Goal: Task Accomplishment & Management: Manage account settings

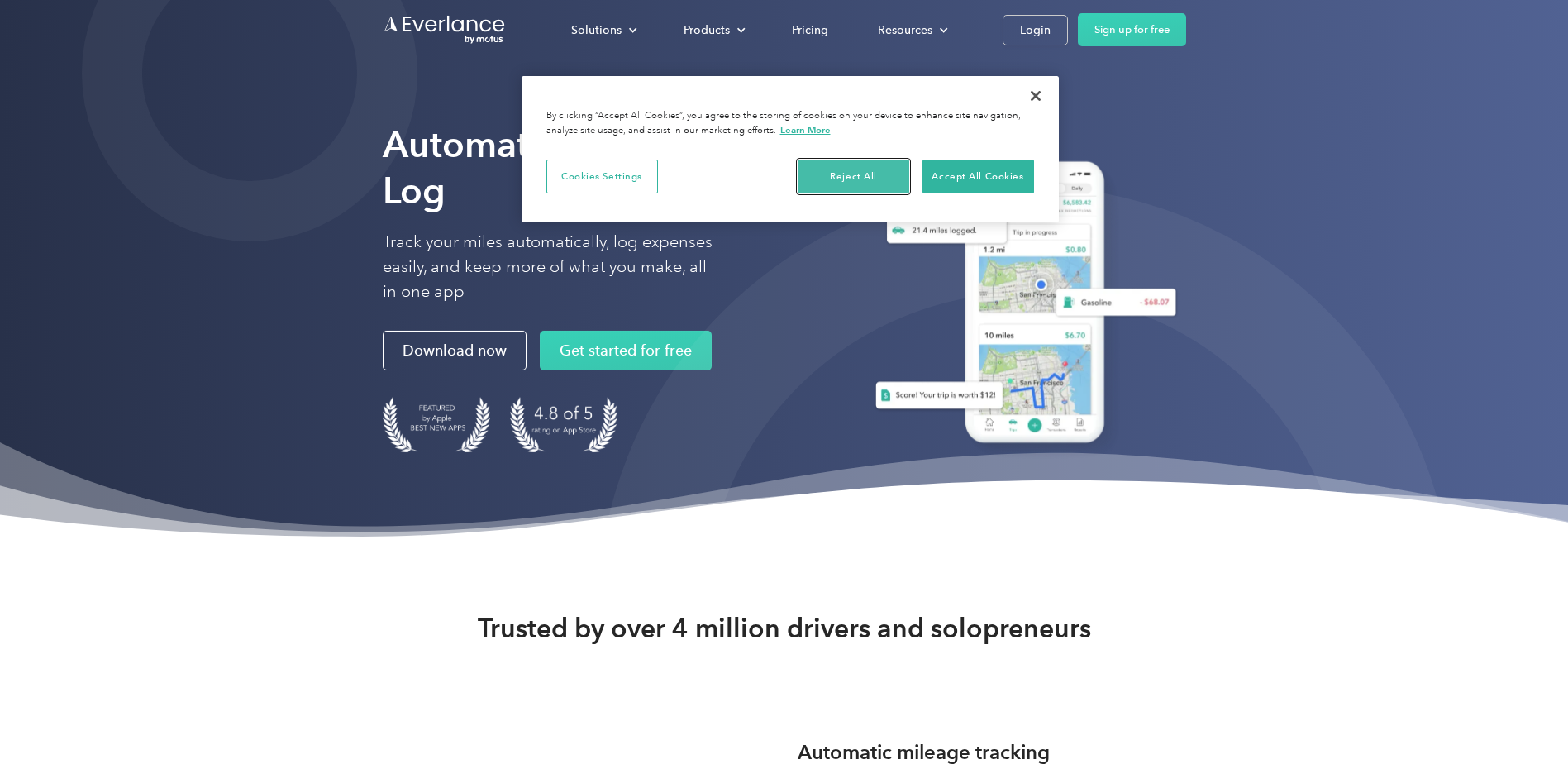
click at [854, 168] on button "Reject All" at bounding box center [853, 177] width 111 height 35
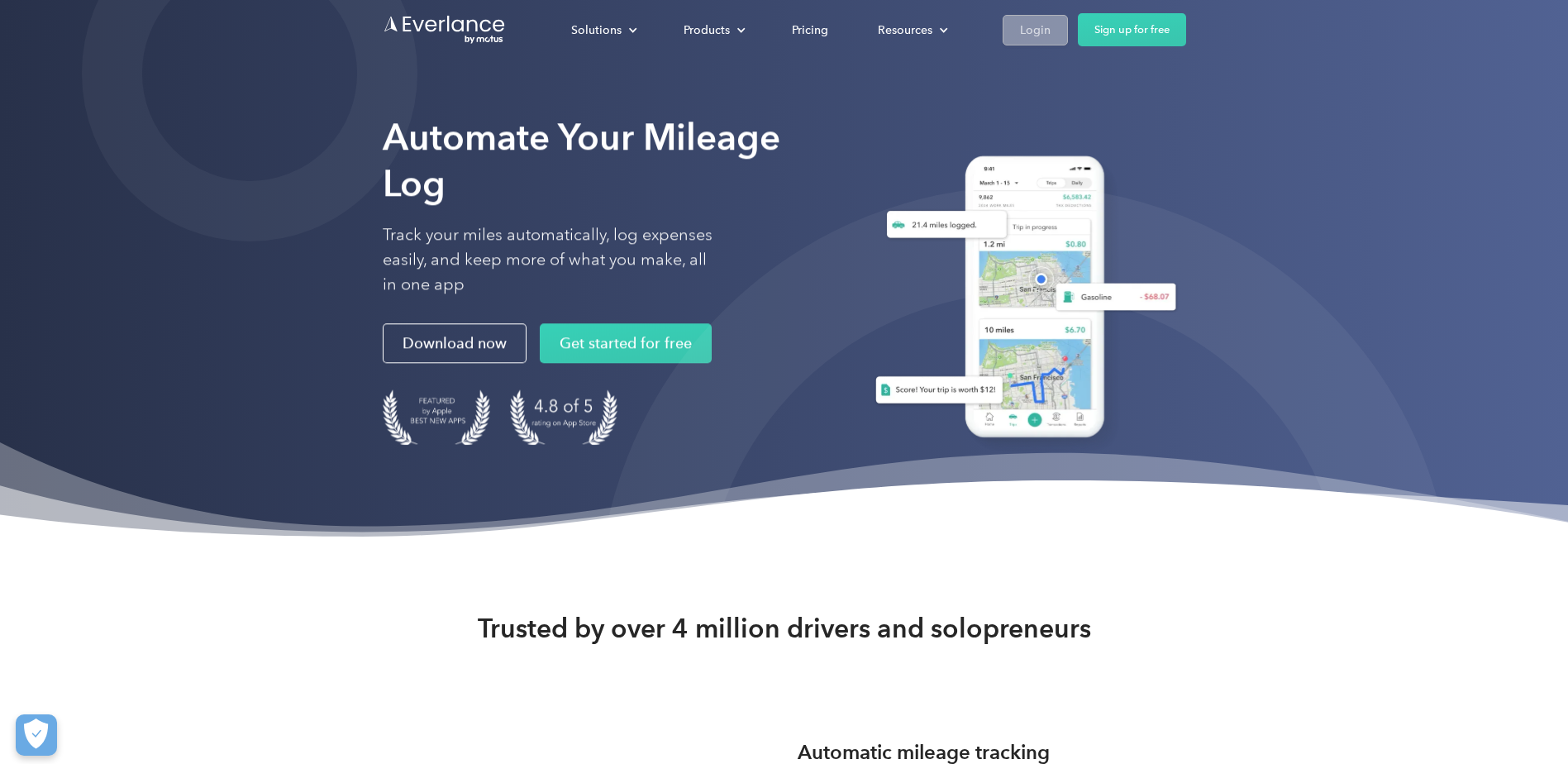
click at [1031, 36] on div "Login" at bounding box center [1035, 30] width 31 height 21
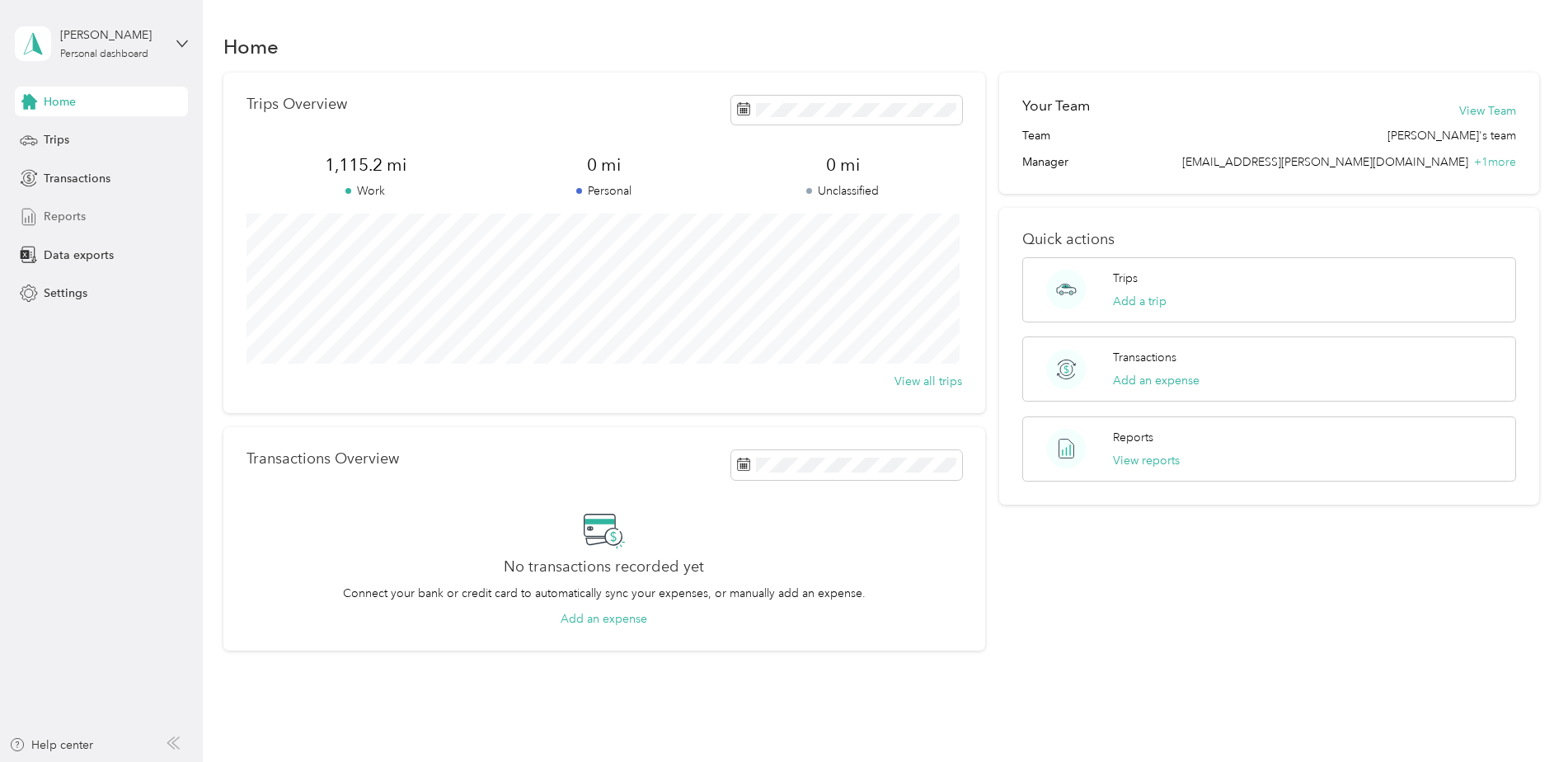
click at [67, 212] on span "Reports" at bounding box center [64, 216] width 42 height 18
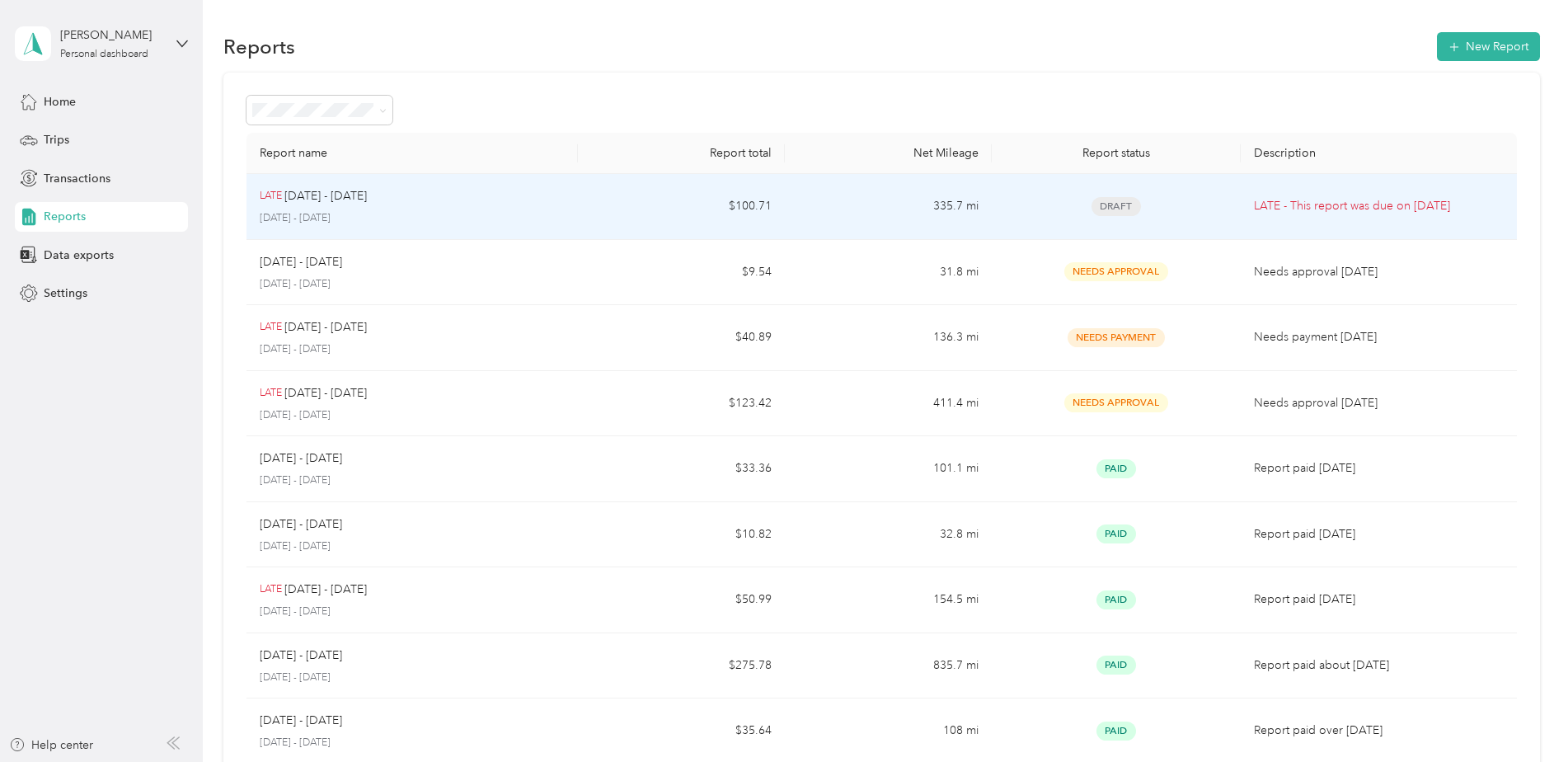
click at [492, 210] on div "LATE [DATE] - [DATE] [DATE] - [DATE]" at bounding box center [412, 207] width 305 height 39
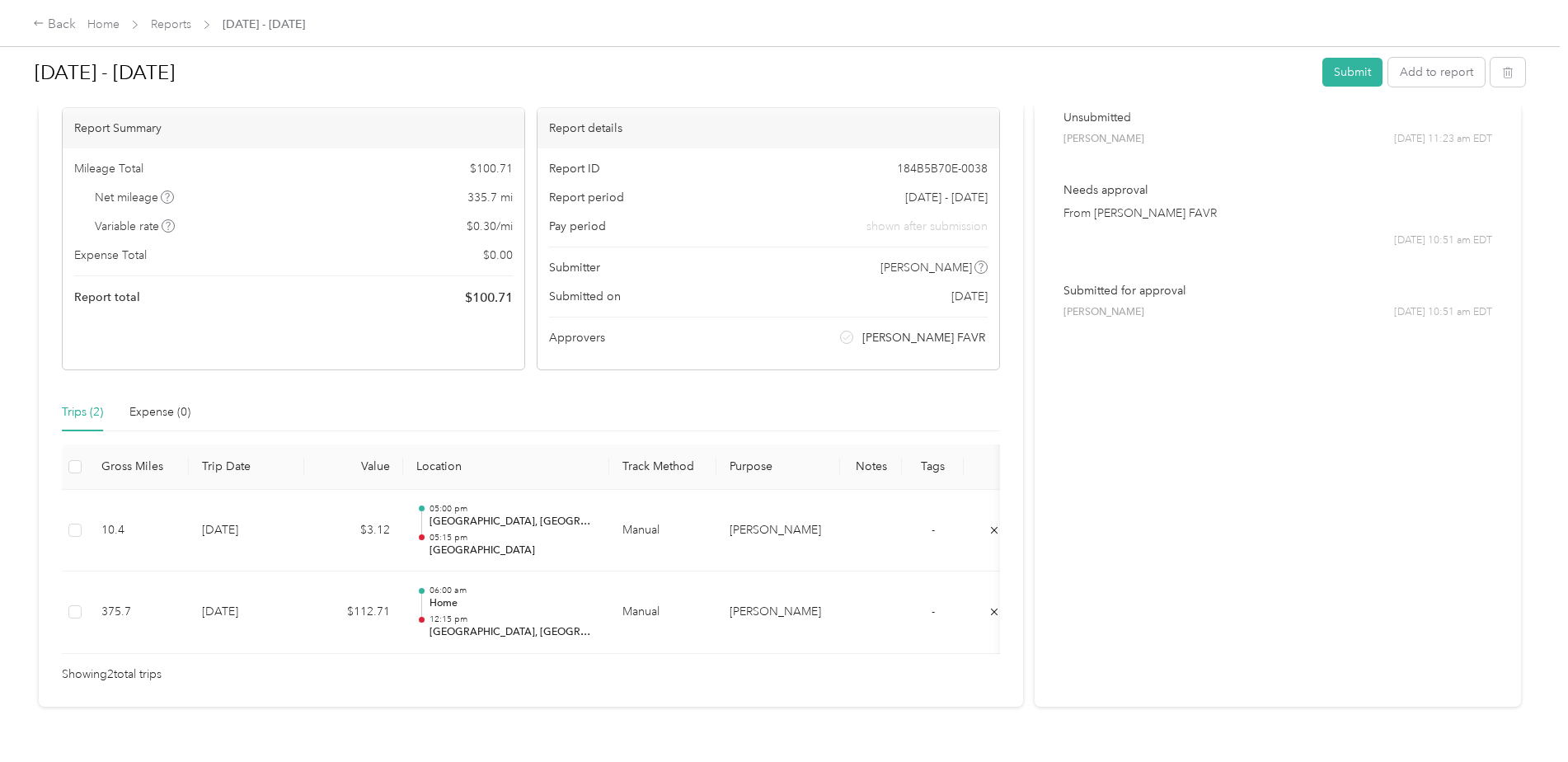
scroll to position [192, 0]
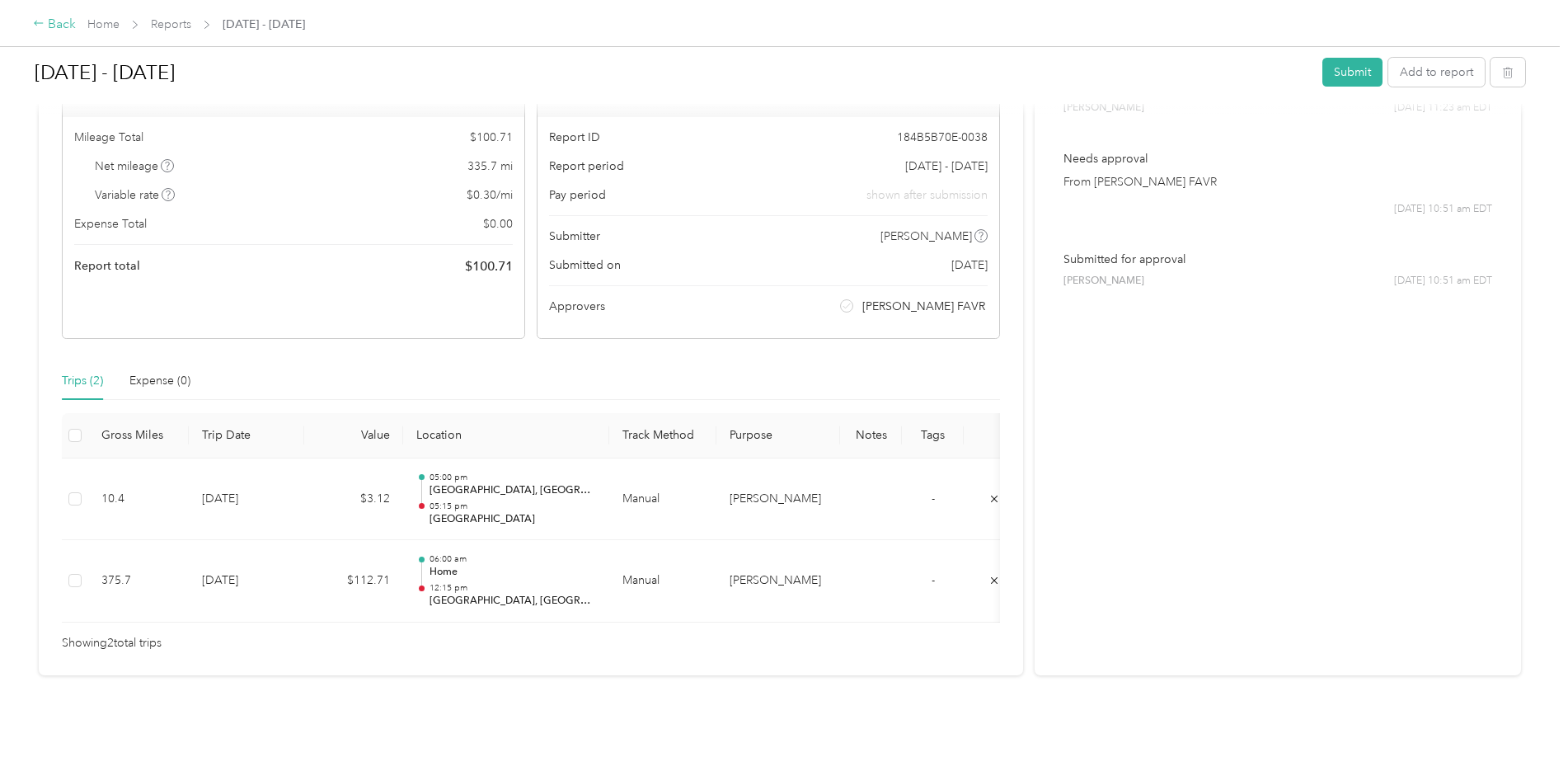
click at [58, 18] on div "Back" at bounding box center [54, 24] width 43 height 20
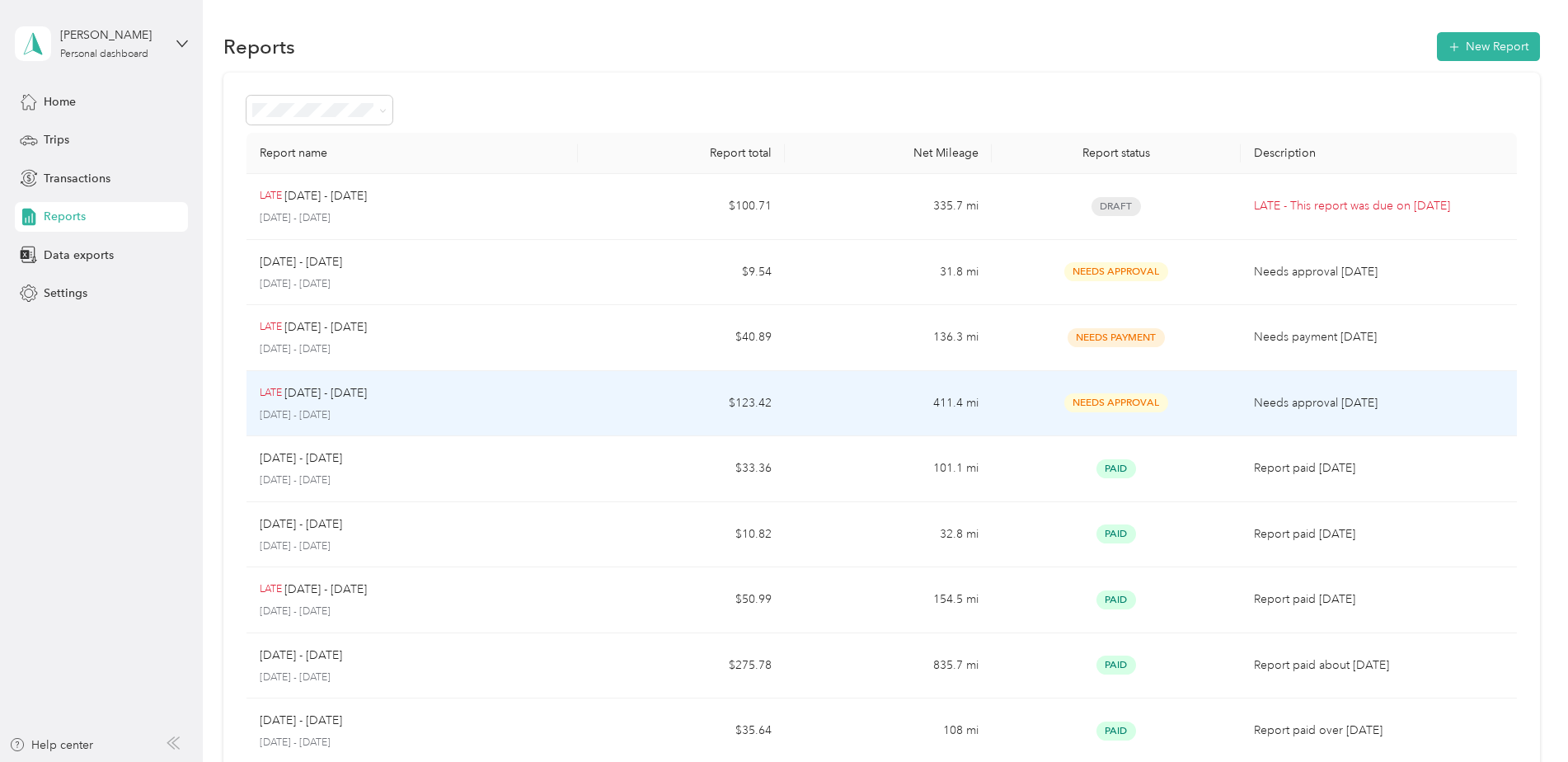
click at [662, 394] on td "$123.42" at bounding box center [681, 403] width 207 height 66
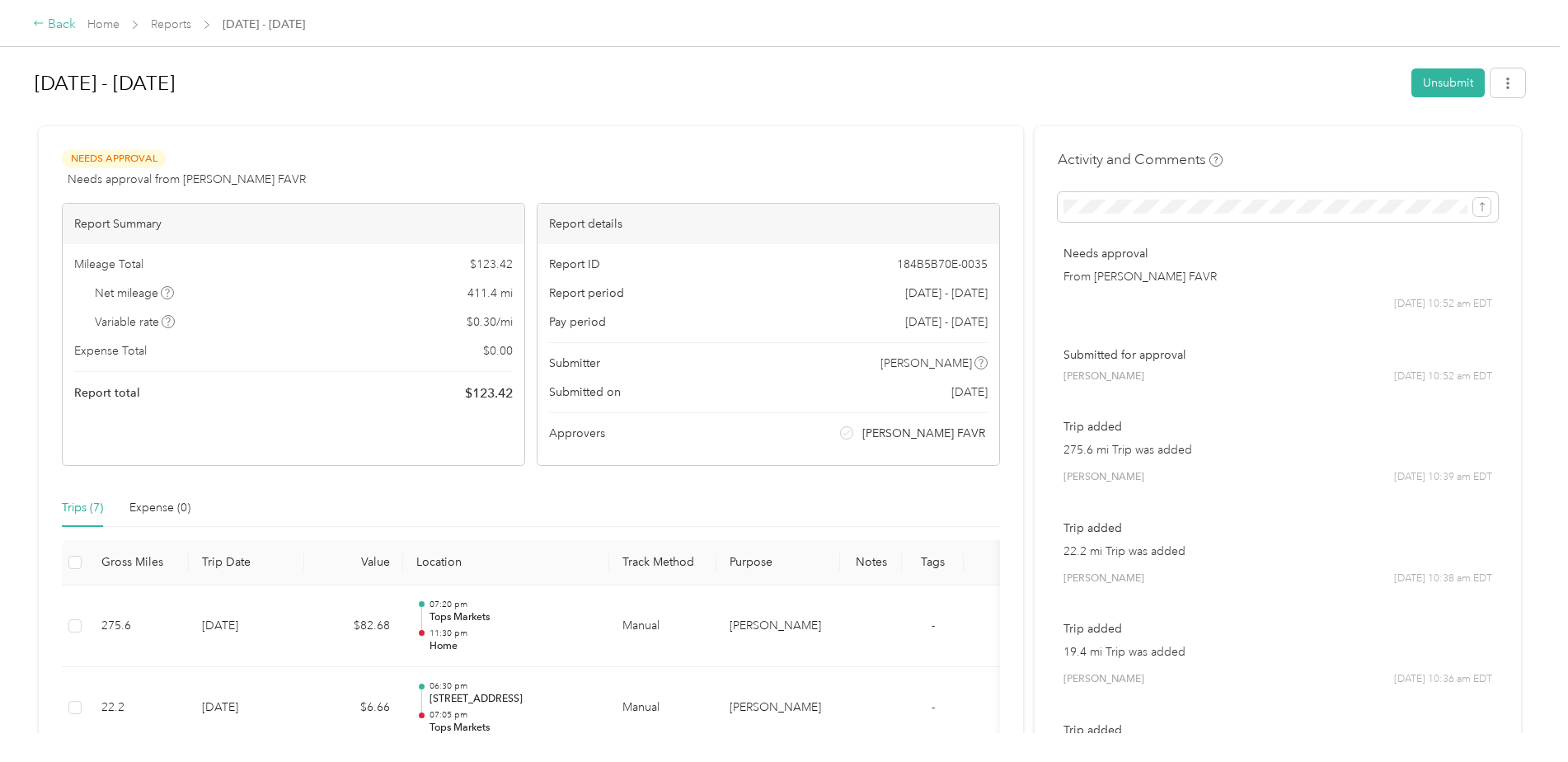
click at [54, 27] on div "Back" at bounding box center [54, 24] width 43 height 20
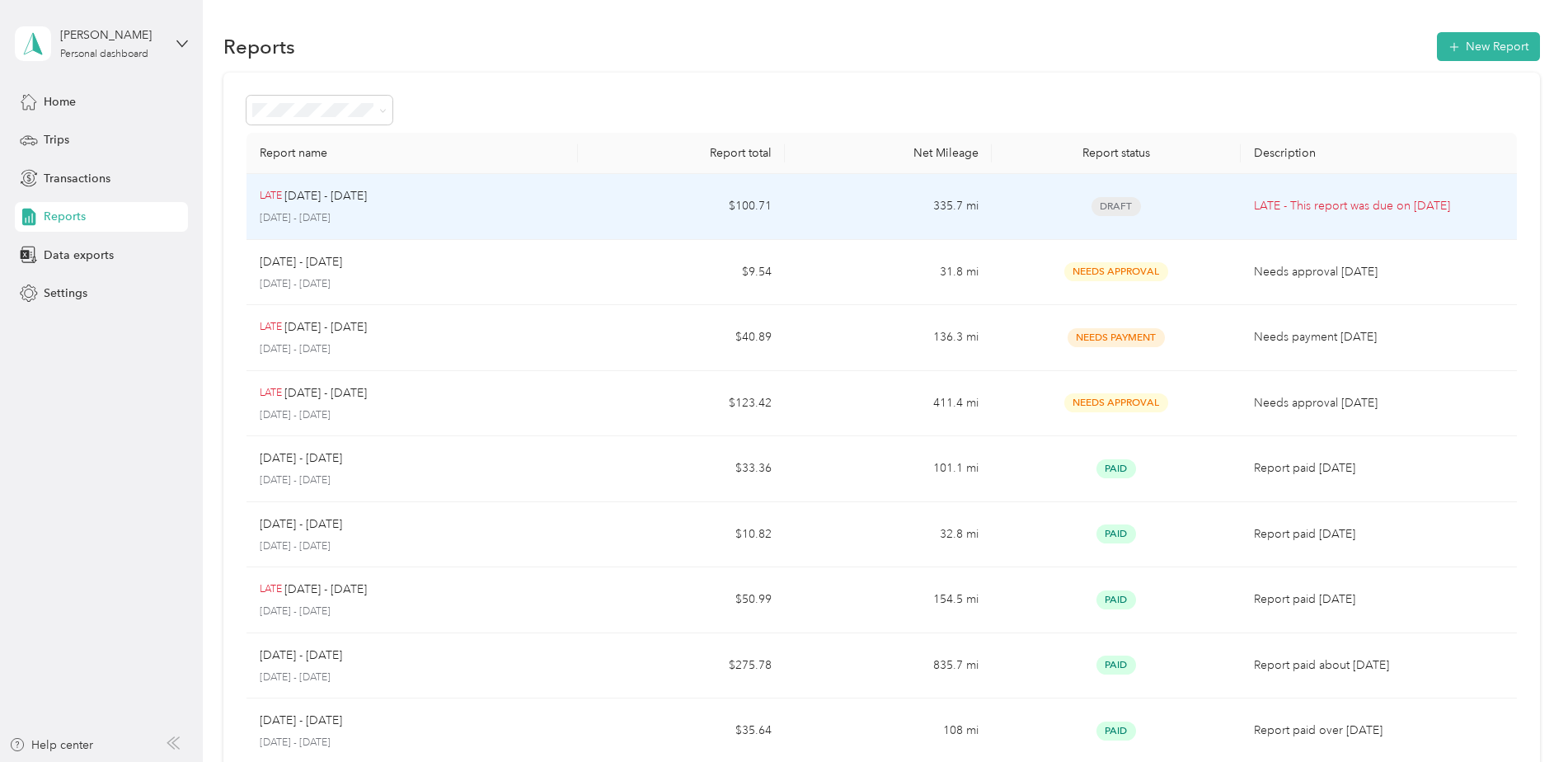
click at [653, 197] on td "$100.71" at bounding box center [681, 207] width 207 height 66
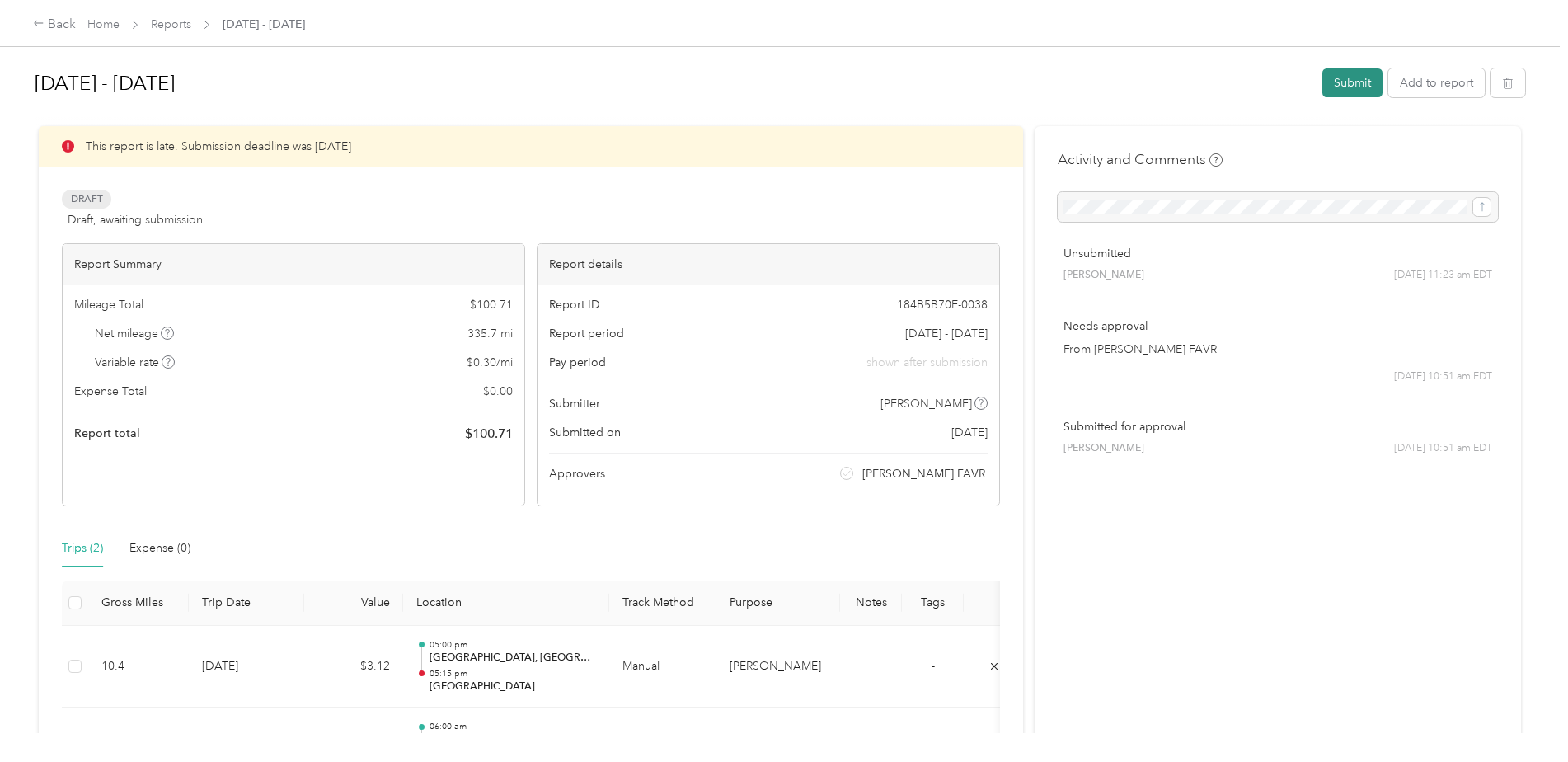
click at [1344, 81] on button "Submit" at bounding box center [1352, 82] width 61 height 29
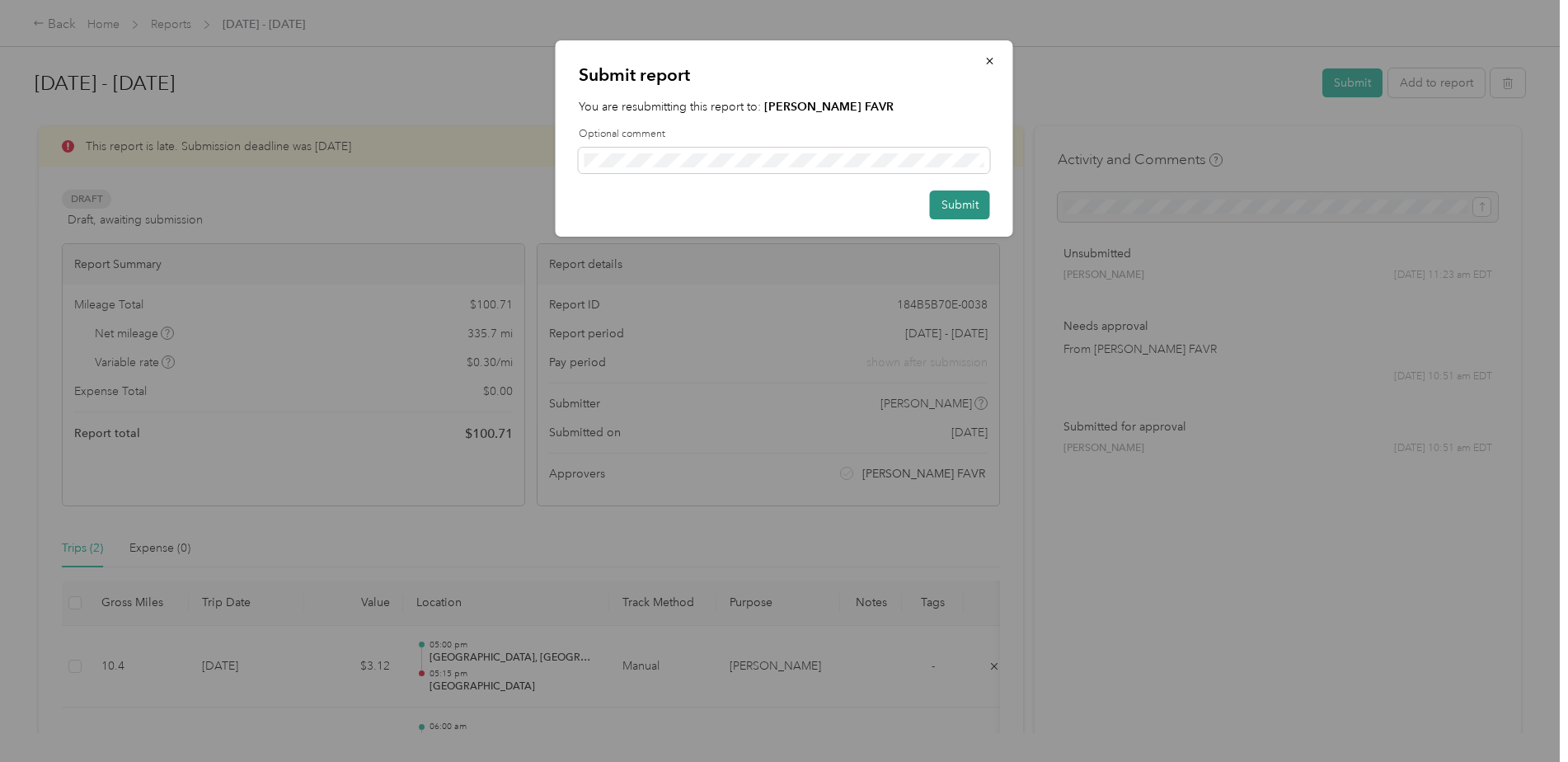
click at [950, 205] on button "Submit" at bounding box center [960, 204] width 61 height 29
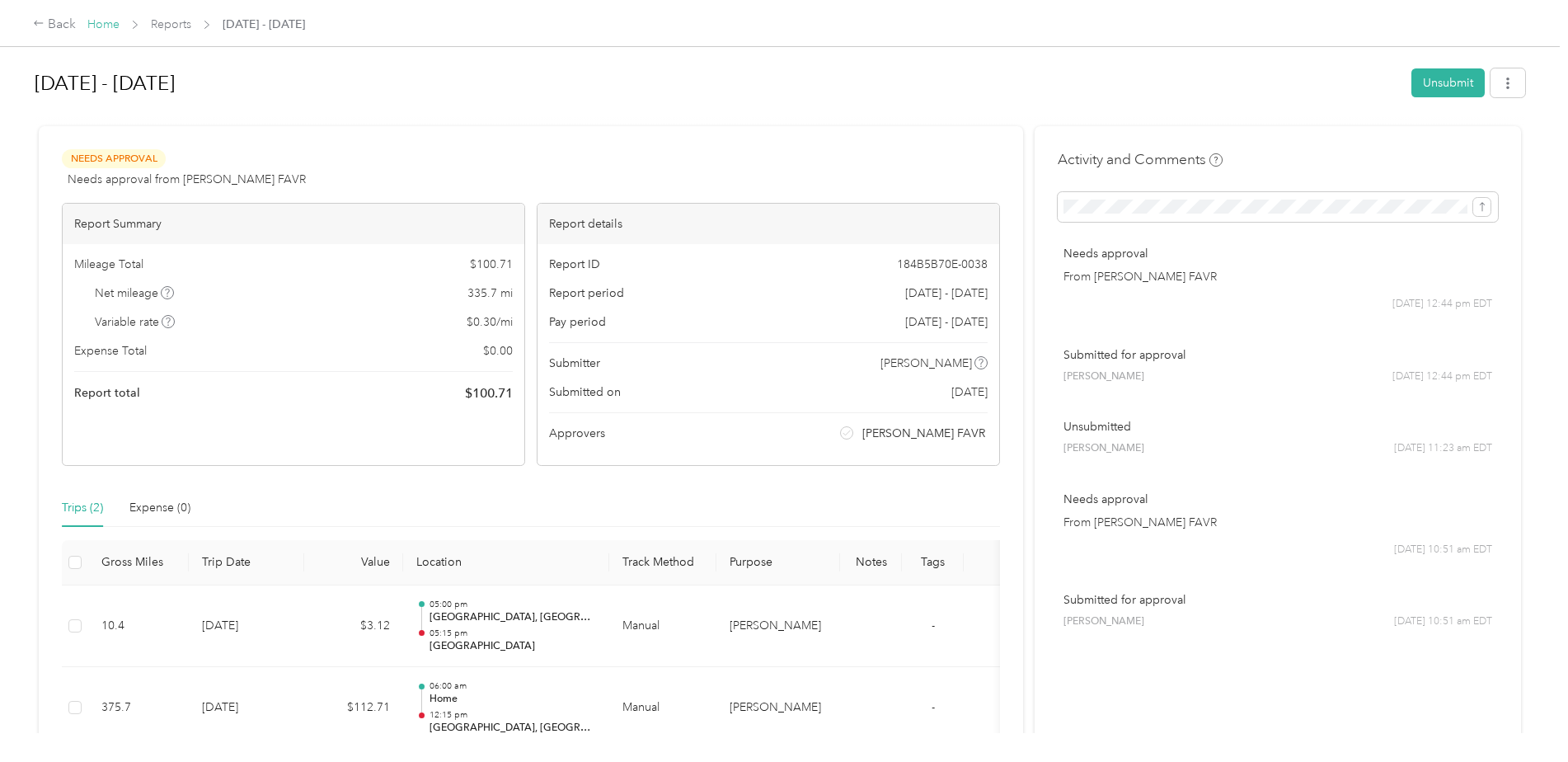
click at [107, 25] on link "Home" at bounding box center [103, 24] width 33 height 14
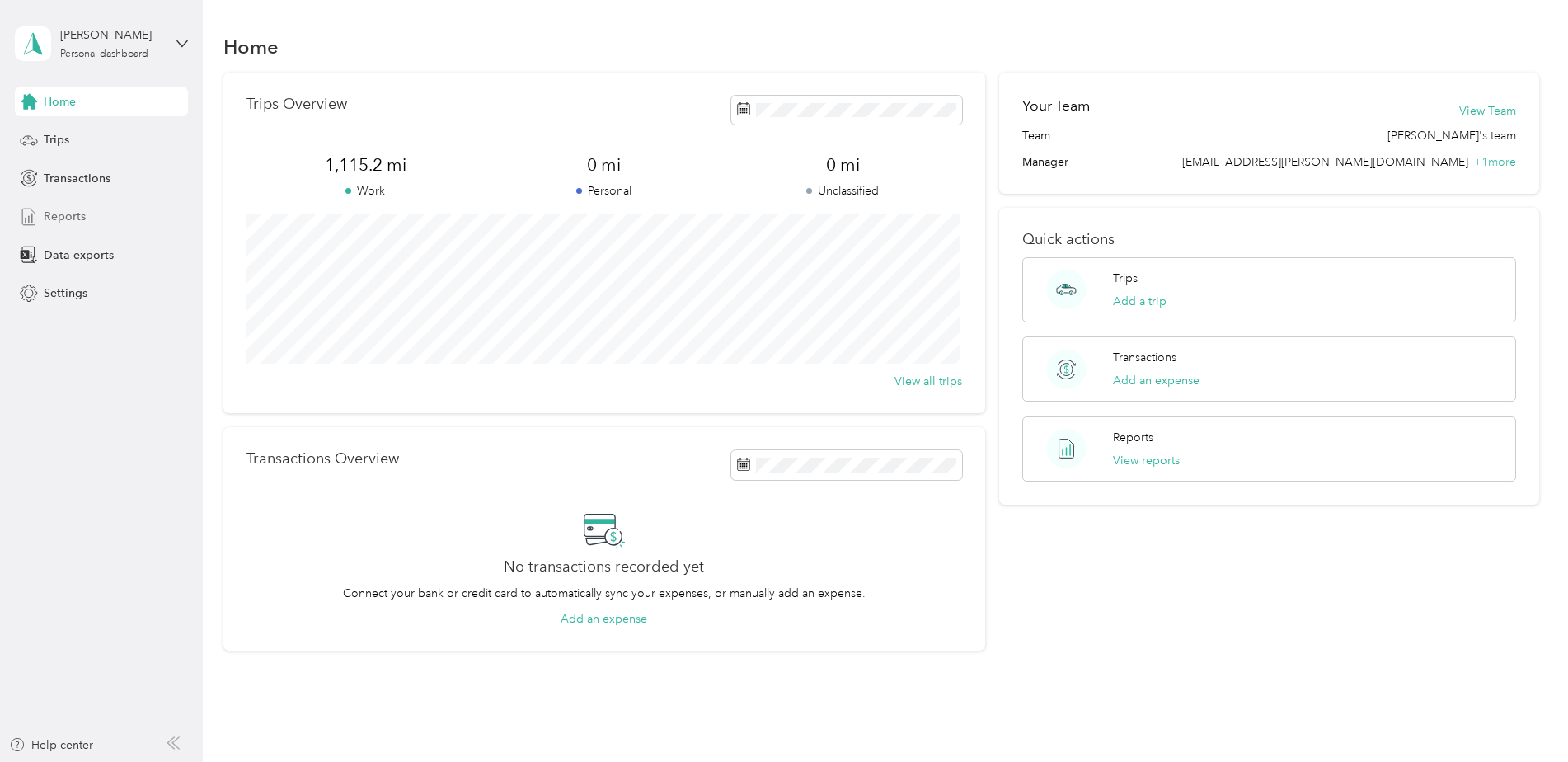
click at [61, 212] on span "Reports" at bounding box center [64, 216] width 42 height 18
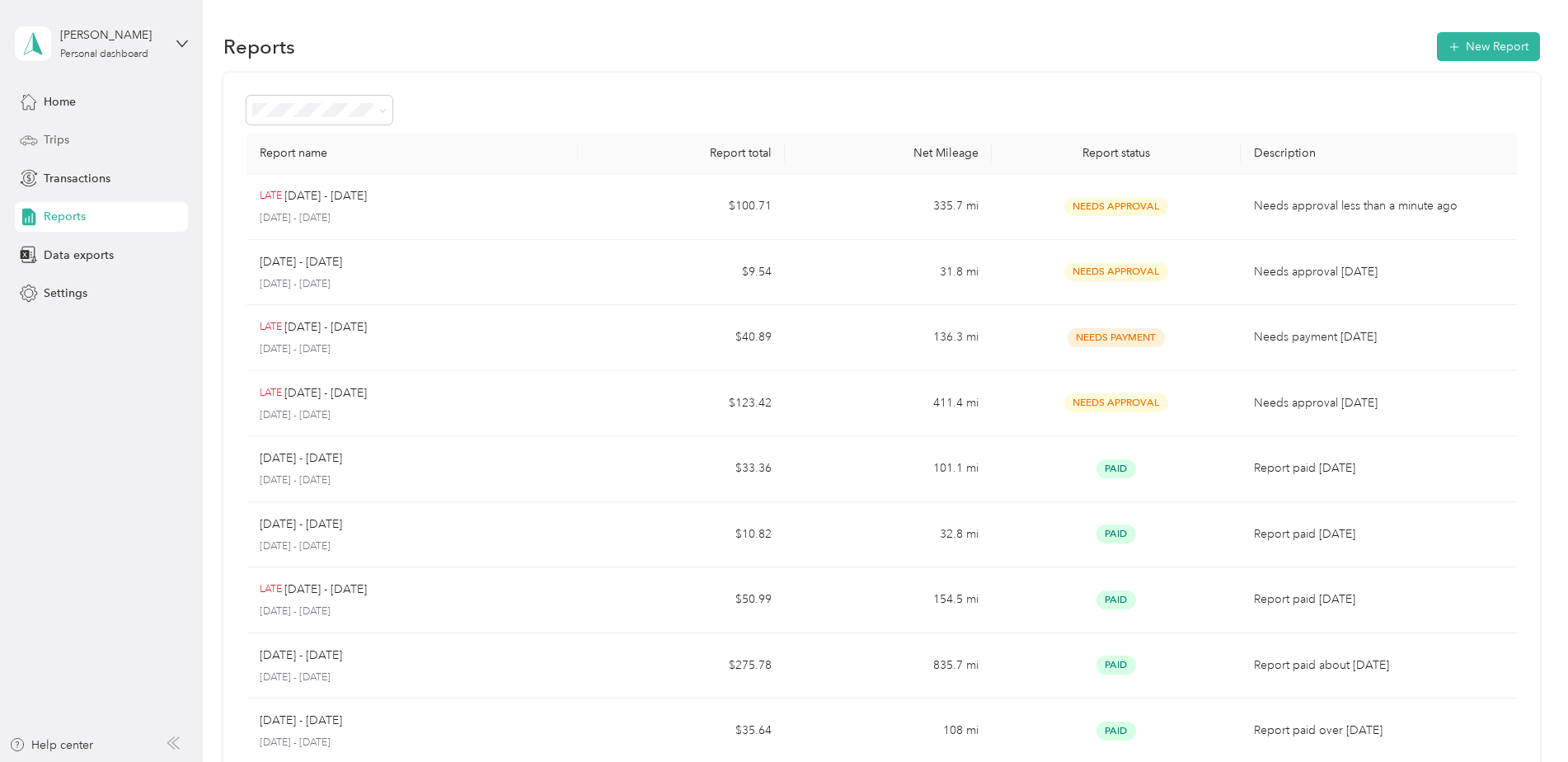
click at [47, 138] on span "Trips" at bounding box center [56, 140] width 25 height 18
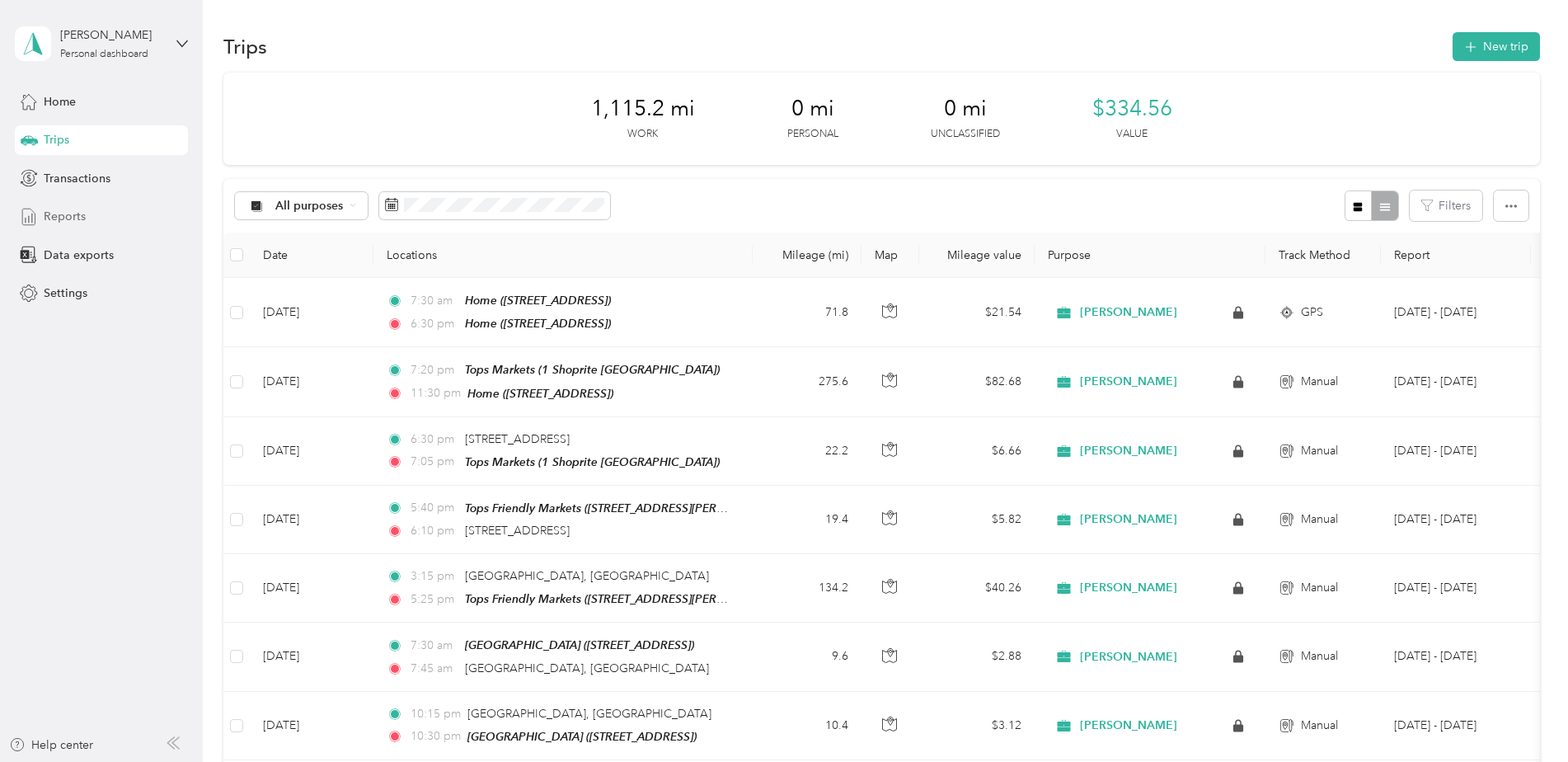
click at [70, 214] on span "Reports" at bounding box center [64, 216] width 42 height 18
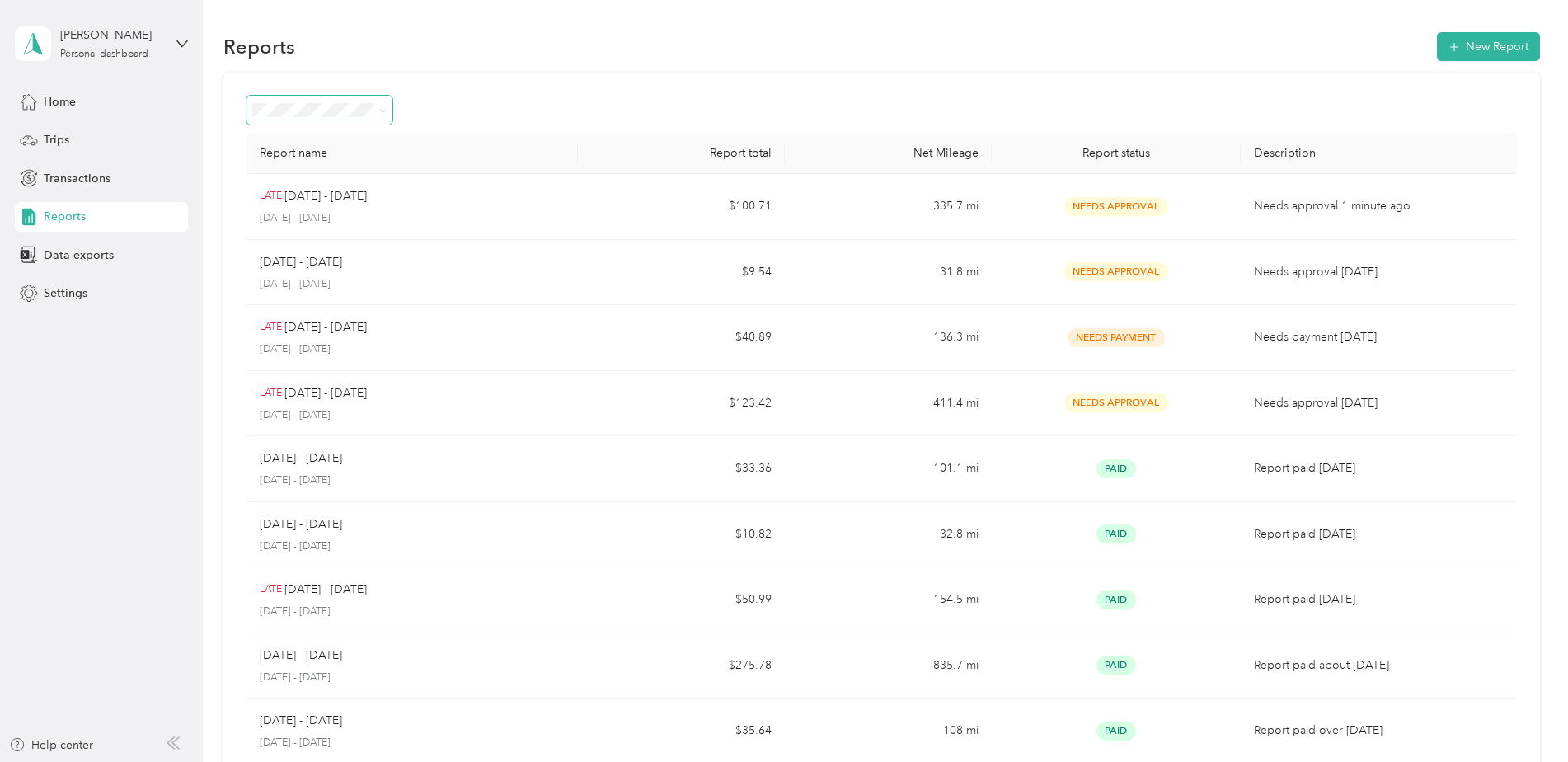
click at [385, 113] on icon at bounding box center [383, 111] width 7 height 7
click at [634, 37] on div "Reports New Report" at bounding box center [881, 46] width 1316 height 34
click at [89, 253] on span "Data exports" at bounding box center [78, 255] width 70 height 18
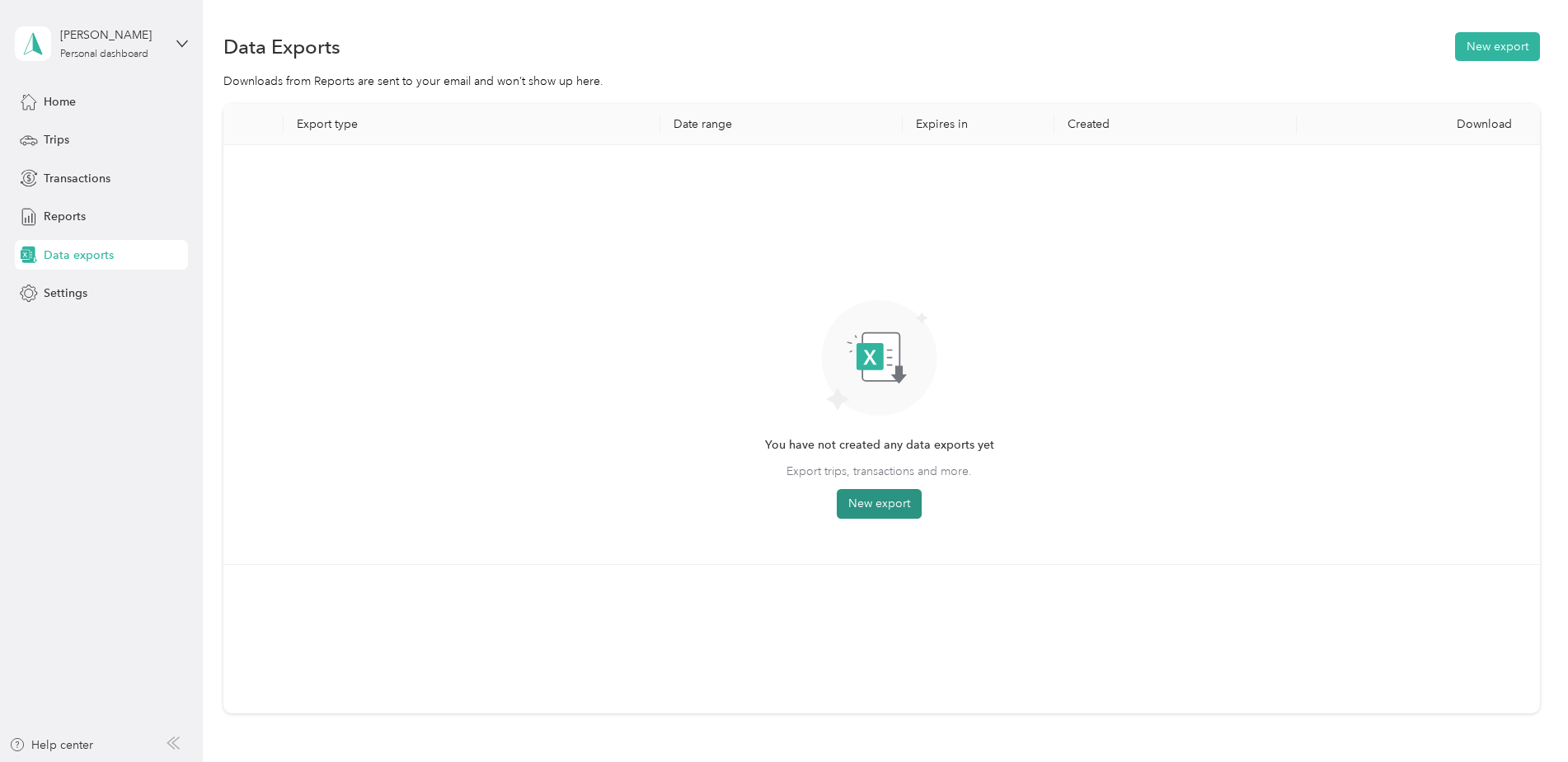
click at [879, 503] on button "New export" at bounding box center [879, 504] width 85 height 30
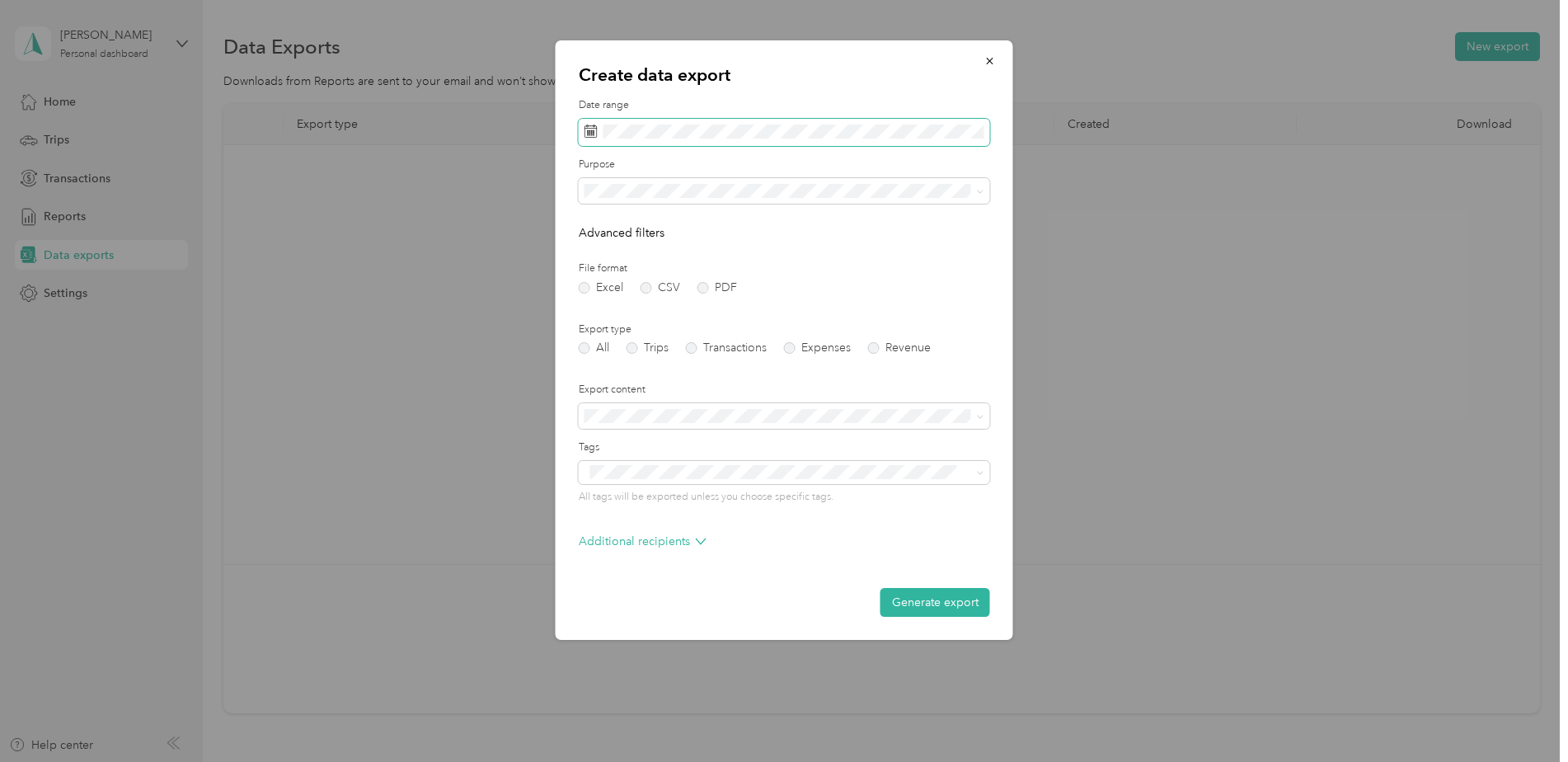
click at [586, 135] on icon at bounding box center [591, 131] width 13 height 13
click at [608, 229] on icon at bounding box center [607, 227] width 17 height 17
click at [641, 282] on div "1" at bounding box center [643, 284] width 21 height 20
click at [722, 225] on icon at bounding box center [722, 227] width 17 height 17
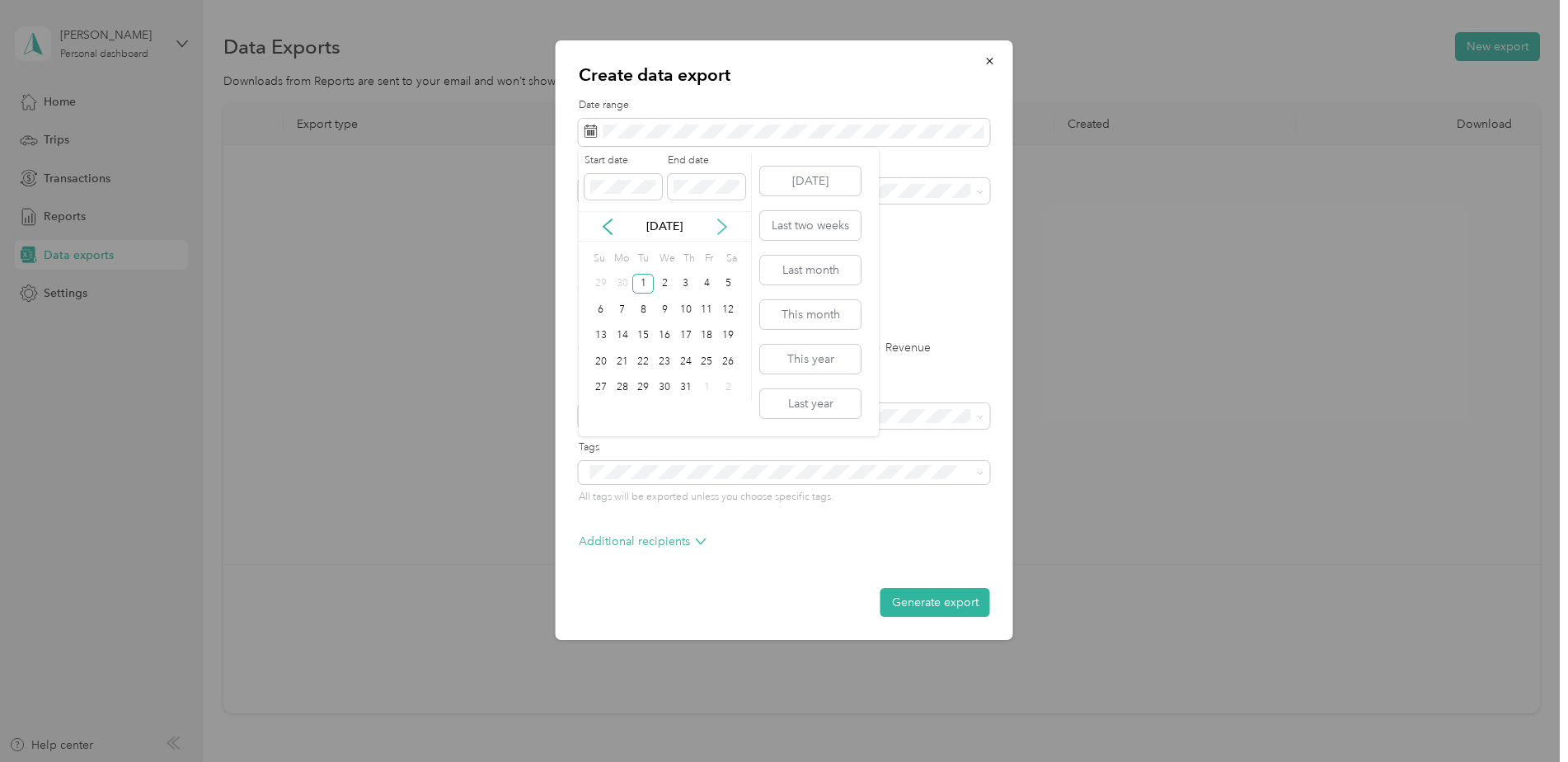
click at [722, 225] on icon at bounding box center [722, 227] width 17 height 17
click at [620, 283] on div "1" at bounding box center [622, 284] width 21 height 20
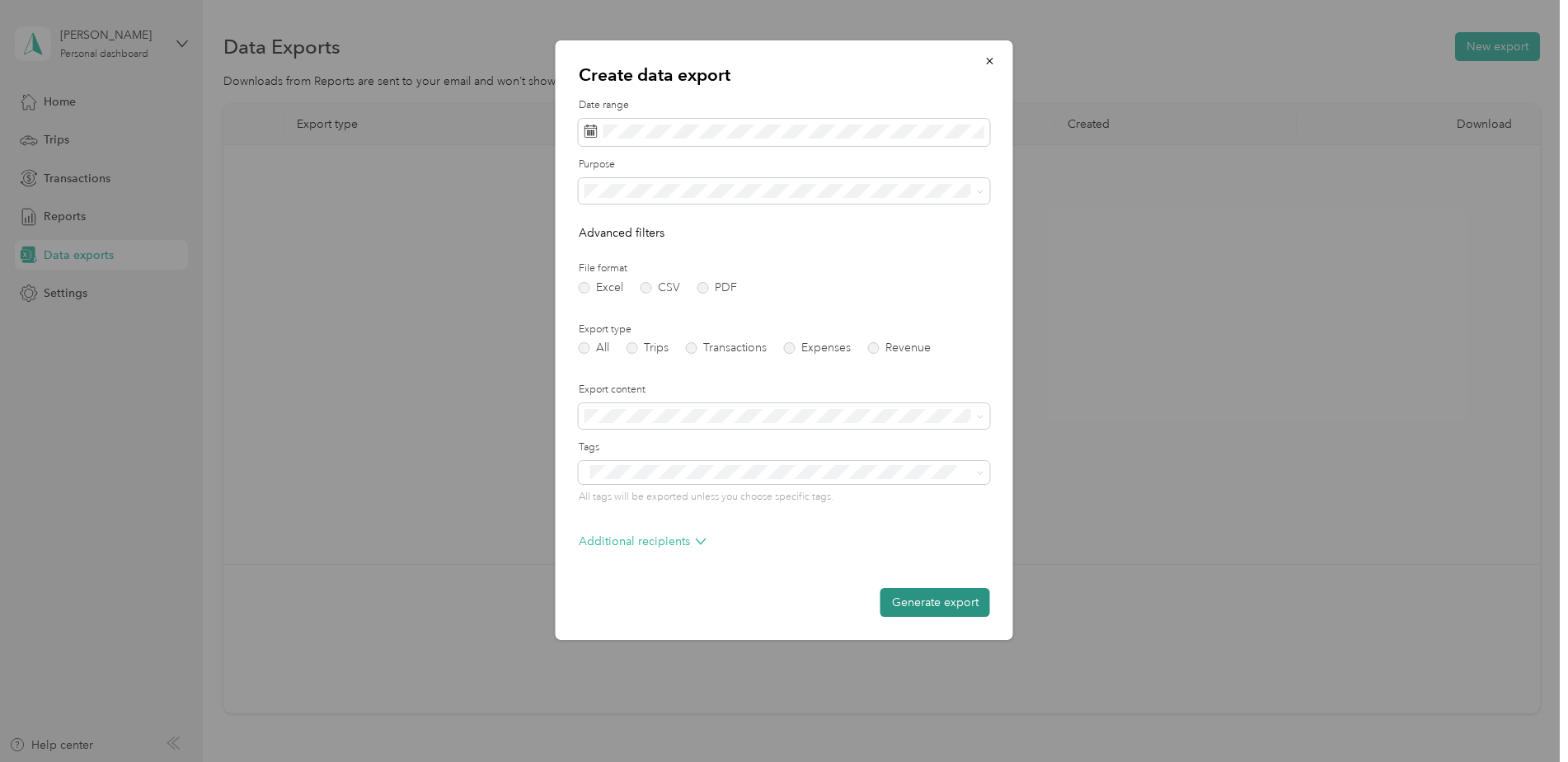
click at [933, 602] on button "Generate export" at bounding box center [935, 602] width 110 height 29
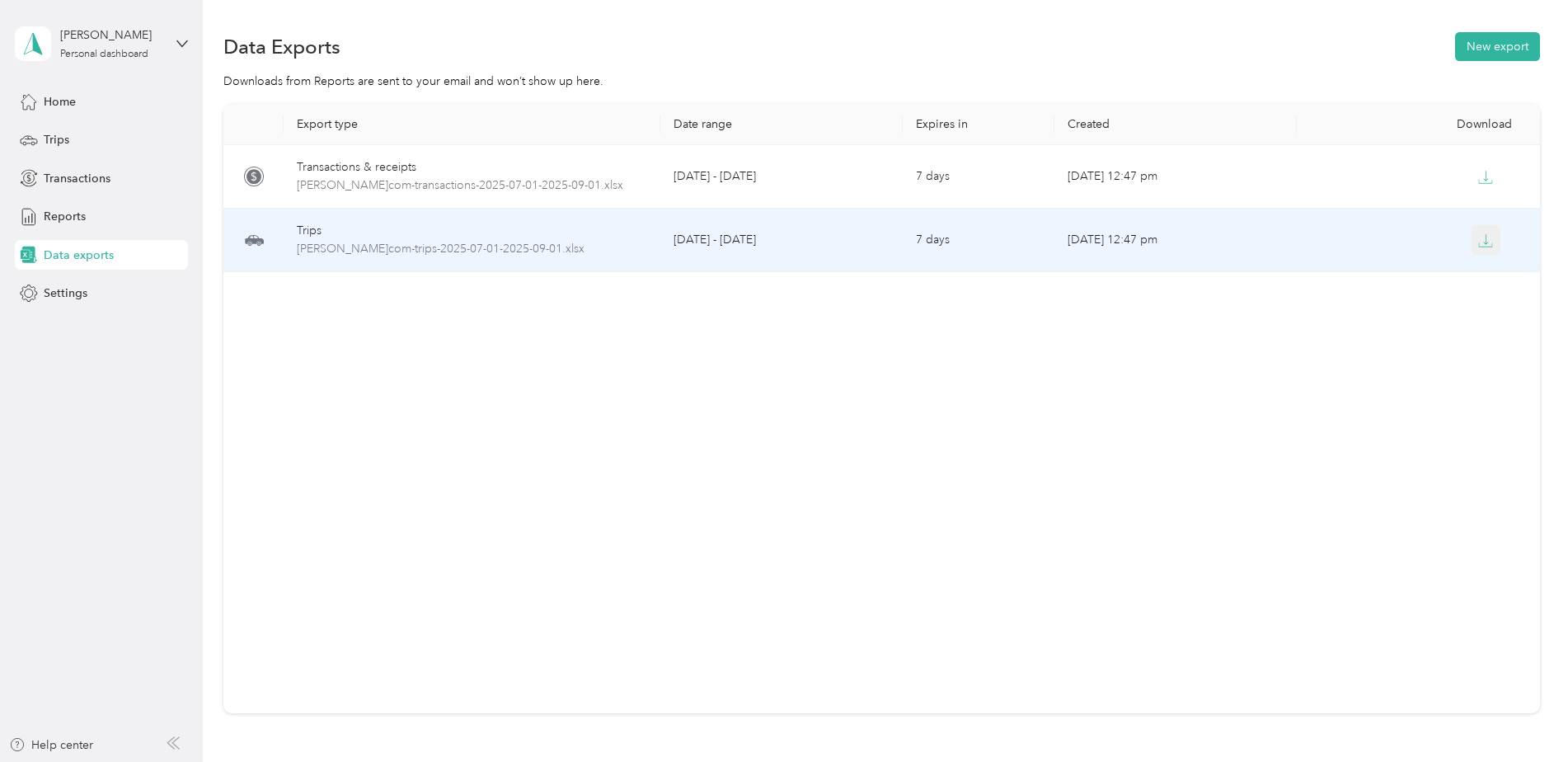
click at [1479, 238] on icon "button" at bounding box center [1486, 240] width 15 height 15
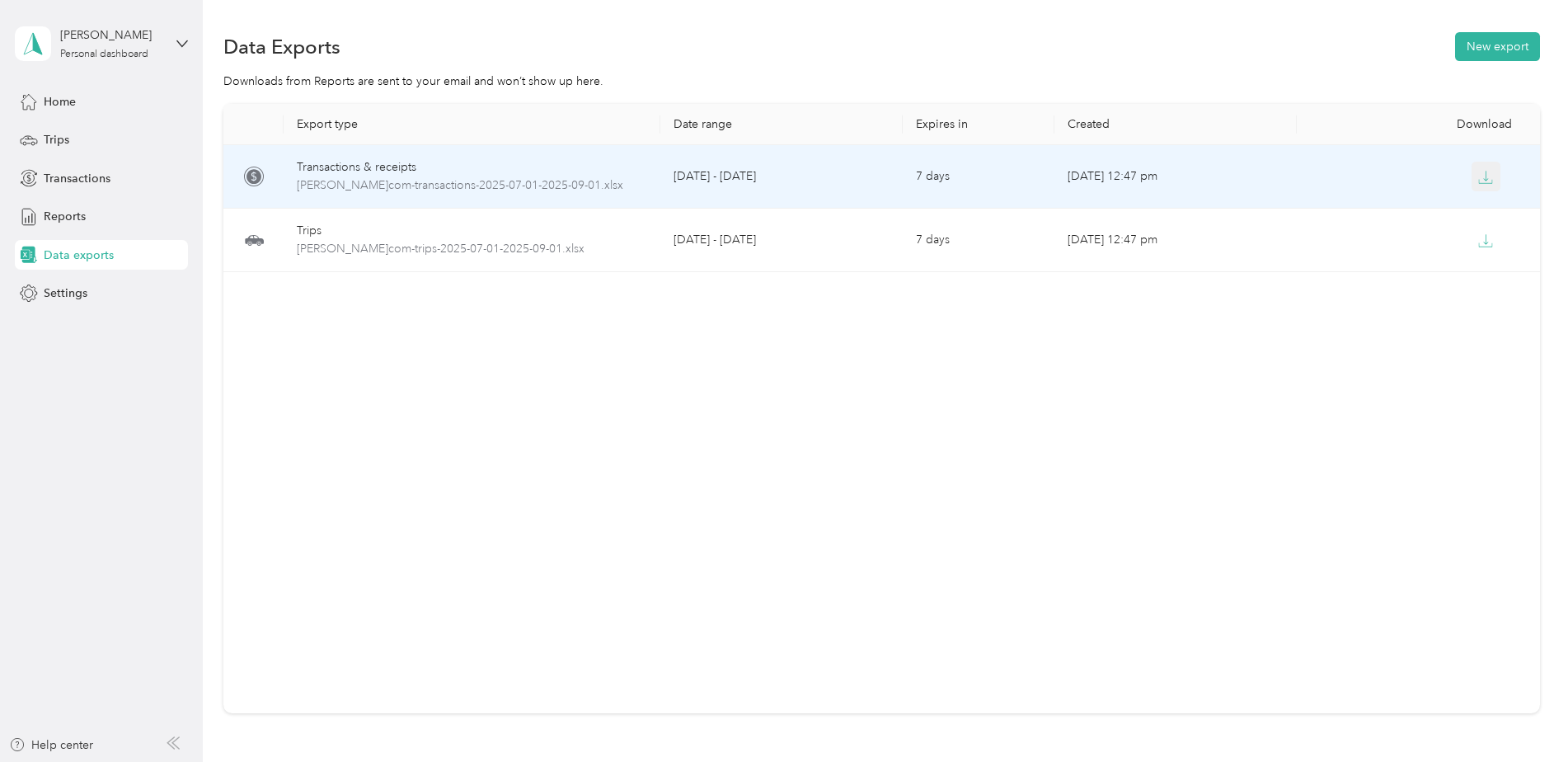
click at [1479, 177] on icon "button" at bounding box center [1486, 177] width 15 height 15
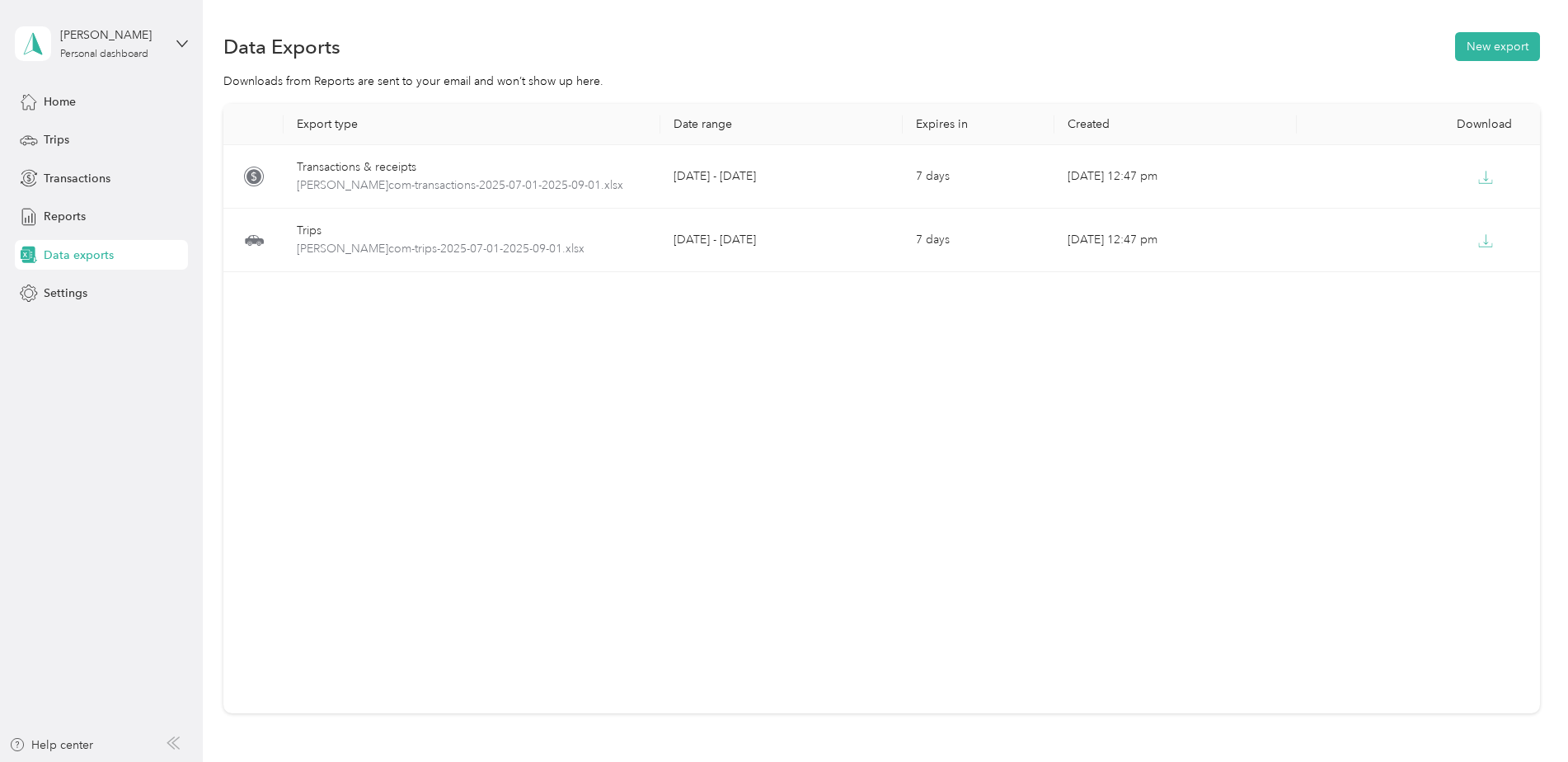
click at [918, 484] on div "Export type Date range Expires in Created Download Transactions & receipts jdmy…" at bounding box center [881, 409] width 1316 height 609
click at [53, 138] on span "Trips" at bounding box center [56, 140] width 25 height 18
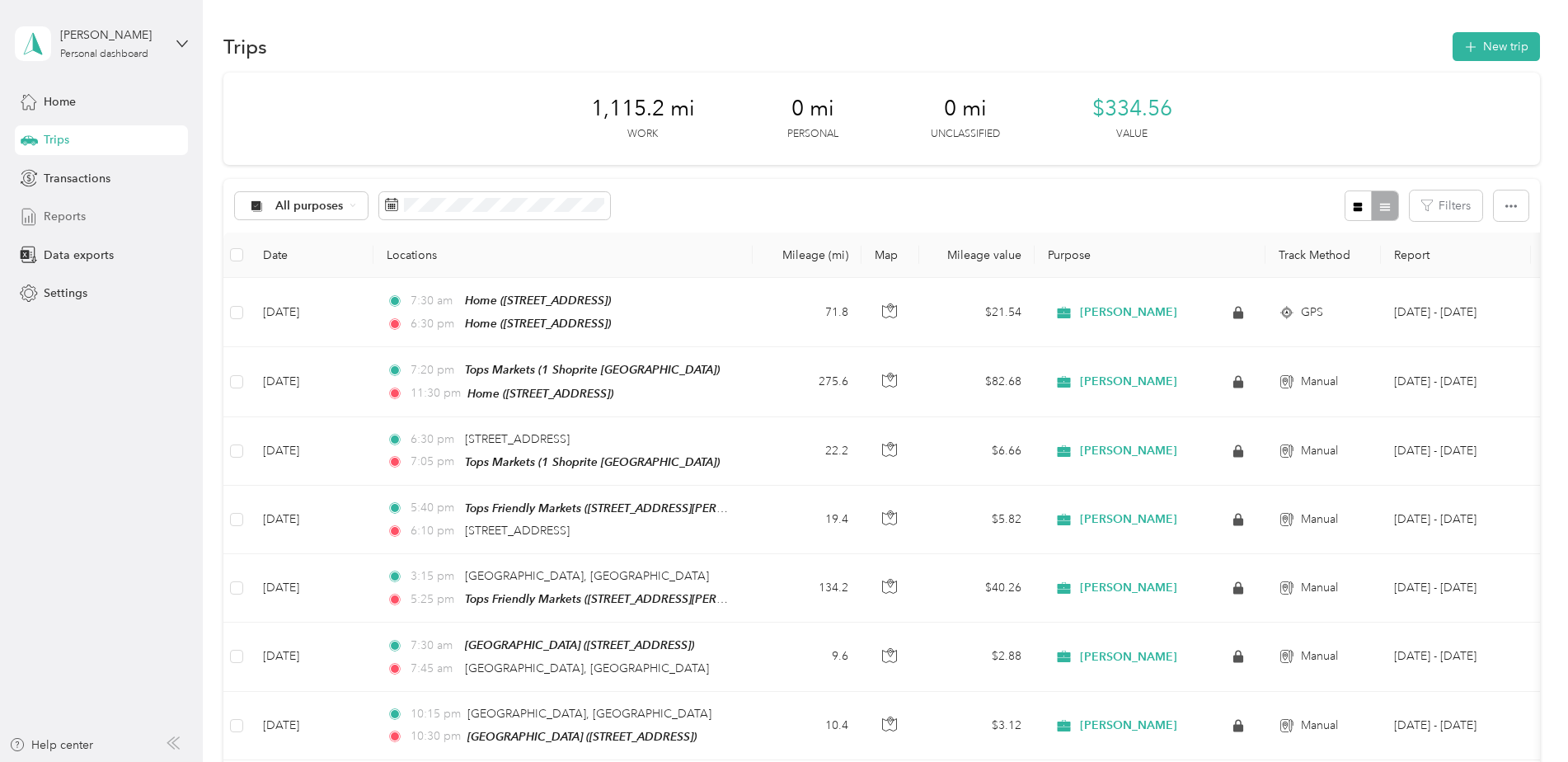
click at [53, 208] on span "Reports" at bounding box center [64, 216] width 42 height 18
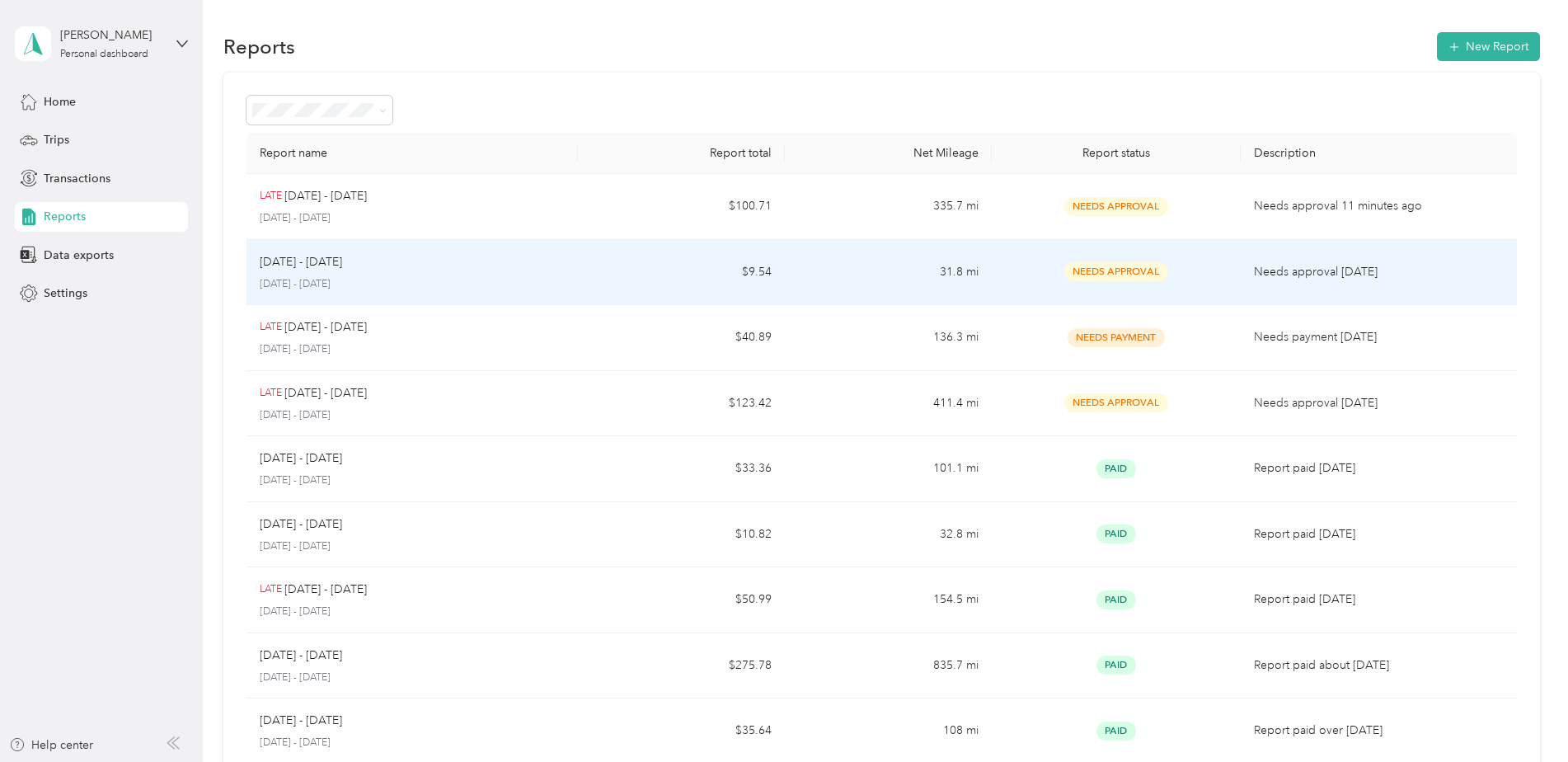
click at [569, 271] on td "[DATE] - [DATE] [DATE] - [DATE]" at bounding box center [413, 273] width 332 height 66
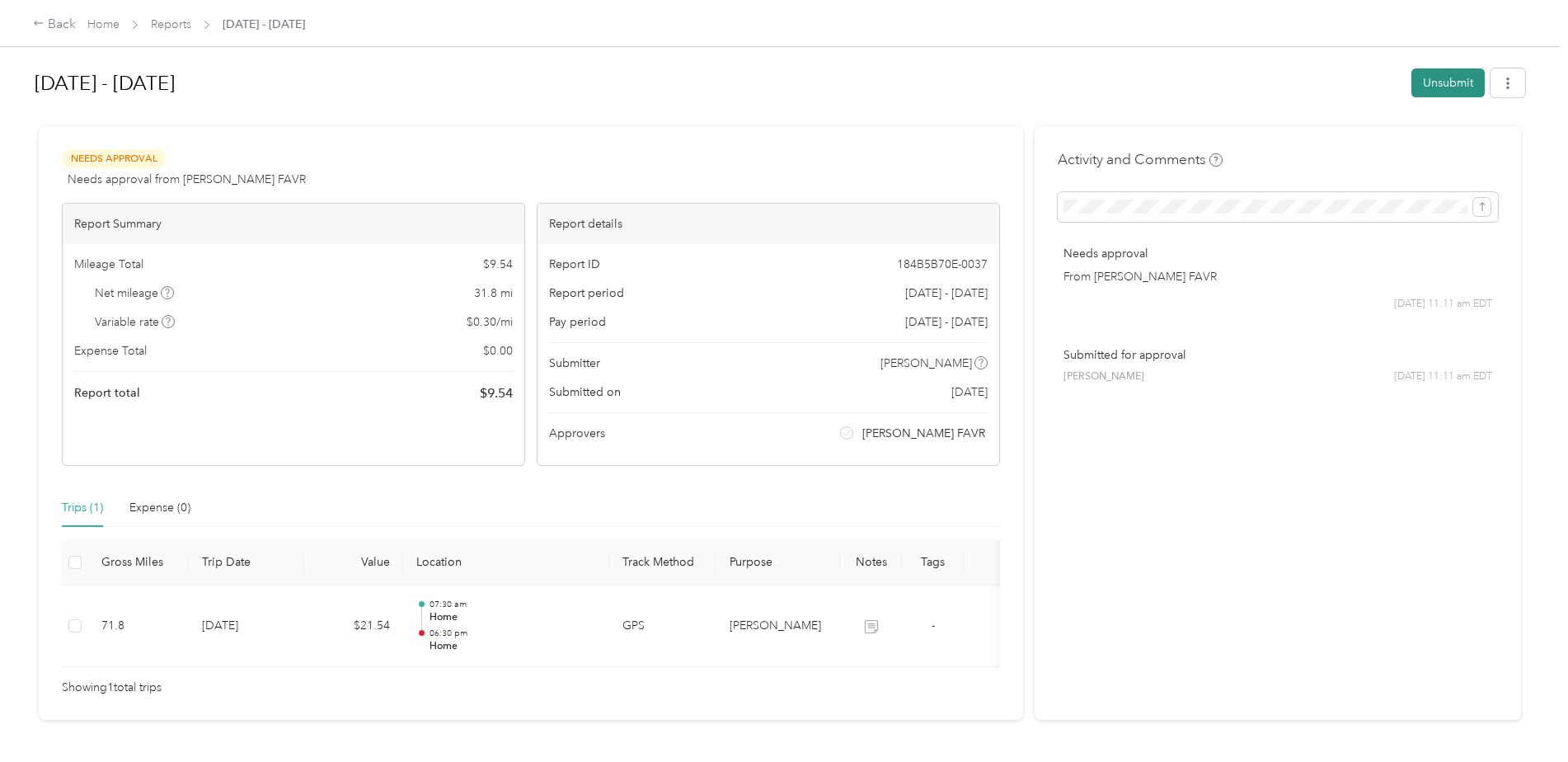
click at [1449, 81] on button "Unsubmit" at bounding box center [1448, 82] width 74 height 29
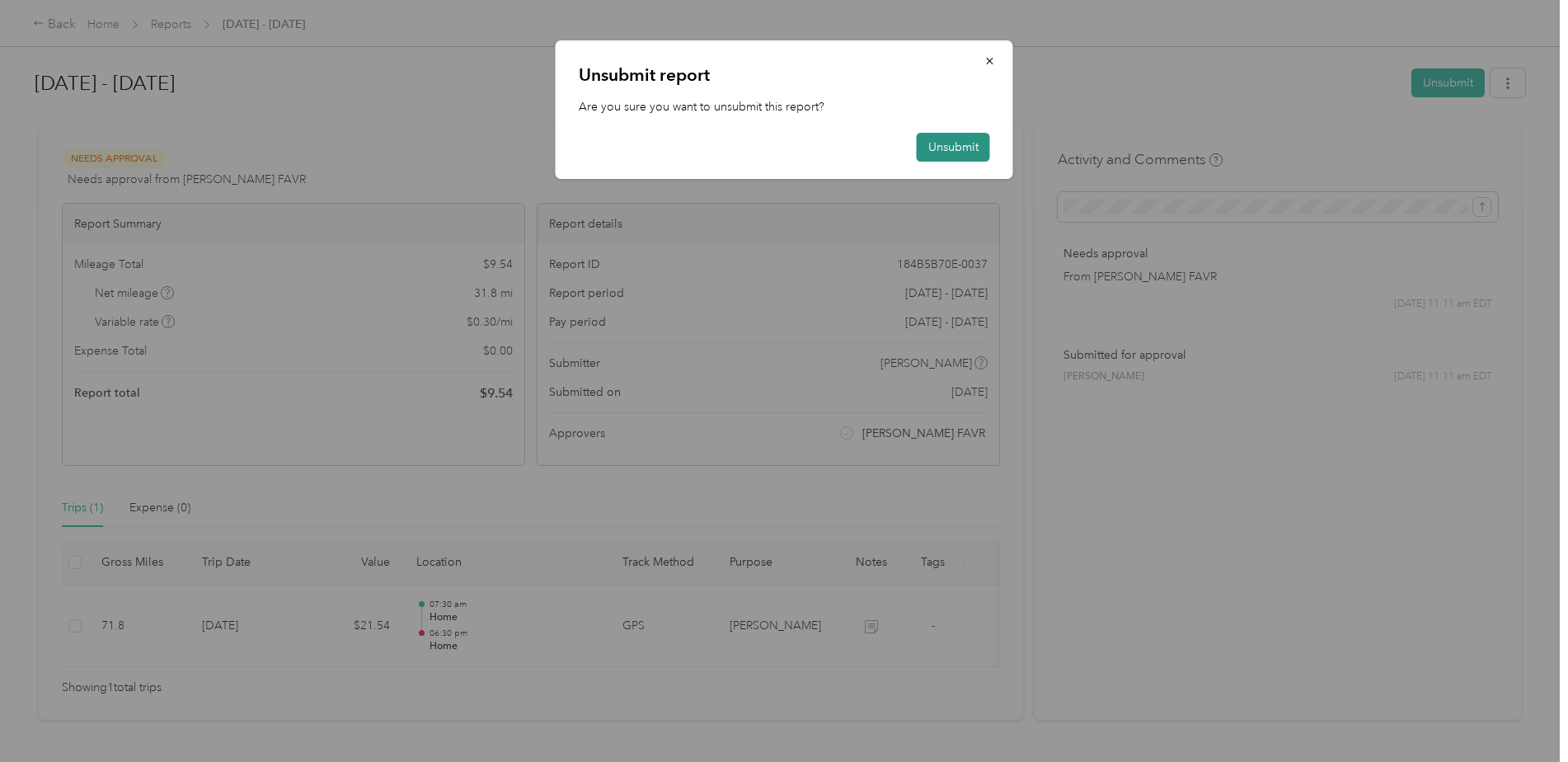
click at [959, 142] on button "Unsubmit" at bounding box center [953, 146] width 74 height 29
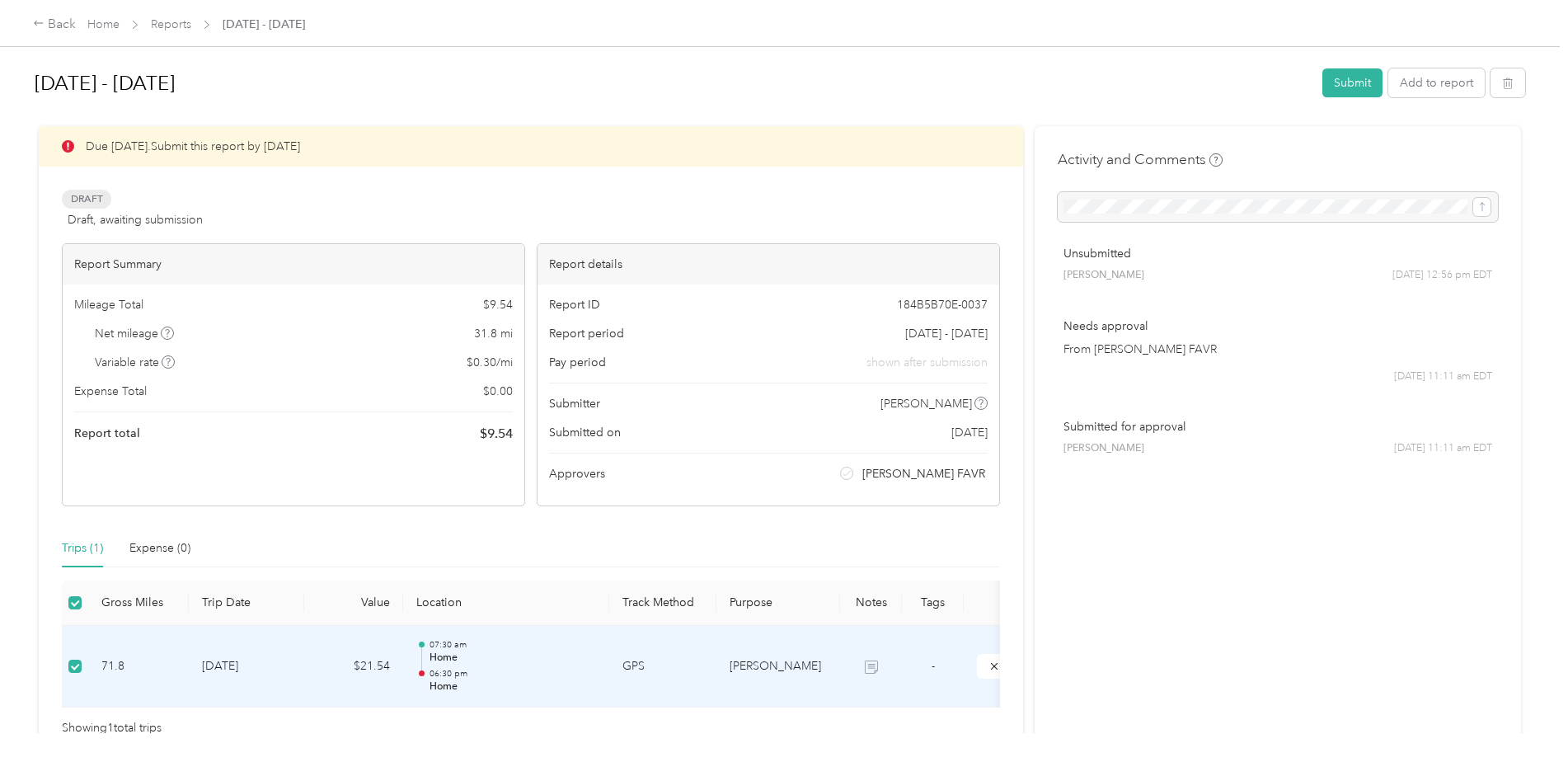
scroll to position [82, 0]
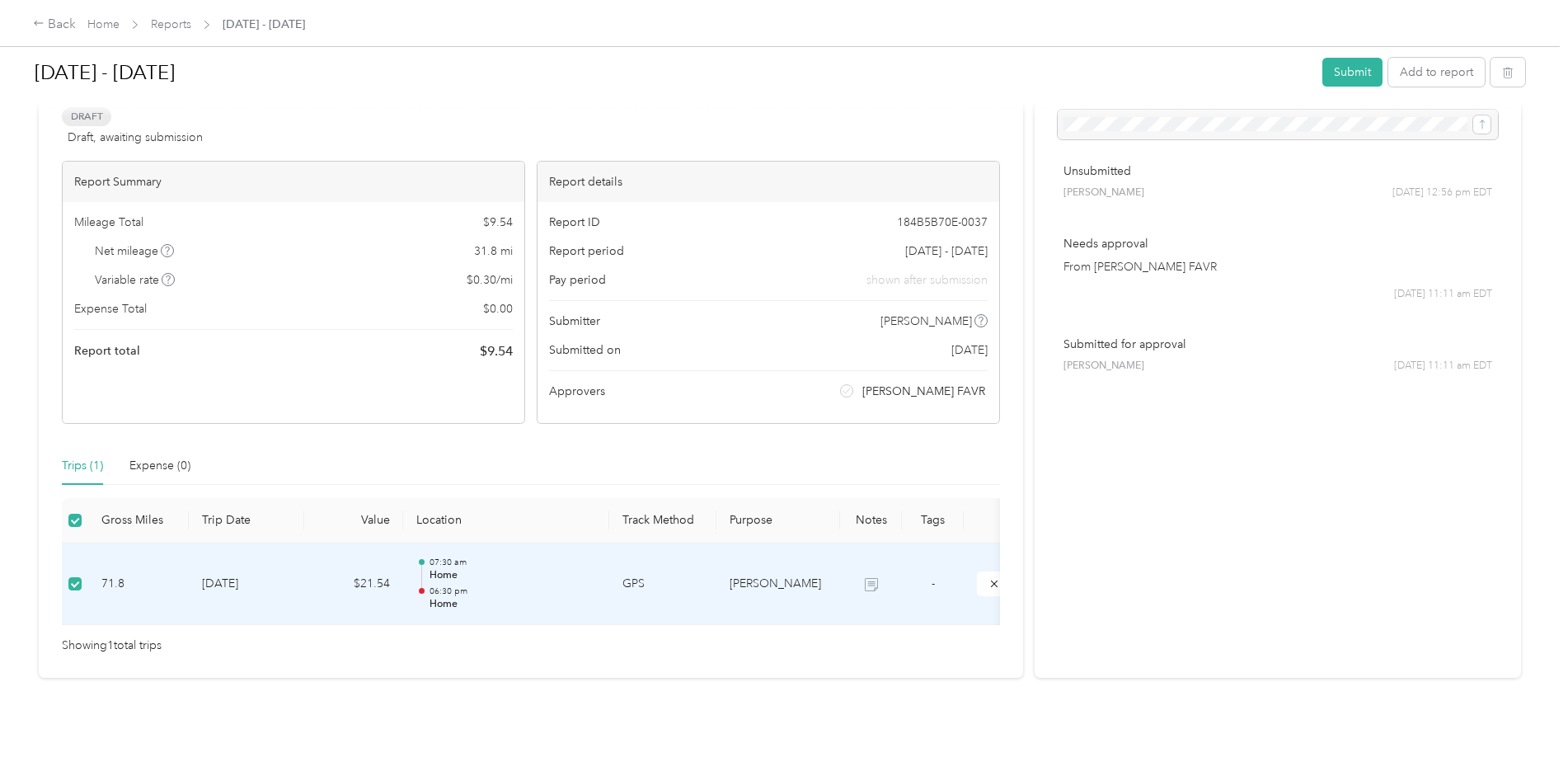
click at [297, 578] on td "[DATE]" at bounding box center [247, 584] width 116 height 82
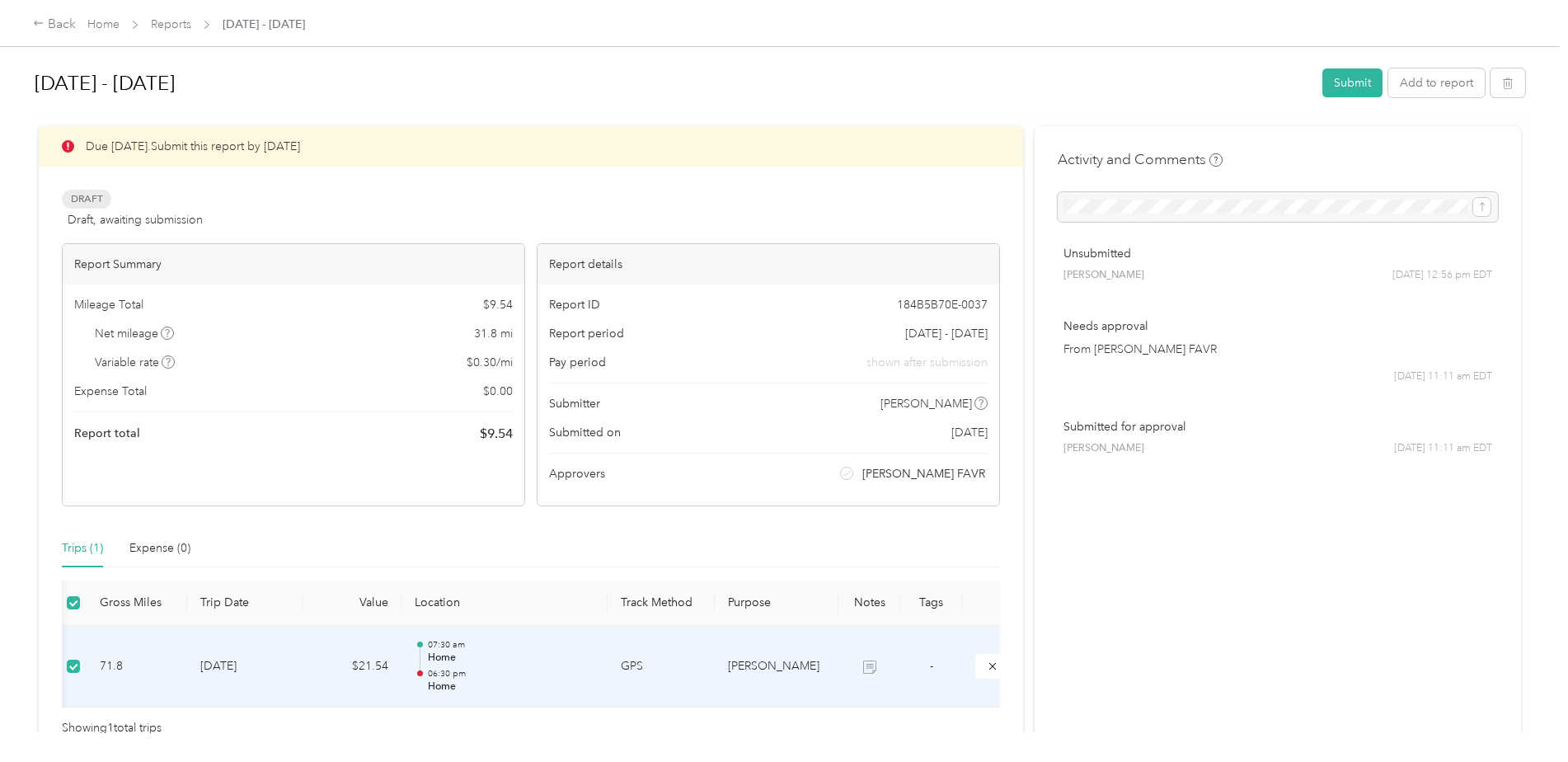
scroll to position [0, 28]
click at [1503, 80] on icon "button" at bounding box center [1507, 84] width 10 height 11
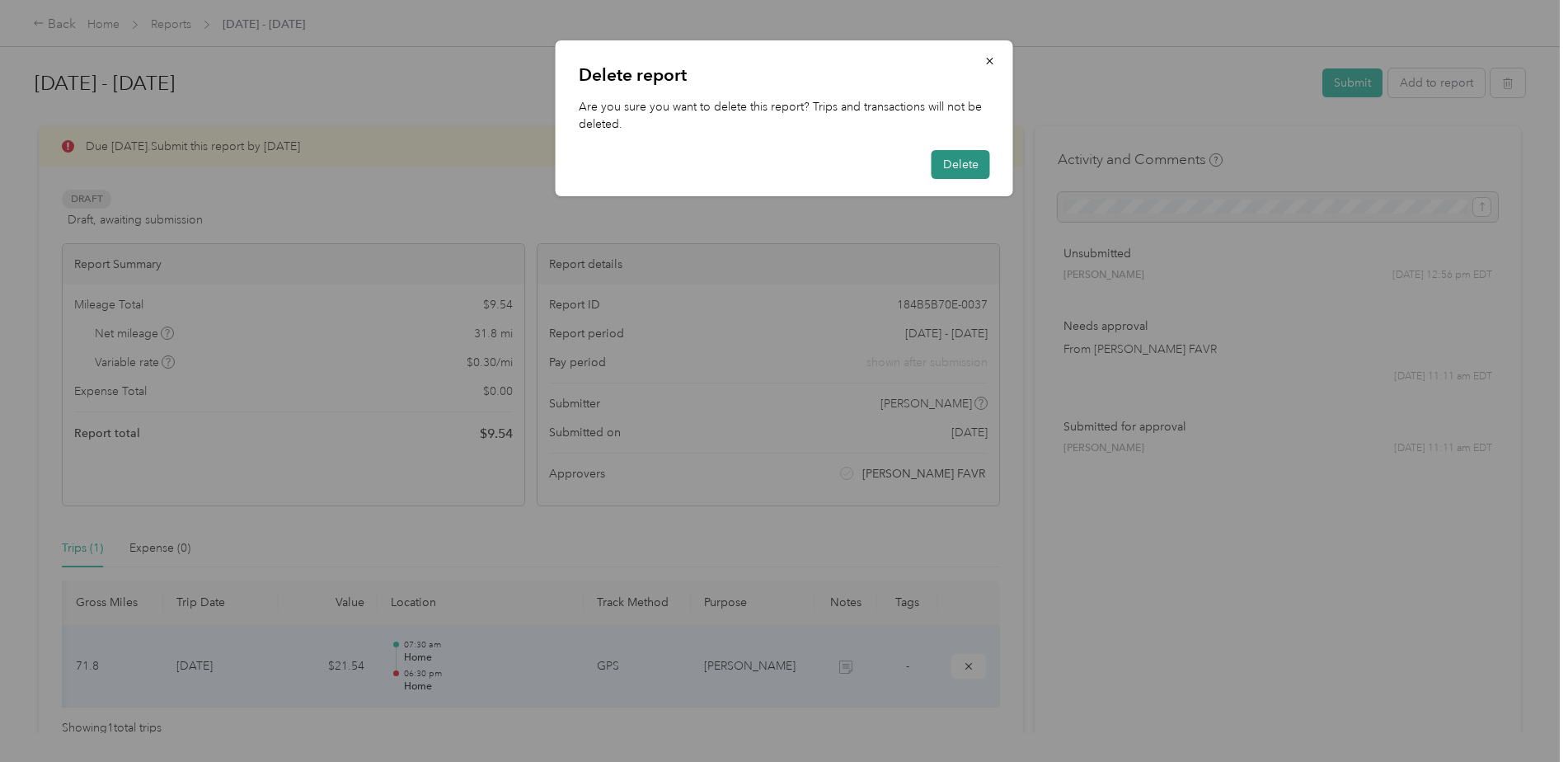
click at [961, 162] on button "Delete" at bounding box center [961, 164] width 59 height 29
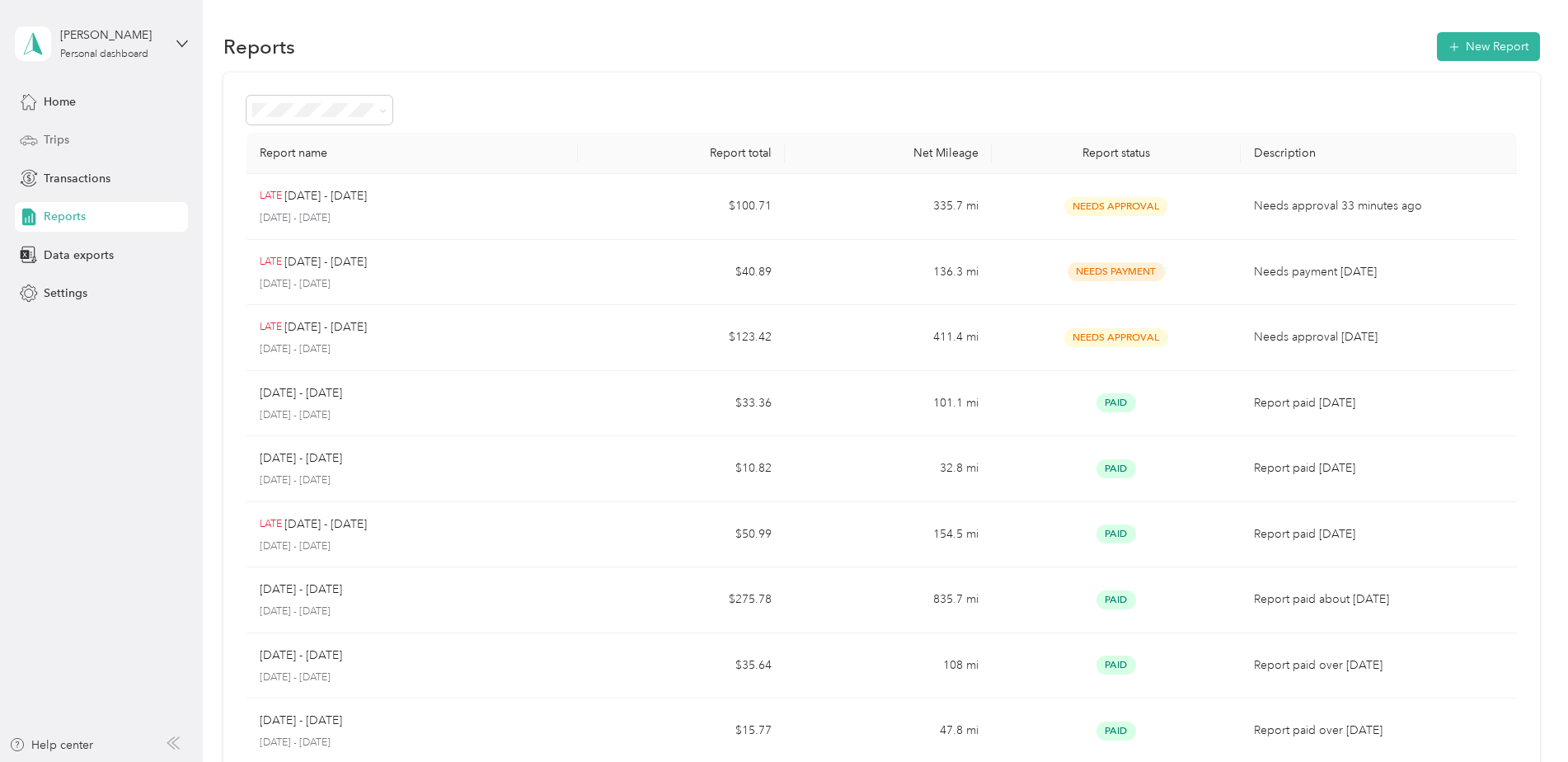
click at [50, 142] on span "Trips" at bounding box center [56, 140] width 25 height 18
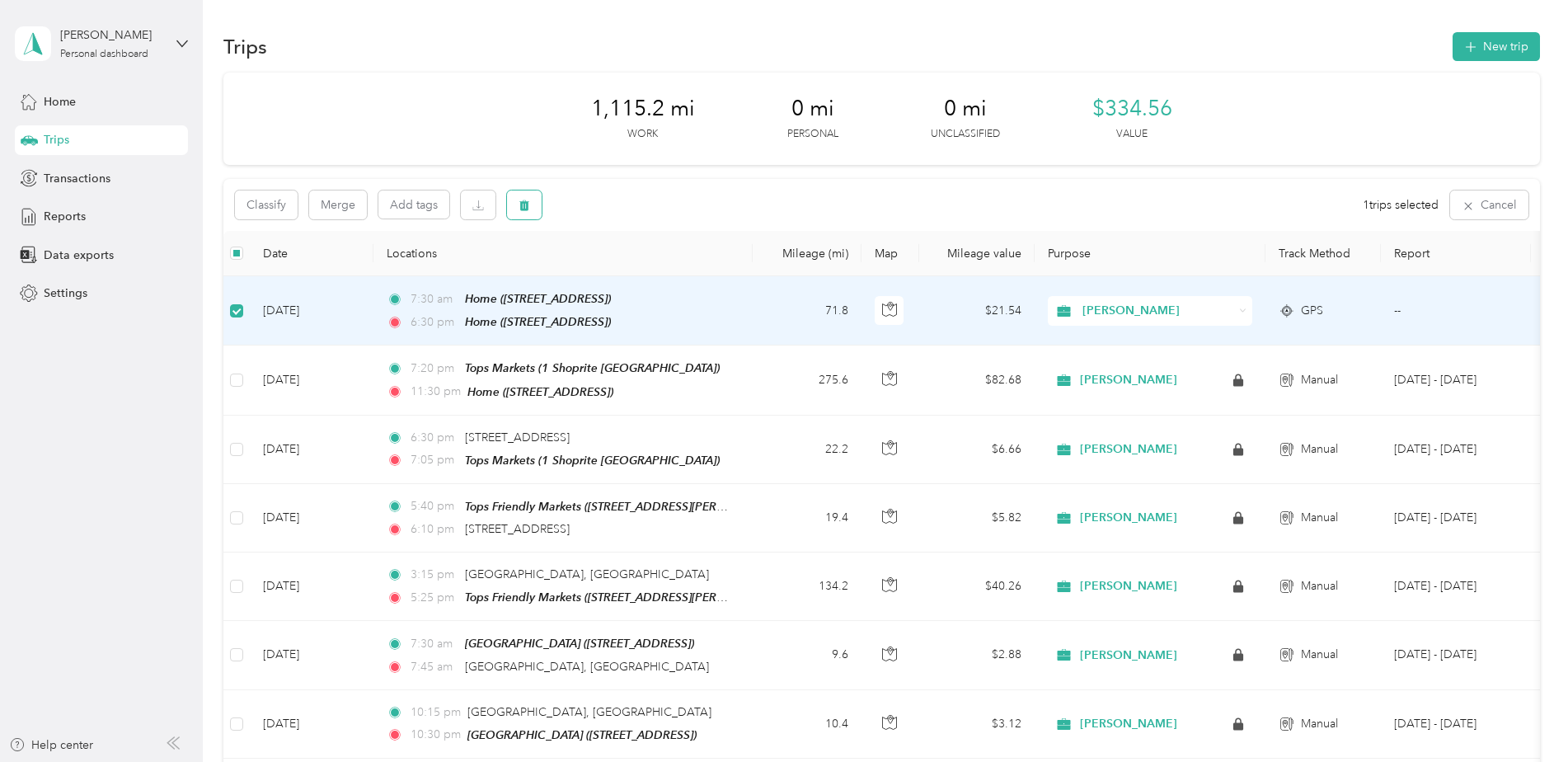
click at [526, 206] on icon "button" at bounding box center [525, 206] width 10 height 11
click at [642, 275] on button "Yes" at bounding box center [647, 274] width 33 height 26
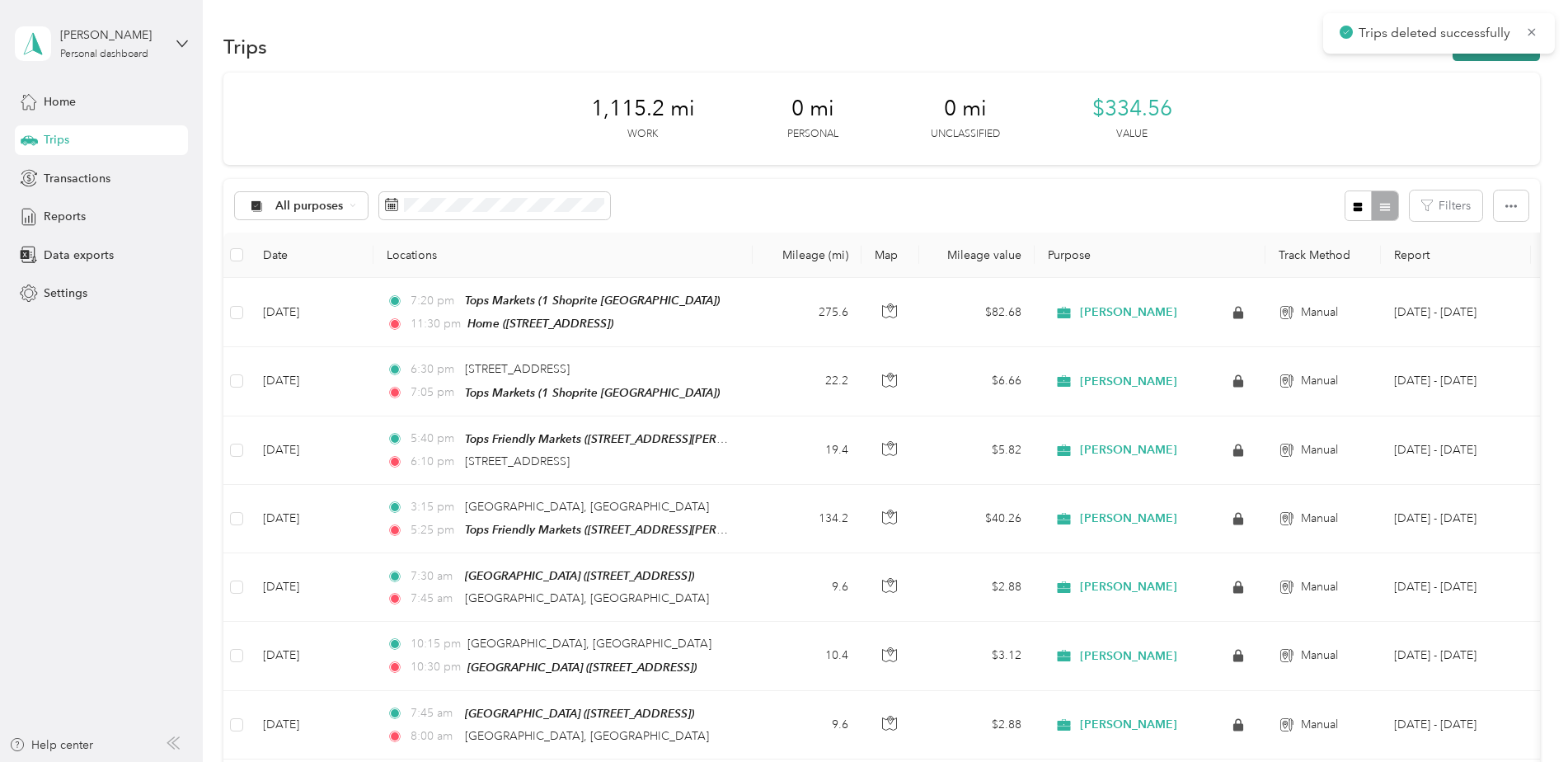
click at [1483, 58] on button "New trip" at bounding box center [1496, 47] width 88 height 29
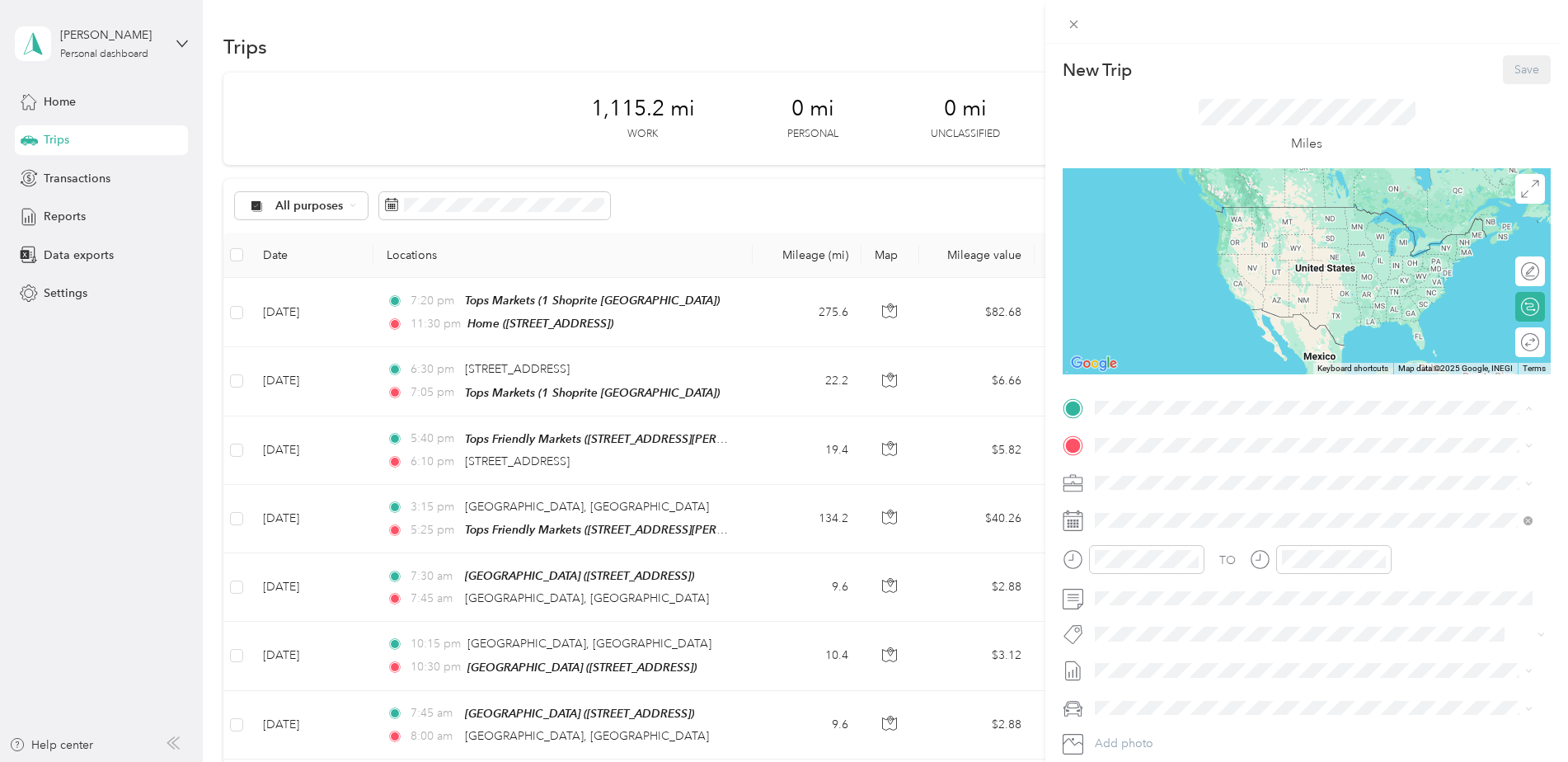
click at [1231, 480] on div "Home [STREET_ADDRESS]" at bounding box center [1179, 483] width 104 height 34
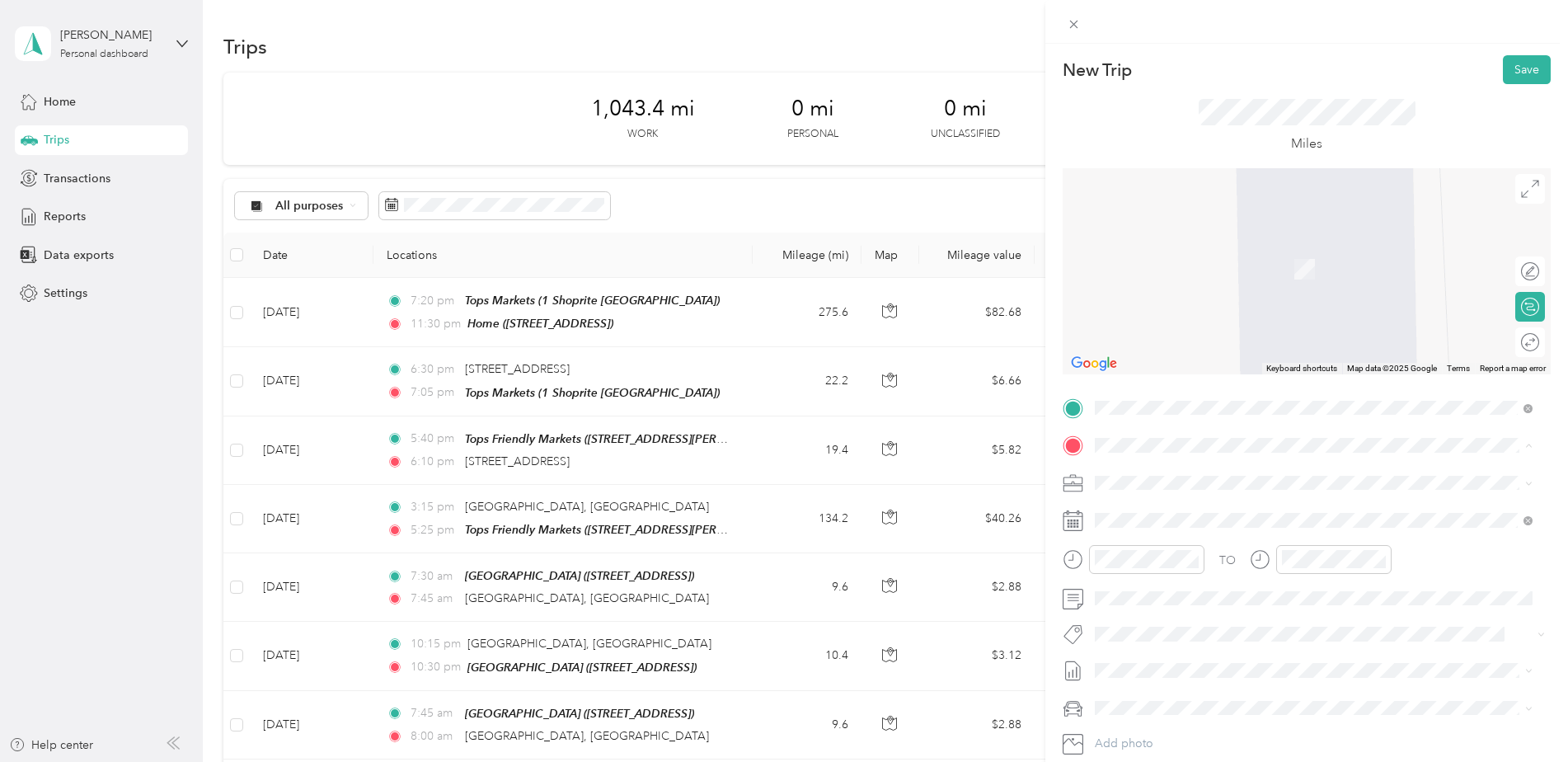
click at [1166, 506] on span "[STREET_ADDRESS][US_STATE]" at bounding box center [1208, 505] width 165 height 15
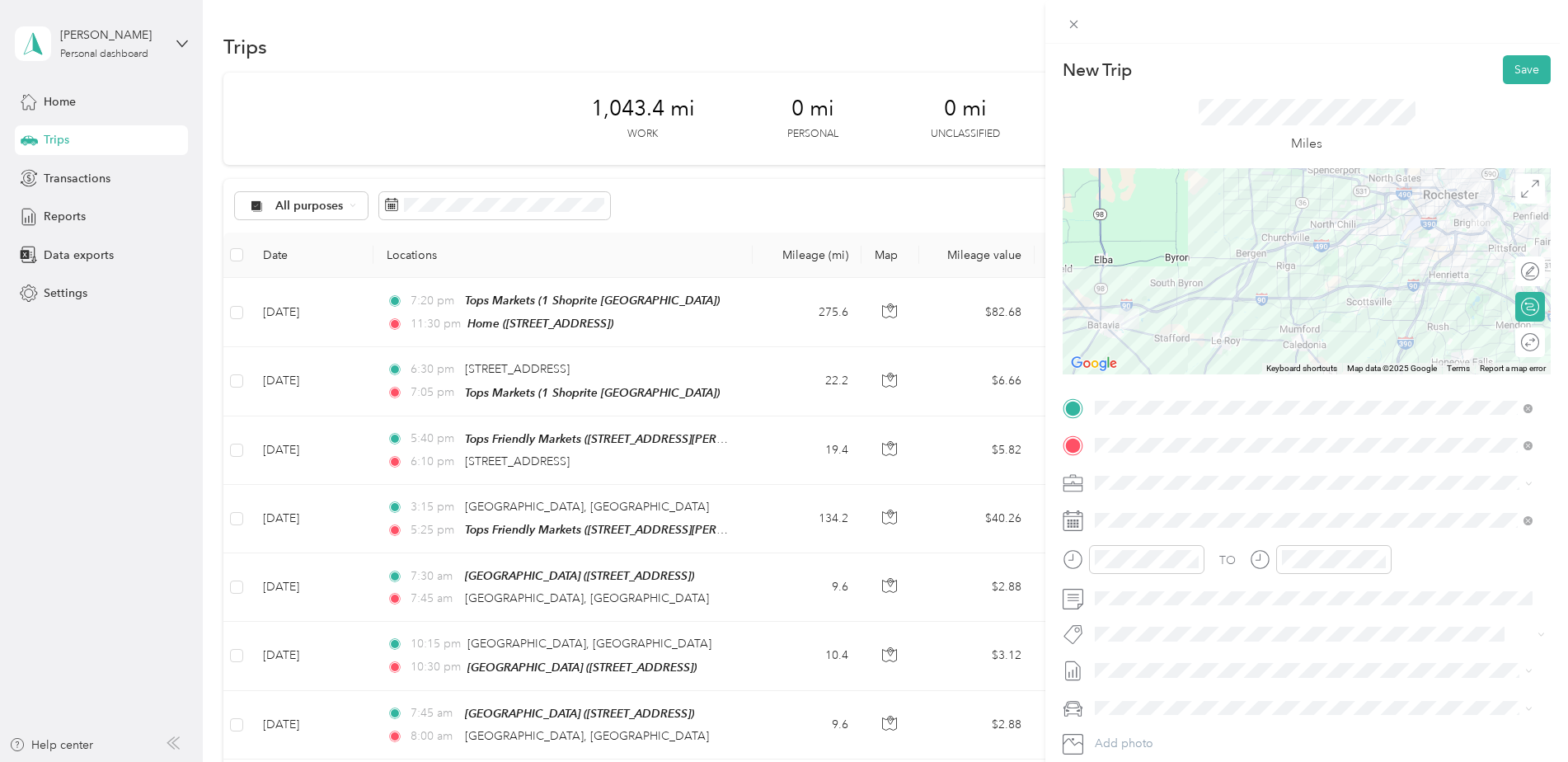
click at [1311, 297] on div at bounding box center [1307, 271] width 488 height 206
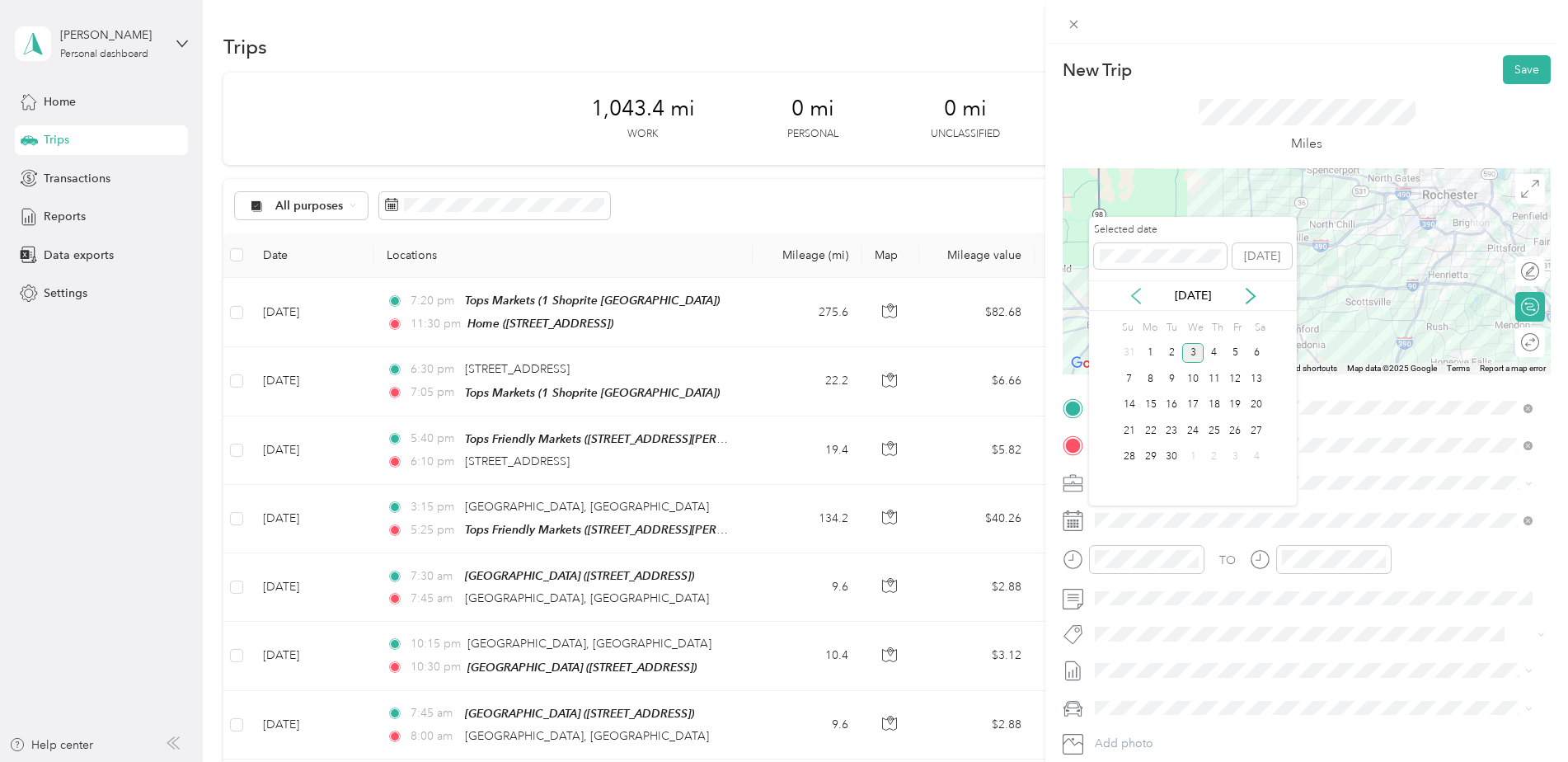
click at [1133, 297] on icon at bounding box center [1137, 296] width 17 height 17
click at [1152, 427] on div "18" at bounding box center [1151, 430] width 21 height 20
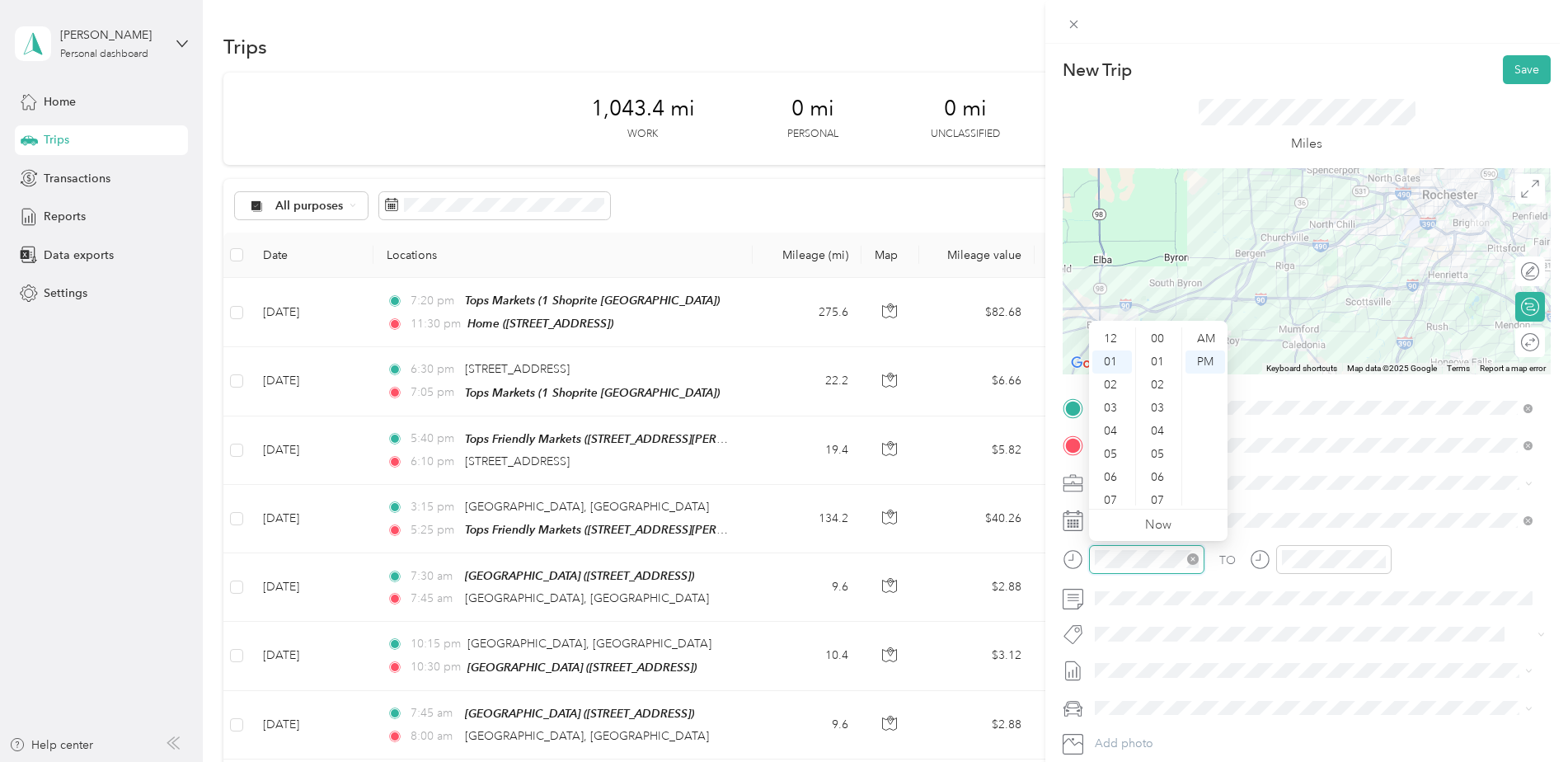
scroll to position [415, 0]
click at [1108, 476] on div "07" at bounding box center [1112, 477] width 39 height 23
click at [1159, 487] on div "28" at bounding box center [1159, 487] width 39 height 23
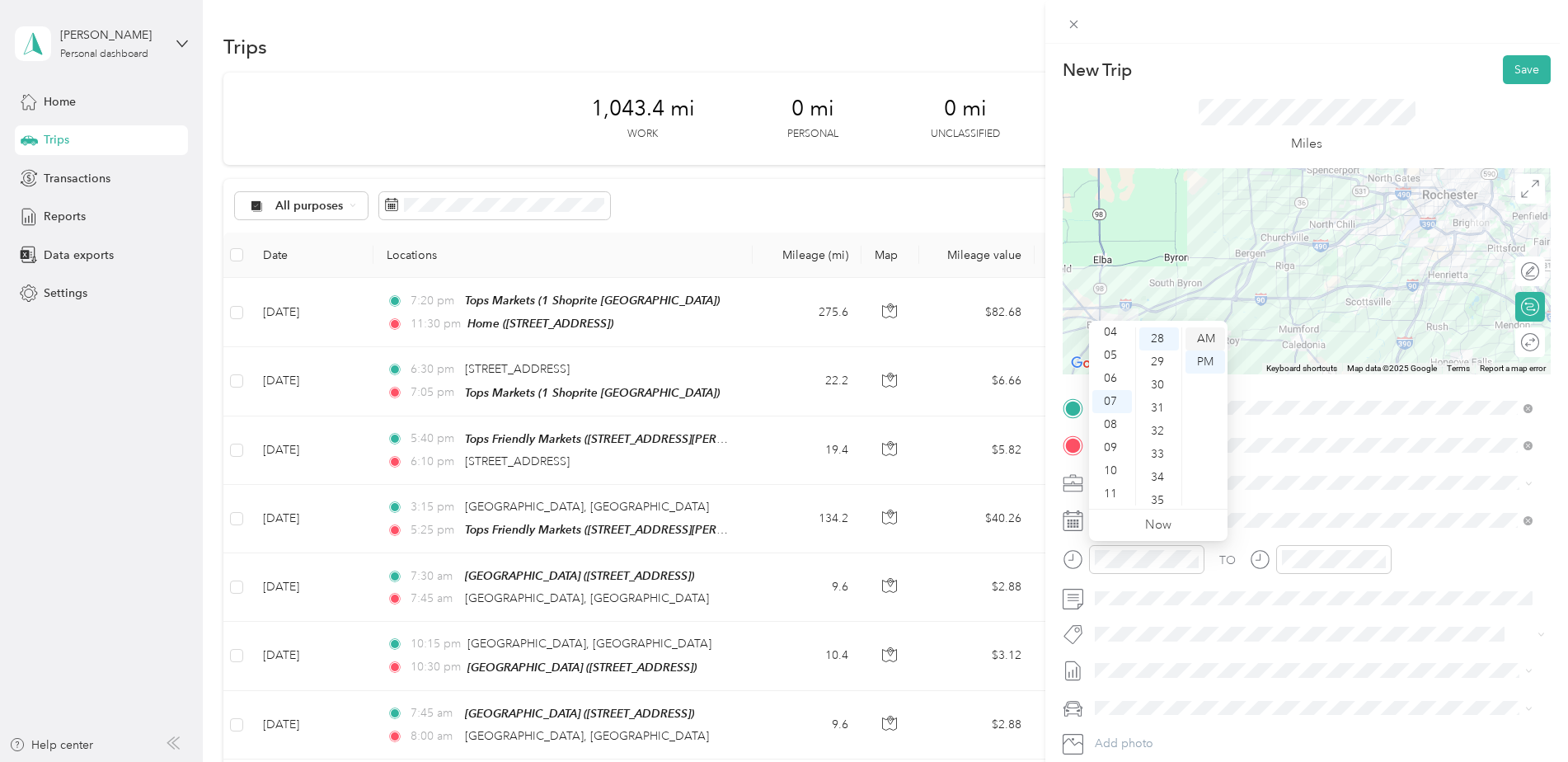
click at [1205, 340] on div "AM" at bounding box center [1206, 338] width 39 height 23
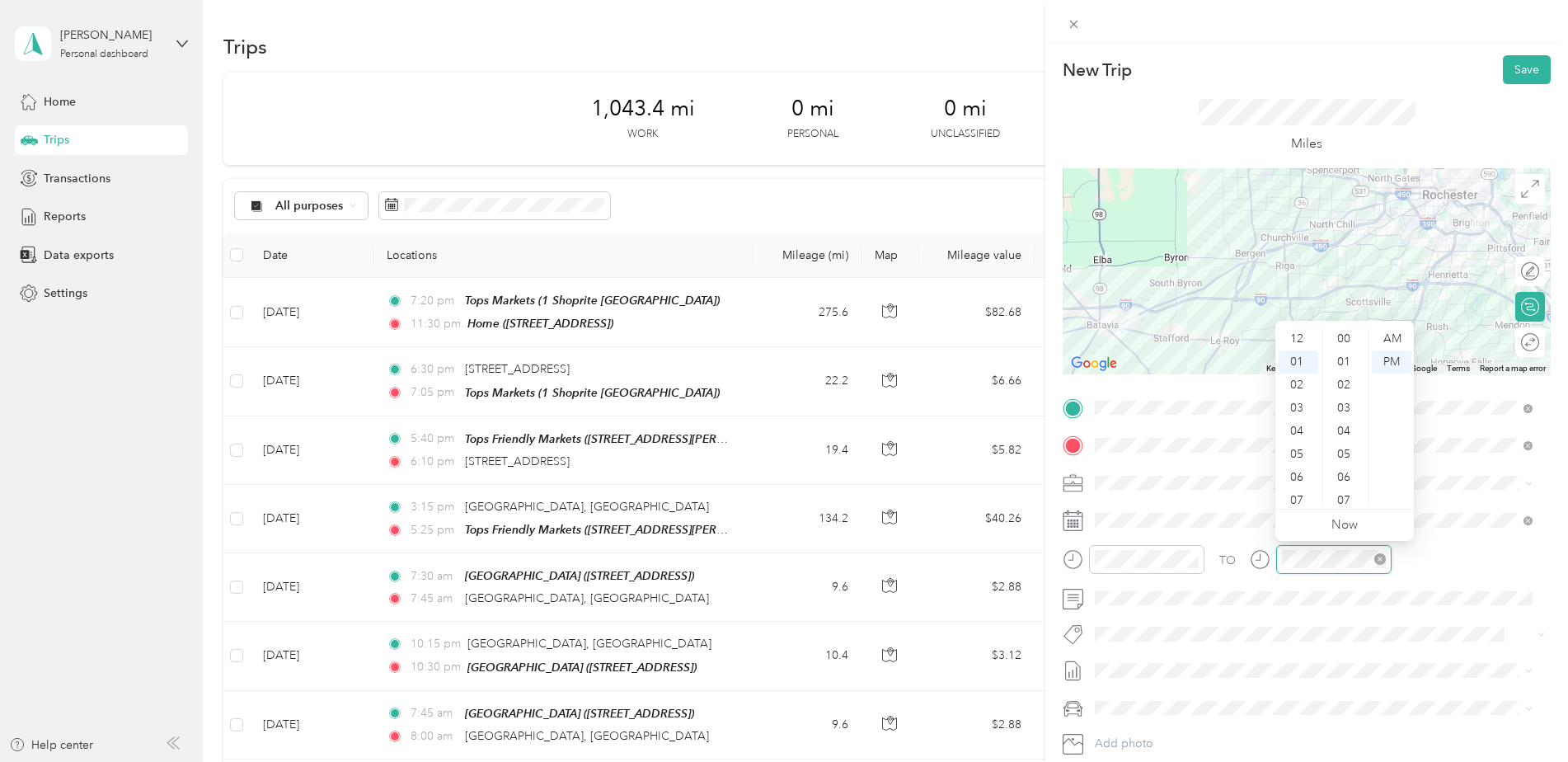
scroll to position [415, 0]
click at [1299, 503] on div "08" at bounding box center [1299, 500] width 39 height 23
click at [1346, 353] on div "08" at bounding box center [1345, 359] width 39 height 23
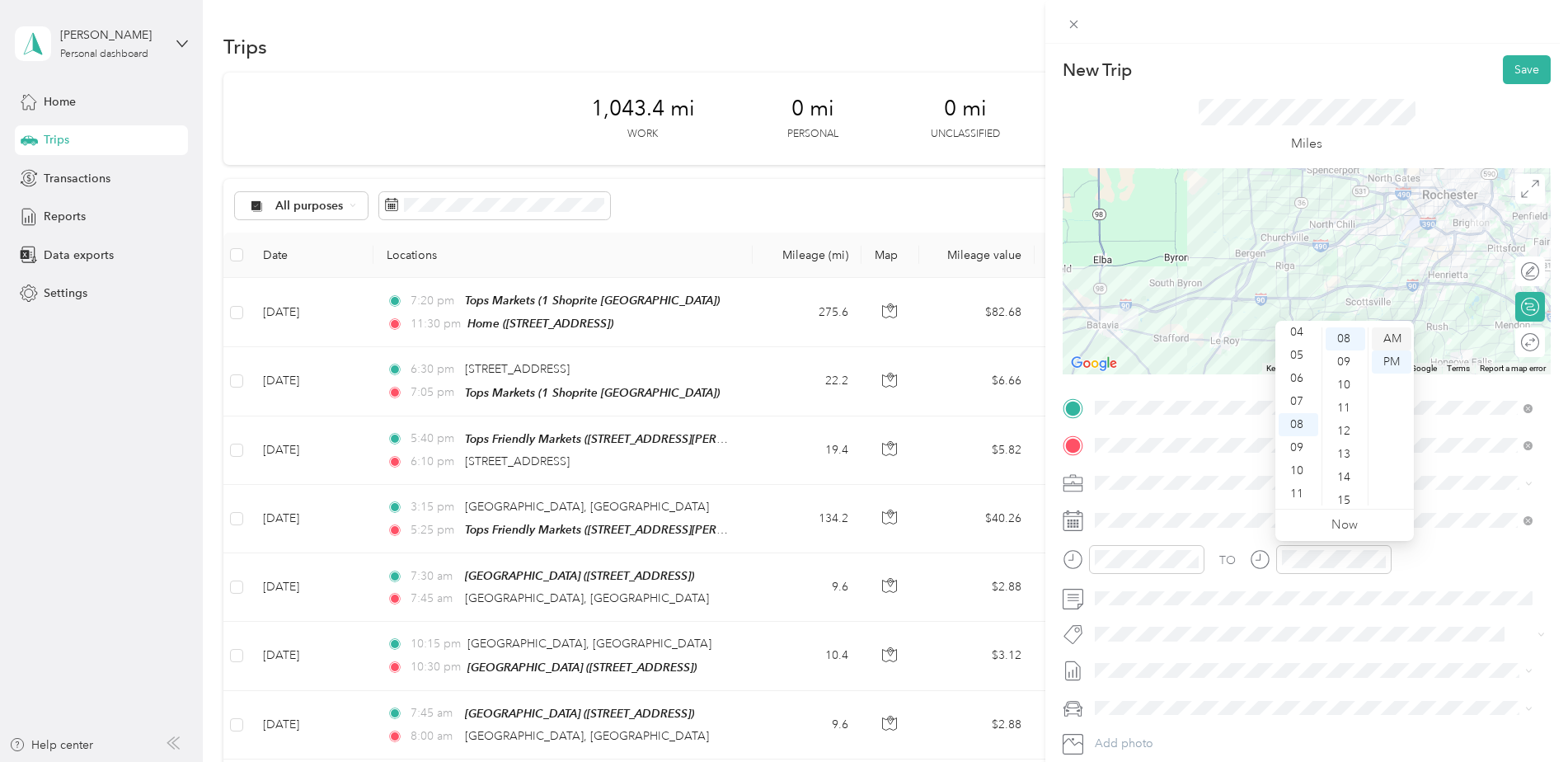
click at [1392, 338] on div "AM" at bounding box center [1392, 338] width 39 height 23
click at [1511, 65] on button "Save" at bounding box center [1526, 69] width 48 height 29
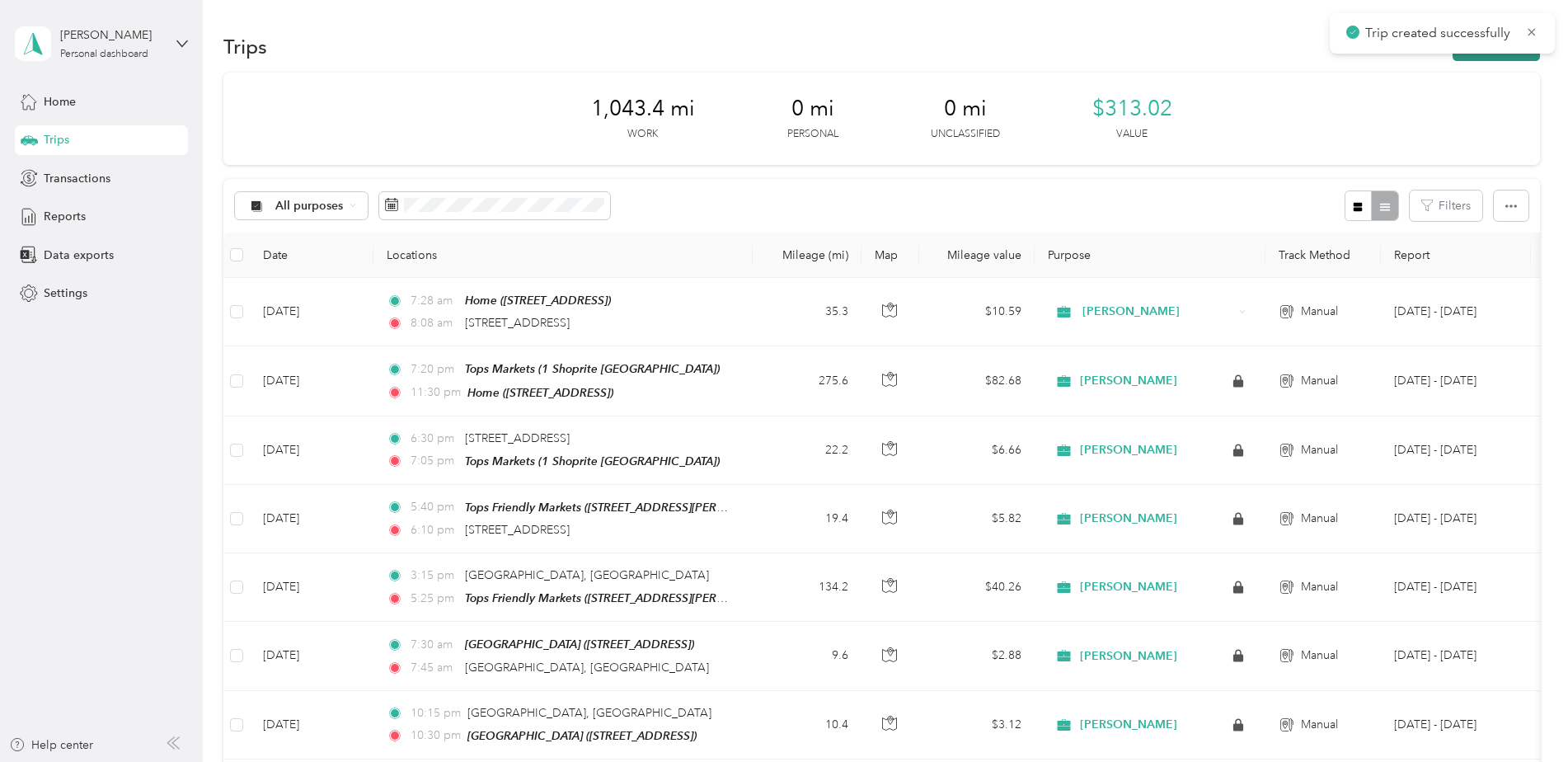
click at [1468, 60] on button "New trip" at bounding box center [1496, 47] width 88 height 29
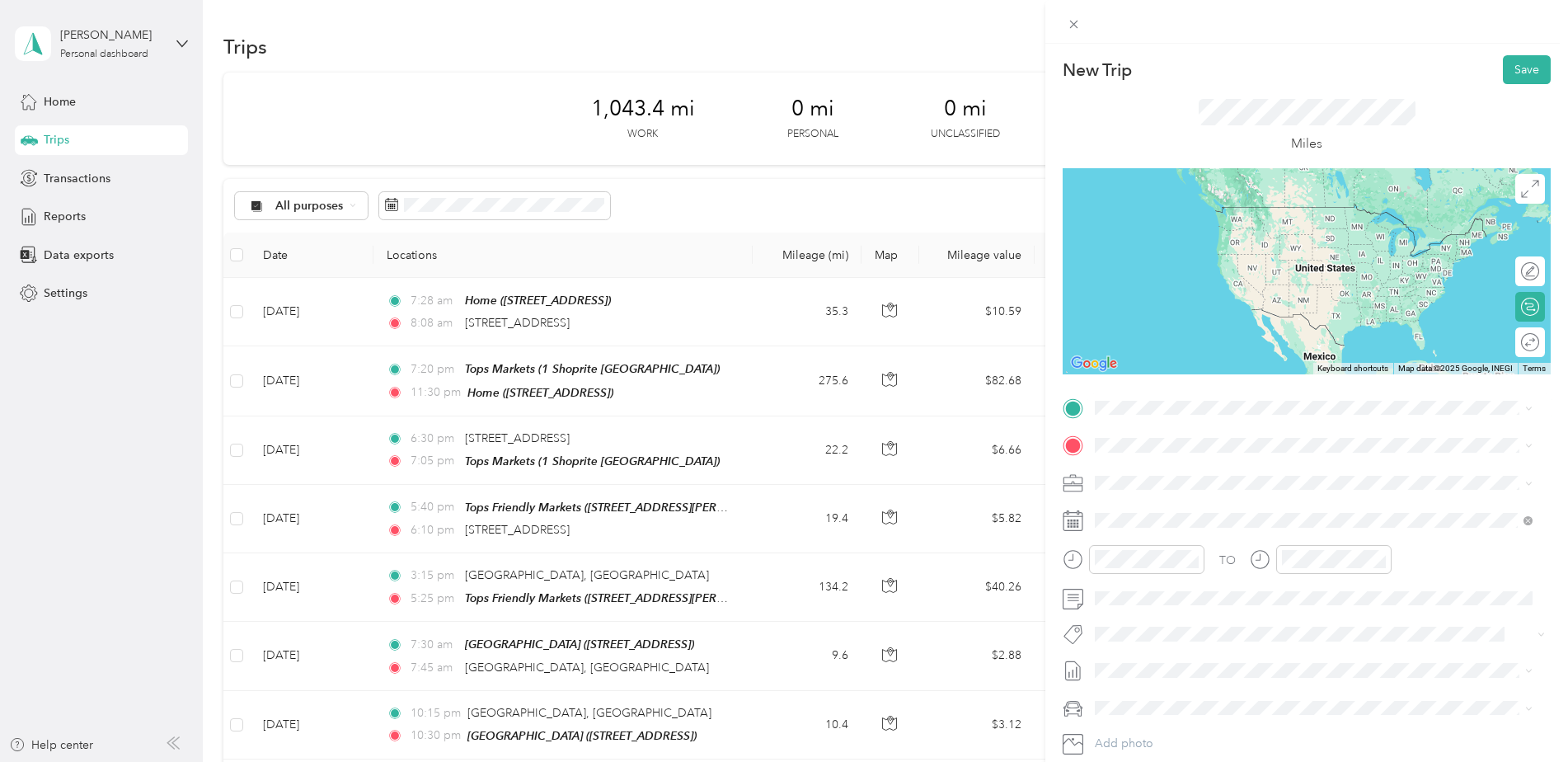
click at [1220, 471] on span "[STREET_ADDRESS][US_STATE]" at bounding box center [1208, 467] width 165 height 15
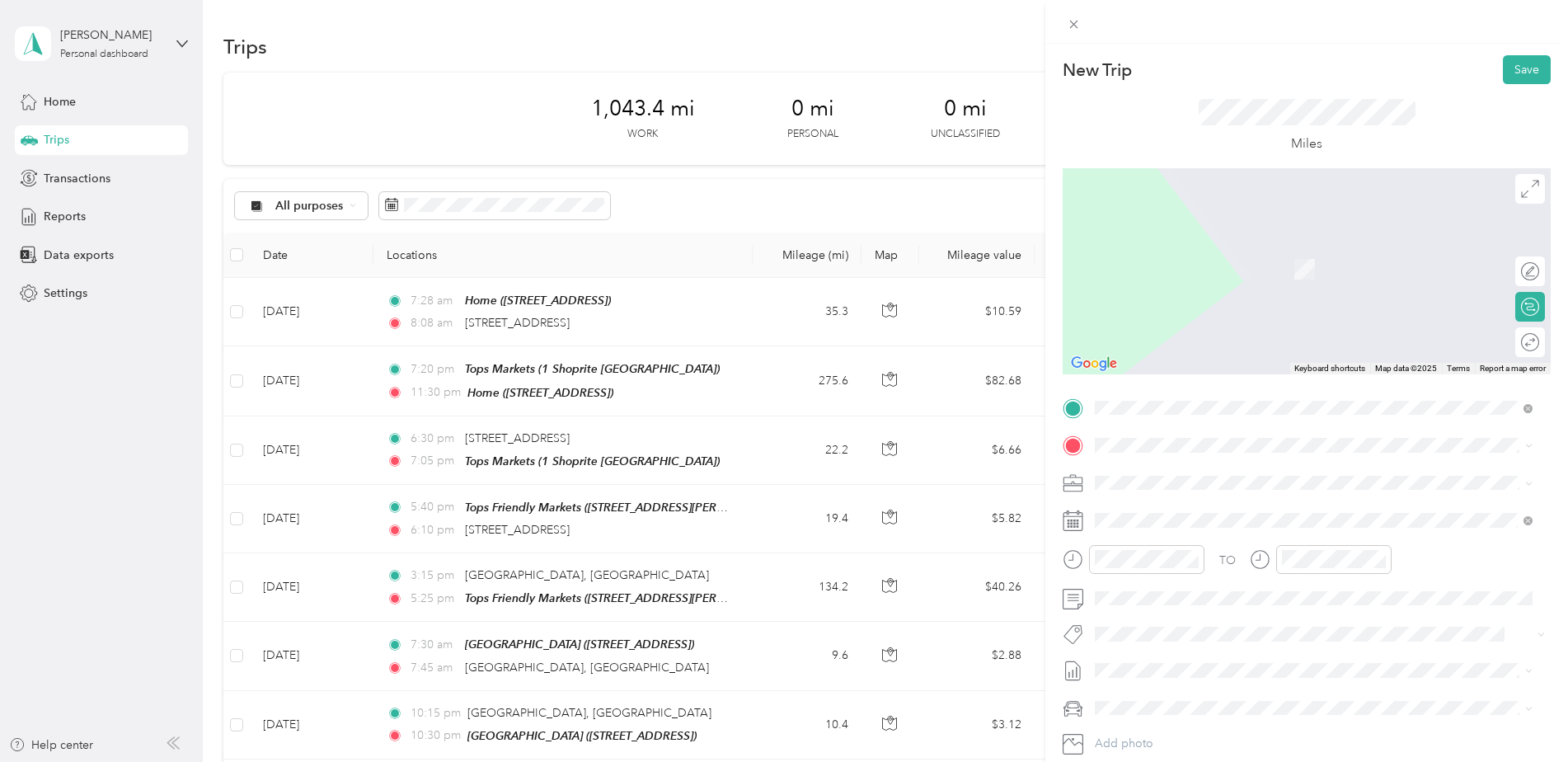
click at [1195, 518] on div "Home [STREET_ADDRESS]" at bounding box center [1179, 518] width 104 height 34
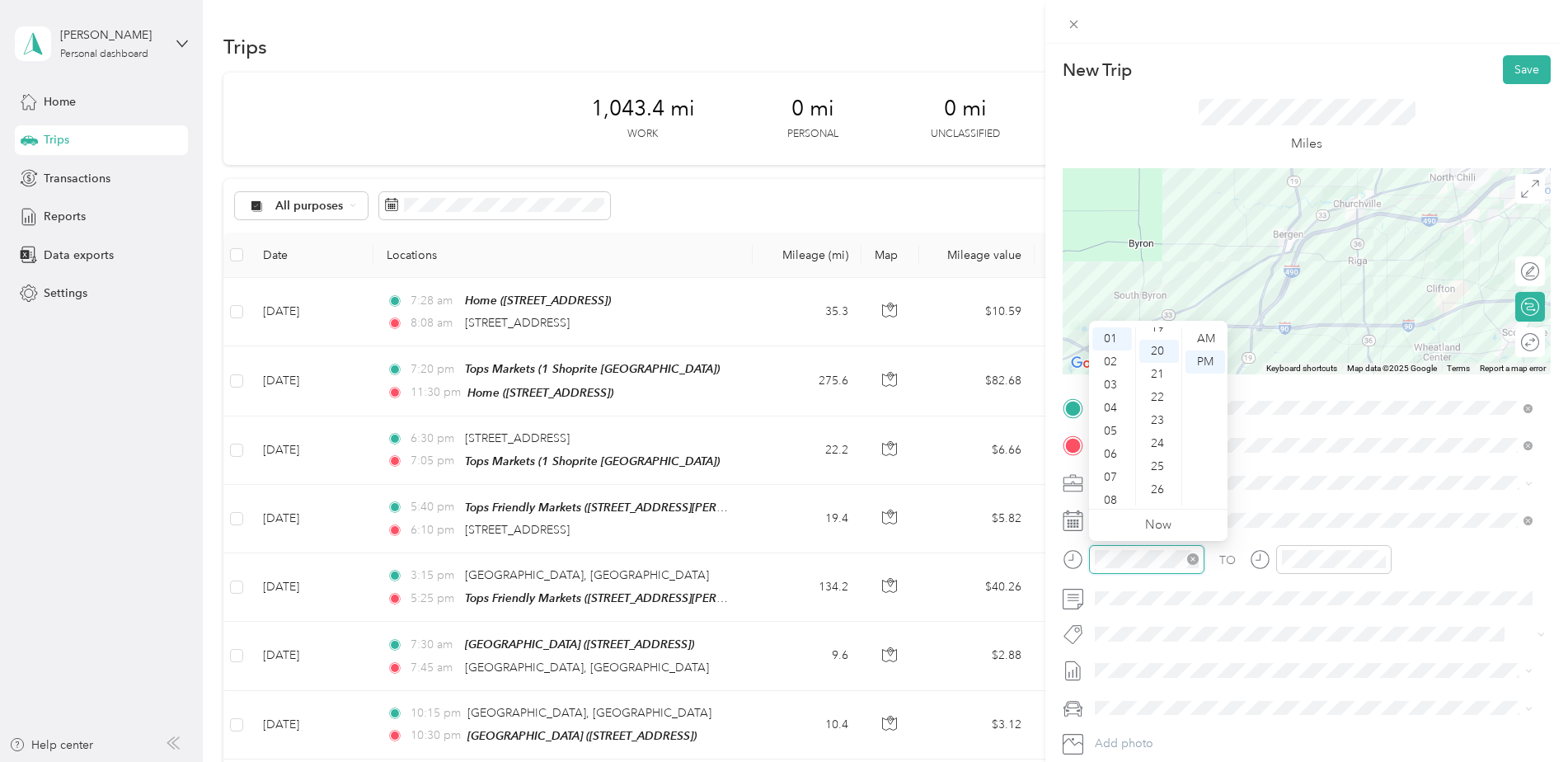
scroll to position [462, 0]
click at [1112, 472] on div "07" at bounding box center [1112, 477] width 39 height 23
click at [1152, 447] on div "32" at bounding box center [1159, 451] width 39 height 23
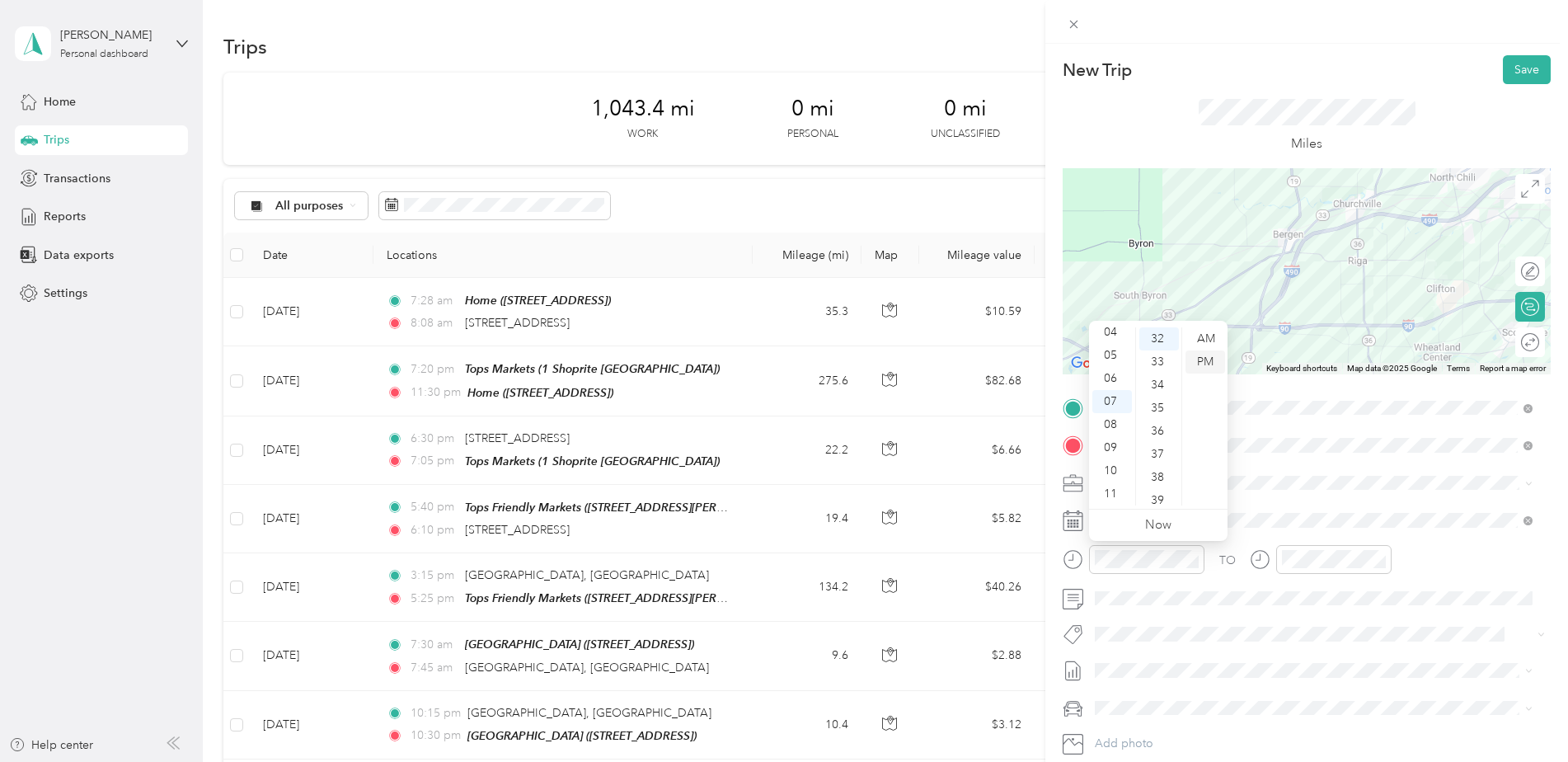
click at [1204, 361] on div "PM" at bounding box center [1206, 361] width 39 height 23
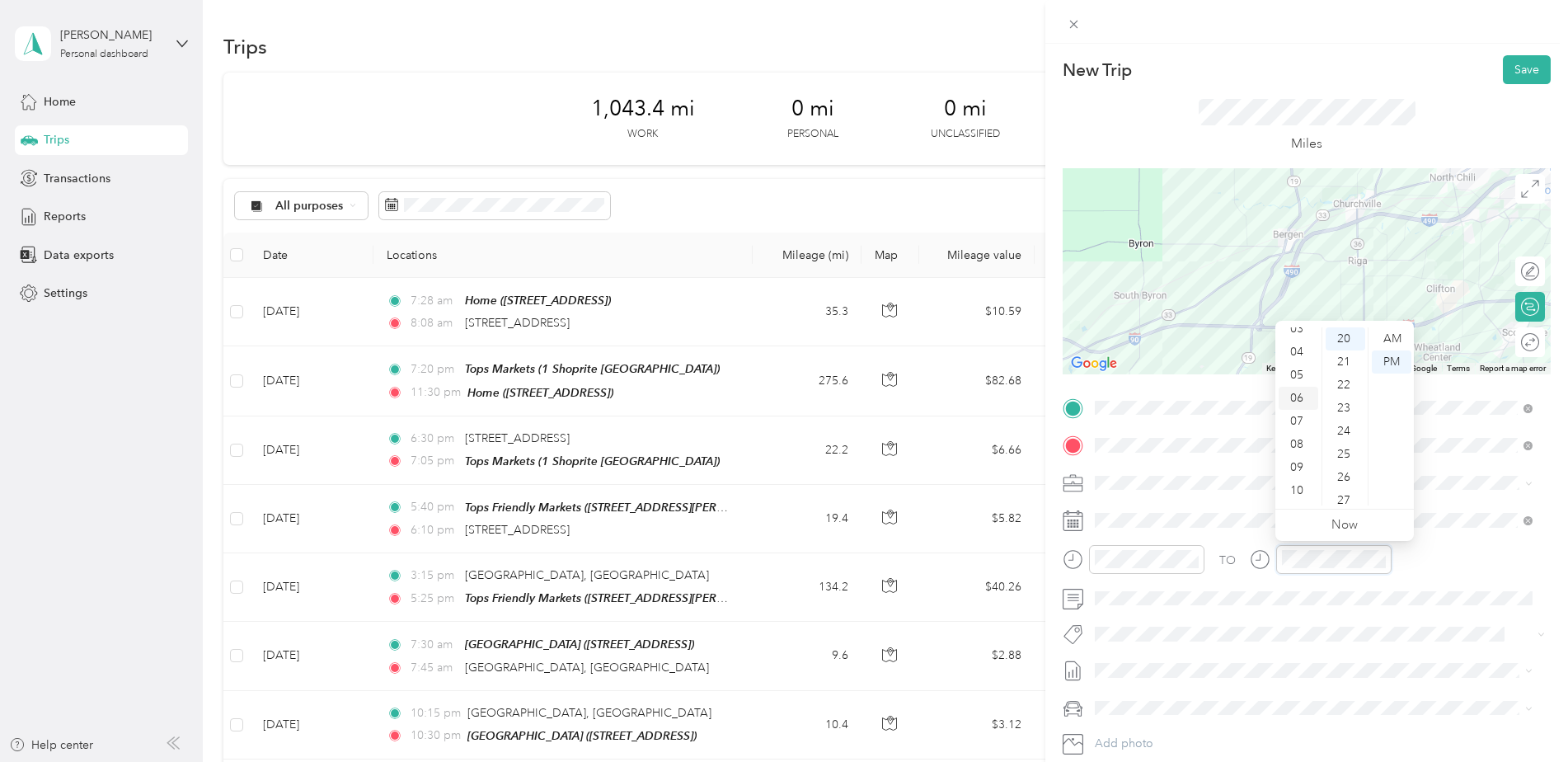
scroll to position [99, 0]
click at [1286, 428] on div "08" at bounding box center [1299, 424] width 39 height 23
click at [1344, 415] on div "16" at bounding box center [1345, 411] width 39 height 23
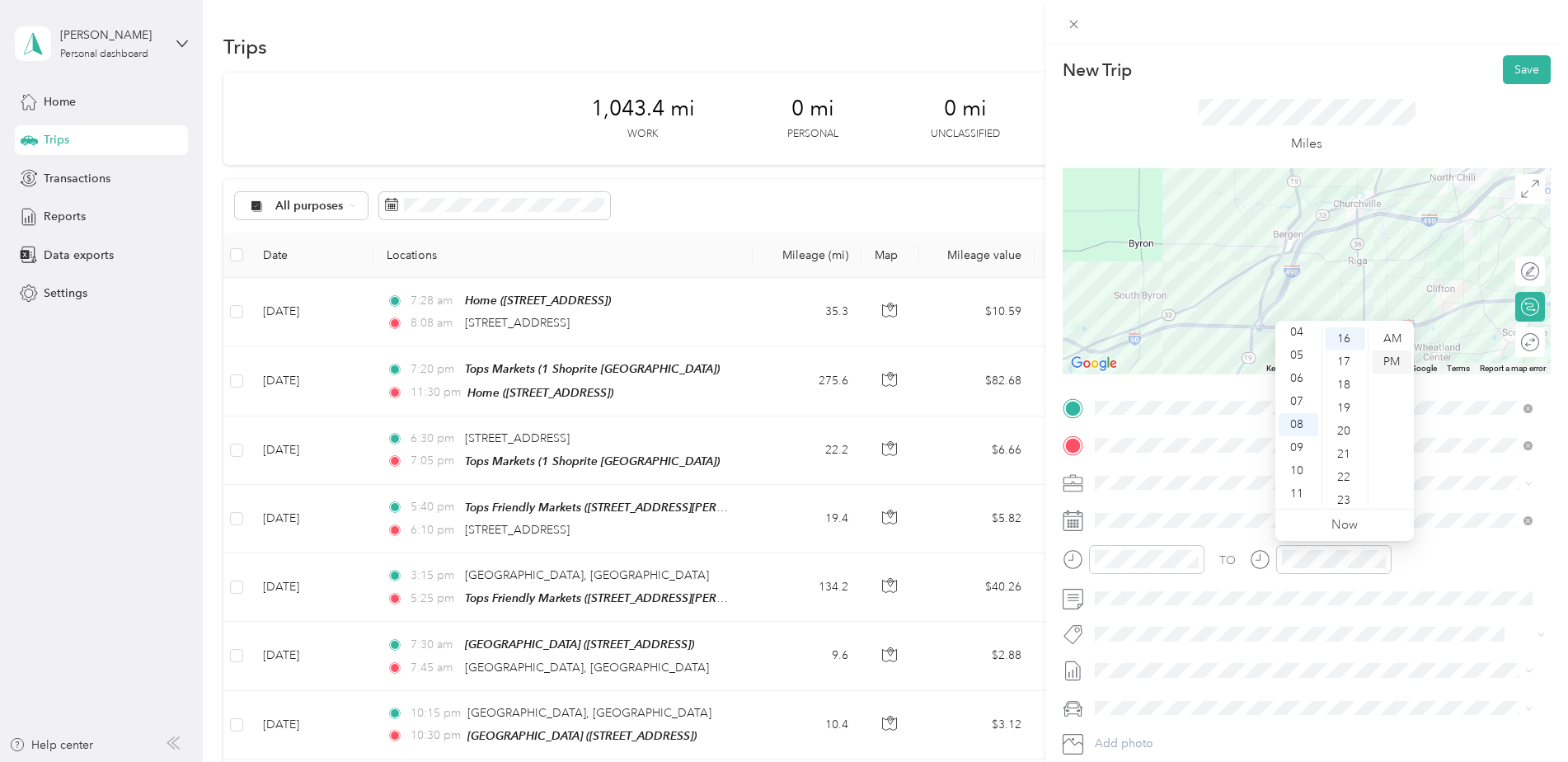
click at [1392, 361] on div "PM" at bounding box center [1392, 361] width 39 height 23
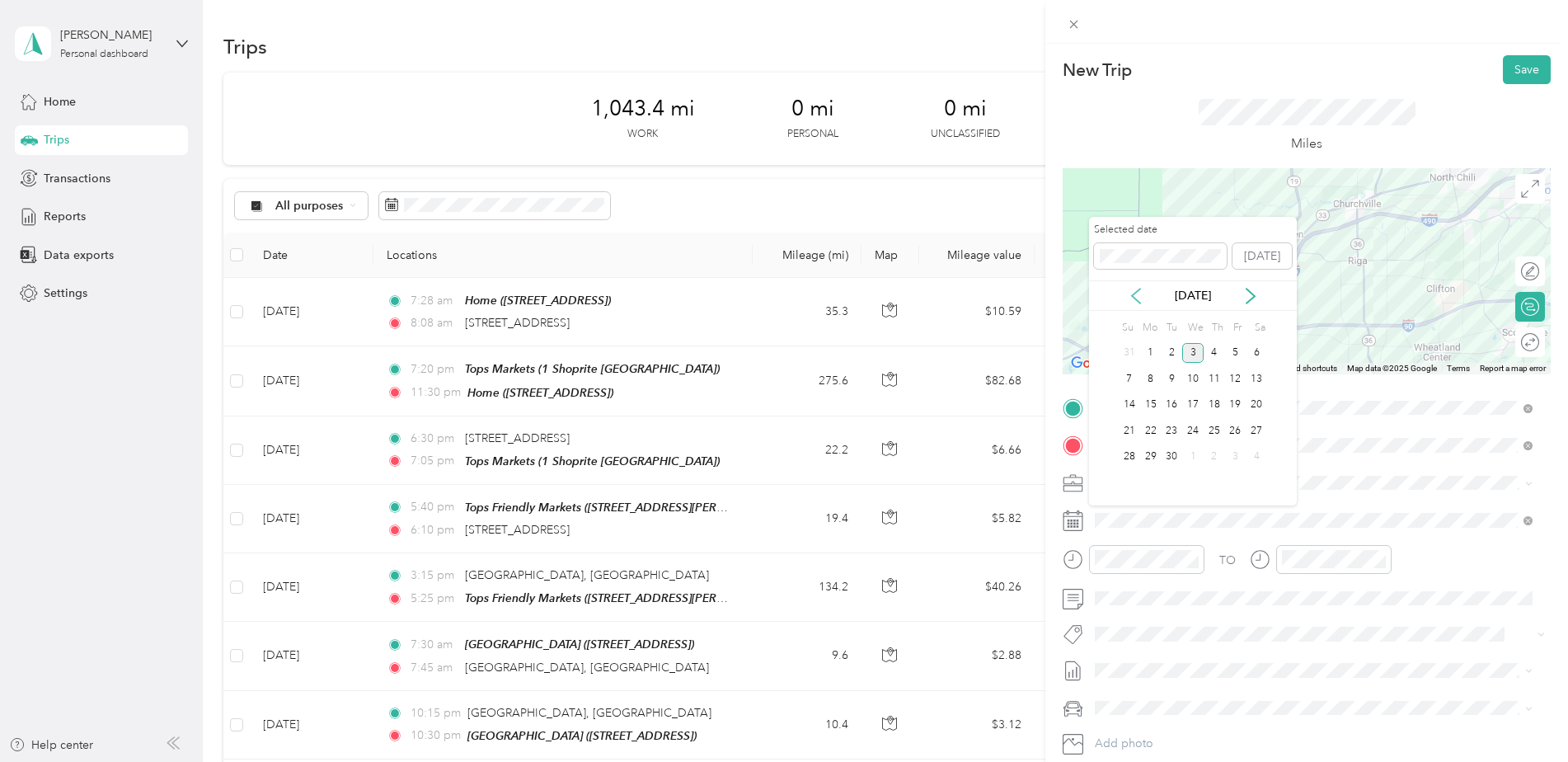
click at [1131, 305] on div "[DATE]" at bounding box center [1193, 295] width 208 height 31
click at [1130, 297] on icon at bounding box center [1137, 296] width 17 height 17
click at [1150, 430] on div "18" at bounding box center [1151, 430] width 21 height 20
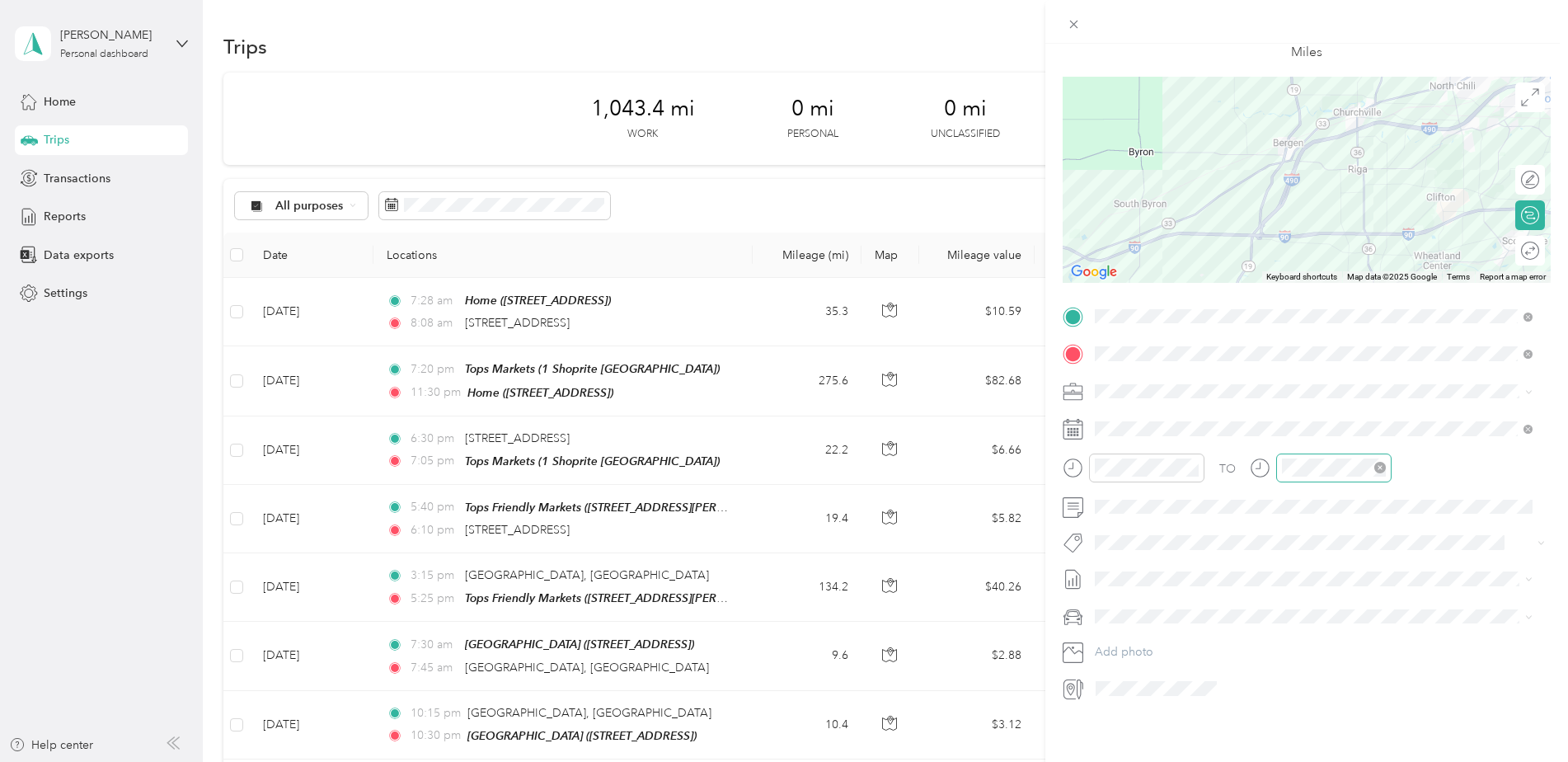
scroll to position [0, 0]
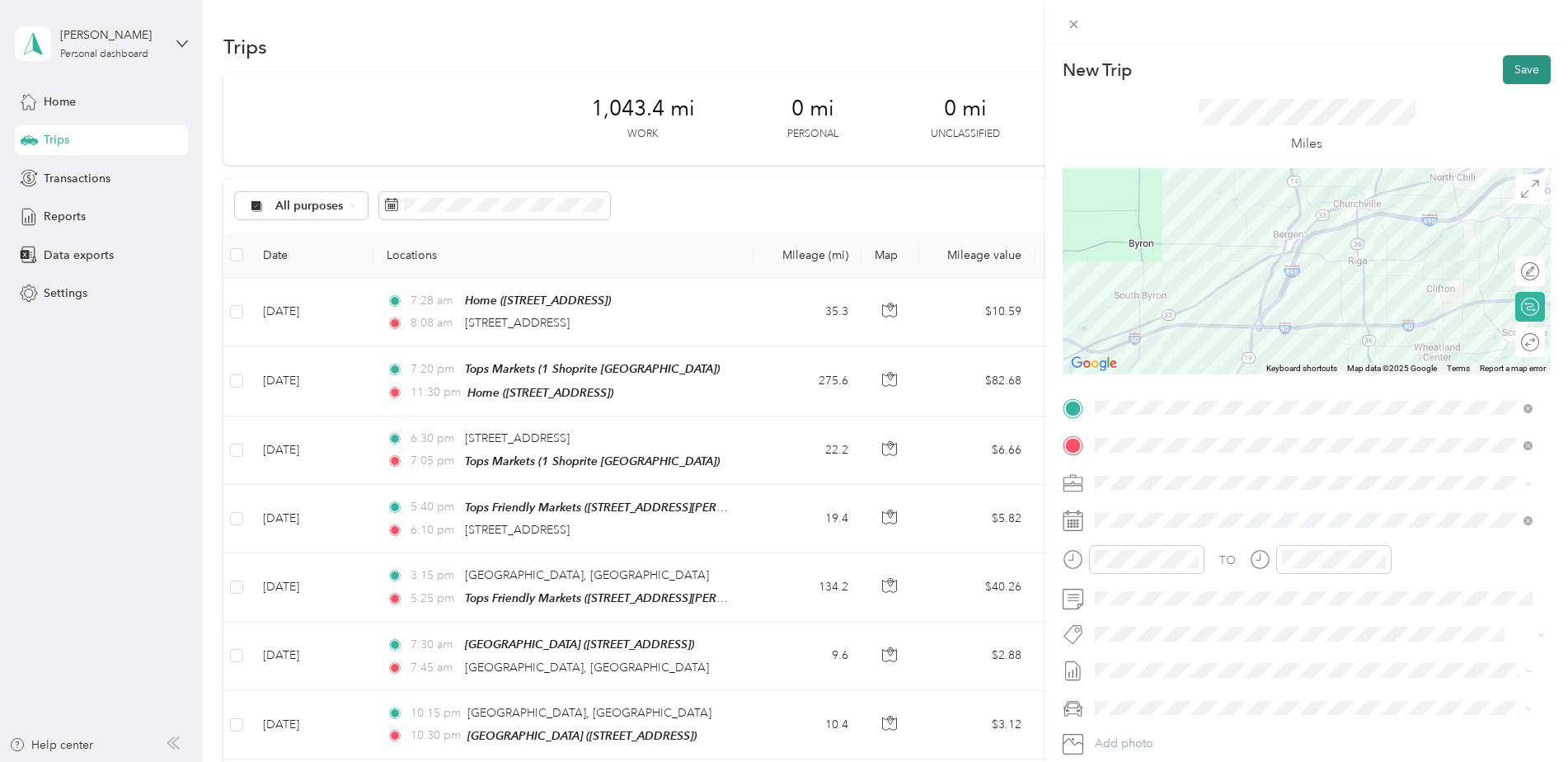
click at [1515, 68] on button "Save" at bounding box center [1526, 69] width 48 height 29
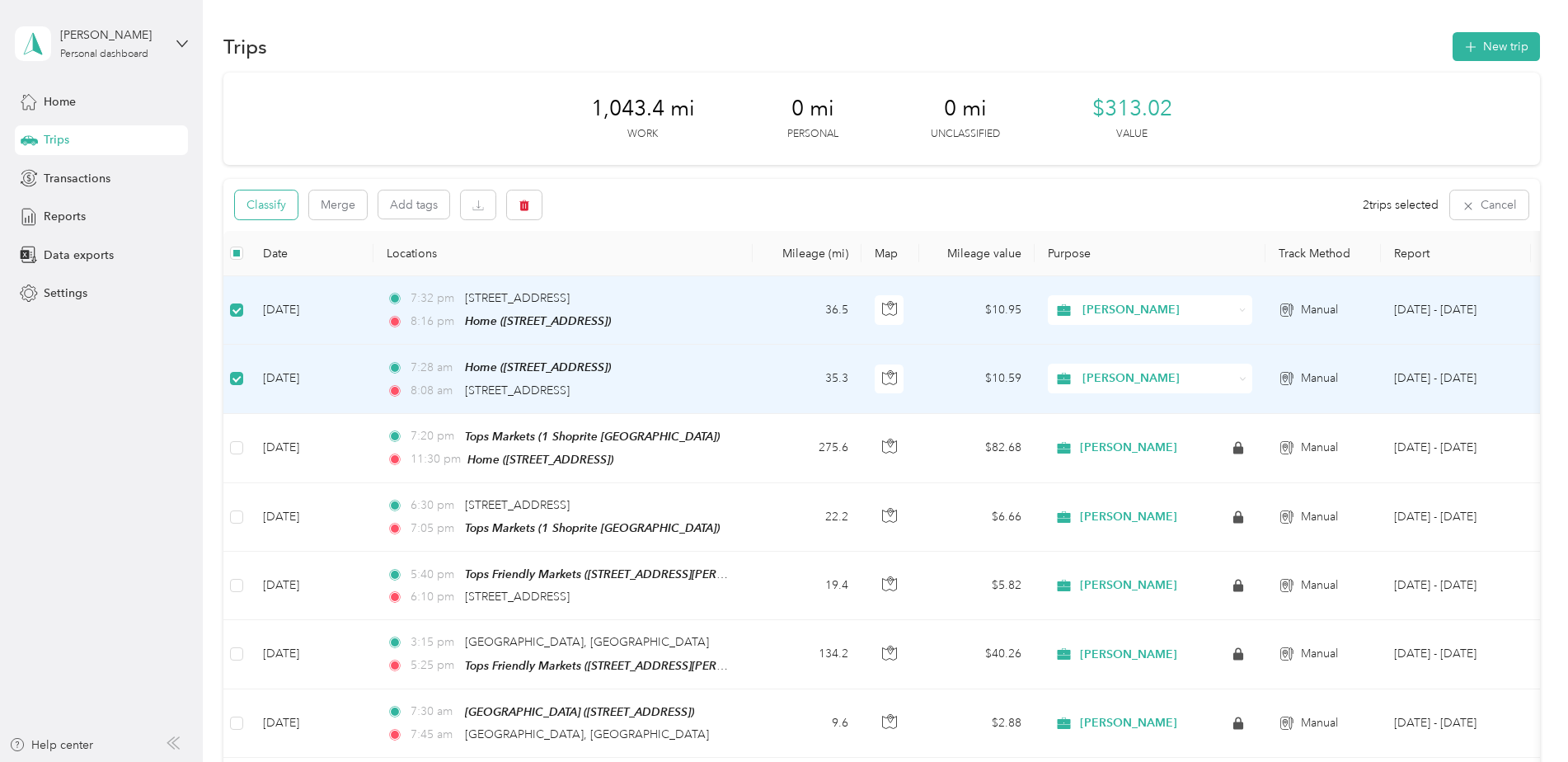
click at [268, 204] on button "Classify" at bounding box center [266, 204] width 62 height 29
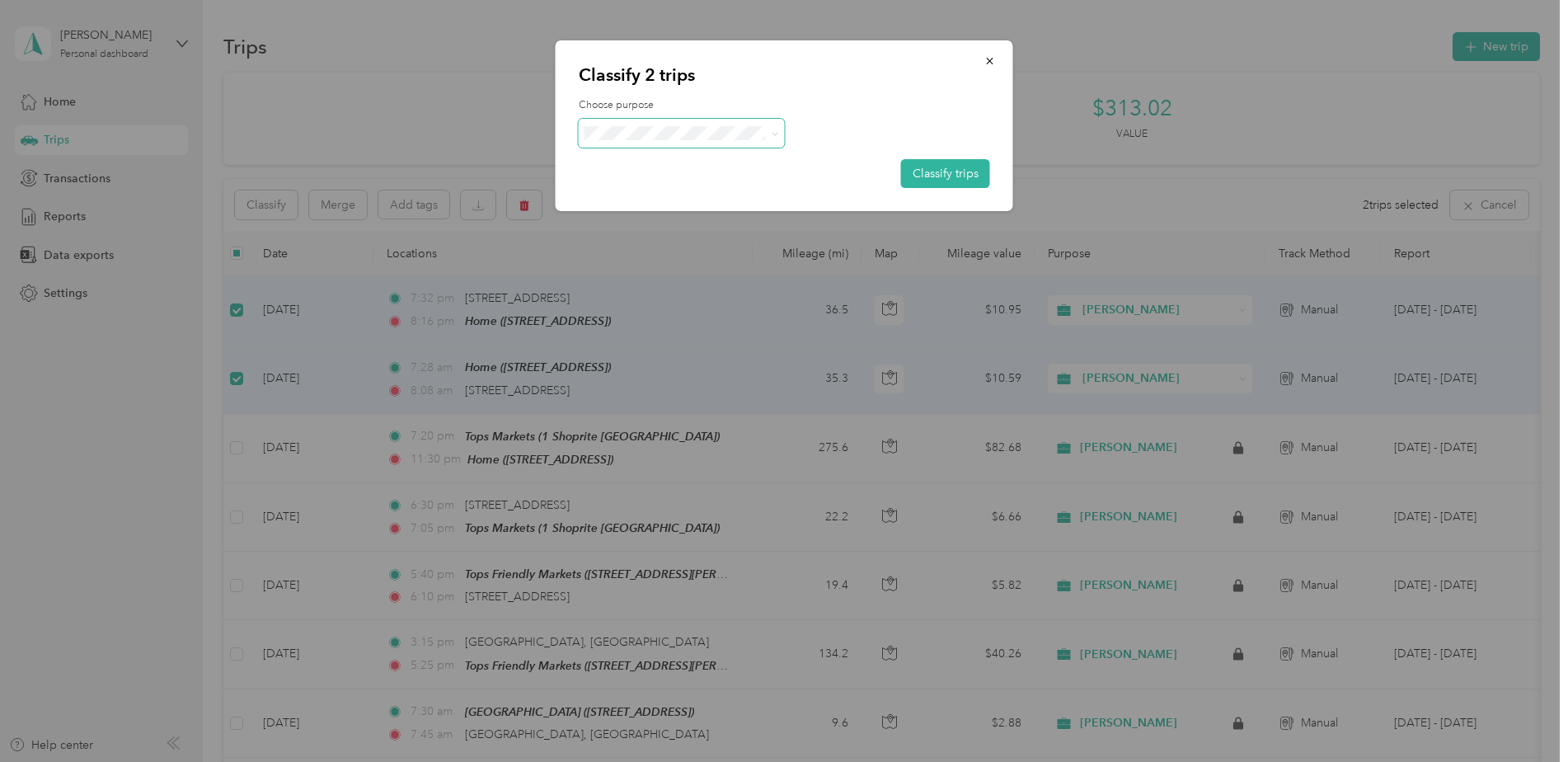
click at [776, 130] on icon at bounding box center [774, 134] width 7 height 7
click at [638, 162] on span "[PERSON_NAME]" at bounding box center [696, 163] width 154 height 18
click at [950, 172] on button "Classify trips" at bounding box center [946, 173] width 89 height 29
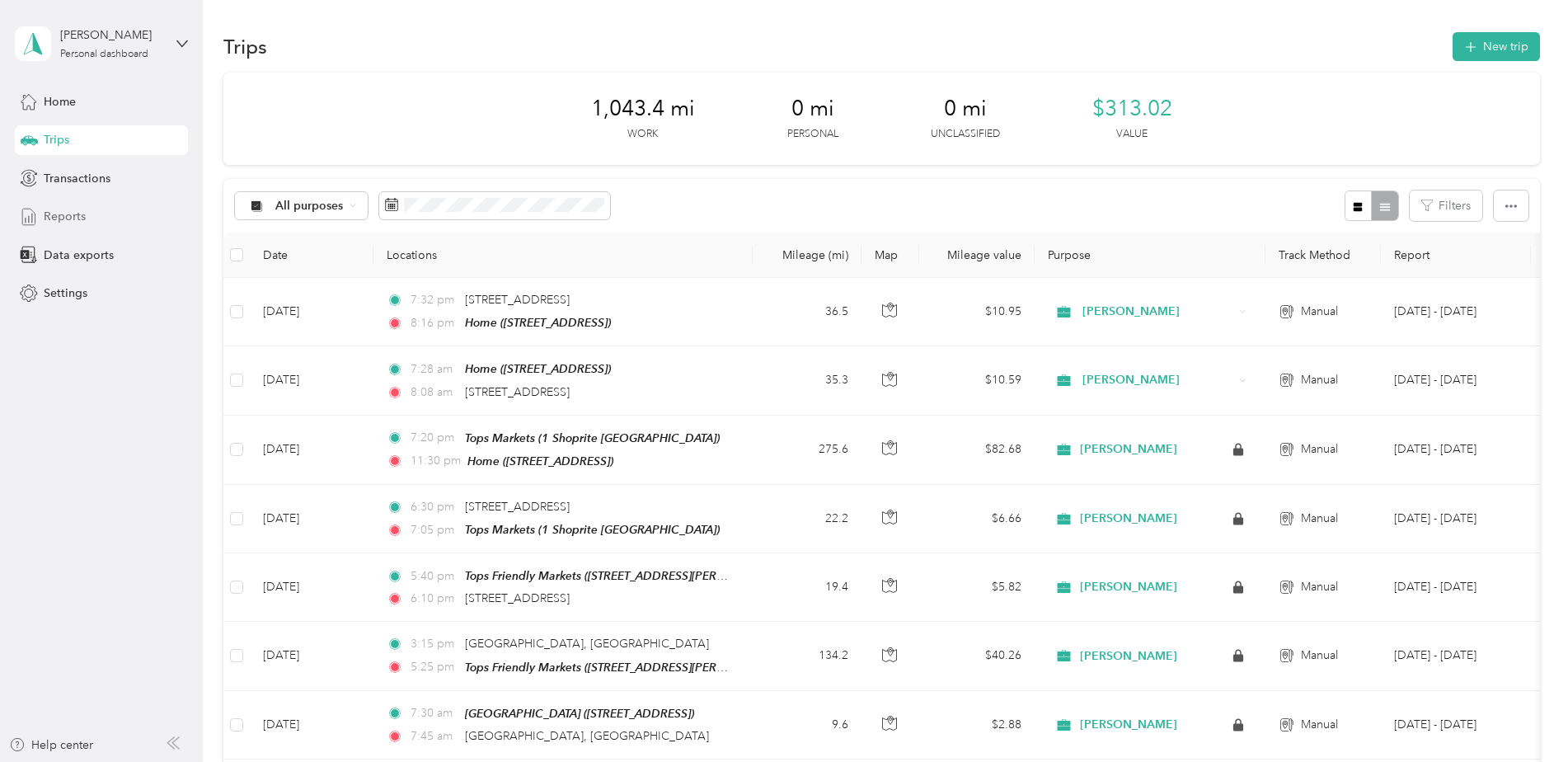
click at [47, 214] on span "Reports" at bounding box center [64, 216] width 42 height 18
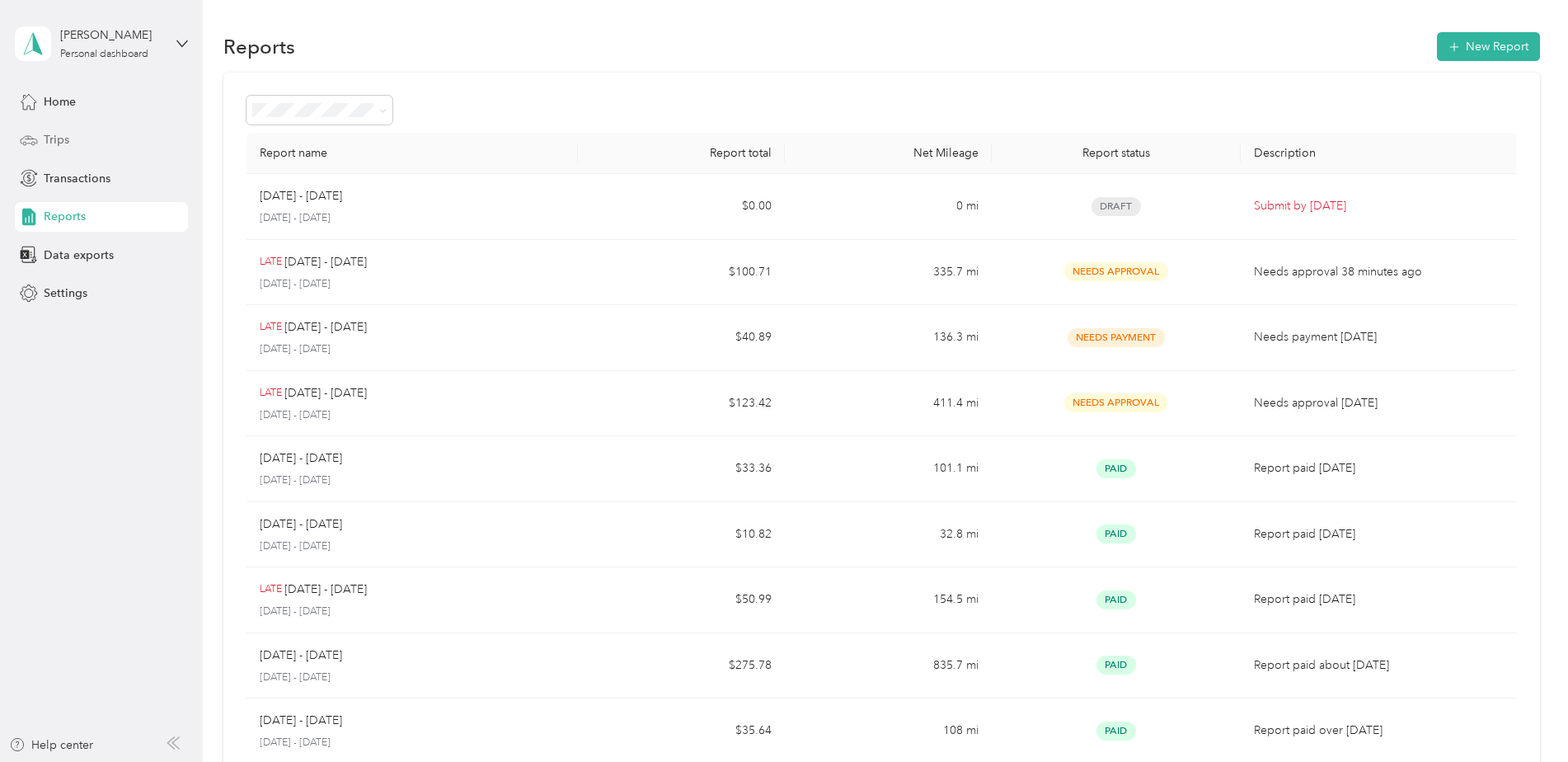
click at [43, 138] on div "Trips" at bounding box center [102, 141] width 173 height 30
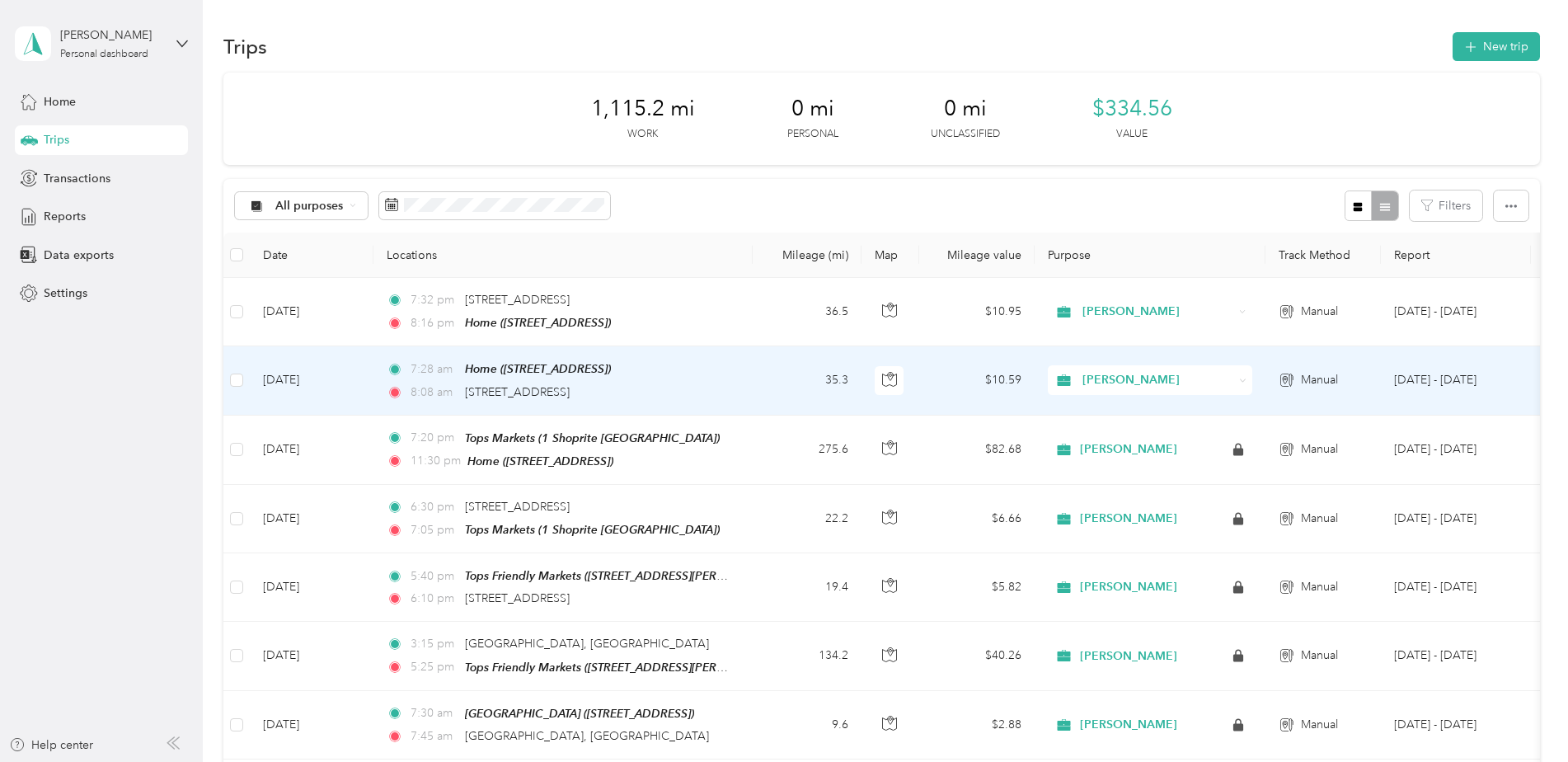
click at [768, 375] on td "35.3" at bounding box center [807, 380] width 109 height 68
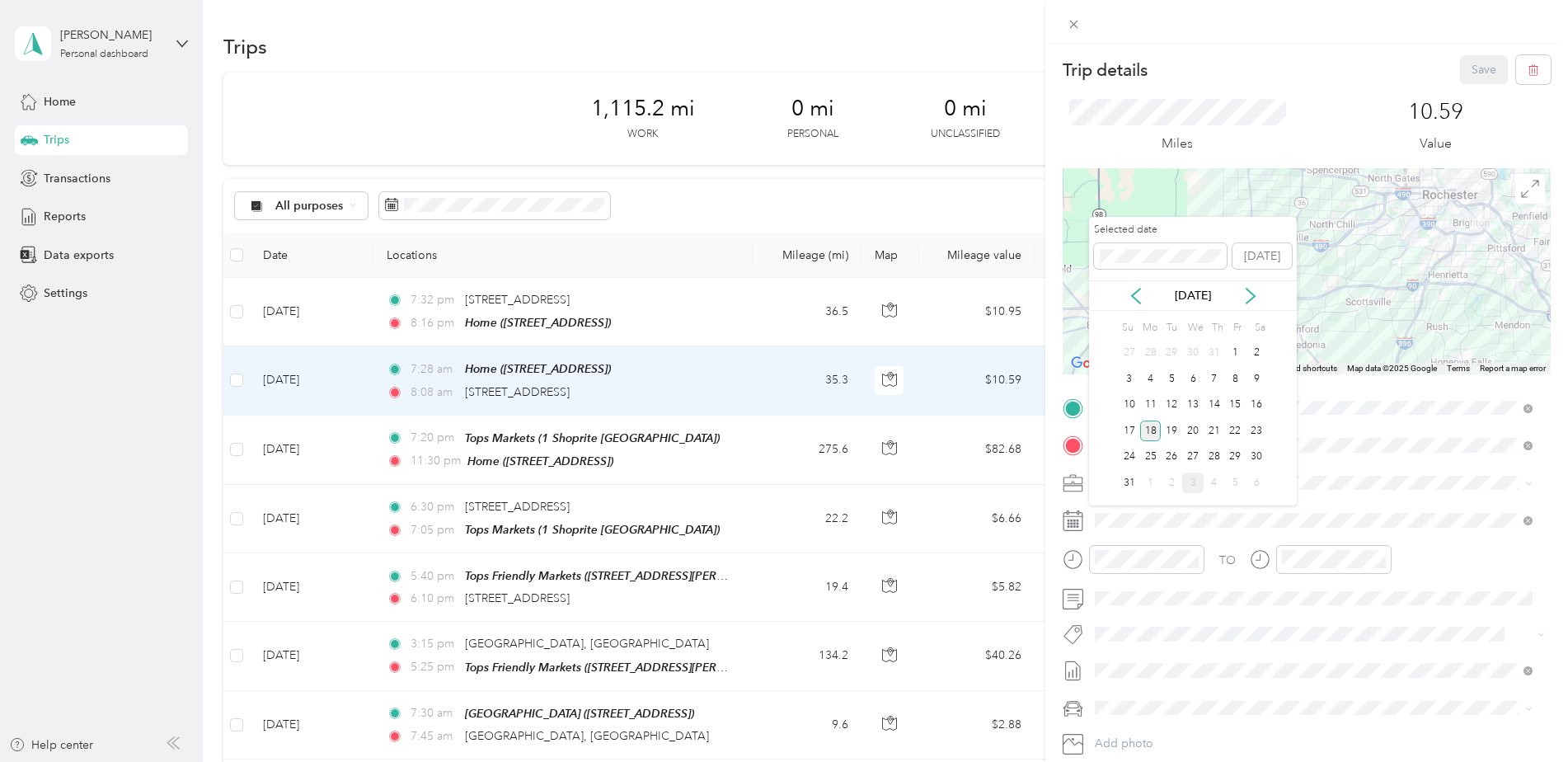
click at [1152, 429] on div "18" at bounding box center [1151, 430] width 21 height 20
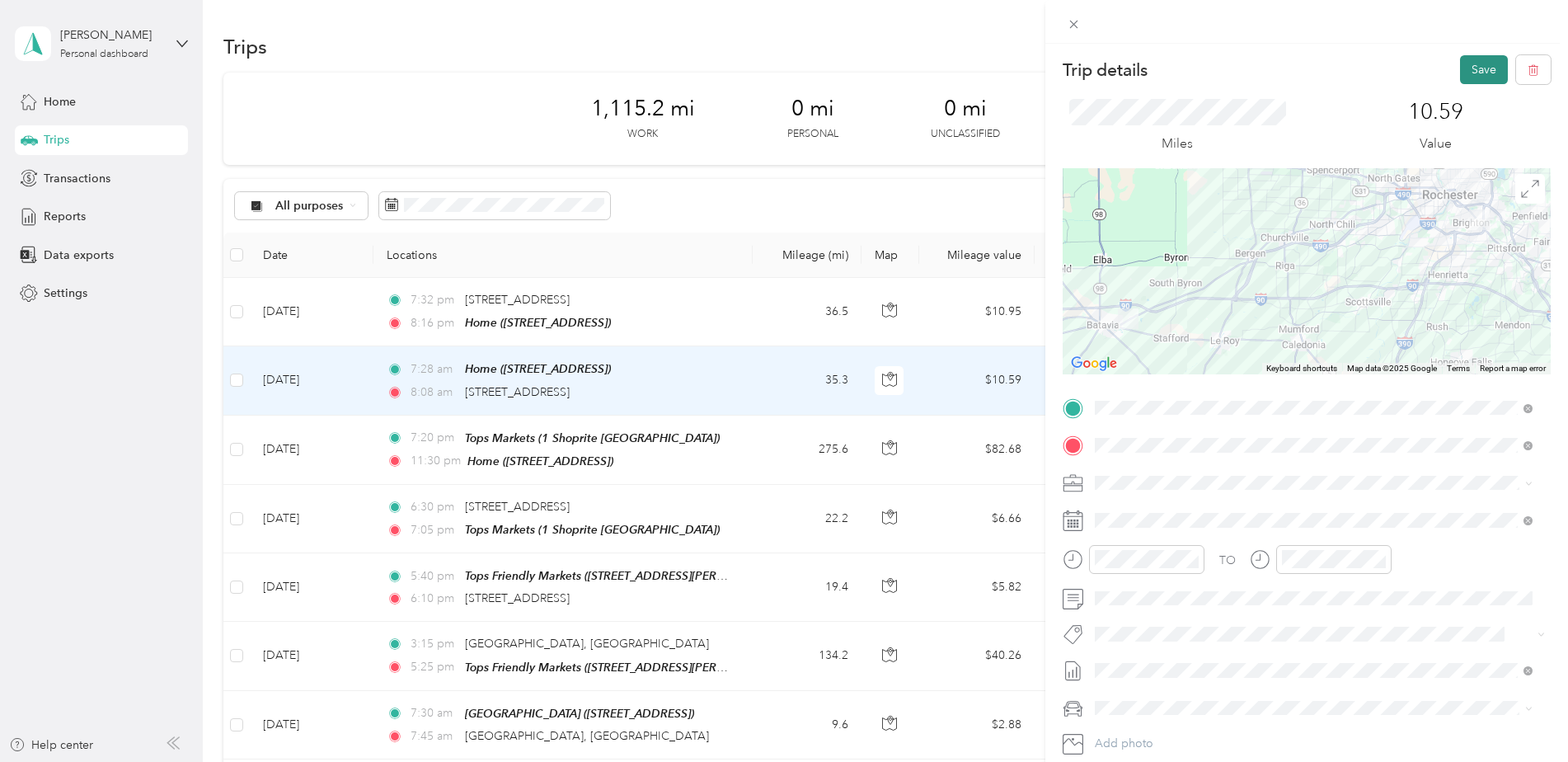
click at [1469, 71] on button "Save" at bounding box center [1483, 69] width 48 height 29
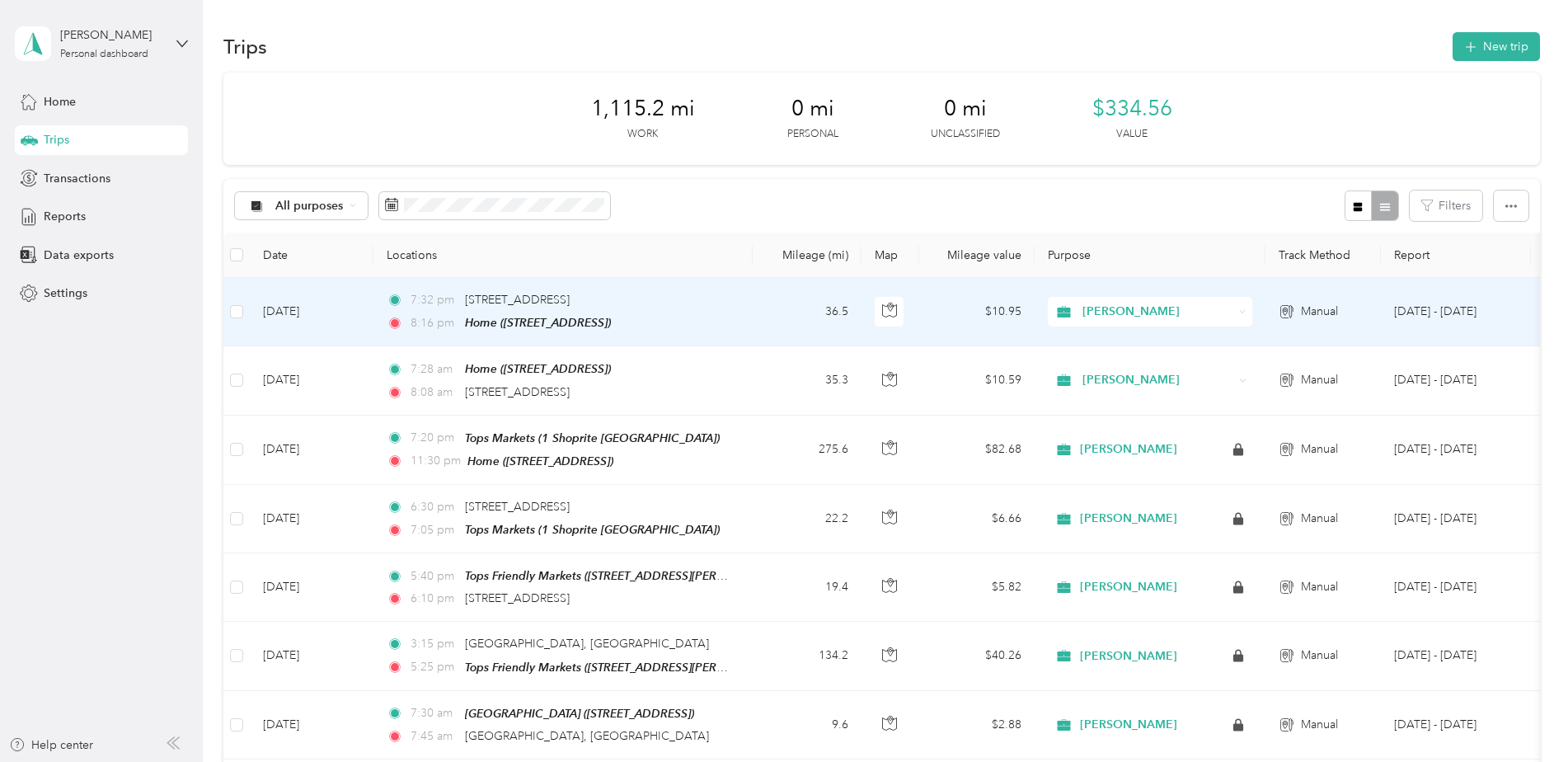
click at [1179, 312] on span "[PERSON_NAME]" at bounding box center [1158, 311] width 151 height 18
click at [959, 312] on td "$10.95" at bounding box center [977, 311] width 116 height 68
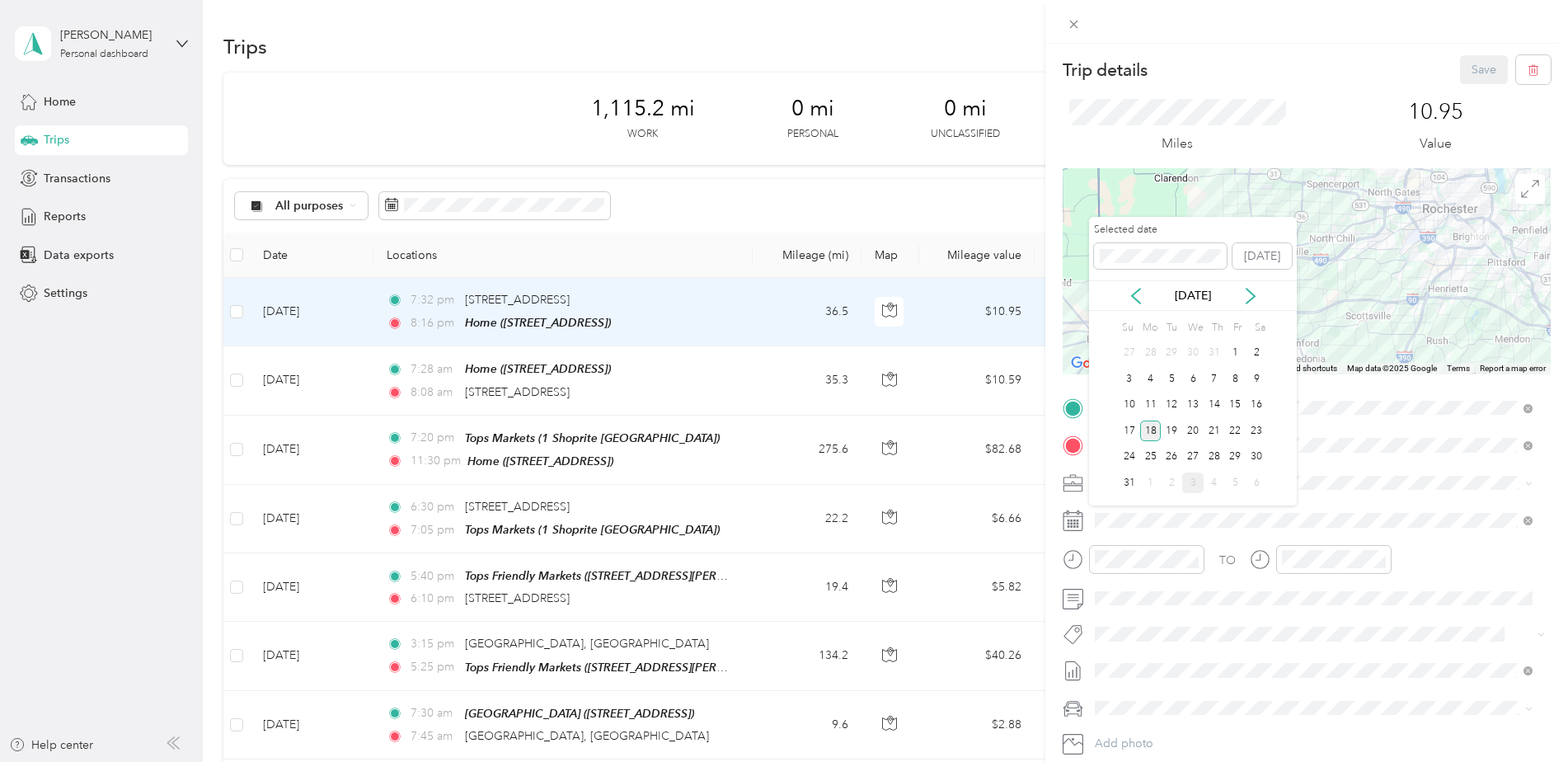
click at [1147, 434] on div "18" at bounding box center [1151, 430] width 21 height 20
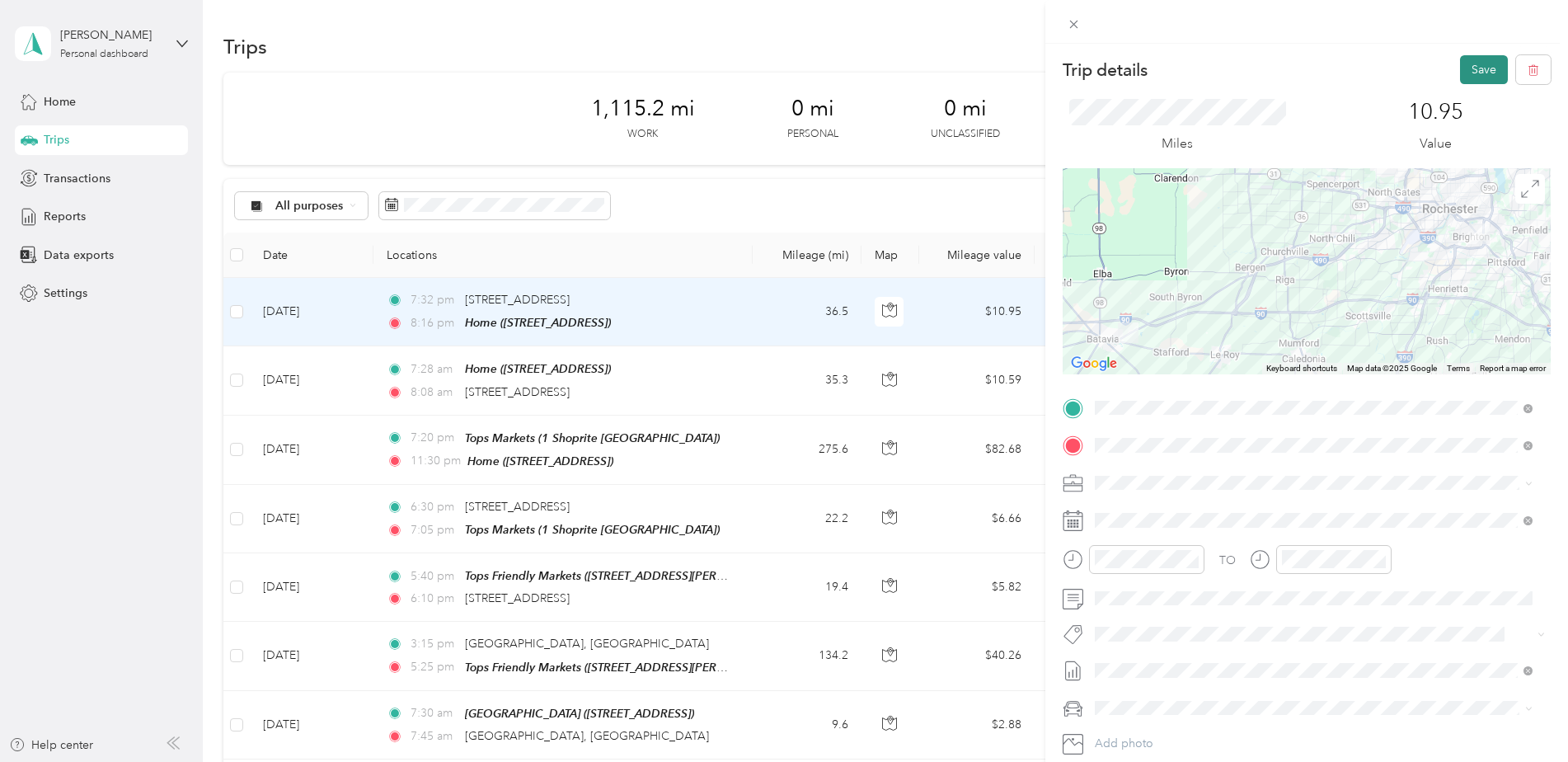
click at [1468, 66] on button "Save" at bounding box center [1483, 69] width 48 height 29
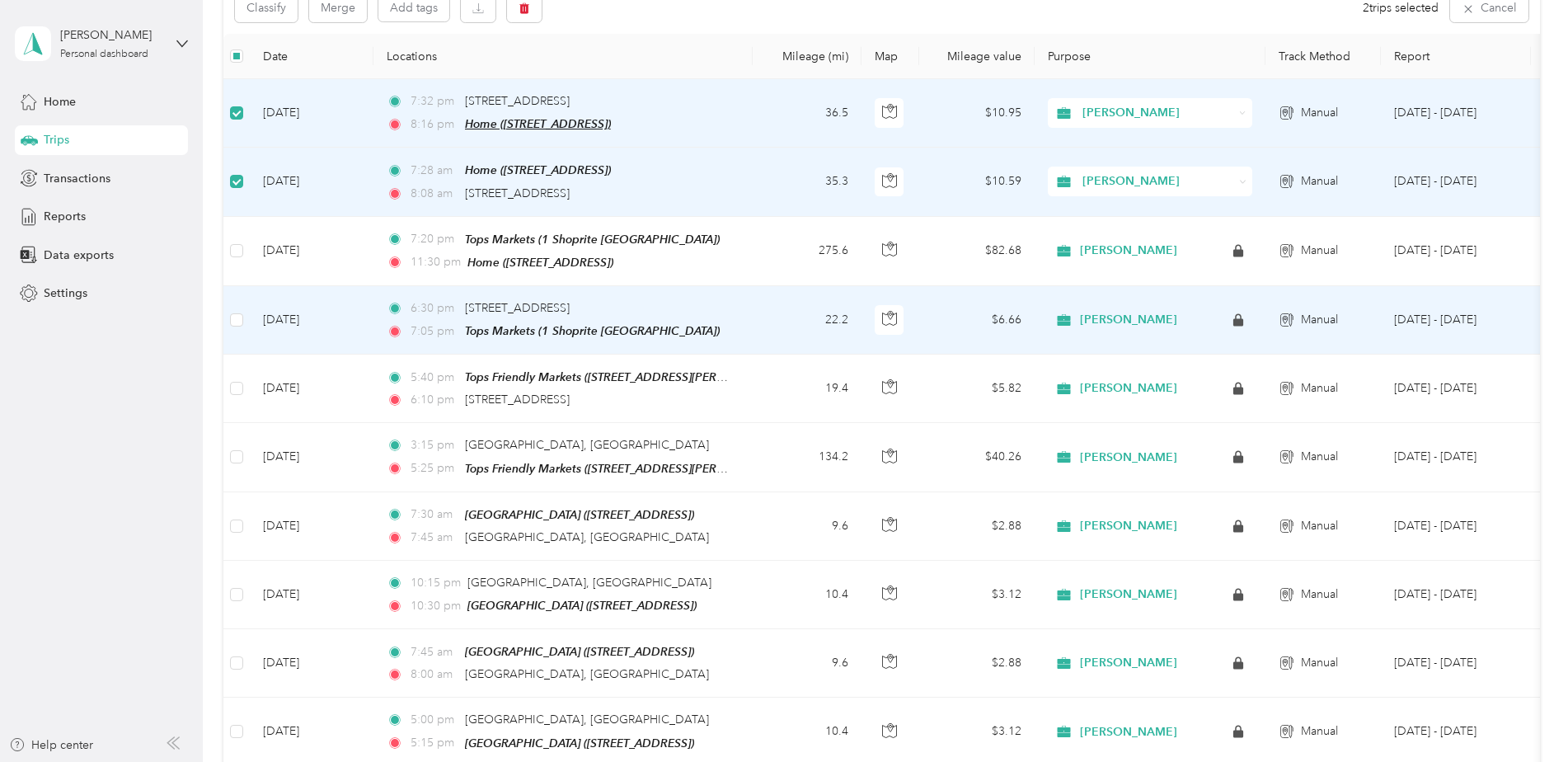
scroll to position [165, 0]
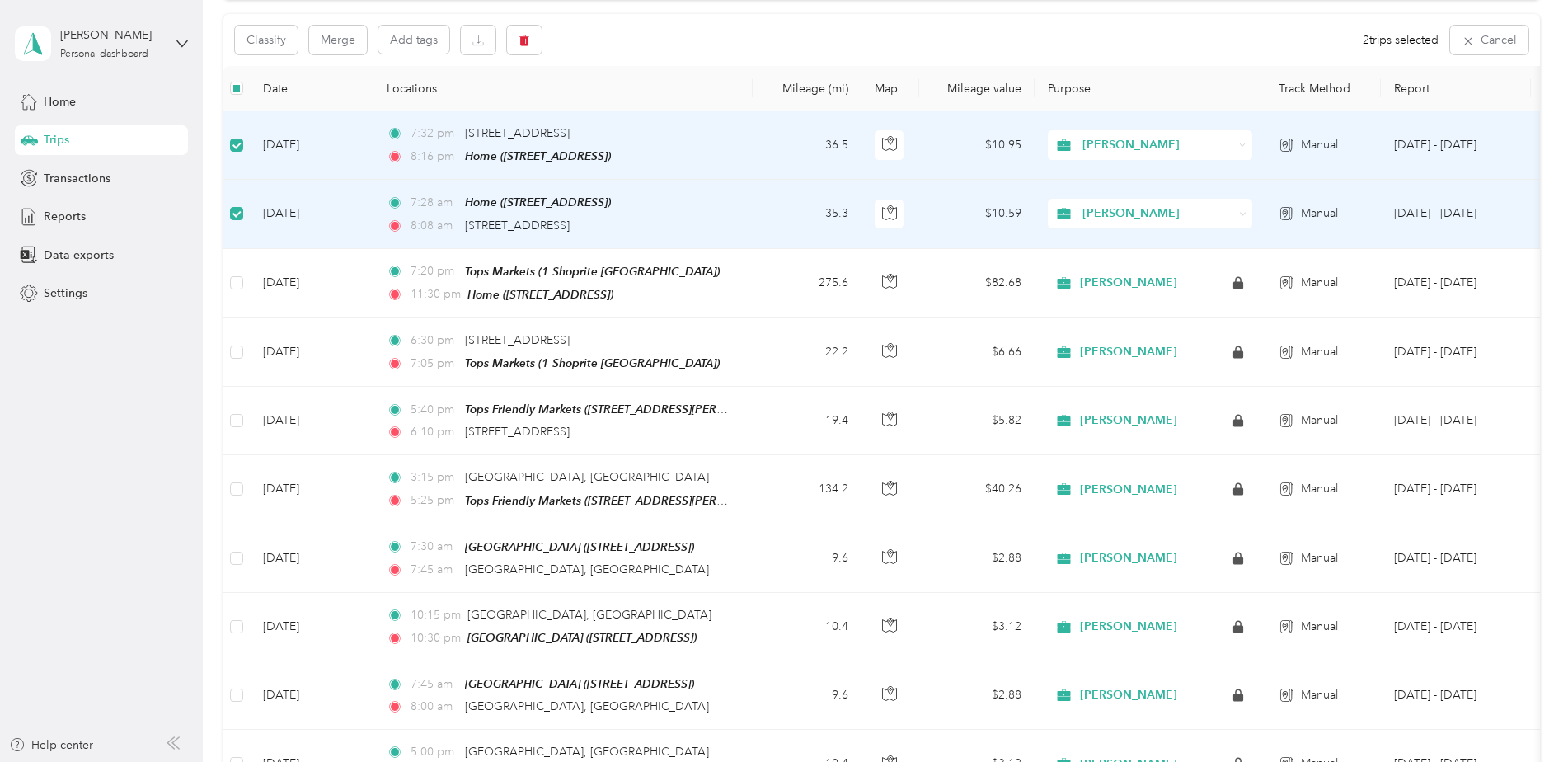
click at [1242, 142] on icon at bounding box center [1243, 145] width 7 height 7
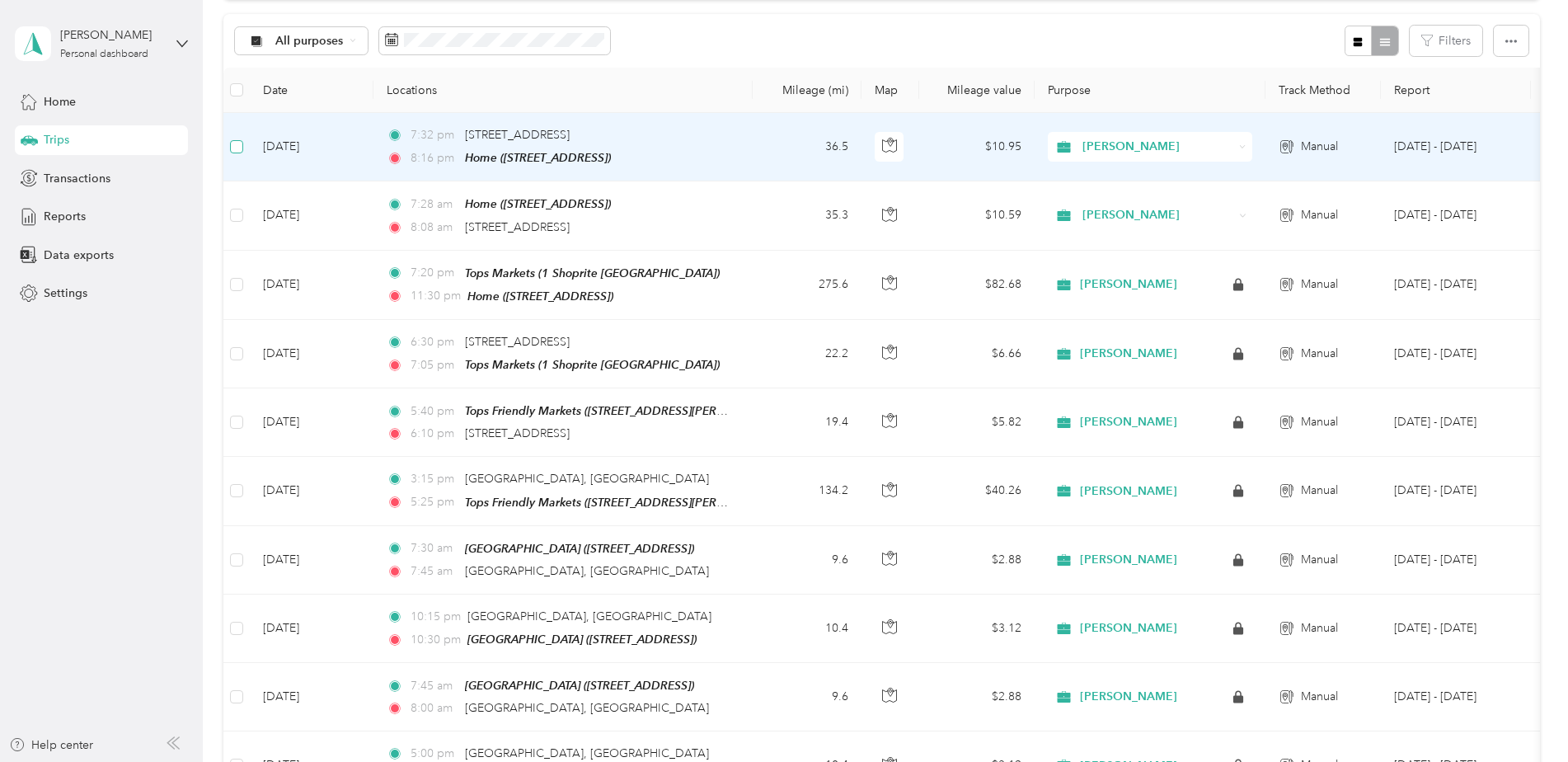
scroll to position [167, 0]
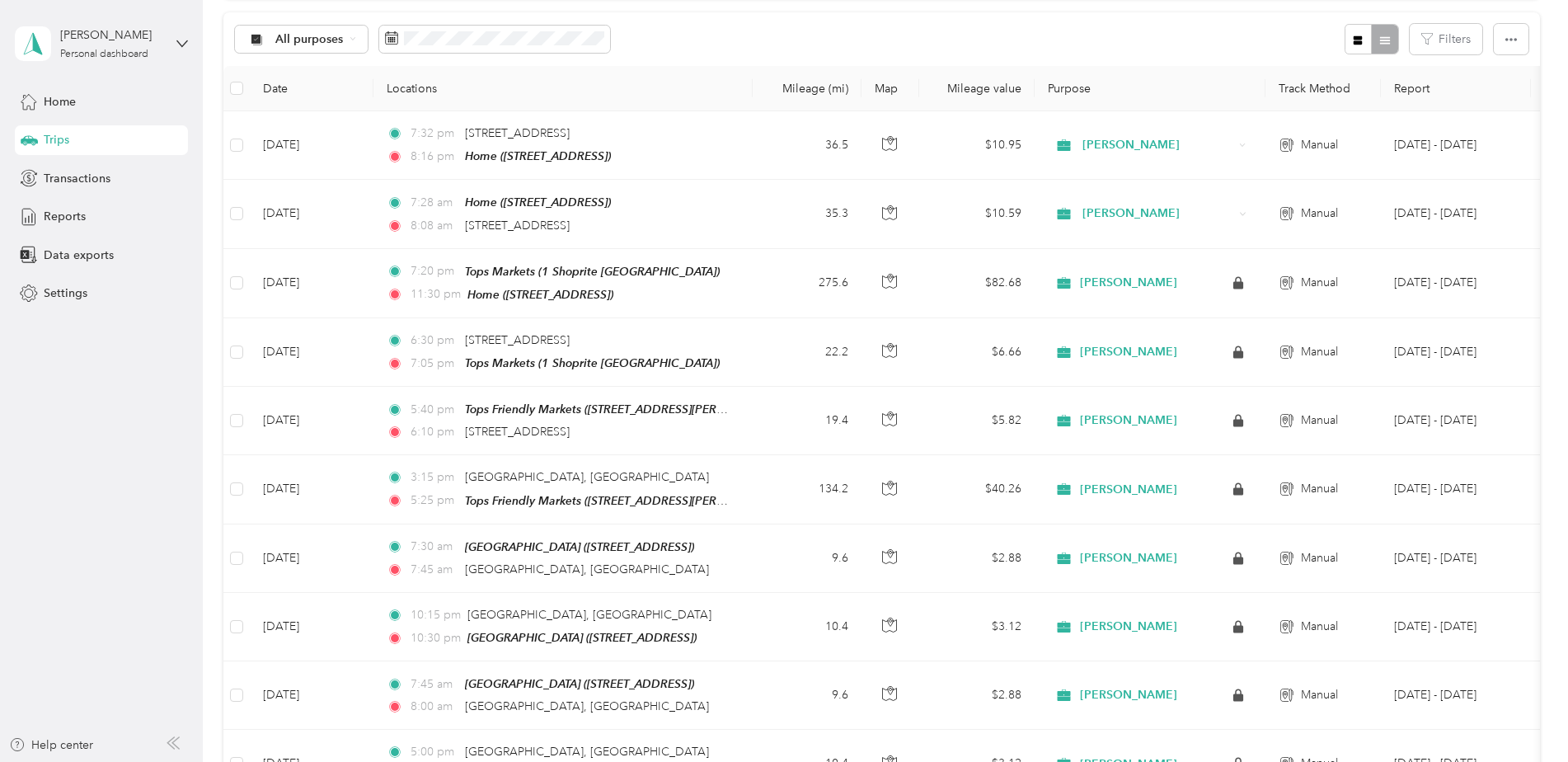
click at [1381, 41] on div at bounding box center [1371, 39] width 54 height 31
click at [1508, 37] on icon "button" at bounding box center [1511, 39] width 11 height 11
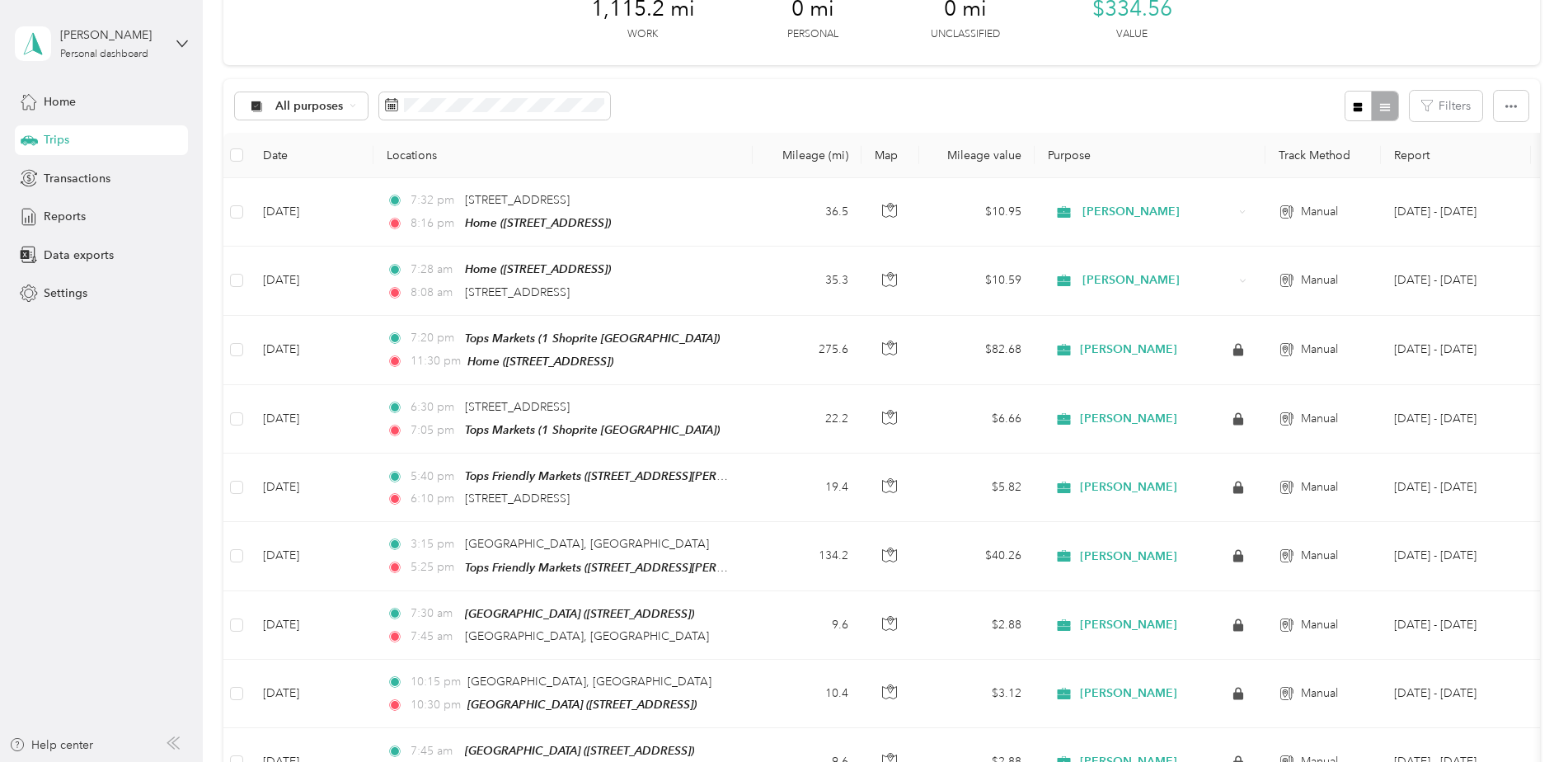
scroll to position [0, 0]
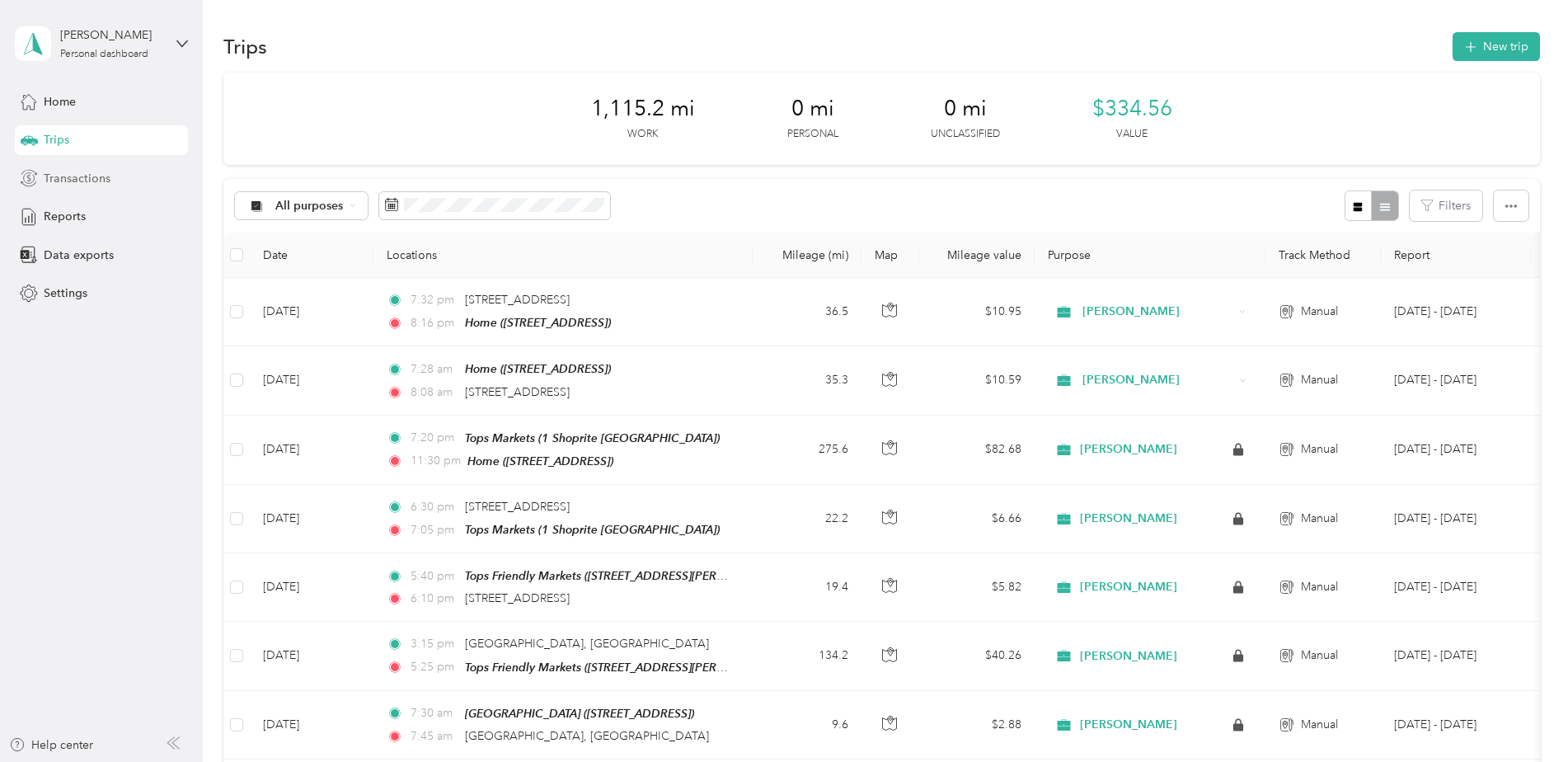
click at [72, 184] on span "Transactions" at bounding box center [77, 178] width 67 height 18
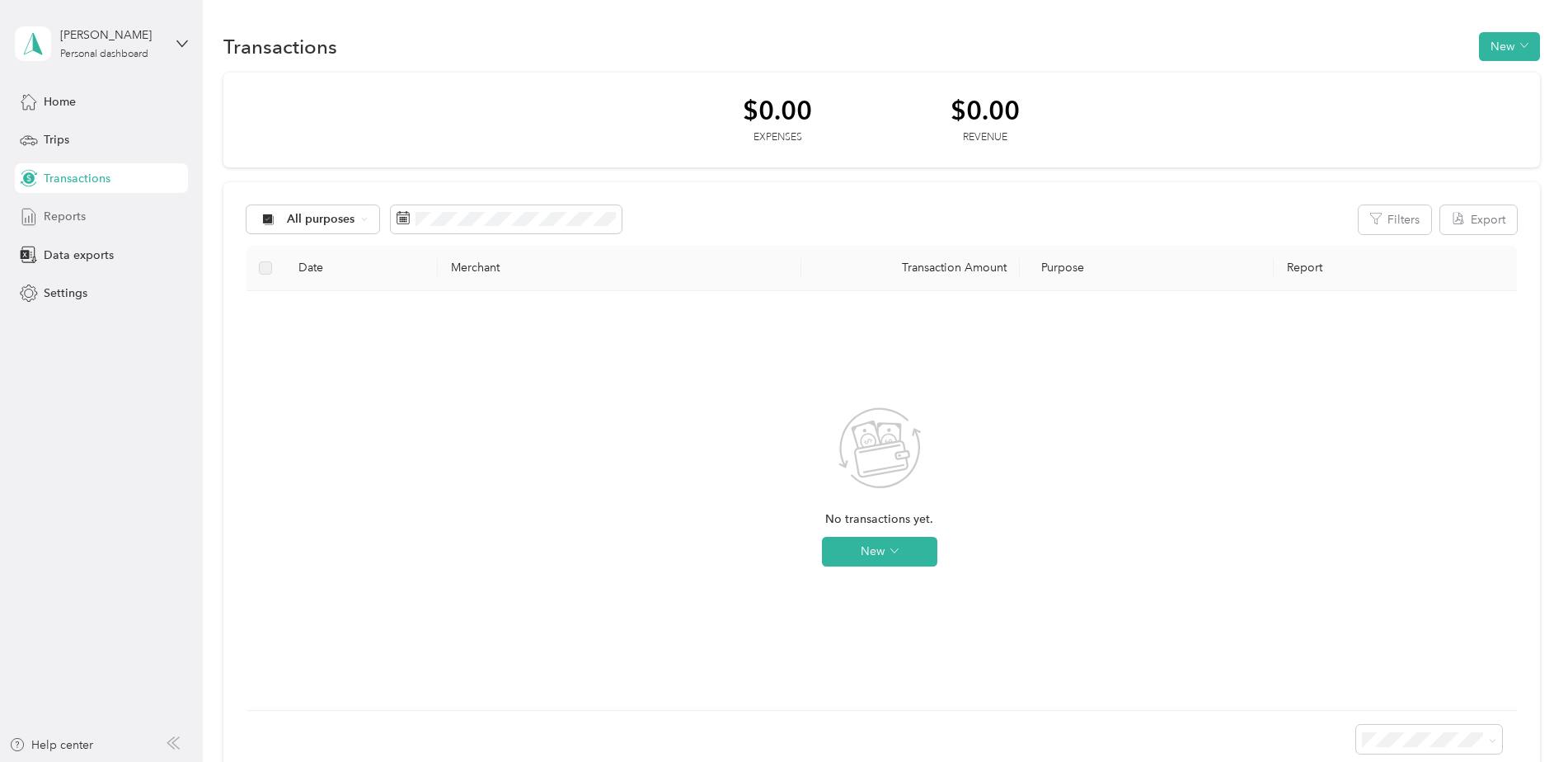
click at [75, 220] on span "Reports" at bounding box center [64, 216] width 42 height 18
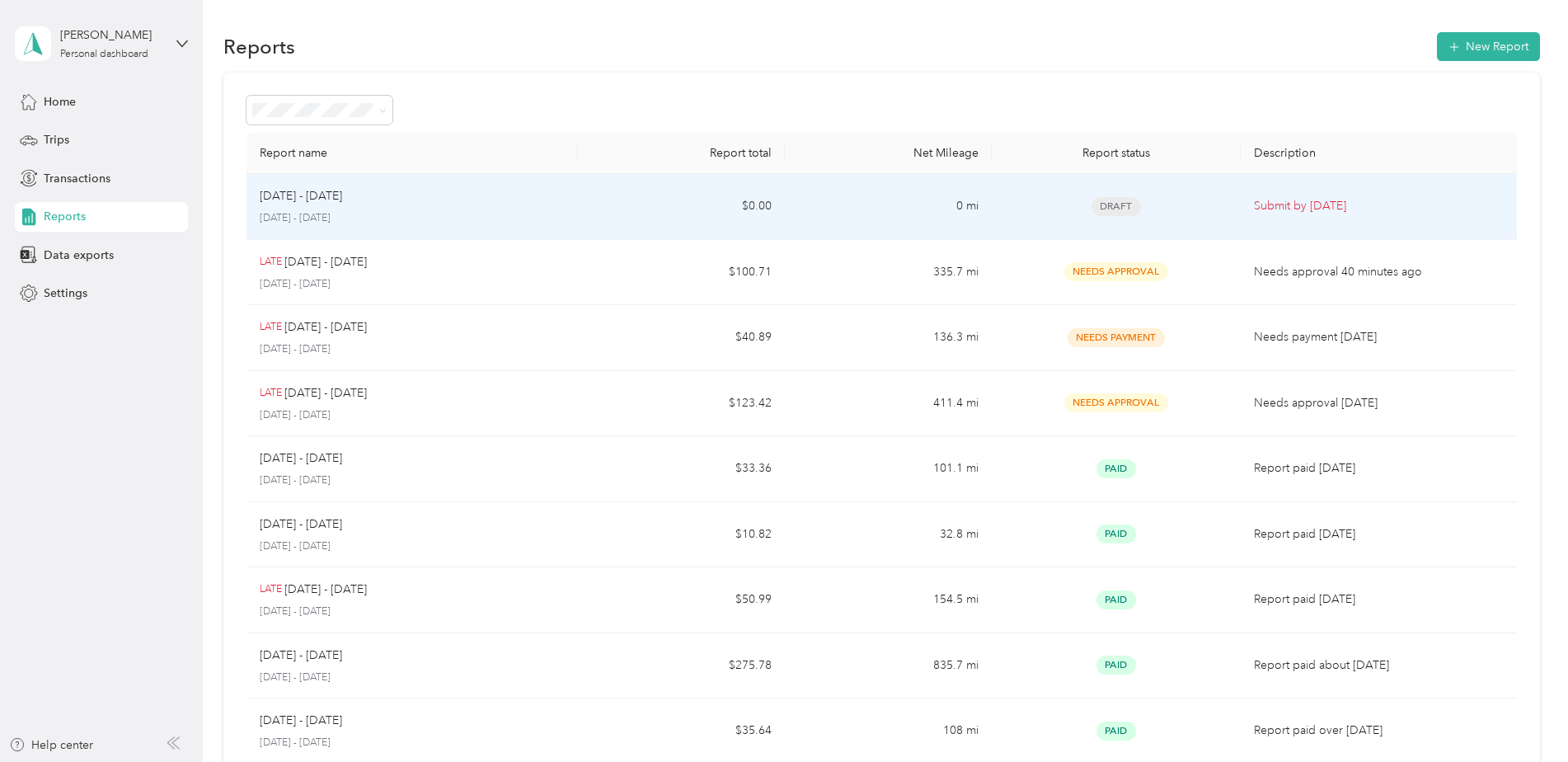
click at [421, 216] on p "[DATE] - [DATE]" at bounding box center [412, 219] width 305 height 15
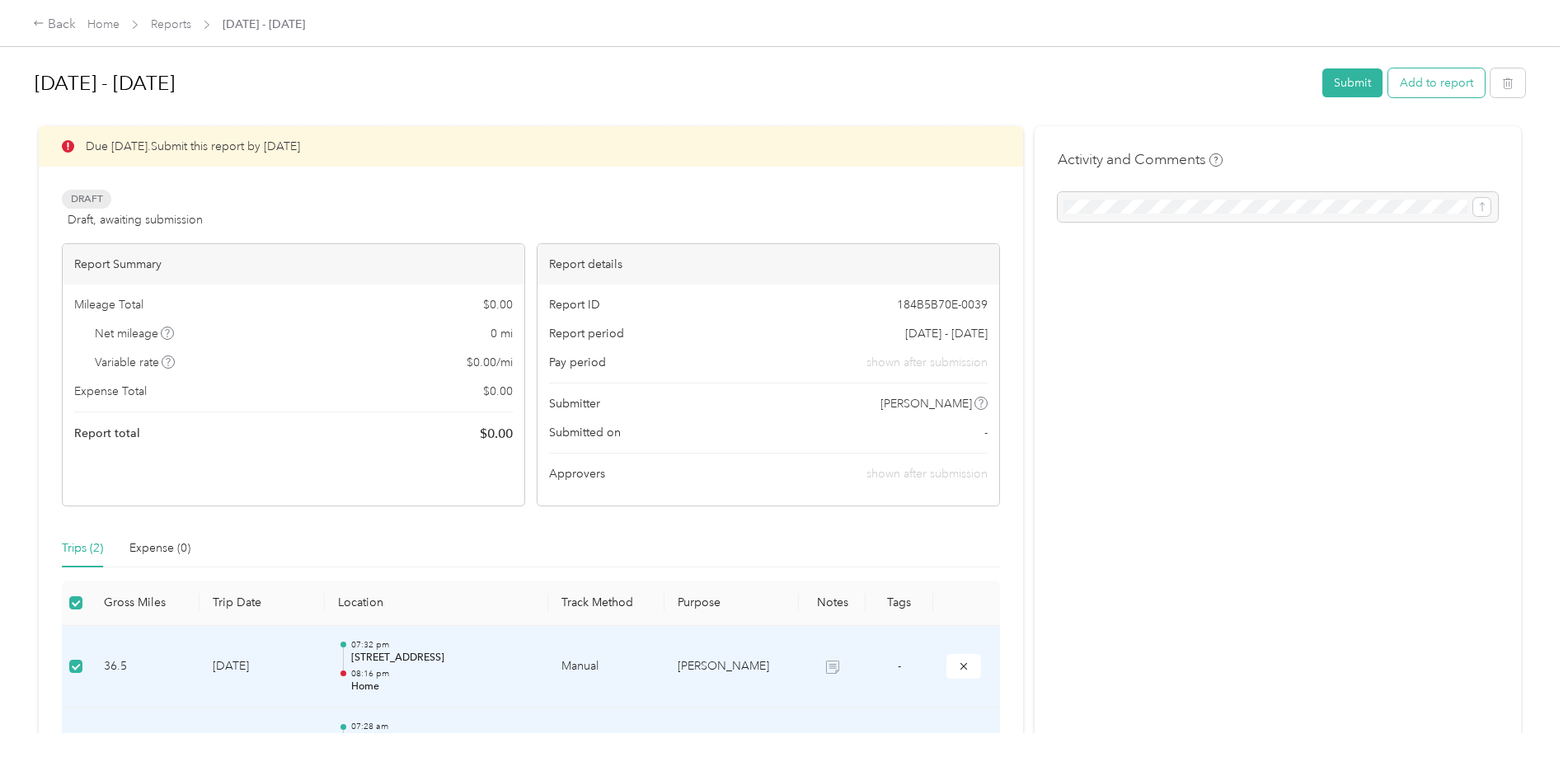
click at [1429, 75] on button "Add to report" at bounding box center [1437, 82] width 97 height 29
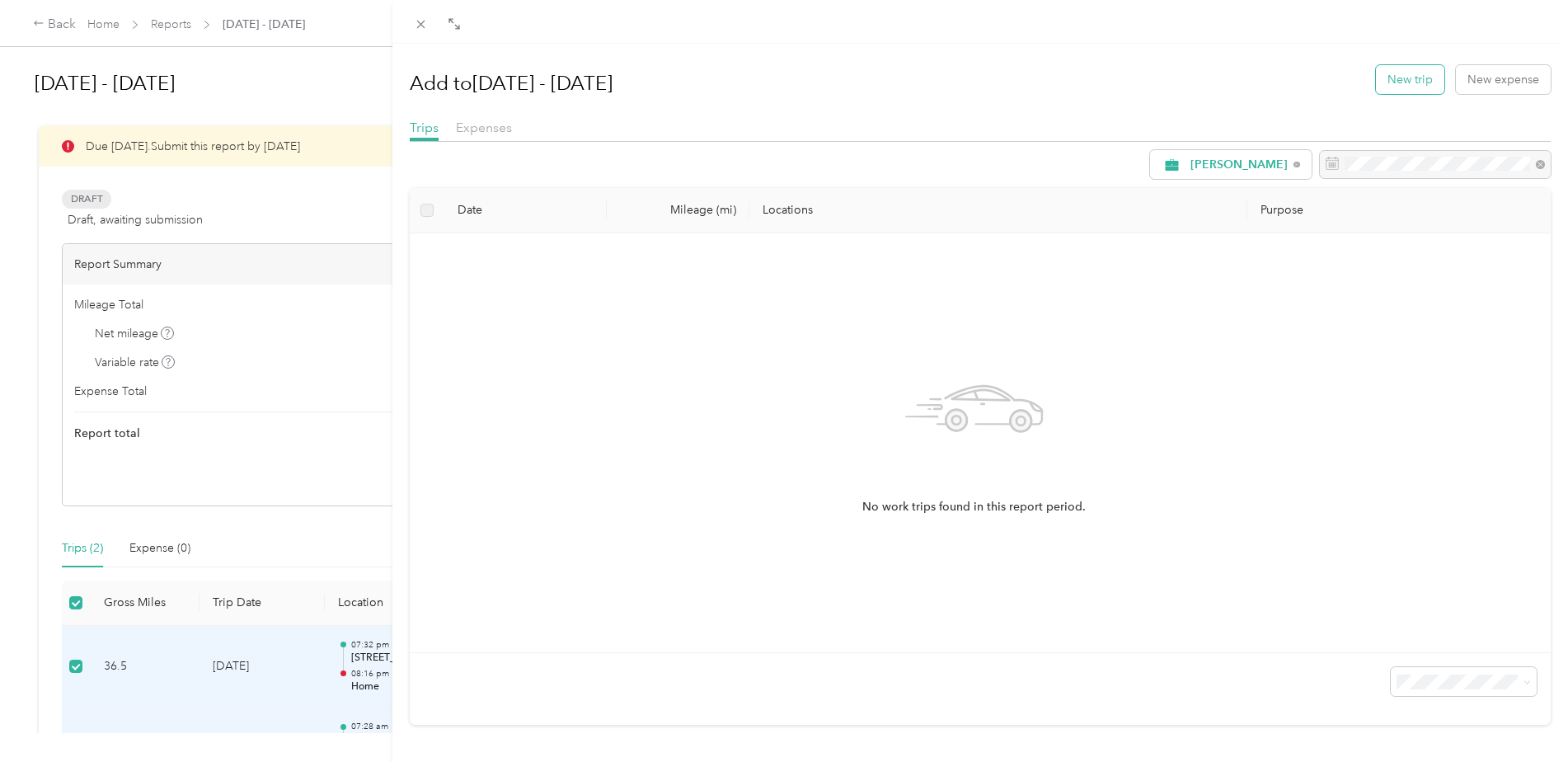
click at [1401, 78] on button "New trip" at bounding box center [1410, 79] width 68 height 29
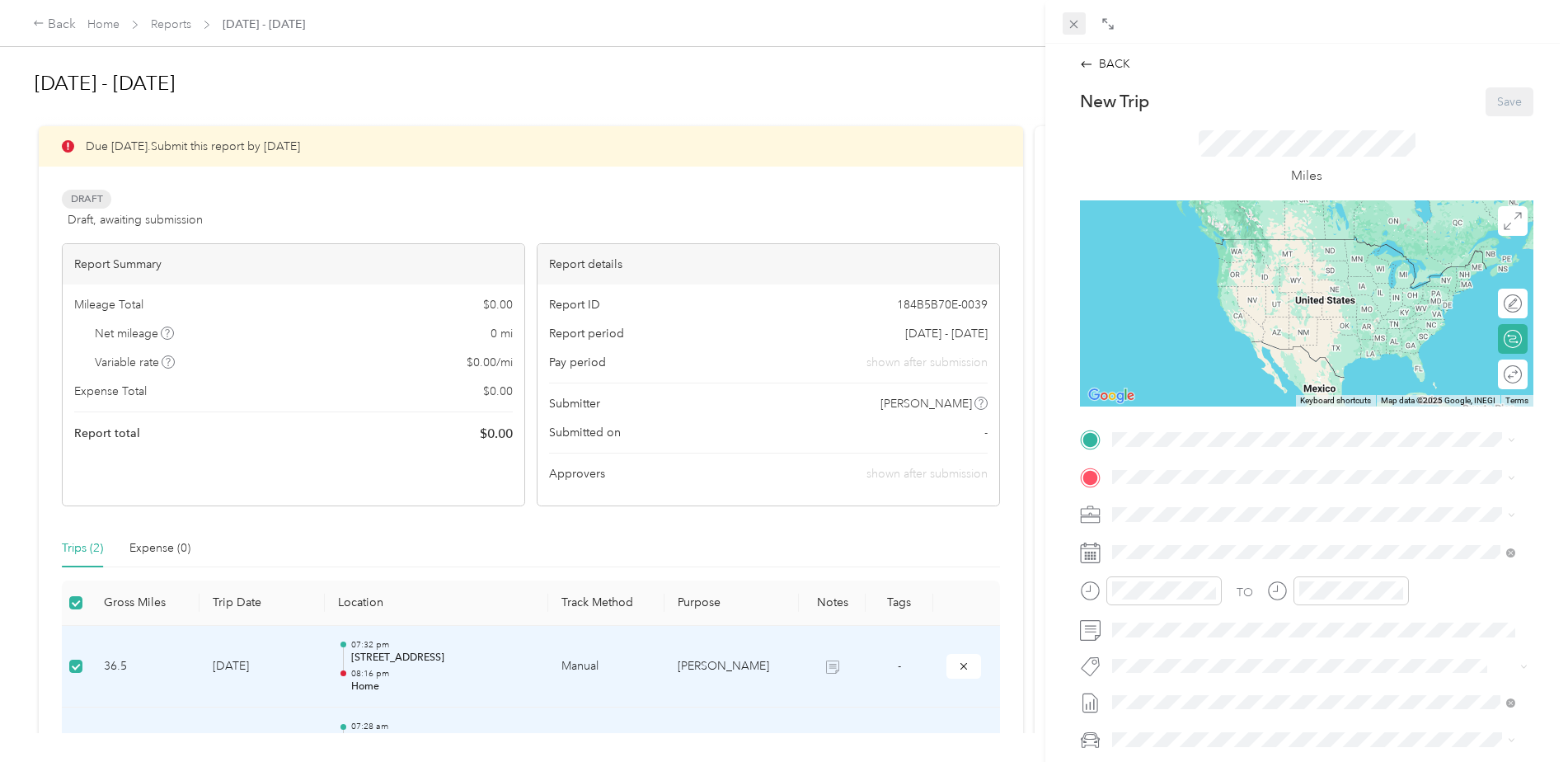
click at [1075, 26] on icon at bounding box center [1073, 24] width 14 height 14
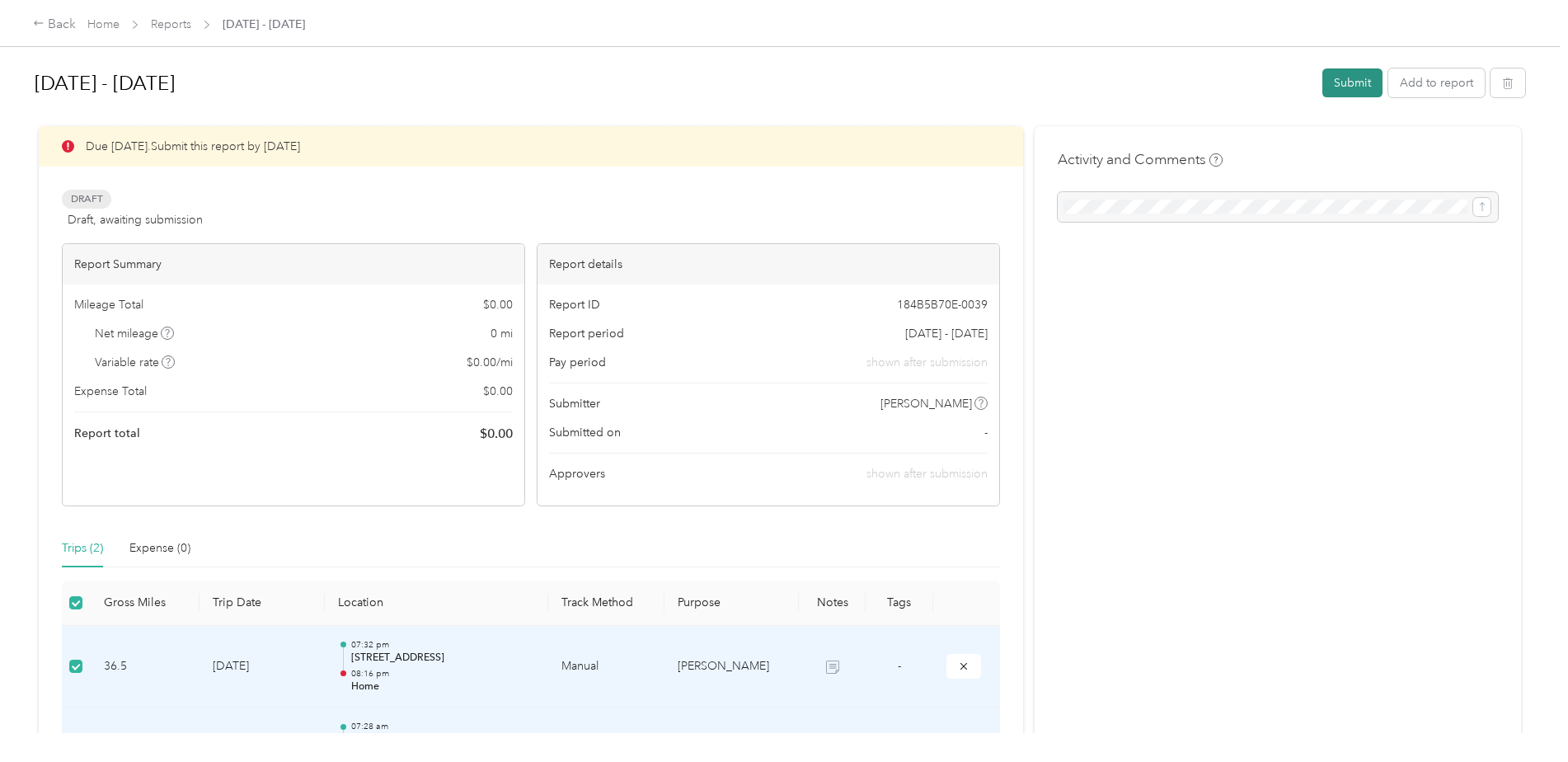
click at [1351, 78] on button "Submit" at bounding box center [1352, 82] width 61 height 29
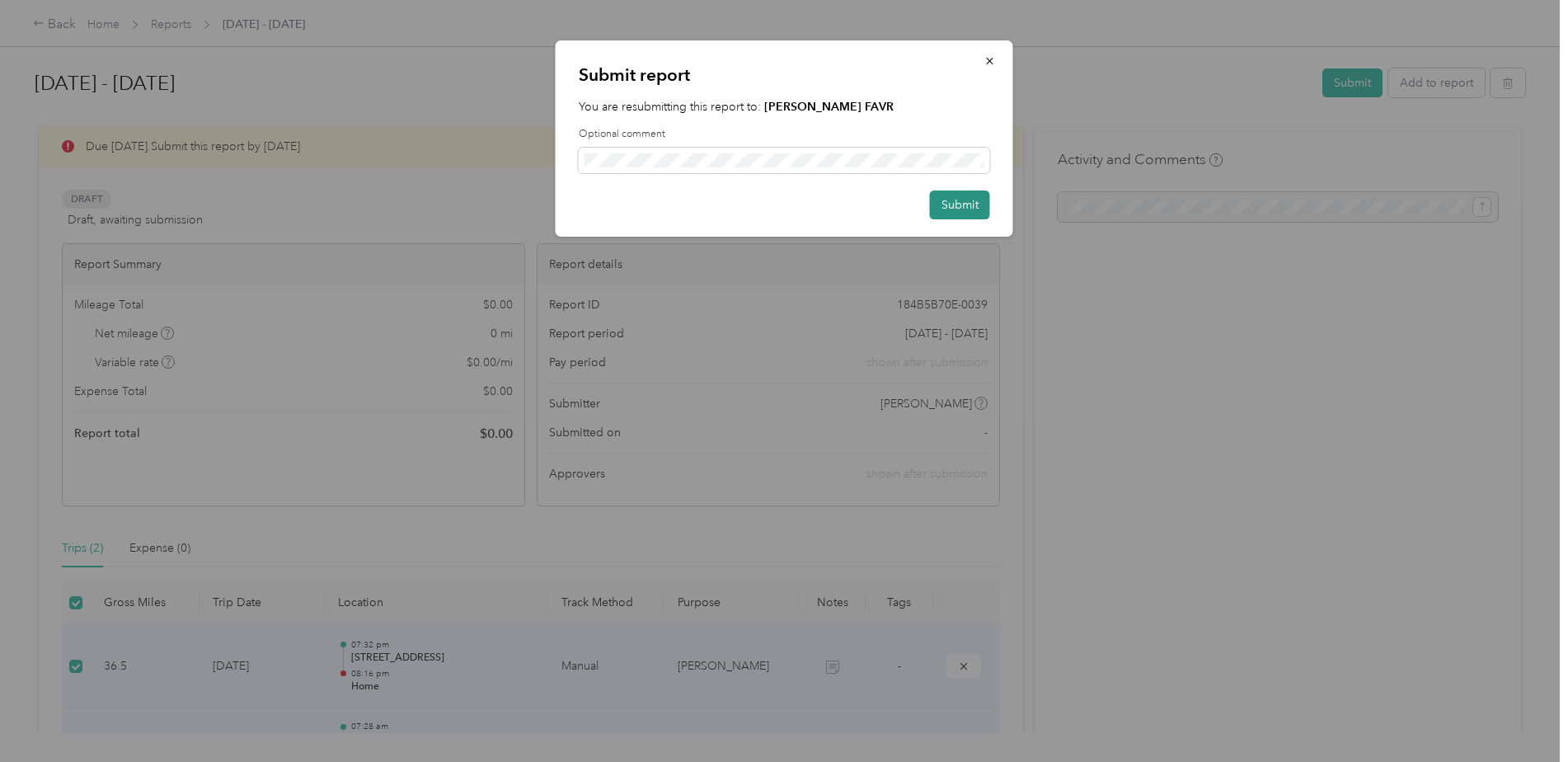
click at [954, 209] on button "Submit" at bounding box center [960, 204] width 61 height 29
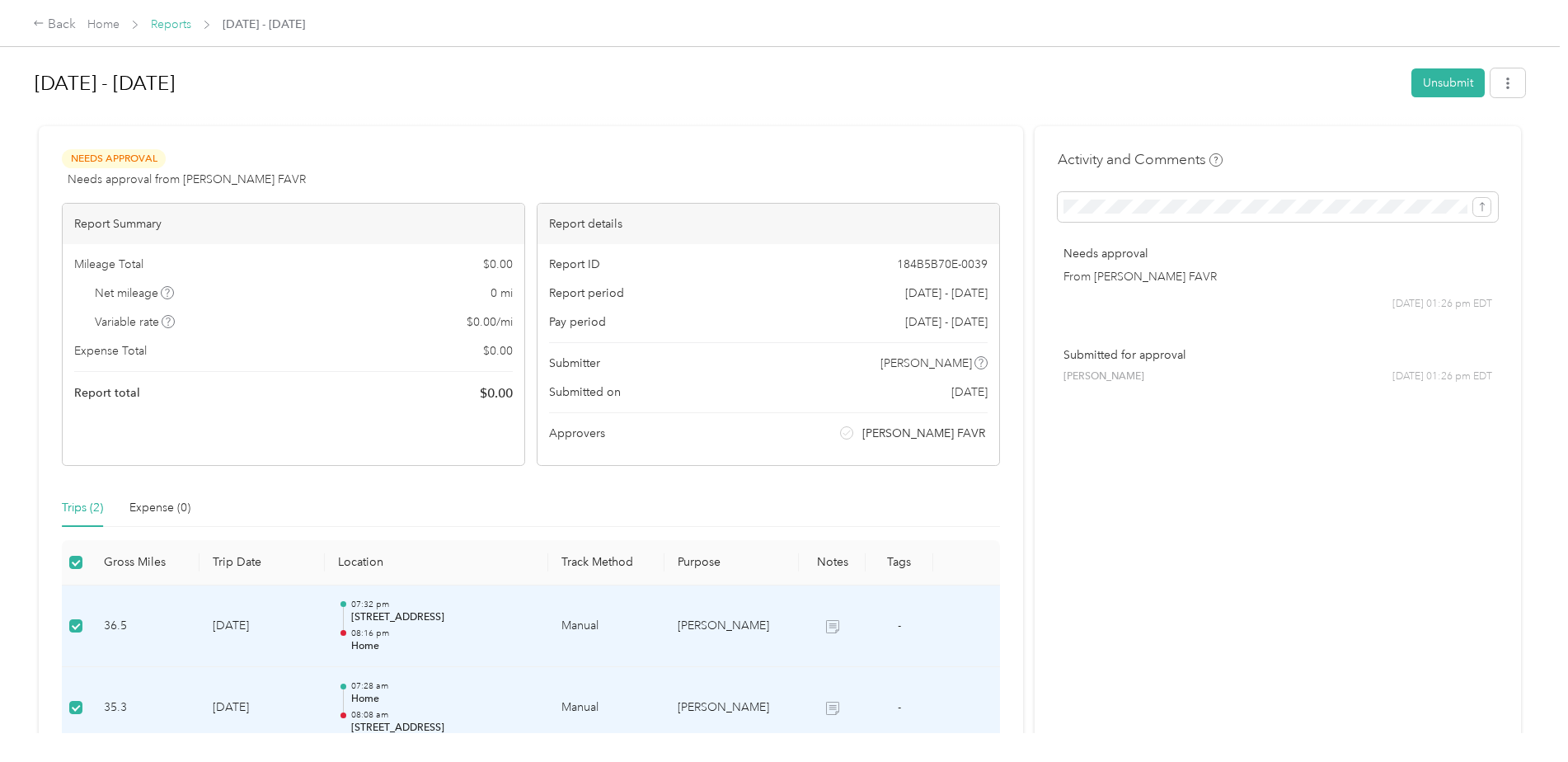
click at [175, 25] on link "Reports" at bounding box center [170, 24] width 40 height 14
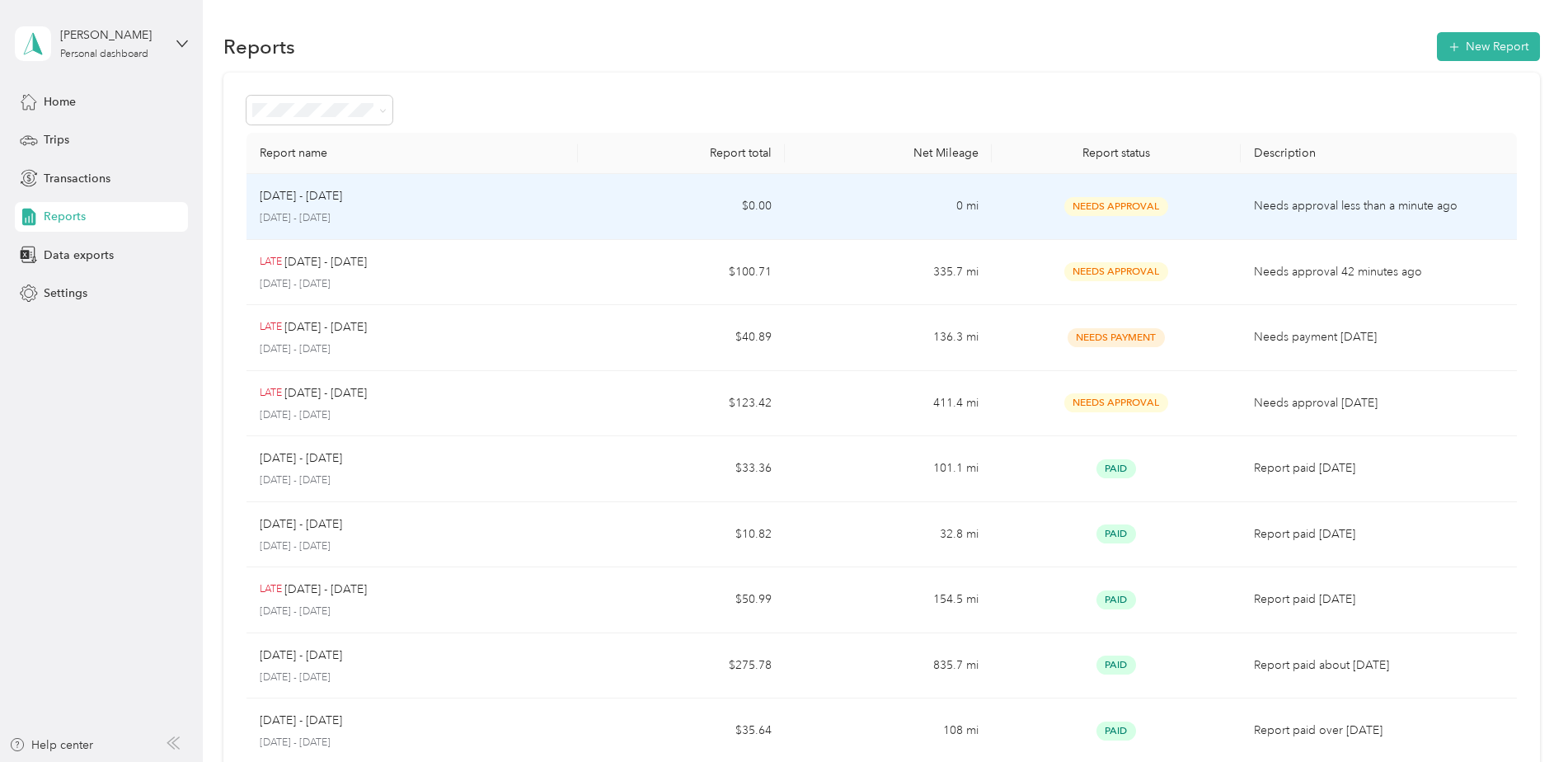
click at [629, 208] on td "$0.00" at bounding box center [681, 207] width 207 height 66
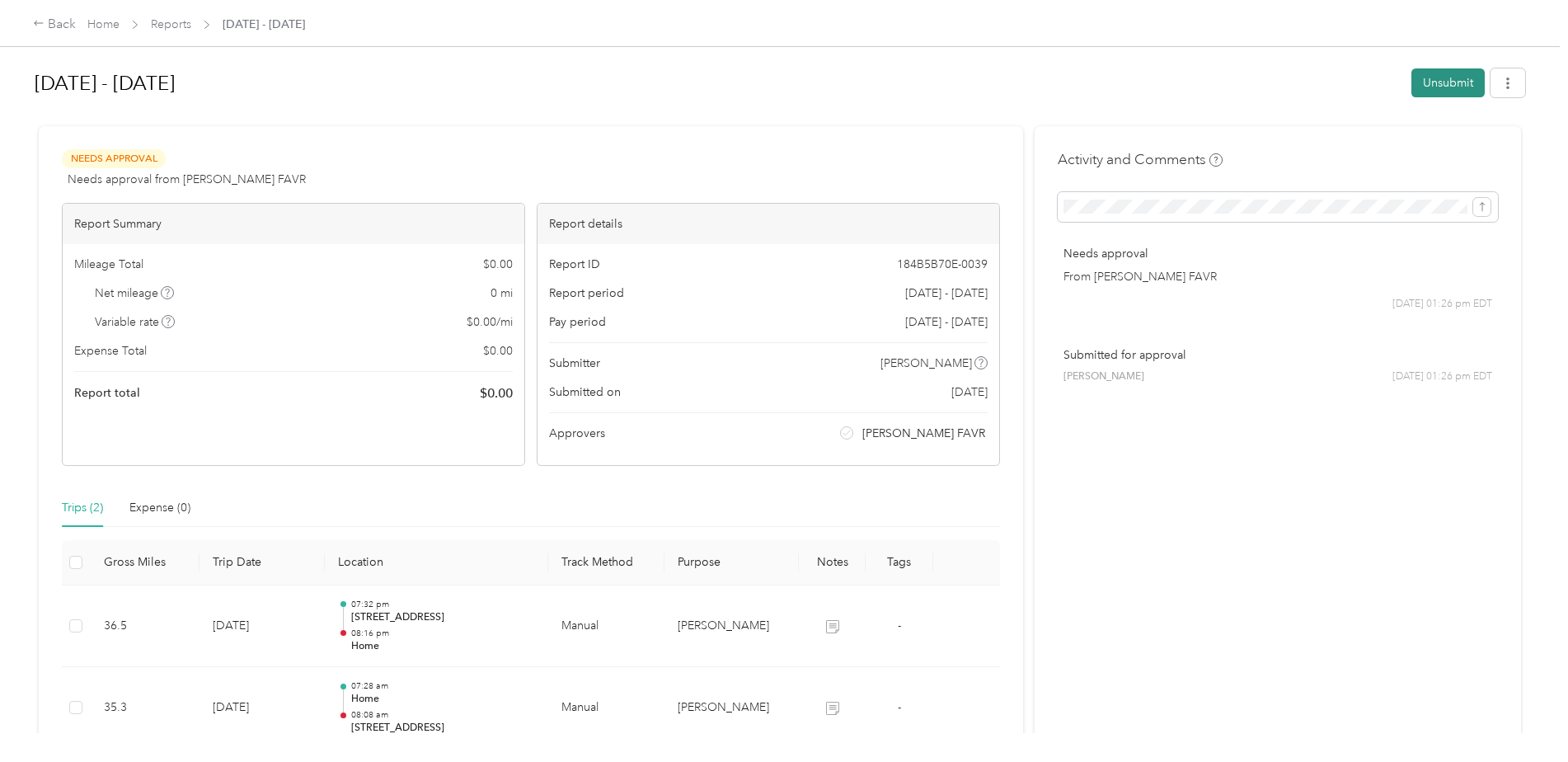
click at [1447, 74] on button "Unsubmit" at bounding box center [1448, 82] width 74 height 29
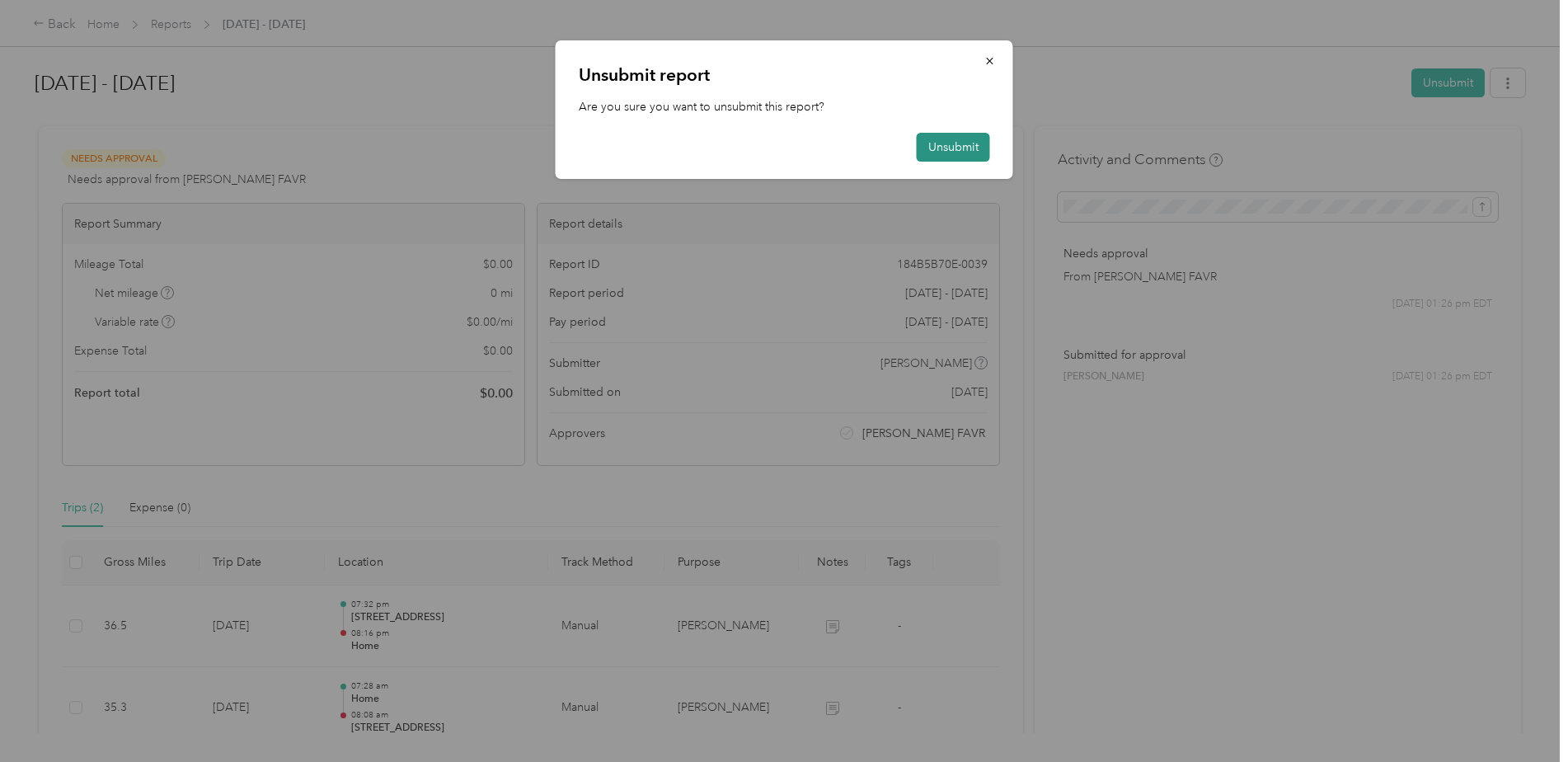
click at [956, 148] on button "Unsubmit" at bounding box center [953, 146] width 74 height 29
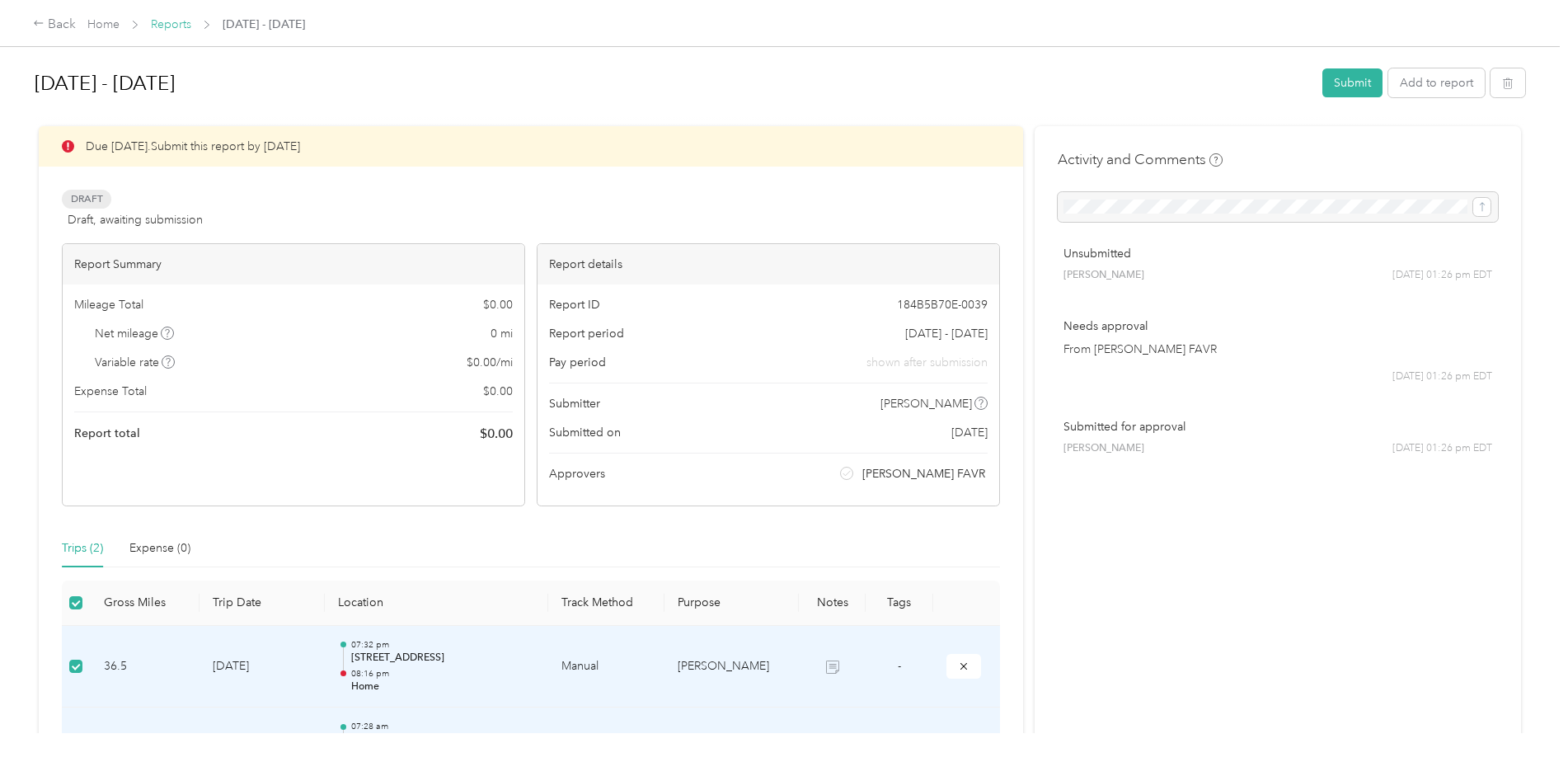
click at [155, 27] on link "Reports" at bounding box center [170, 24] width 40 height 14
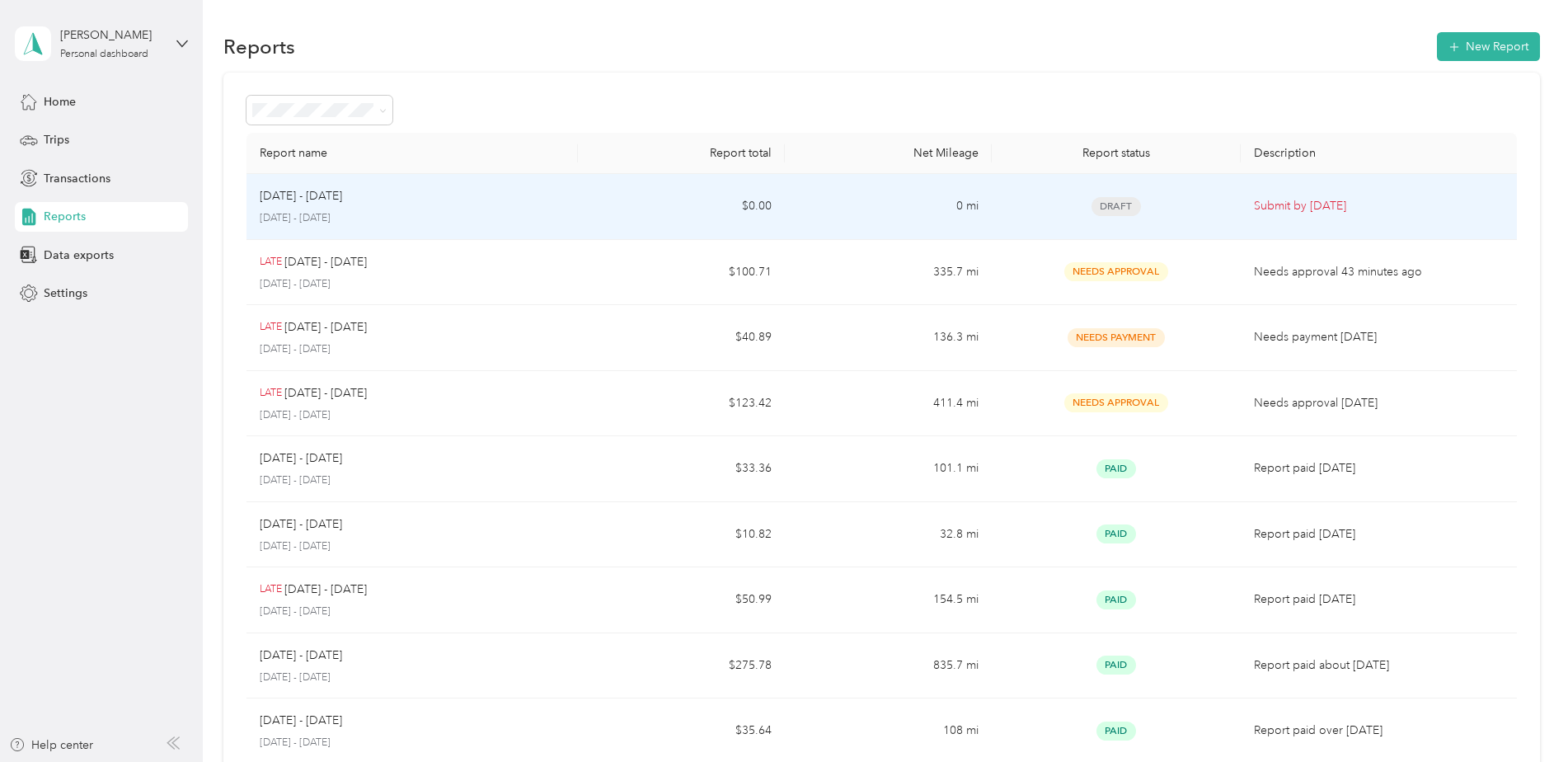
click at [322, 207] on div "[DATE] - [DATE] [DATE] - [DATE]" at bounding box center [412, 207] width 305 height 39
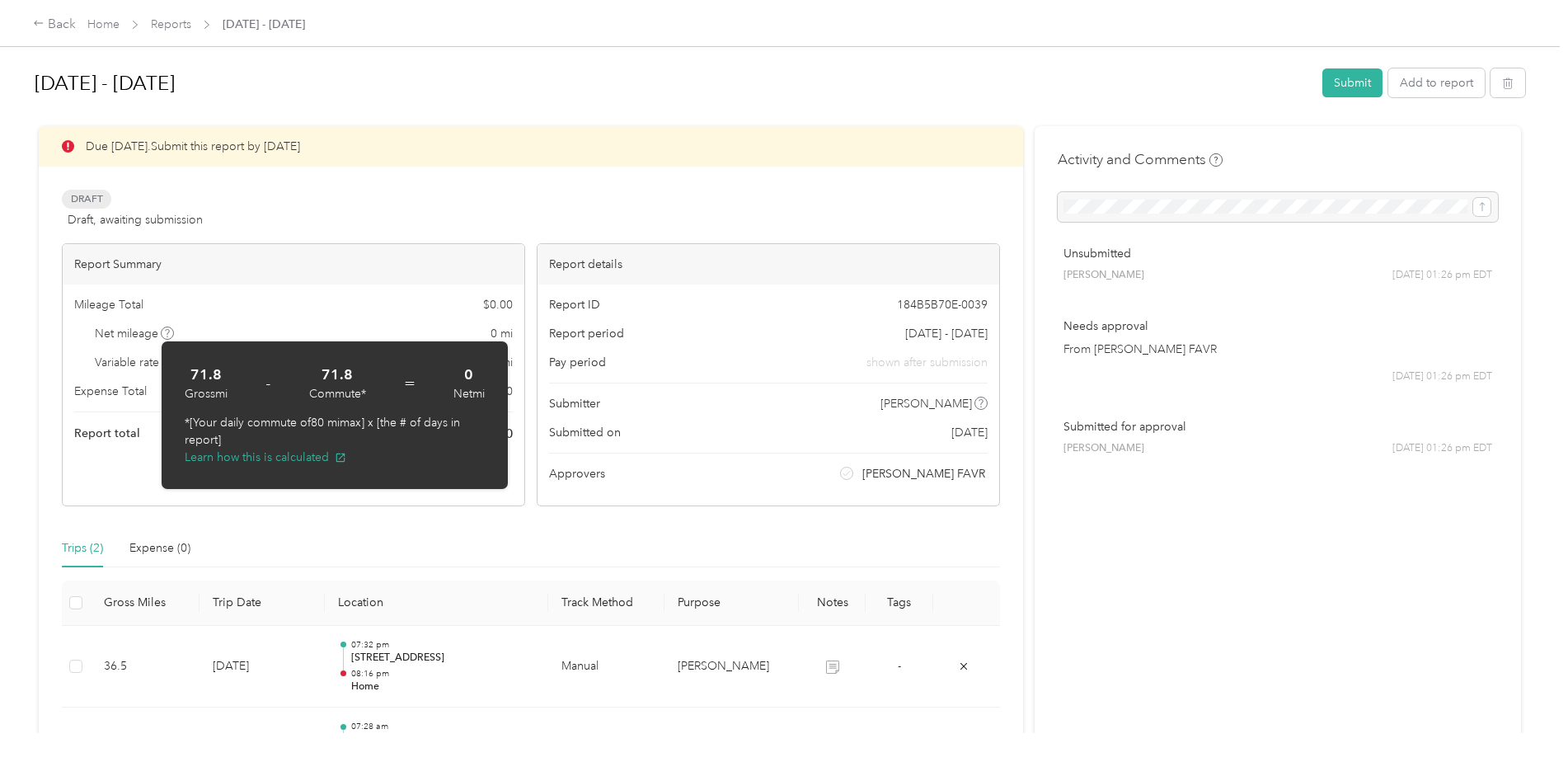
click at [410, 233] on div "Due [DATE]. Submit this report by [DATE] Draft Draft, awaiting submission View …" at bounding box center [530, 316] width 938 height 380
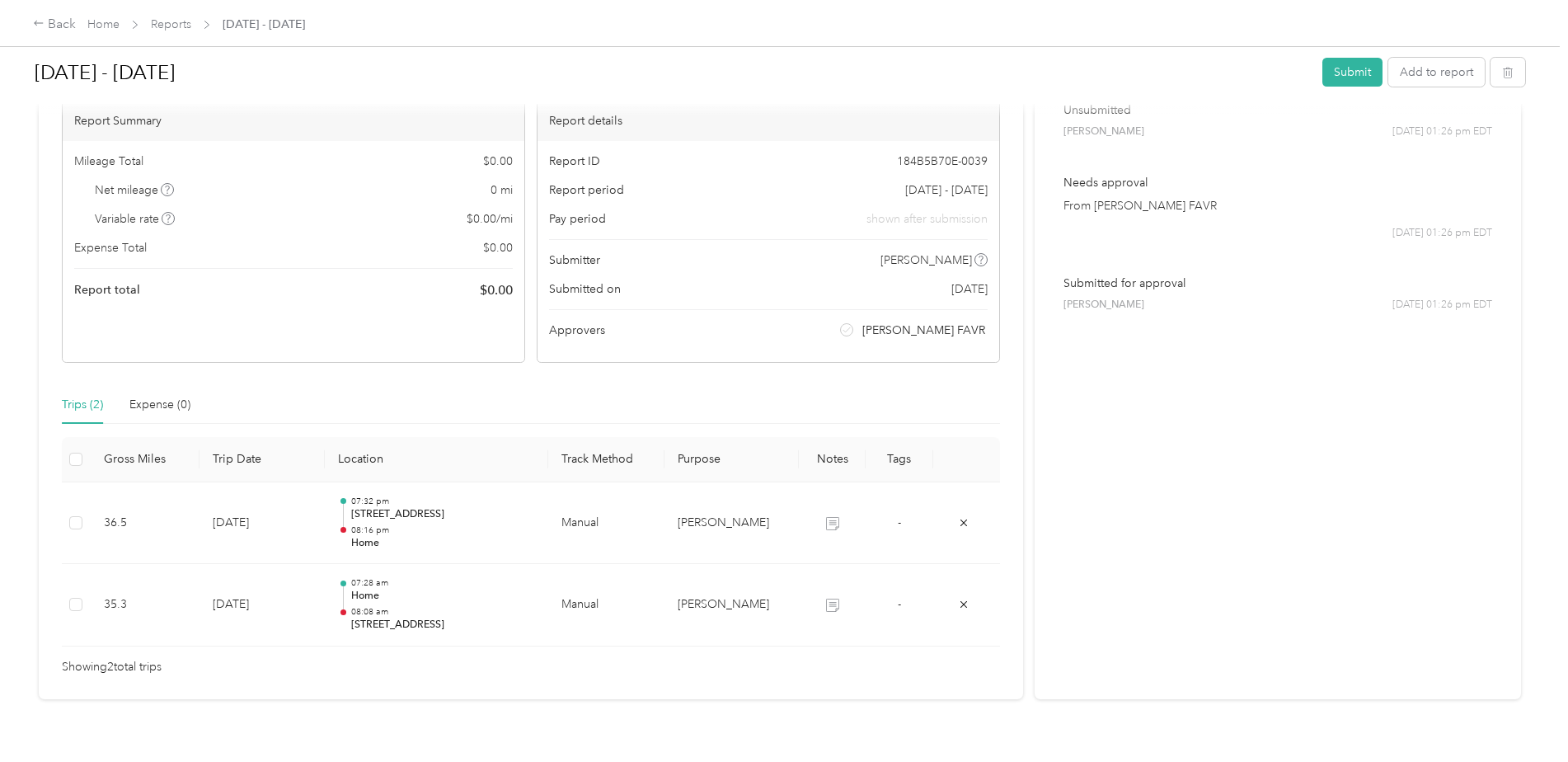
scroll to position [180, 0]
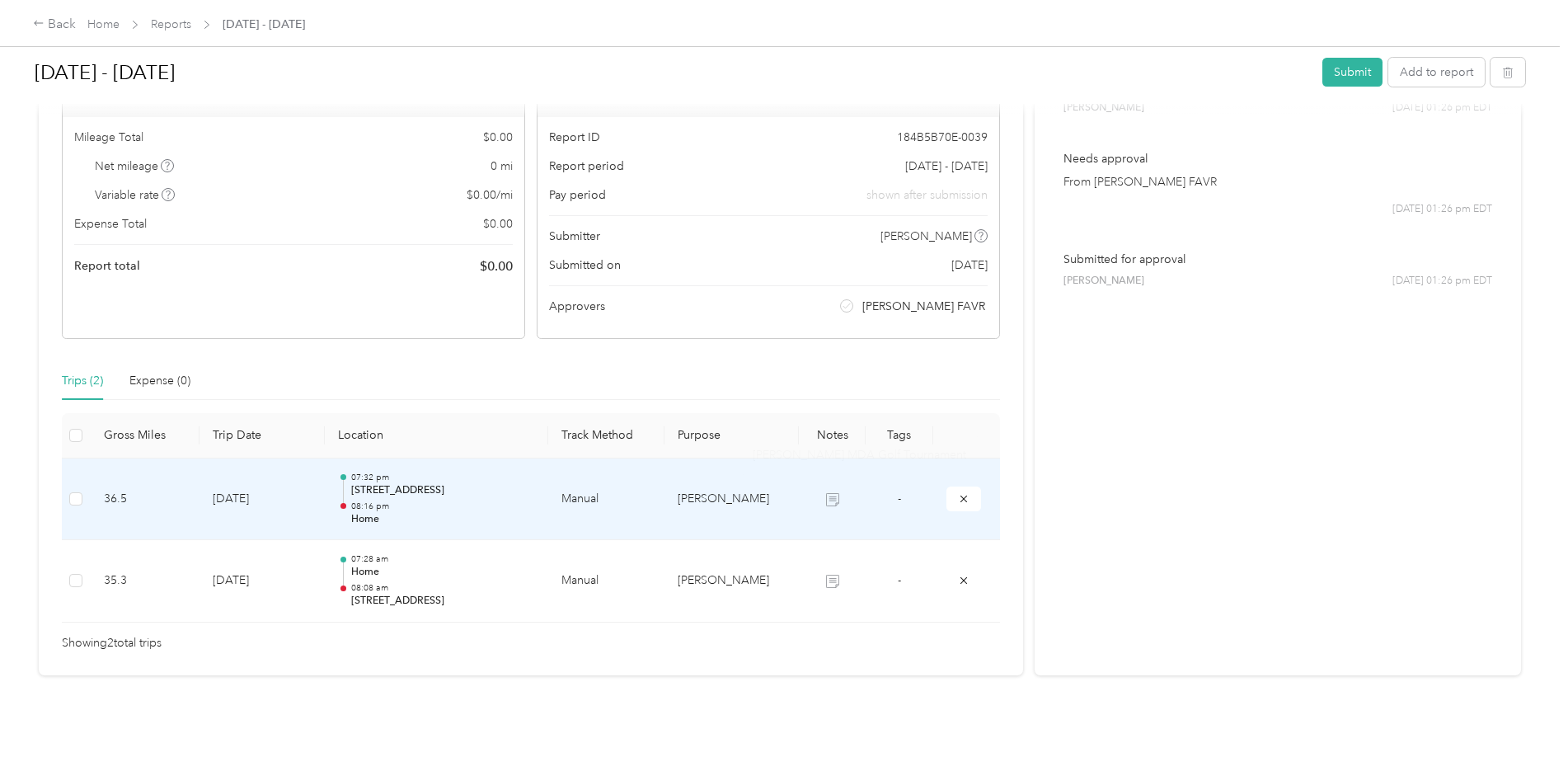
click at [829, 493] on icon at bounding box center [833, 499] width 13 height 13
click at [707, 482] on td "[PERSON_NAME]" at bounding box center [731, 499] width 134 height 82
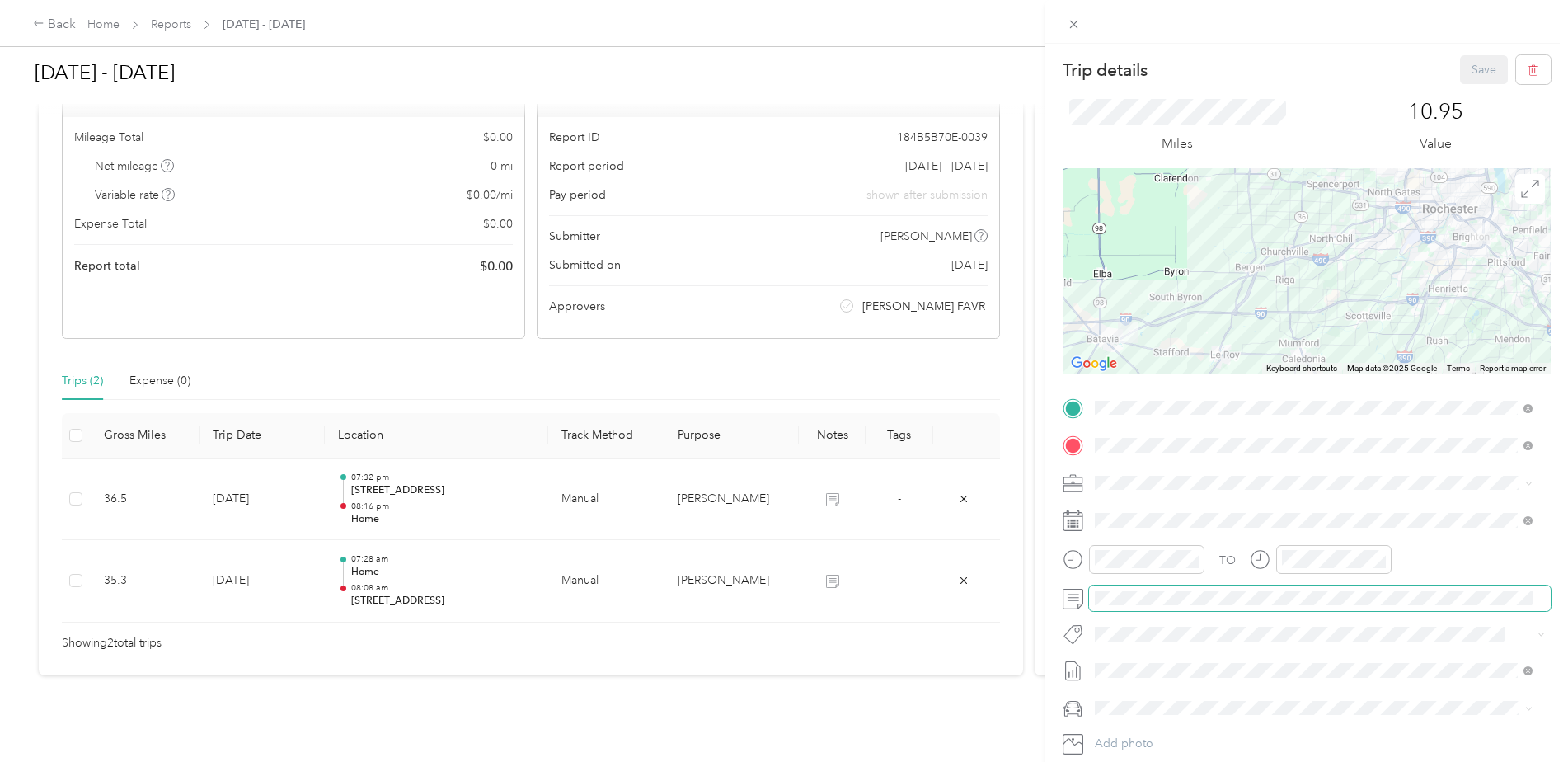
click at [1078, 586] on div at bounding box center [1307, 598] width 488 height 26
drag, startPoint x: 1468, startPoint y: 69, endPoint x: 1458, endPoint y: 75, distance: 11.7
click at [1469, 70] on button "Save" at bounding box center [1483, 69] width 48 height 29
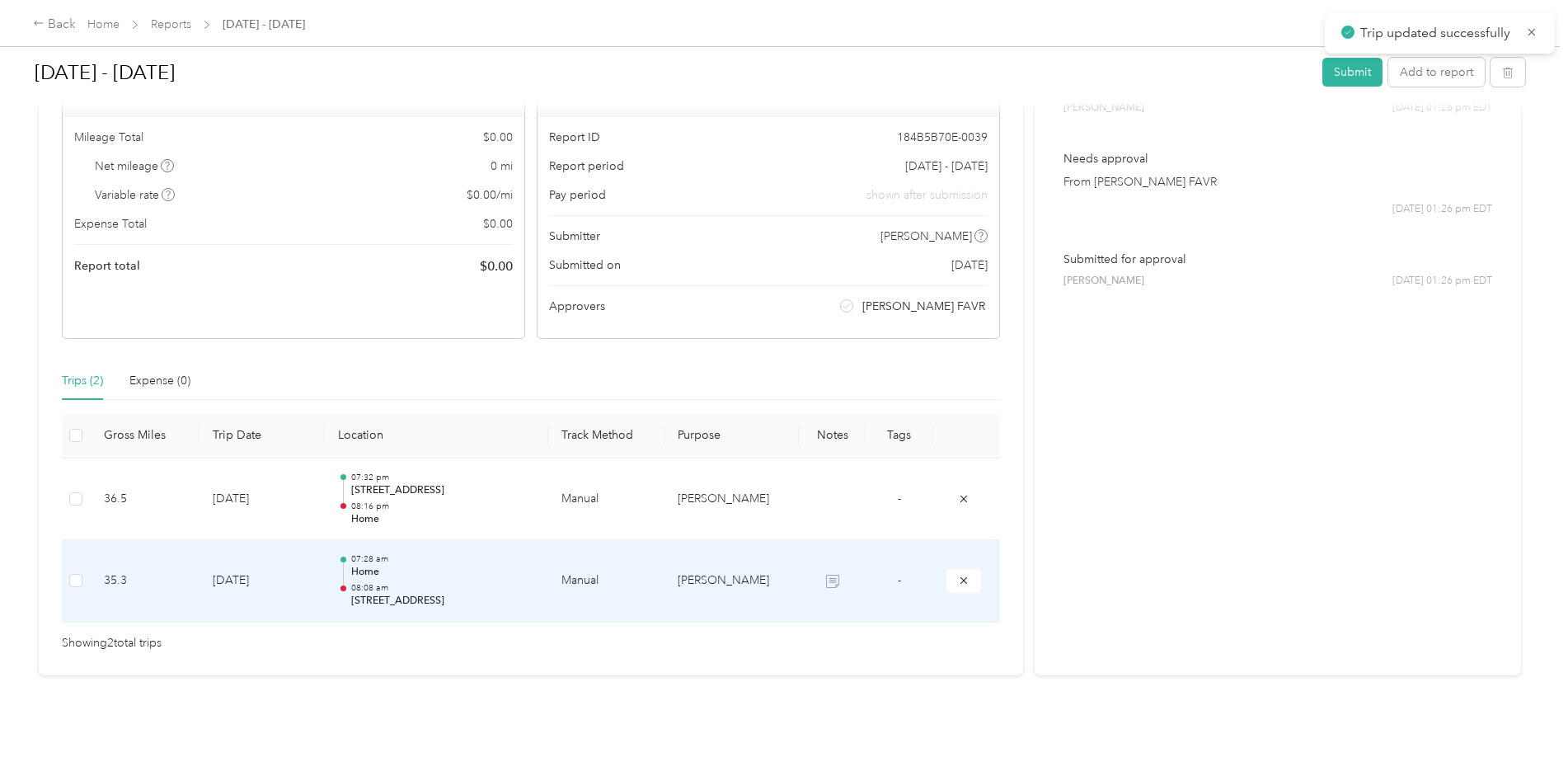
click at [827, 575] on icon at bounding box center [833, 581] width 13 height 13
click at [828, 578] on icon at bounding box center [833, 583] width 10 height 9
click at [830, 575] on icon at bounding box center [833, 581] width 13 height 13
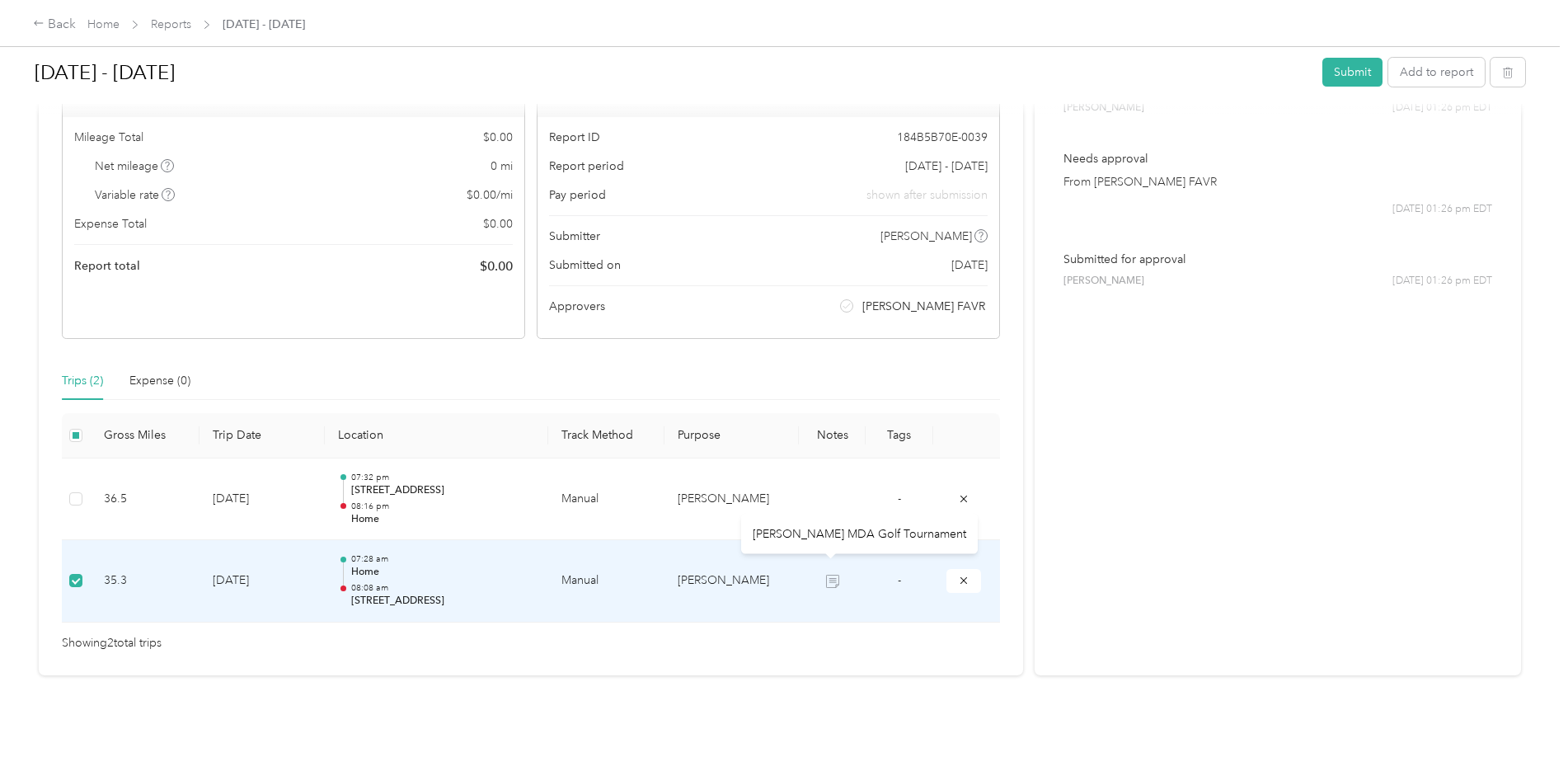
click at [832, 575] on icon at bounding box center [833, 581] width 13 height 13
drag, startPoint x: 832, startPoint y: 571, endPoint x: 813, endPoint y: 563, distance: 20.6
click at [813, 563] on td at bounding box center [833, 581] width 67 height 82
click at [818, 556] on td at bounding box center [833, 581] width 67 height 82
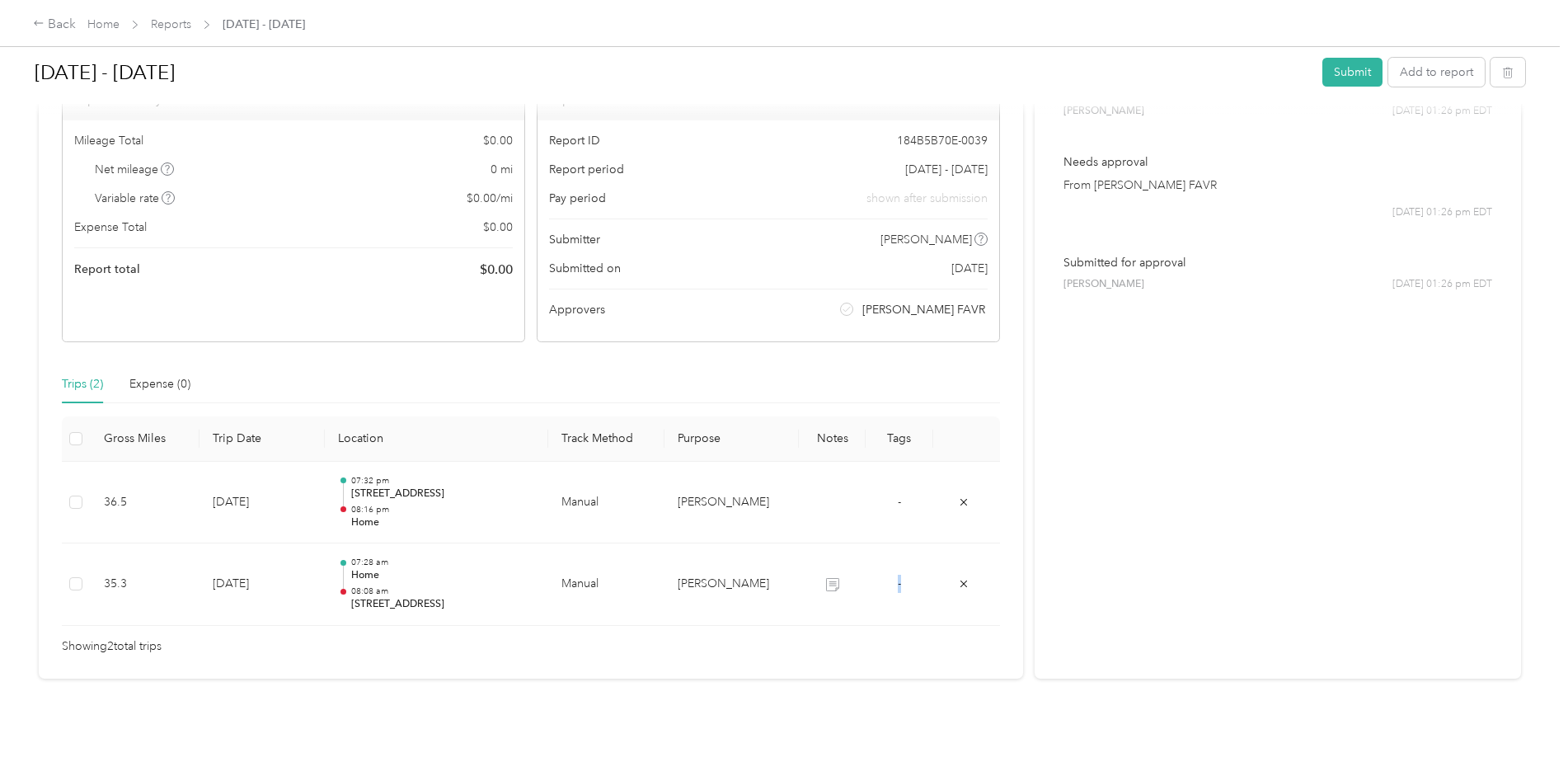
scroll to position [165, 0]
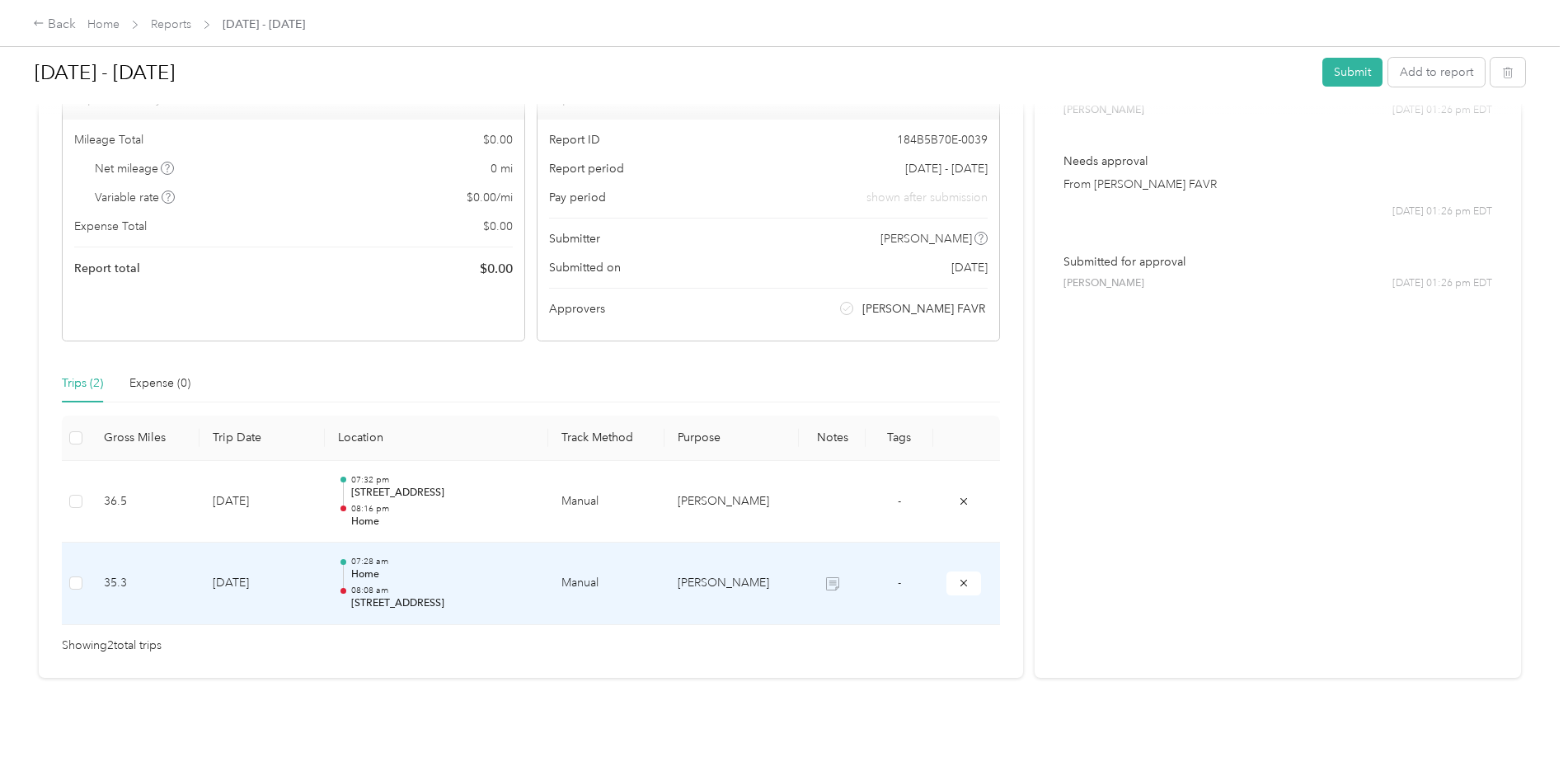
click at [832, 582] on icon at bounding box center [833, 583] width 13 height 13
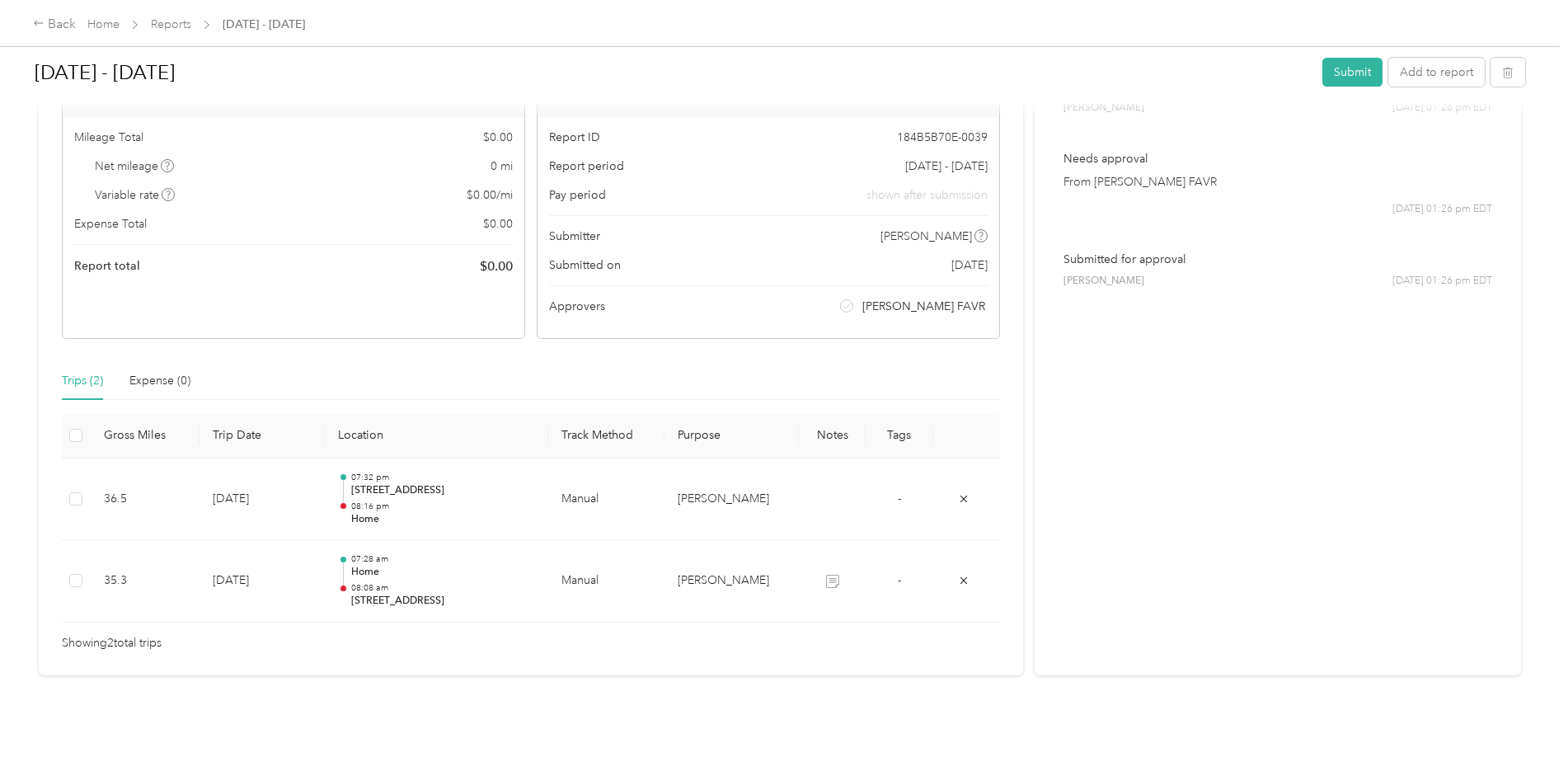
scroll to position [180, 0]
click at [176, 22] on link "Reports" at bounding box center [170, 24] width 40 height 14
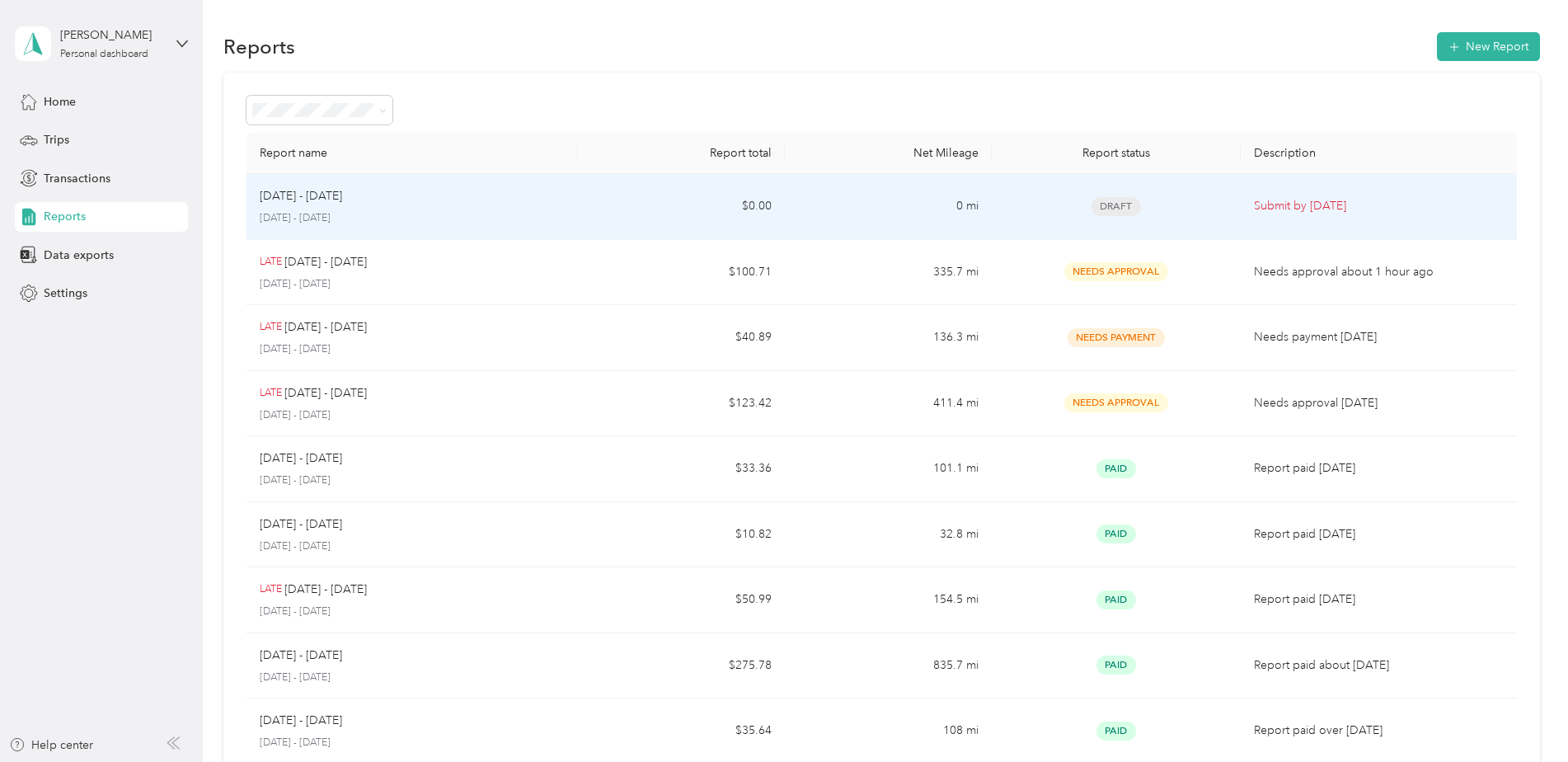
click at [306, 204] on p "[DATE] - [DATE]" at bounding box center [301, 196] width 82 height 18
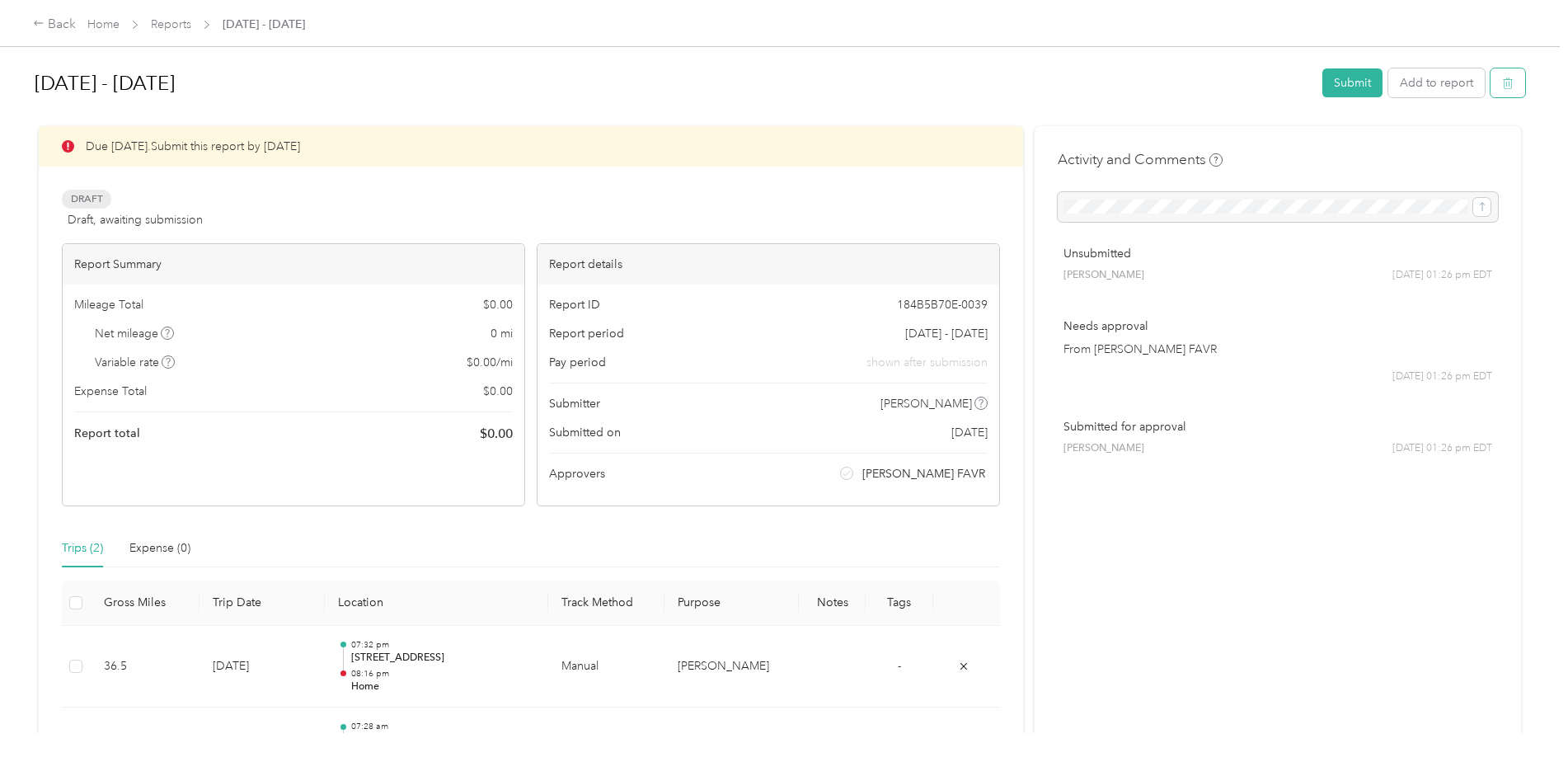
click at [1507, 83] on icon "button" at bounding box center [1507, 84] width 0 height 4
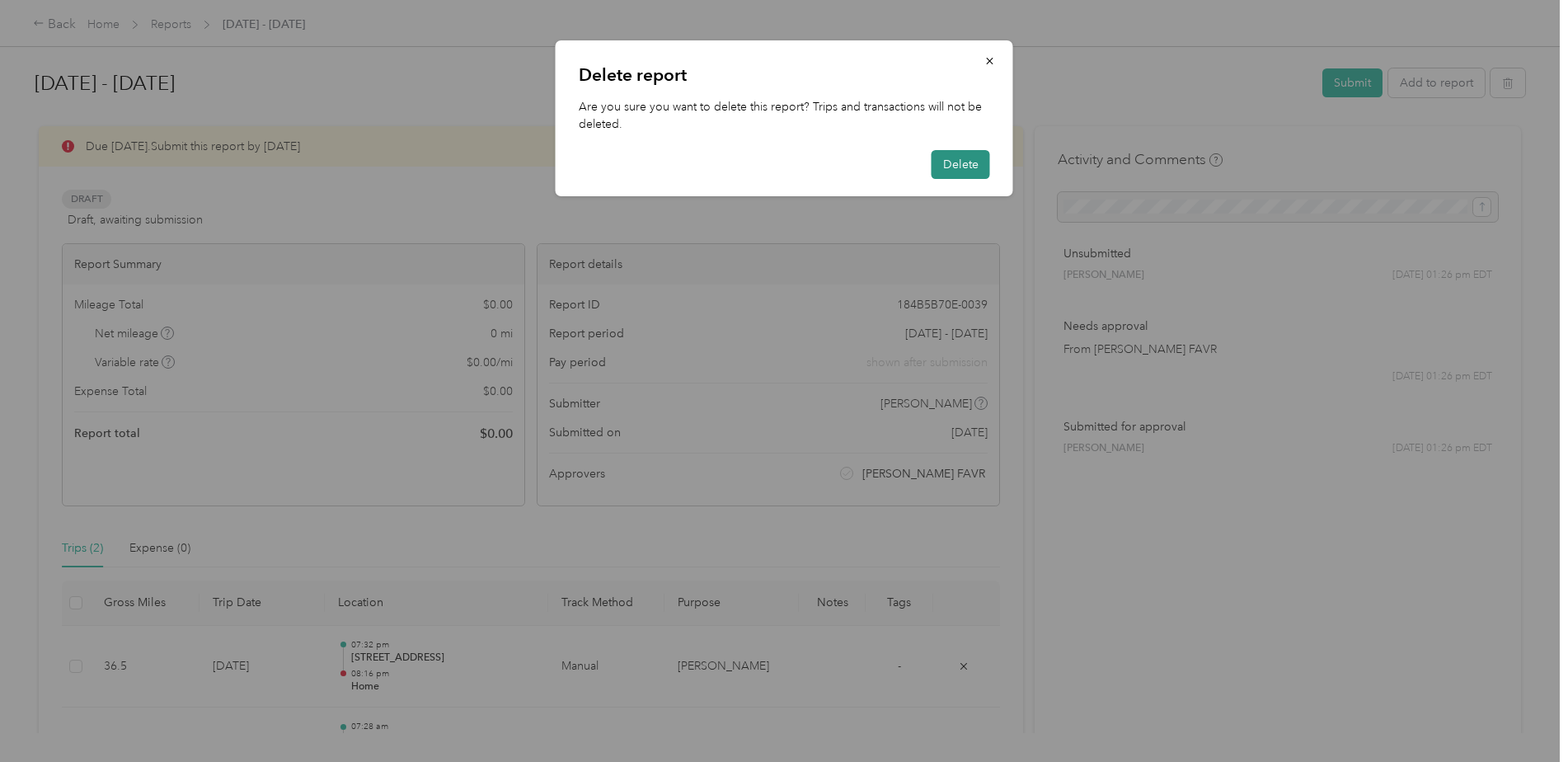
click at [963, 168] on button "Delete" at bounding box center [961, 164] width 59 height 29
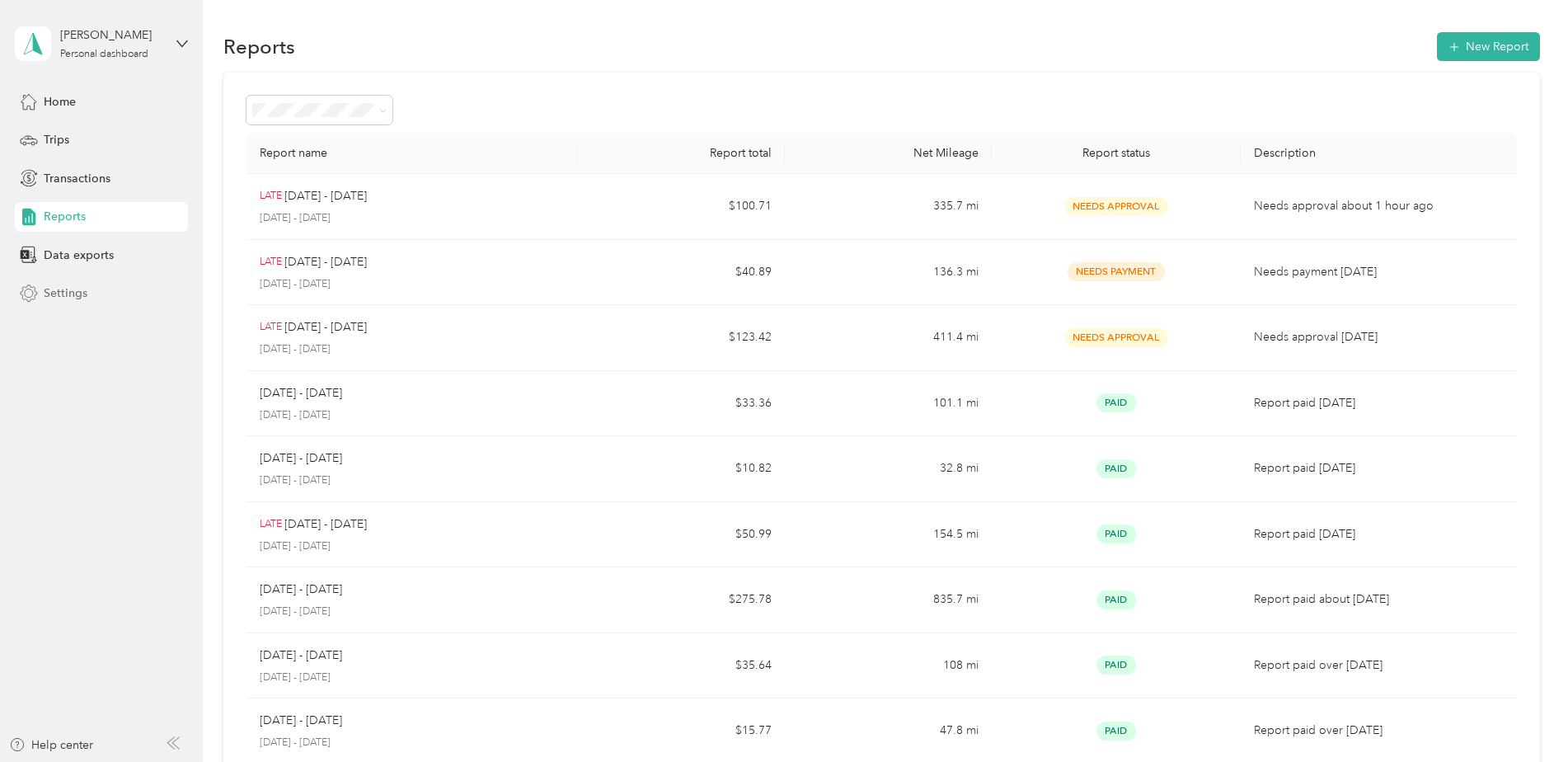
click at [66, 296] on span "Settings" at bounding box center [65, 293] width 44 height 18
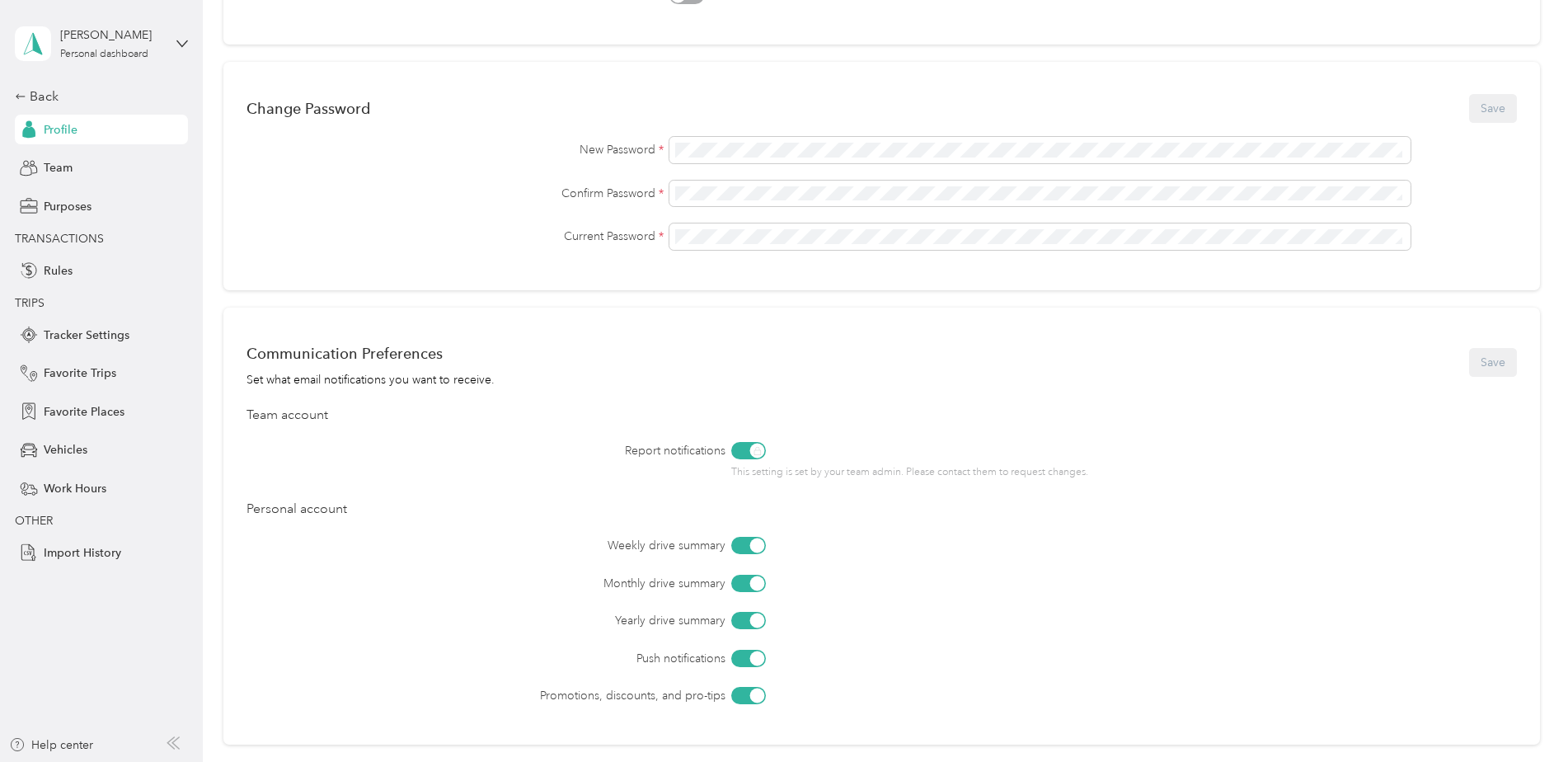
scroll to position [141, 0]
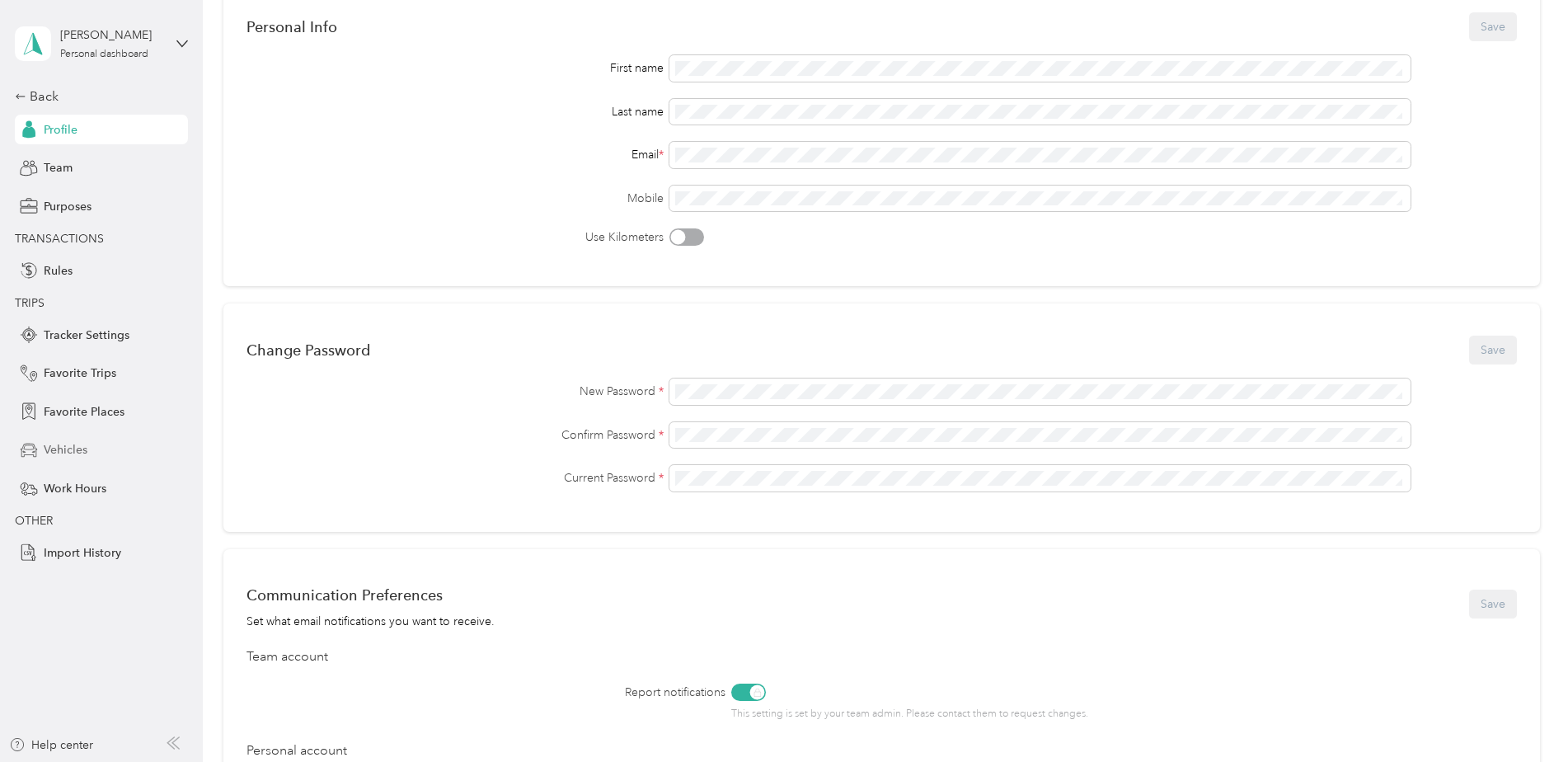
click at [70, 447] on span "Vehicles" at bounding box center [65, 449] width 44 height 18
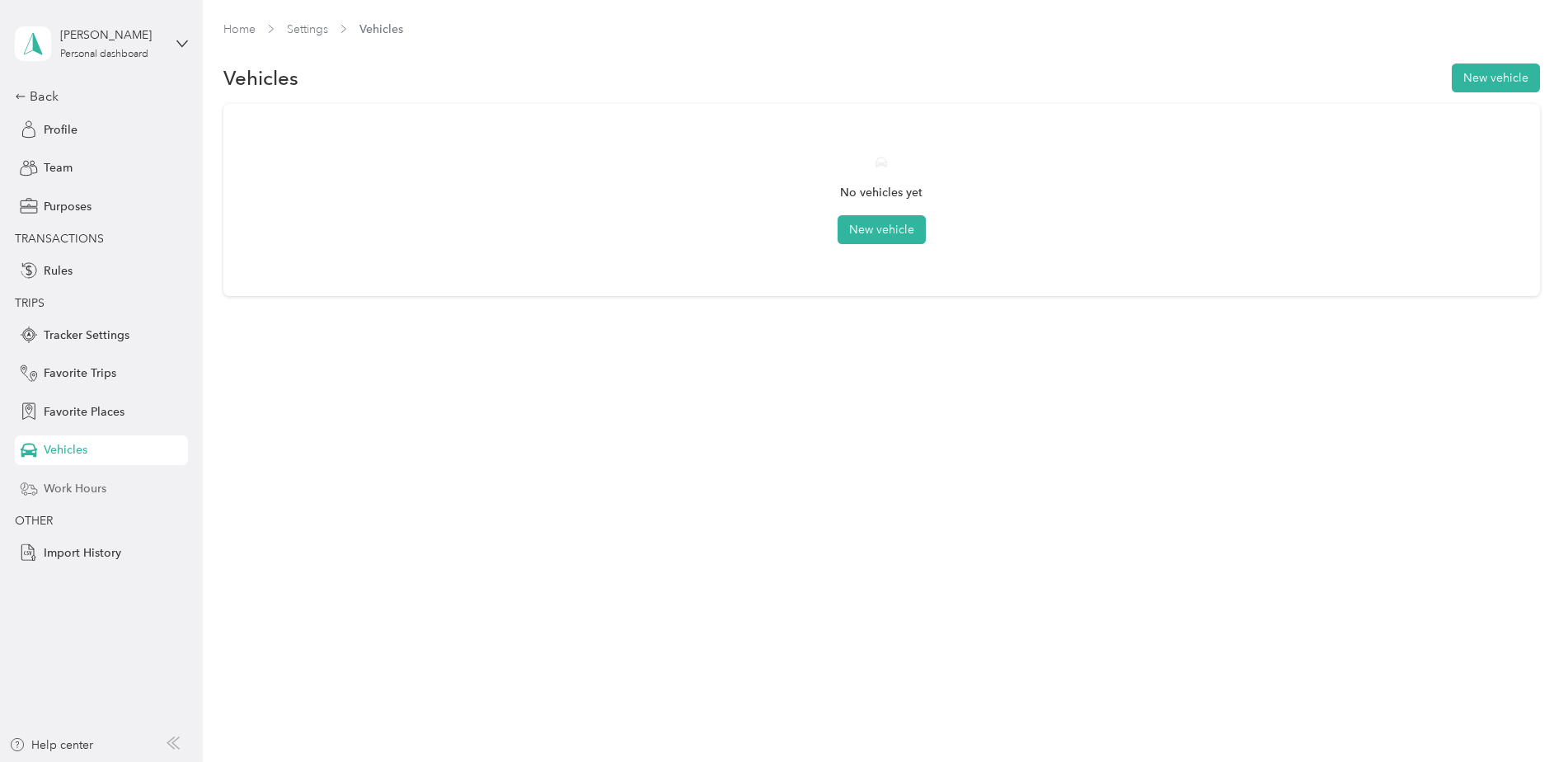
click at [77, 490] on span "Work Hours" at bounding box center [75, 488] width 62 height 18
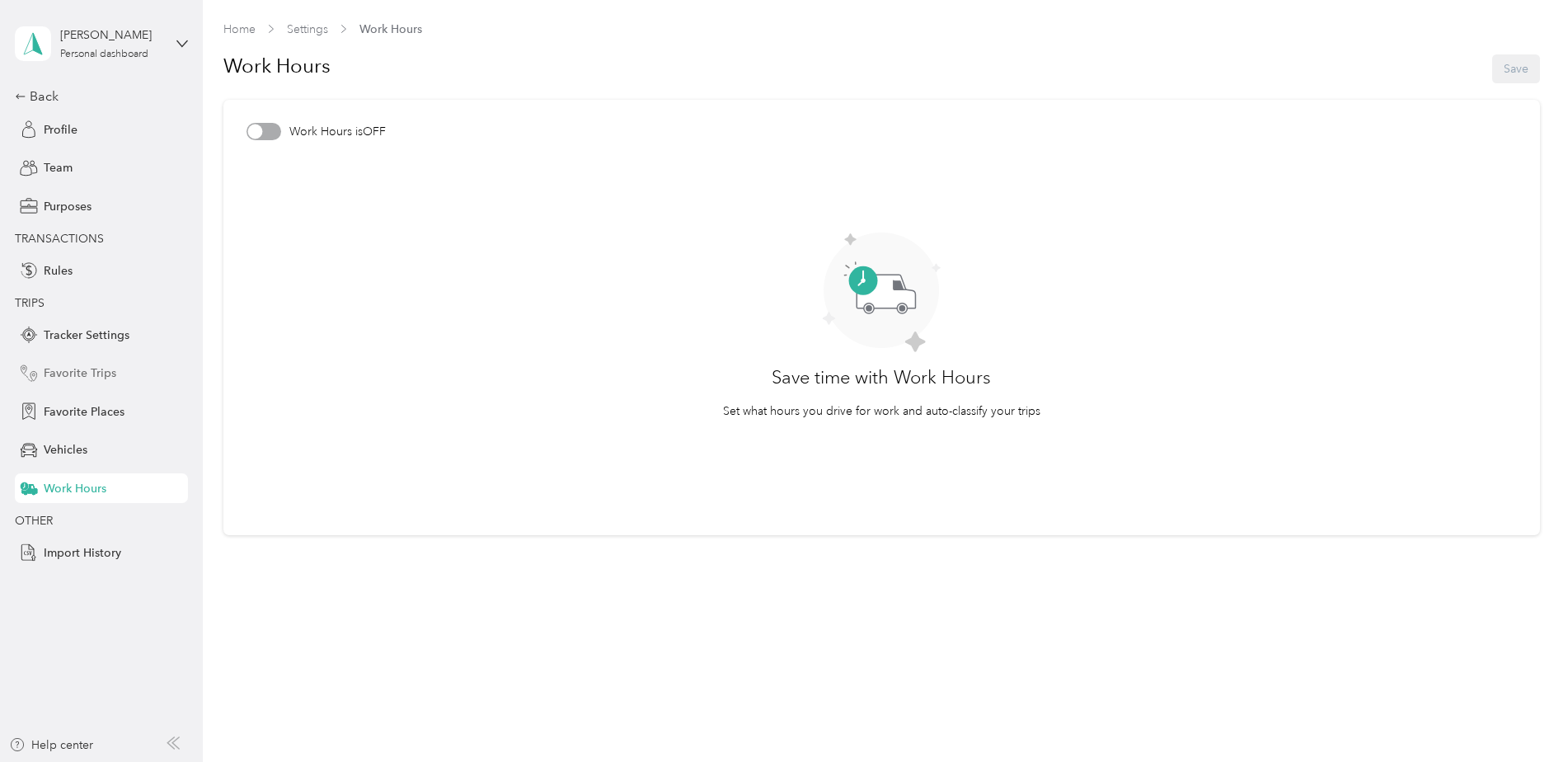
click at [80, 372] on span "Favorite Trips" at bounding box center [80, 373] width 73 height 18
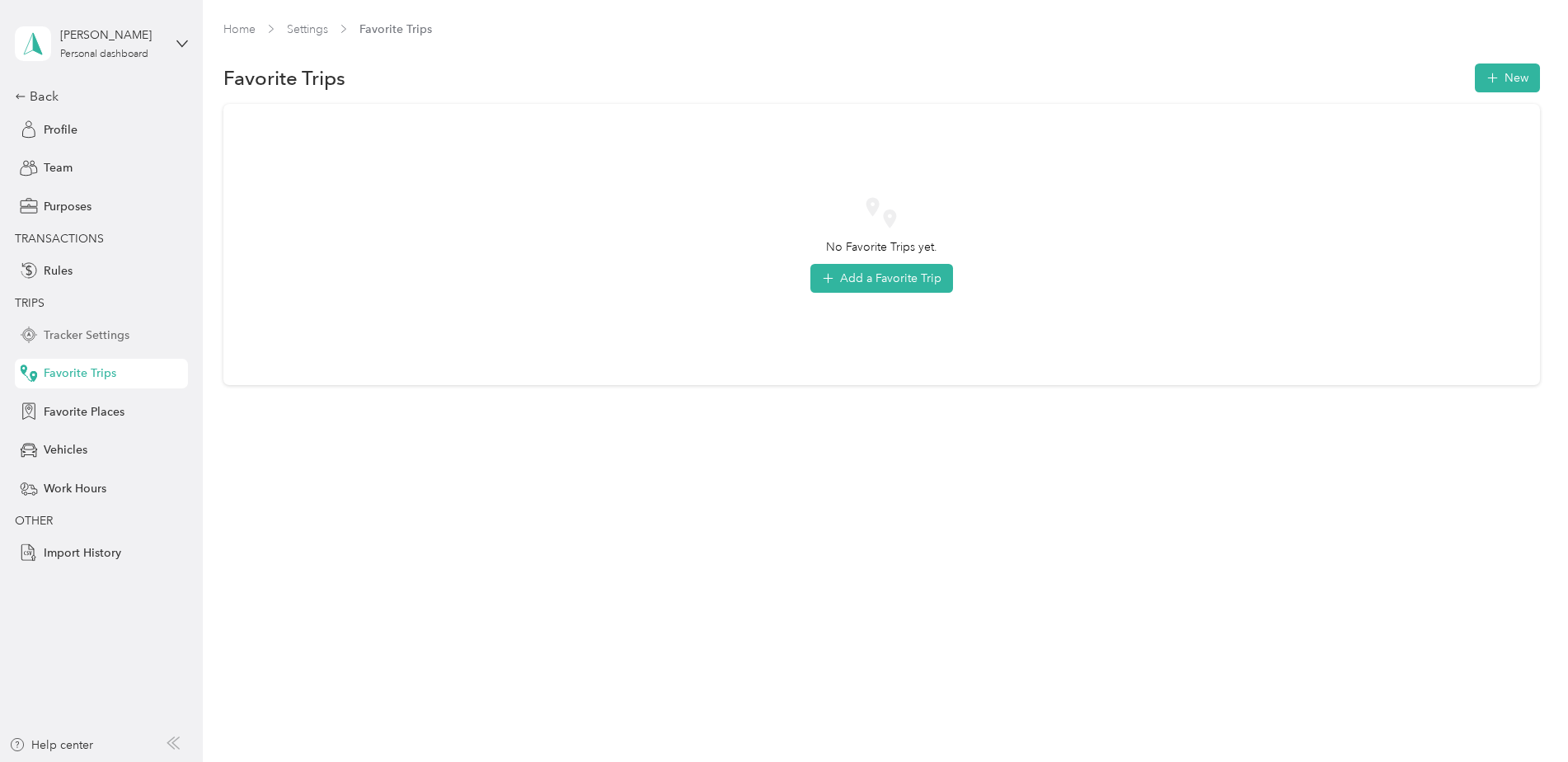
click at [101, 331] on span "Tracker Settings" at bounding box center [87, 334] width 86 height 18
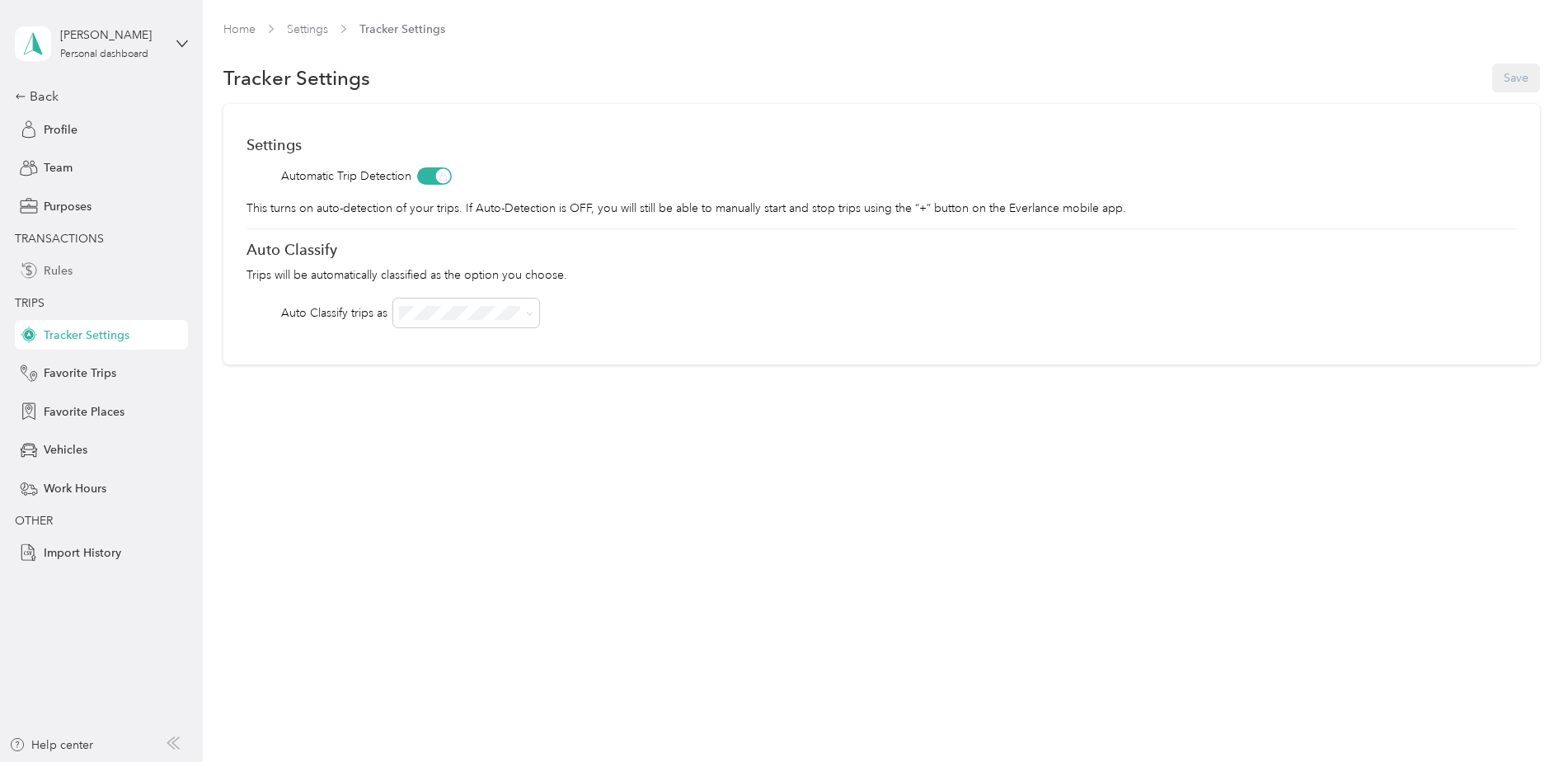
click at [56, 268] on span "Rules" at bounding box center [58, 270] width 29 height 18
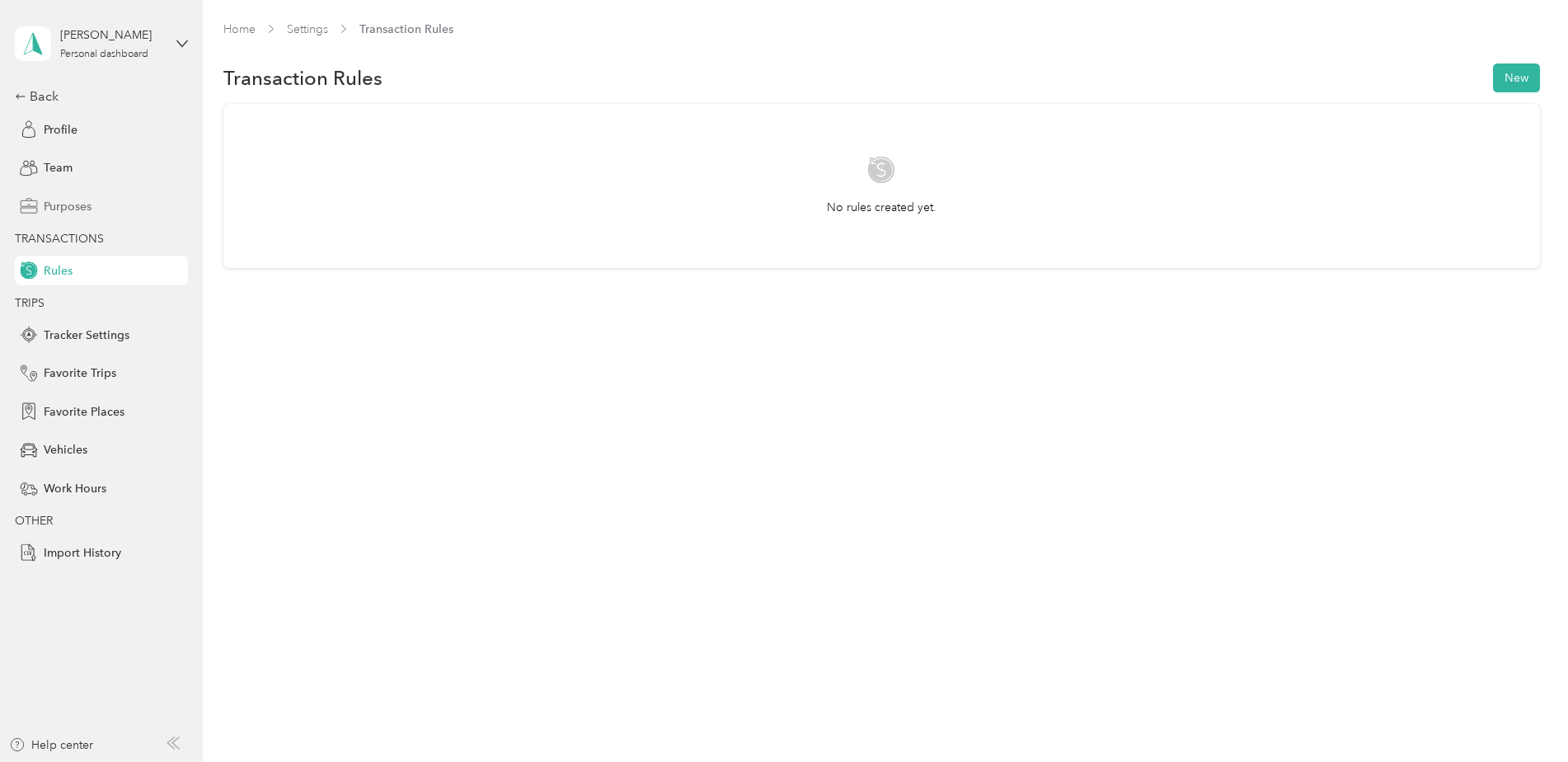
click at [75, 204] on span "Purposes" at bounding box center [67, 206] width 48 height 18
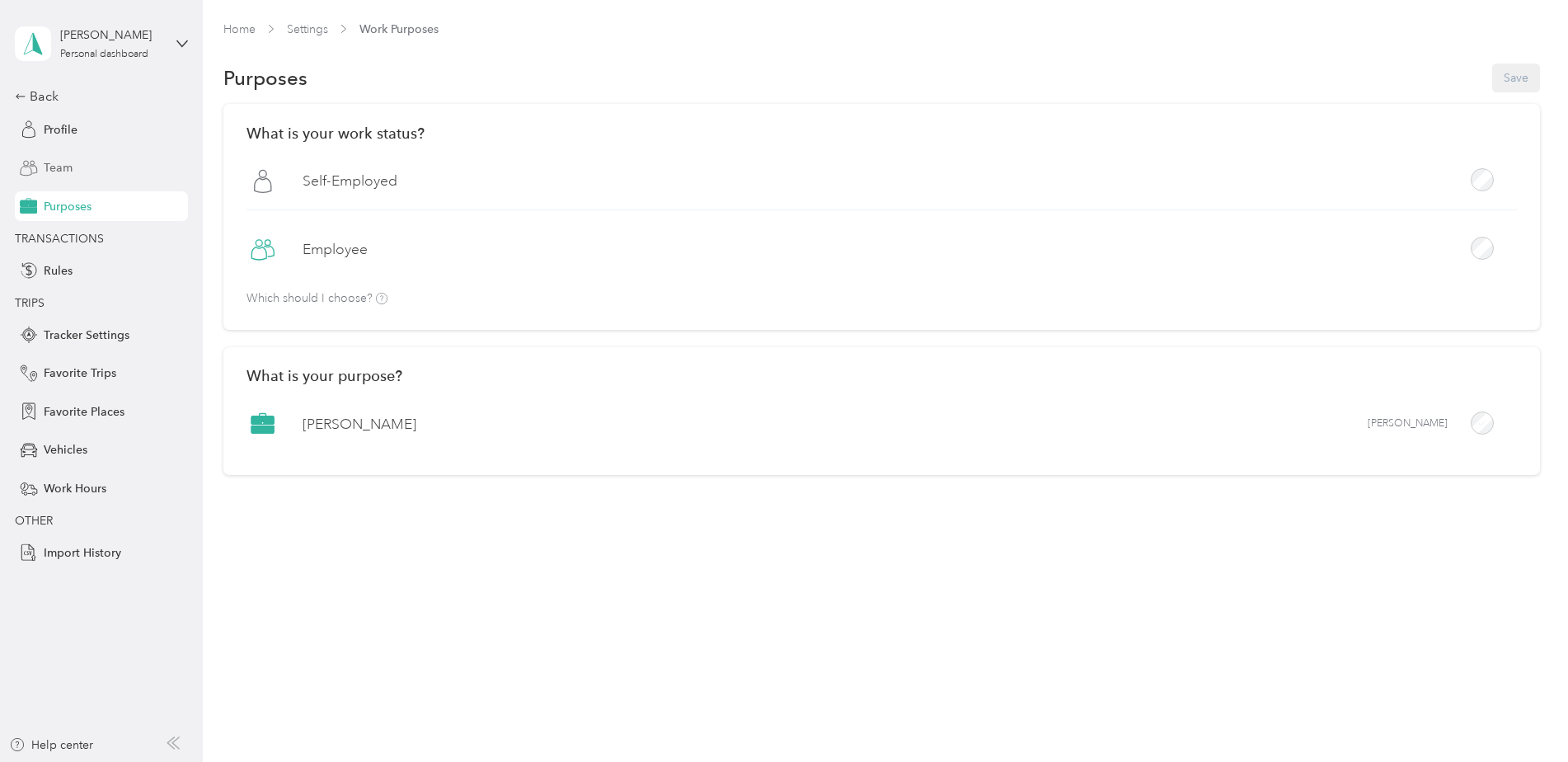
click at [53, 168] on span "Team" at bounding box center [58, 168] width 29 height 18
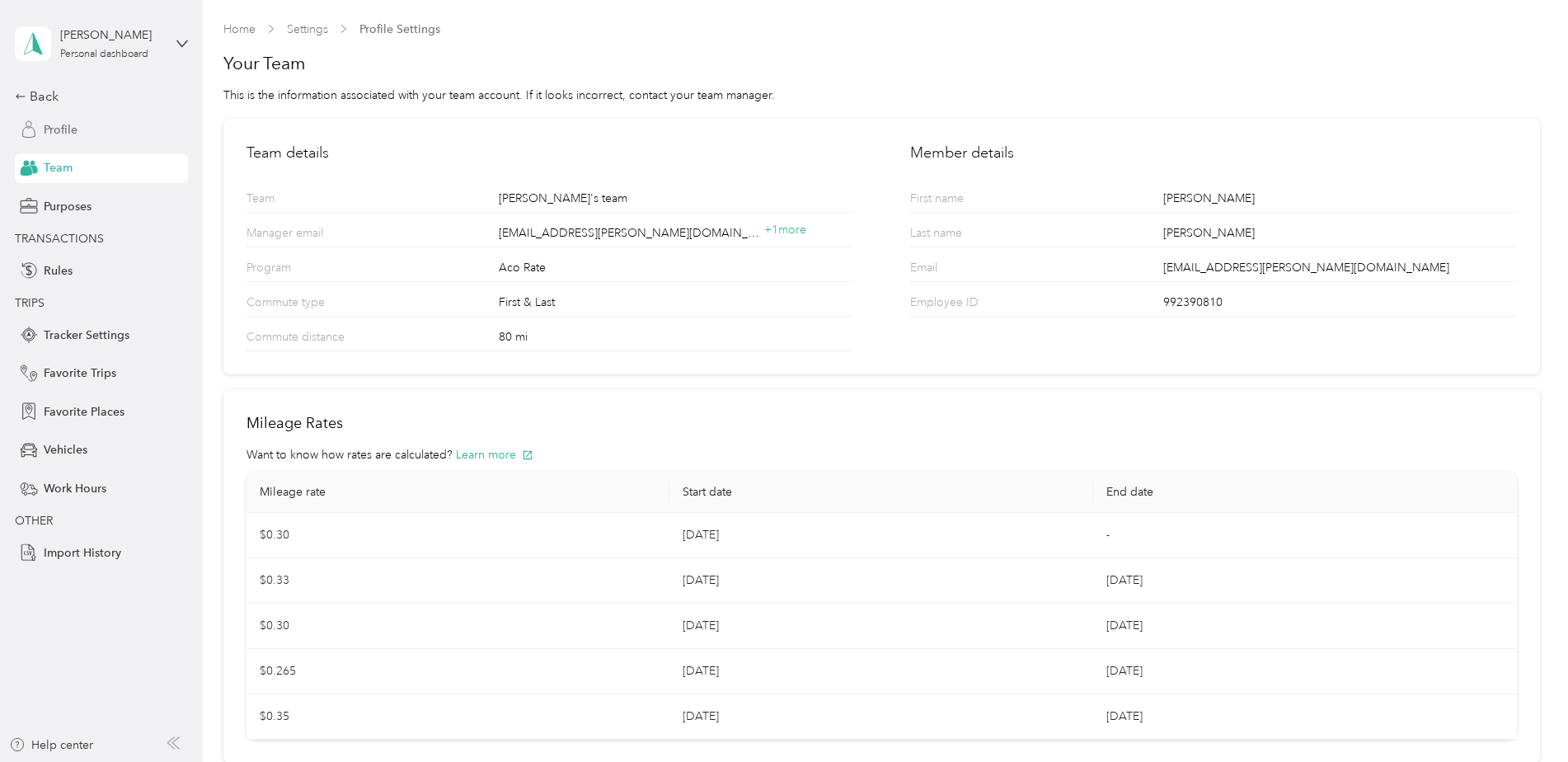
click at [61, 128] on span "Profile" at bounding box center [61, 129] width 34 height 18
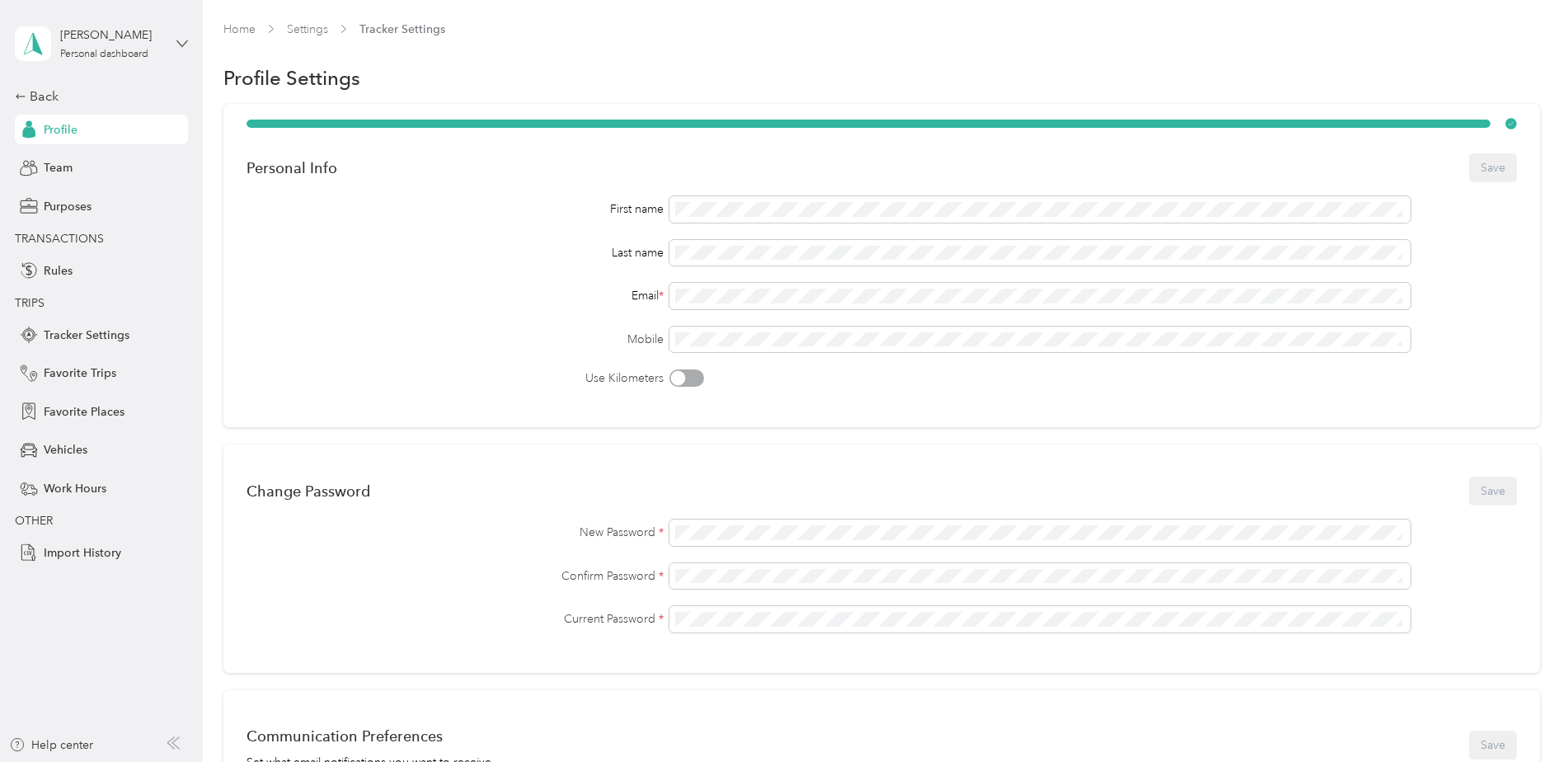
click at [179, 45] on icon at bounding box center [182, 44] width 11 height 11
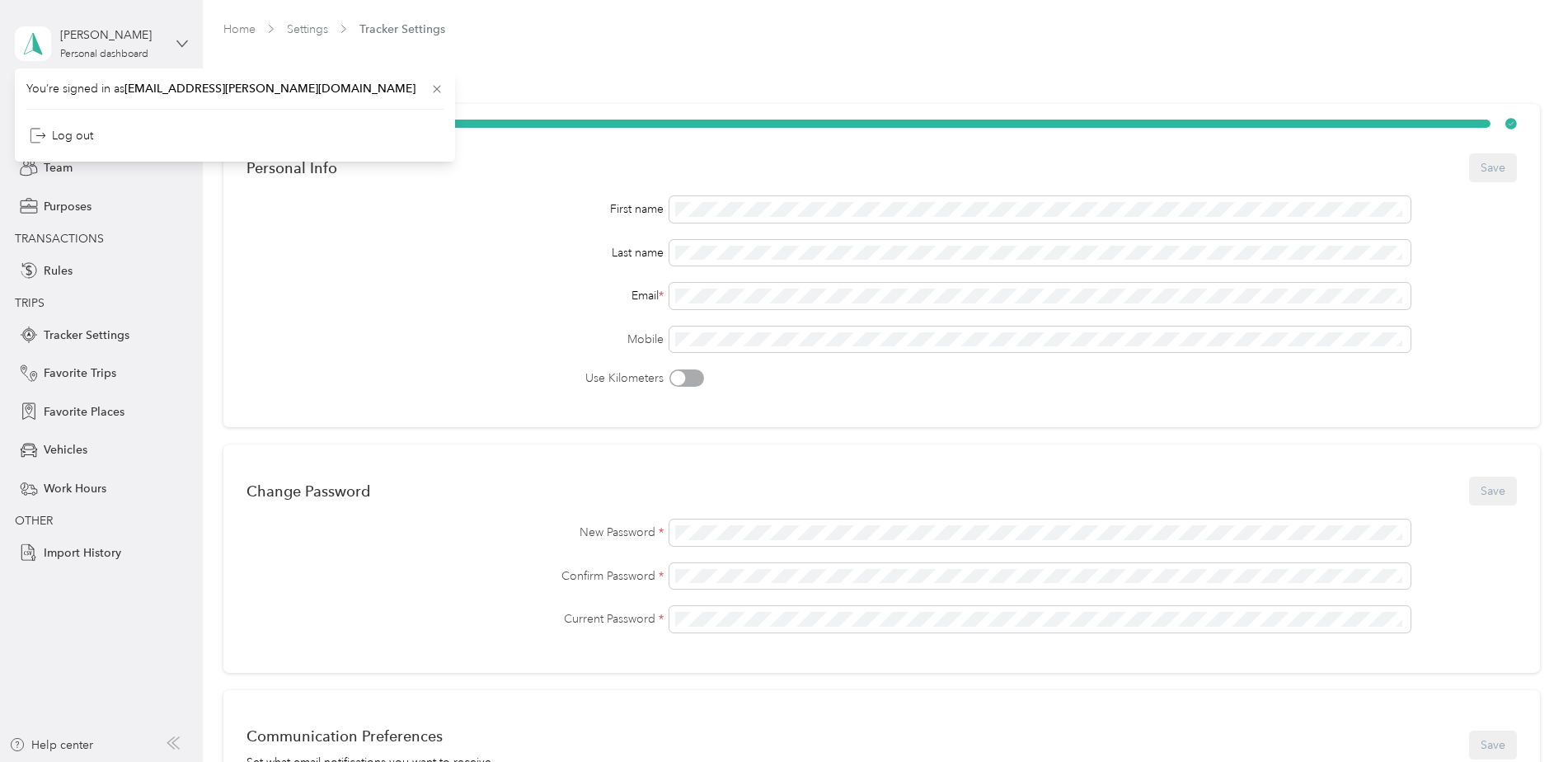
click at [177, 38] on icon at bounding box center [182, 44] width 11 height 11
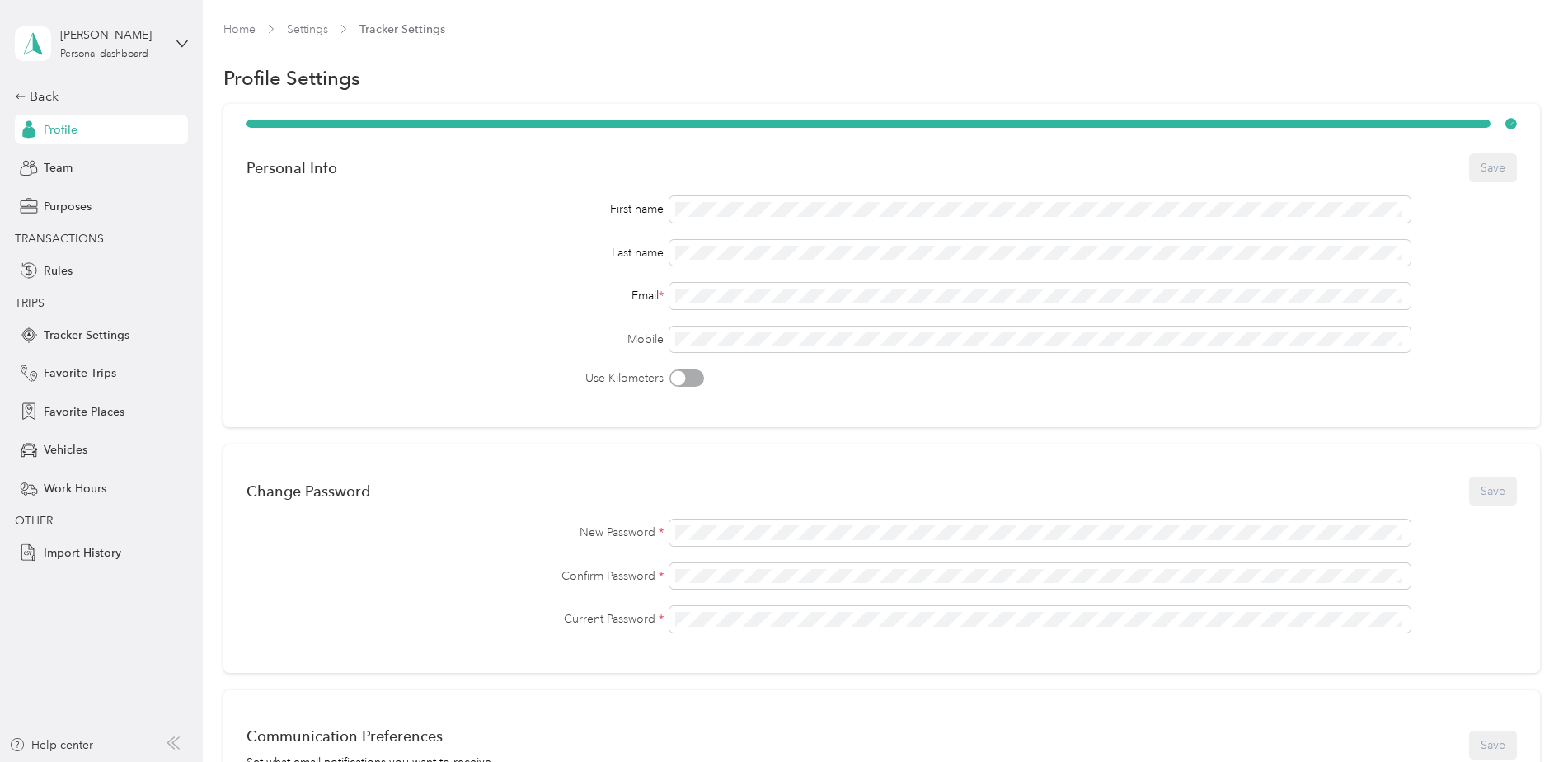
click at [225, 37] on span "Home" at bounding box center [239, 29] width 33 height 18
click at [238, 32] on link "Home" at bounding box center [239, 29] width 33 height 14
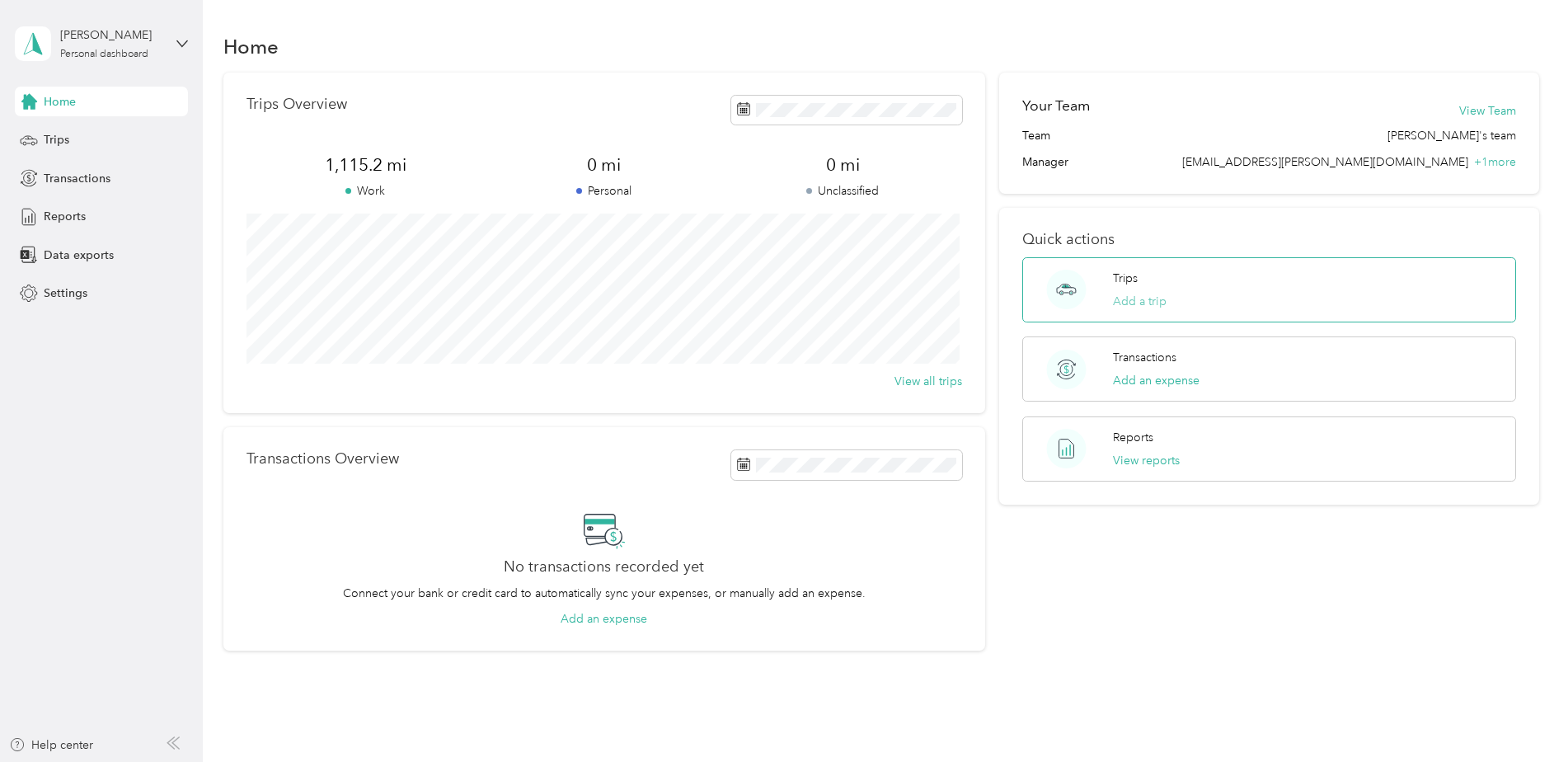
click at [1128, 304] on button "Add a trip" at bounding box center [1140, 301] width 54 height 18
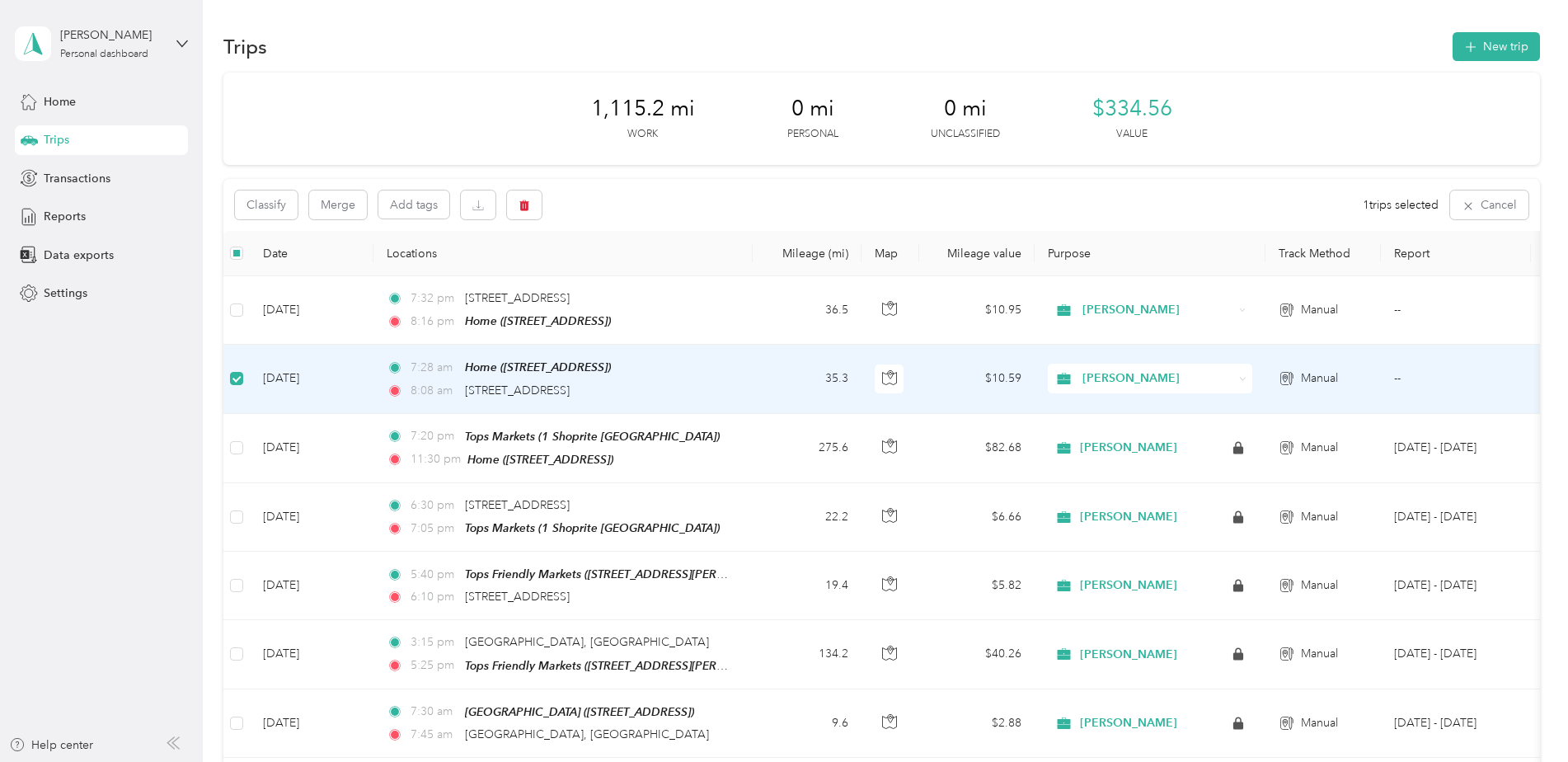
click at [360, 375] on td "[DATE]" at bounding box center [311, 378] width 124 height 68
click at [358, 372] on td "[DATE]" at bounding box center [311, 378] width 124 height 68
click at [755, 371] on td "35.3" at bounding box center [807, 380] width 109 height 68
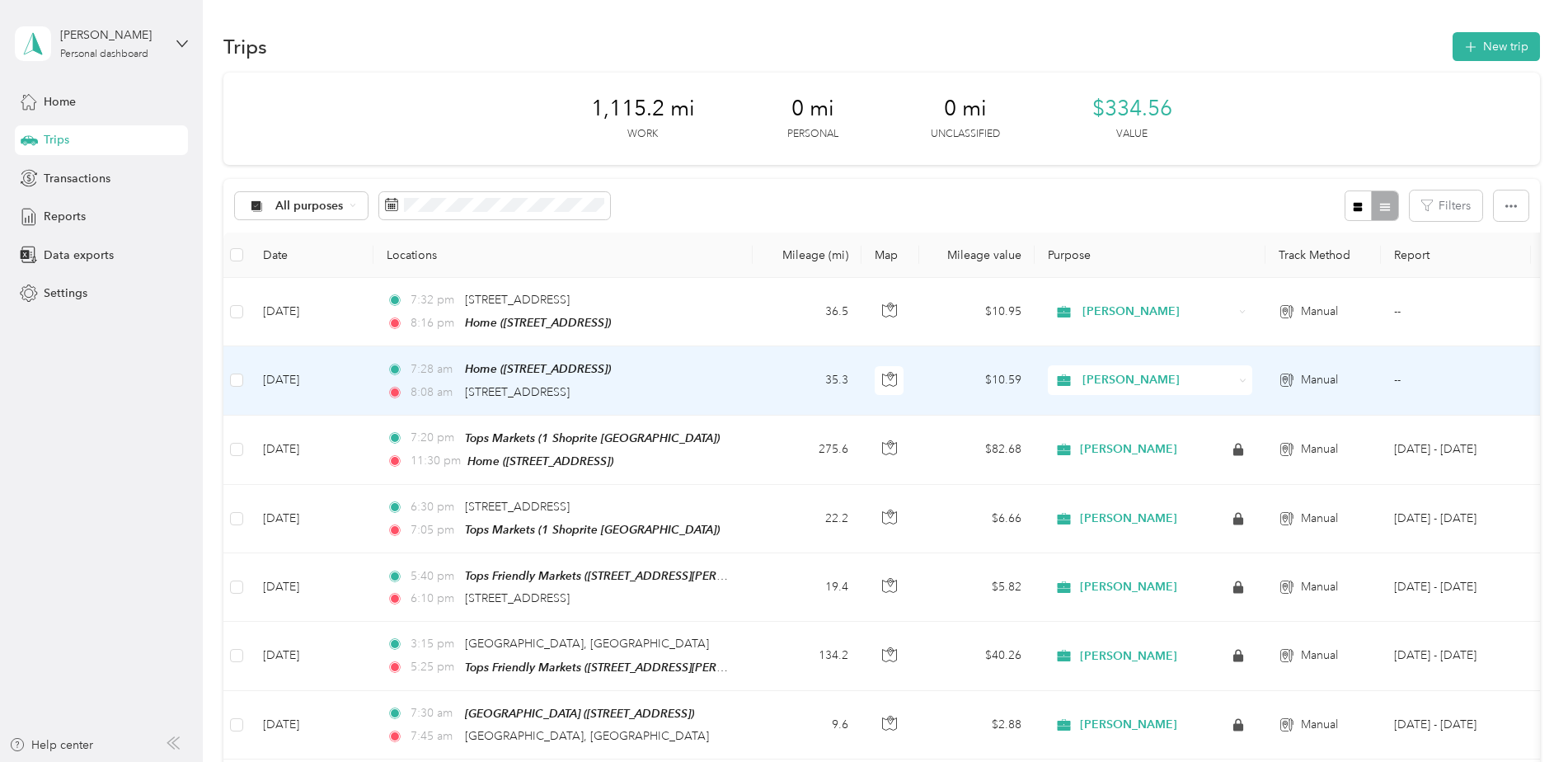
click at [755, 761] on div at bounding box center [780, 762] width 1560 height 0
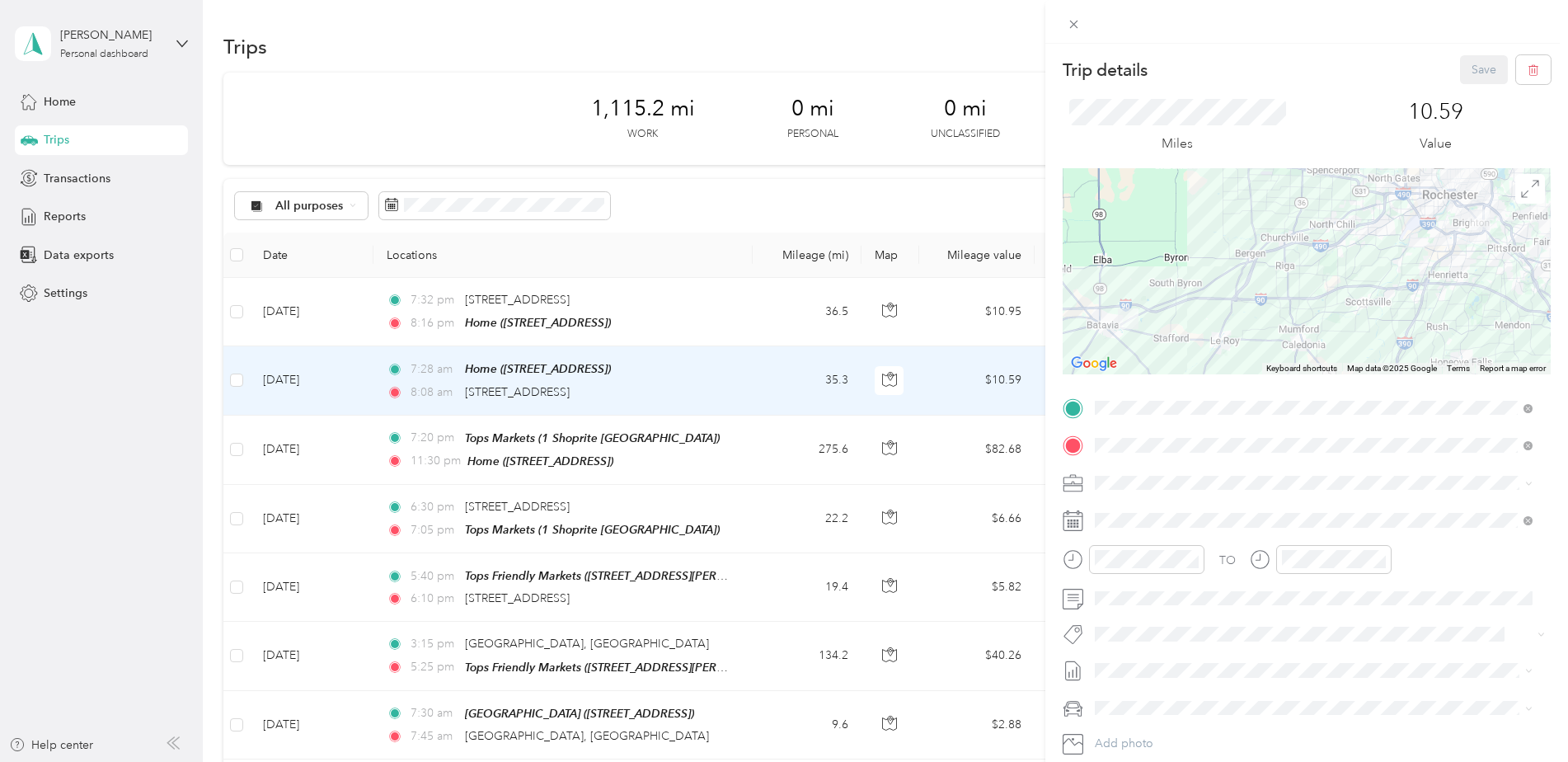
click at [1294, 202] on div at bounding box center [1307, 271] width 488 height 206
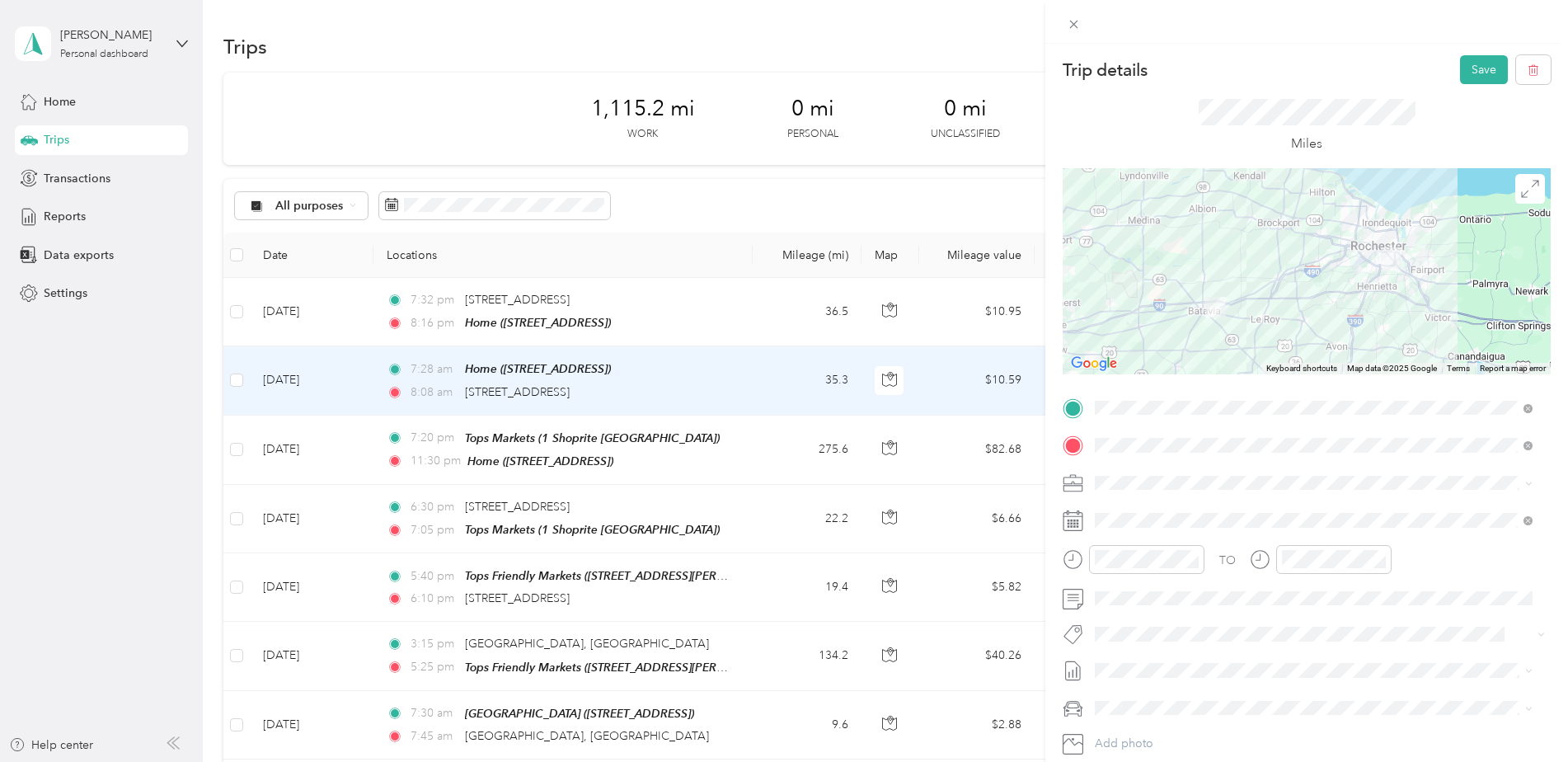
click at [1337, 293] on div at bounding box center [1307, 271] width 488 height 206
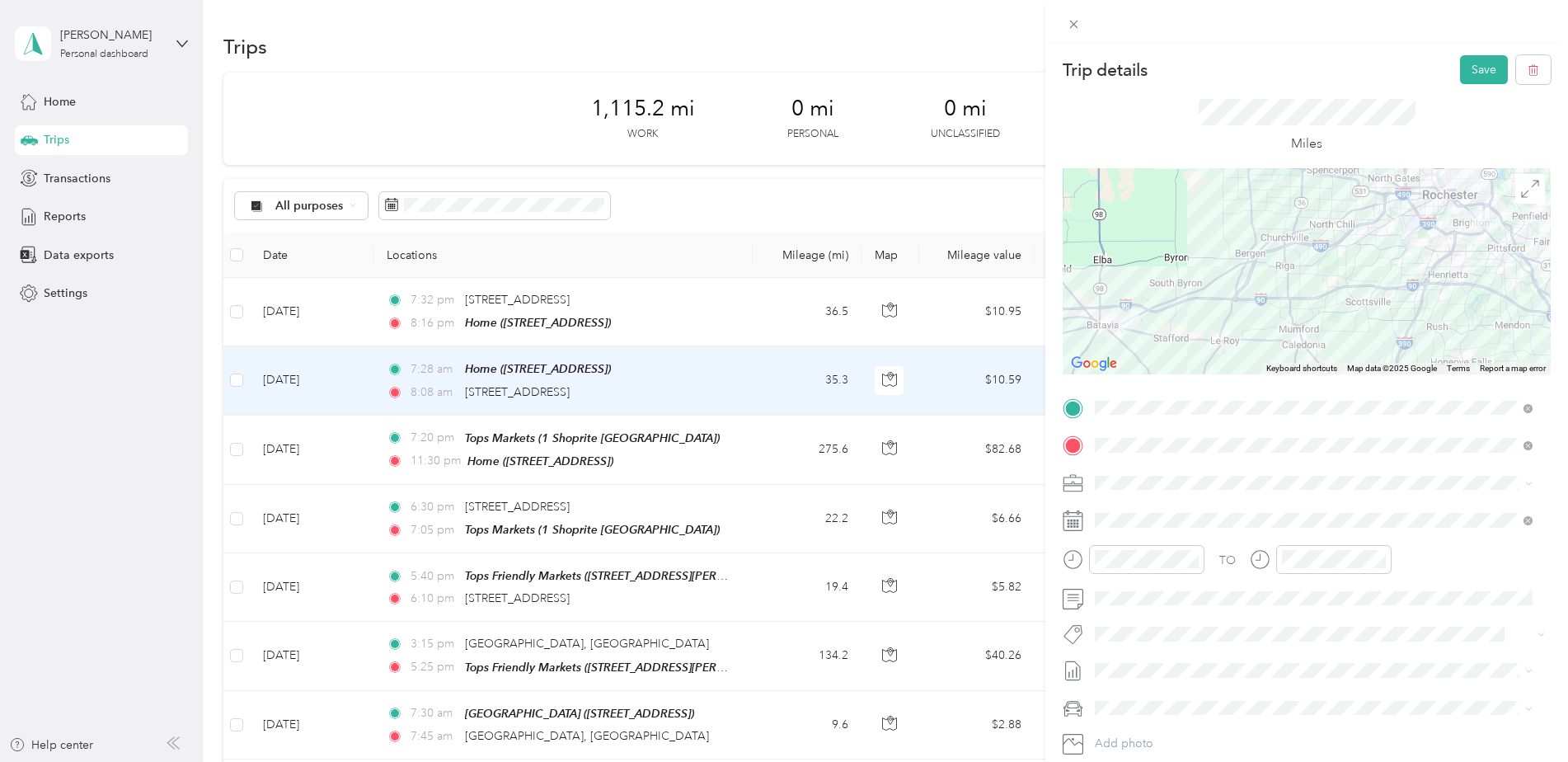
click at [1327, 245] on div at bounding box center [1307, 271] width 488 height 206
click at [1292, 211] on div at bounding box center [1307, 271] width 488 height 206
click at [1295, 201] on div at bounding box center [1307, 271] width 488 height 206
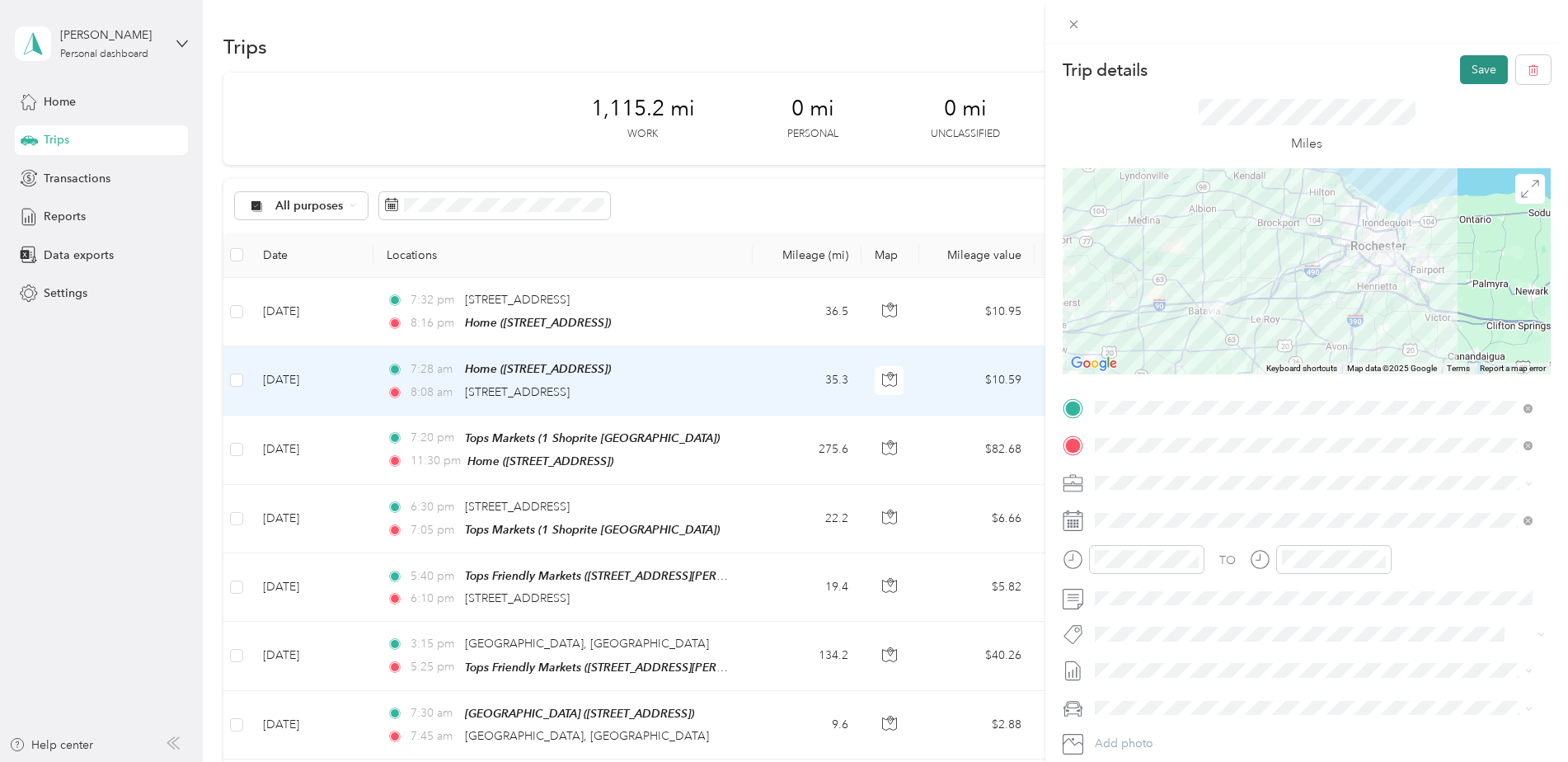
click at [1477, 68] on button "Save" at bounding box center [1483, 69] width 48 height 29
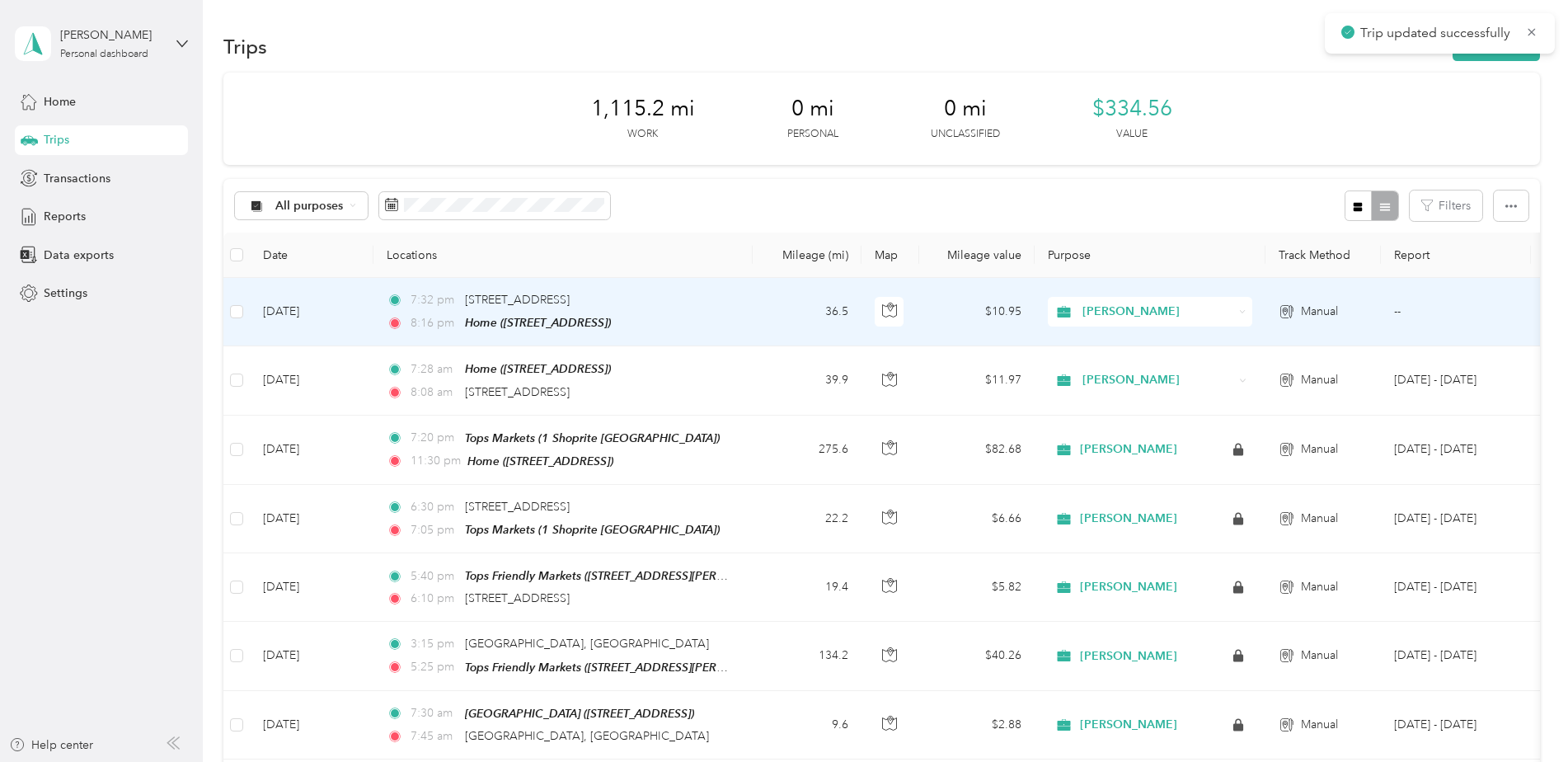
click at [724, 303] on div "7:32 pm [STREET_ADDRESS]" at bounding box center [560, 299] width 347 height 18
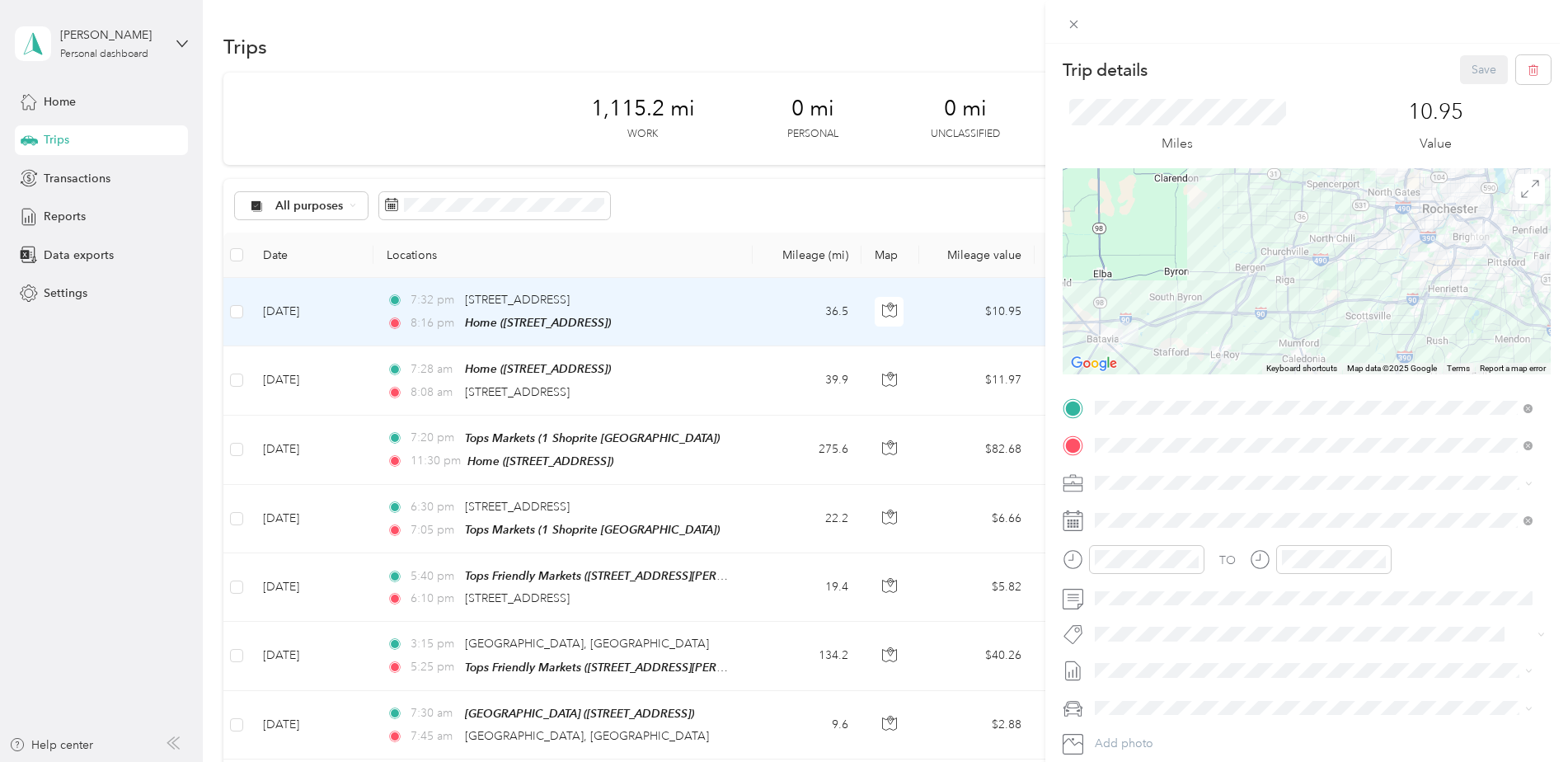
click at [724, 303] on div "Trip details Save This trip cannot be edited because it is either under review,…" at bounding box center [784, 381] width 1568 height 762
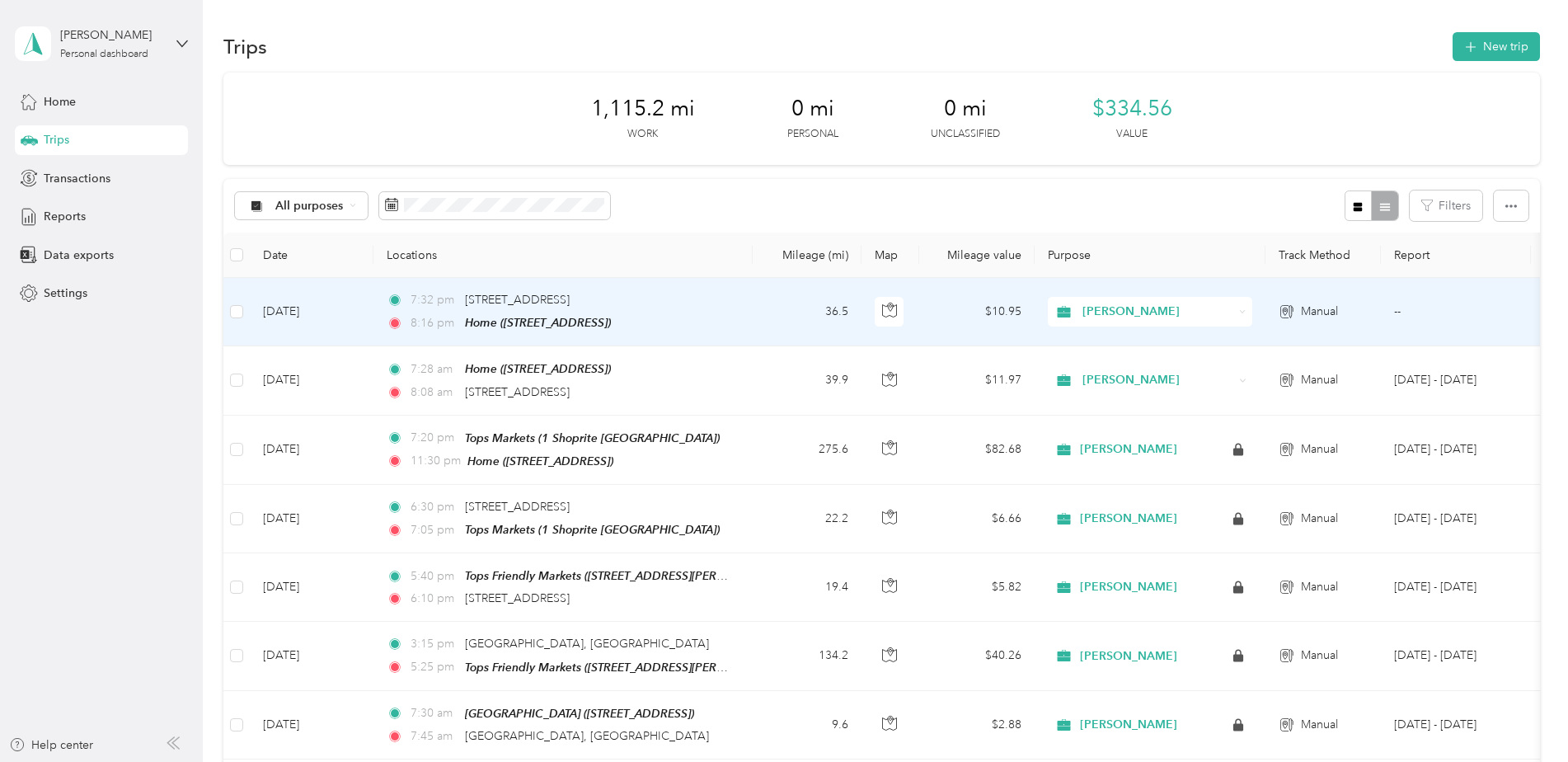
click at [724, 303] on div "7:32 pm [STREET_ADDRESS]" at bounding box center [560, 299] width 347 height 18
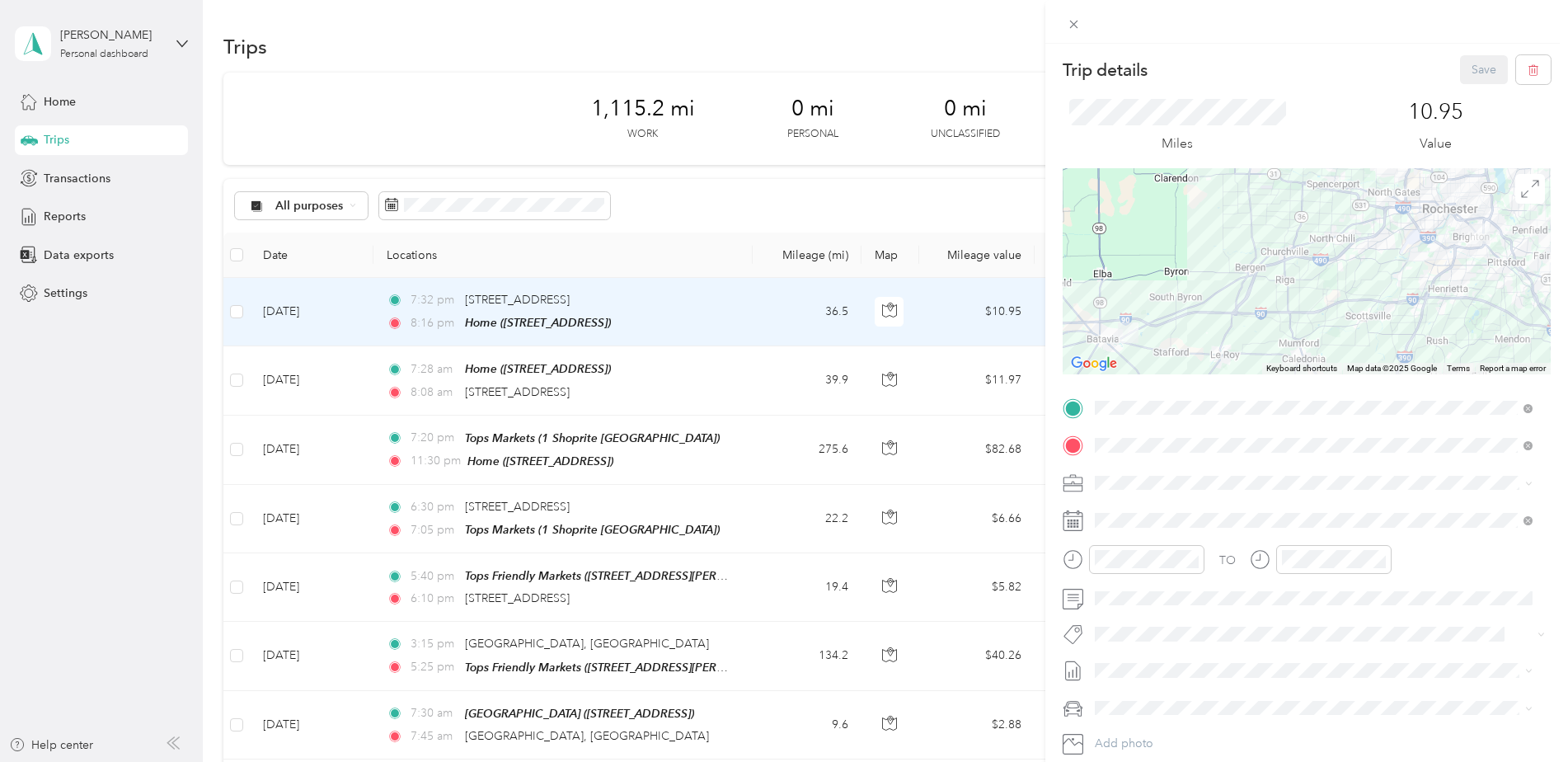
click at [1376, 301] on div at bounding box center [1307, 271] width 488 height 206
click at [1383, 246] on div at bounding box center [1307, 271] width 488 height 206
click at [1369, 218] on div at bounding box center [1307, 271] width 488 height 206
click at [1380, 207] on div at bounding box center [1307, 271] width 488 height 206
click at [732, 376] on div "Trip details Save This trip cannot be edited because it is either under review,…" at bounding box center [784, 381] width 1568 height 762
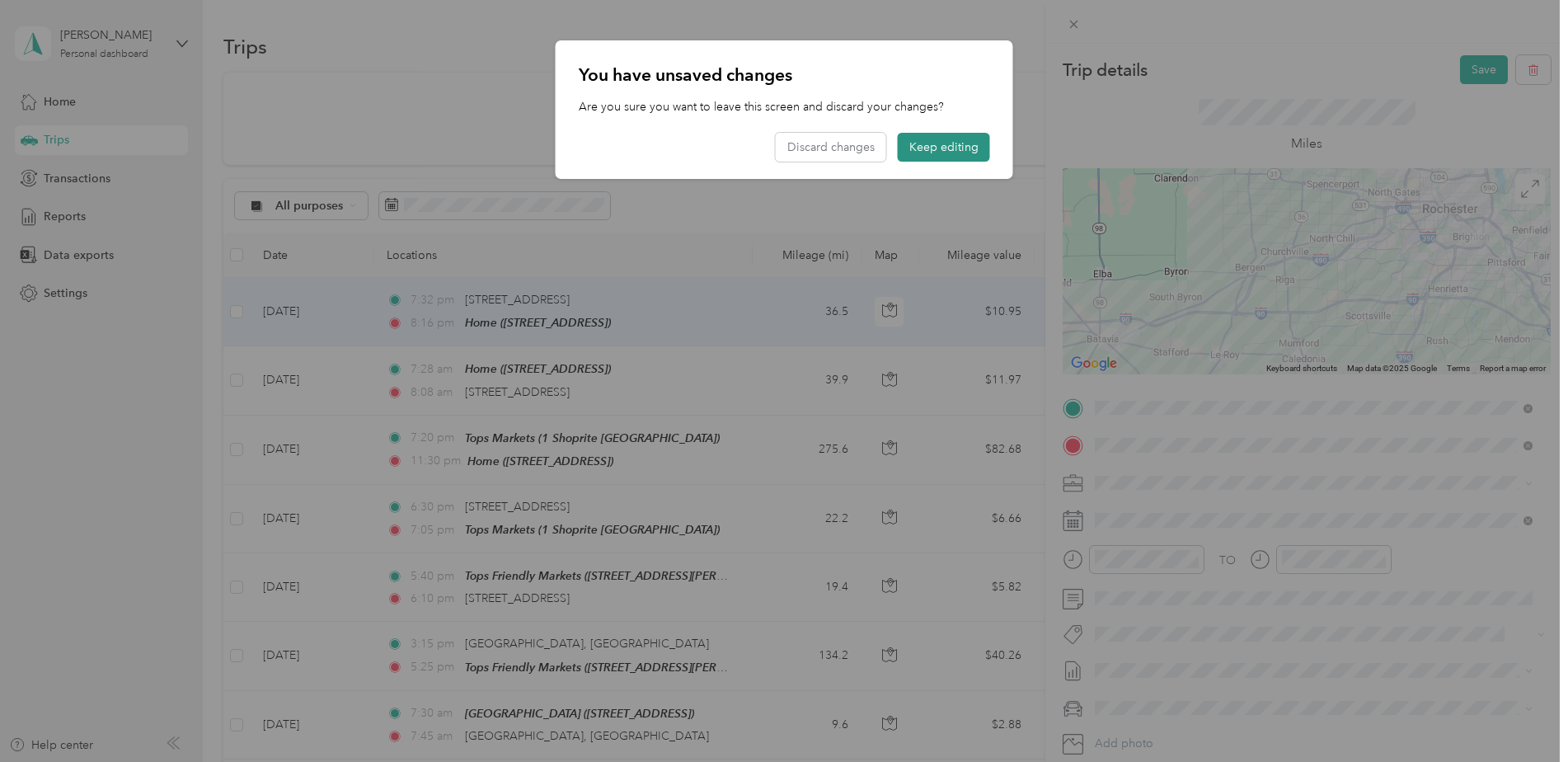
click at [946, 147] on button "Keep editing" at bounding box center [944, 146] width 92 height 29
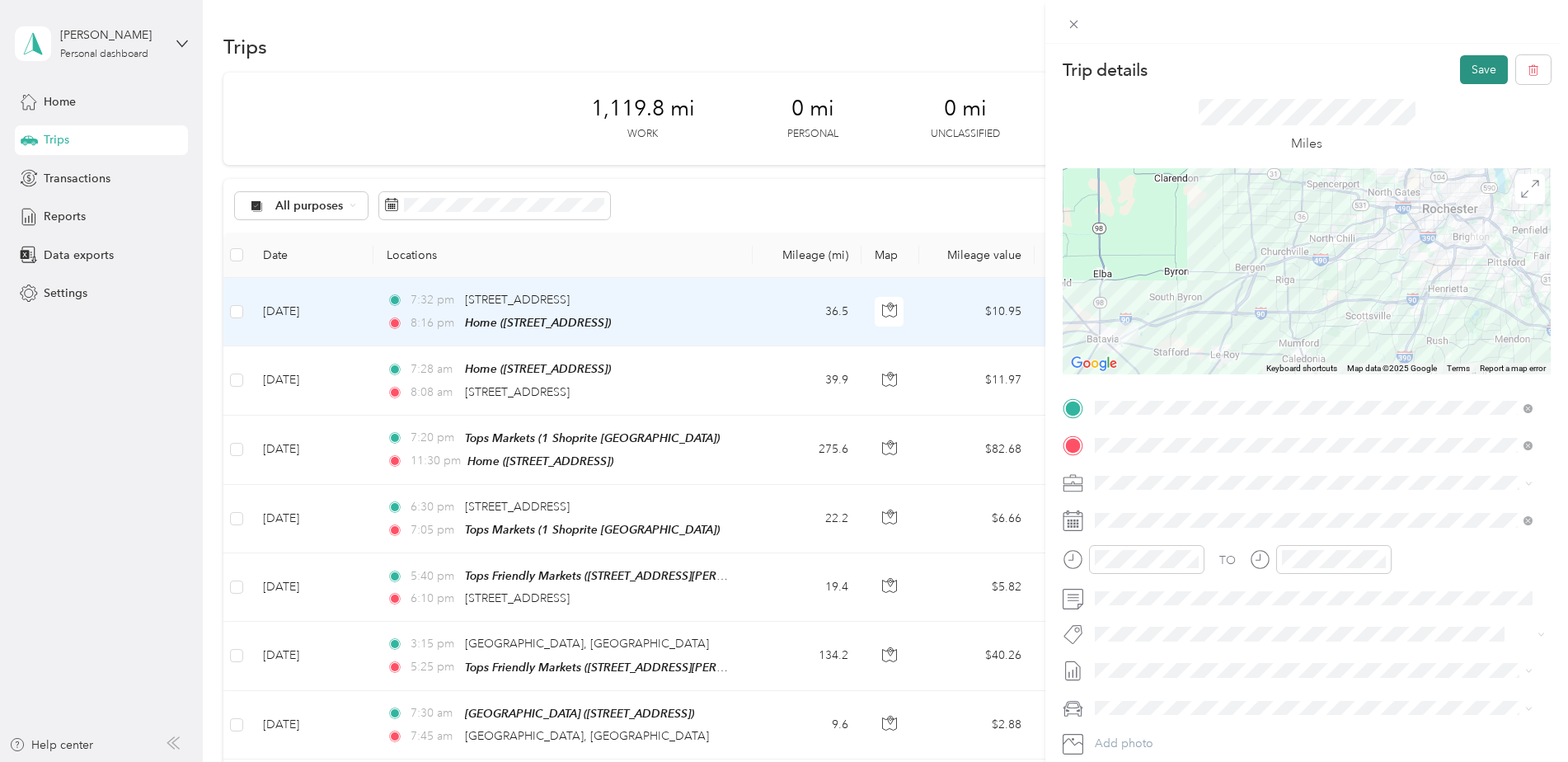
click at [1476, 75] on button "Save" at bounding box center [1483, 69] width 48 height 29
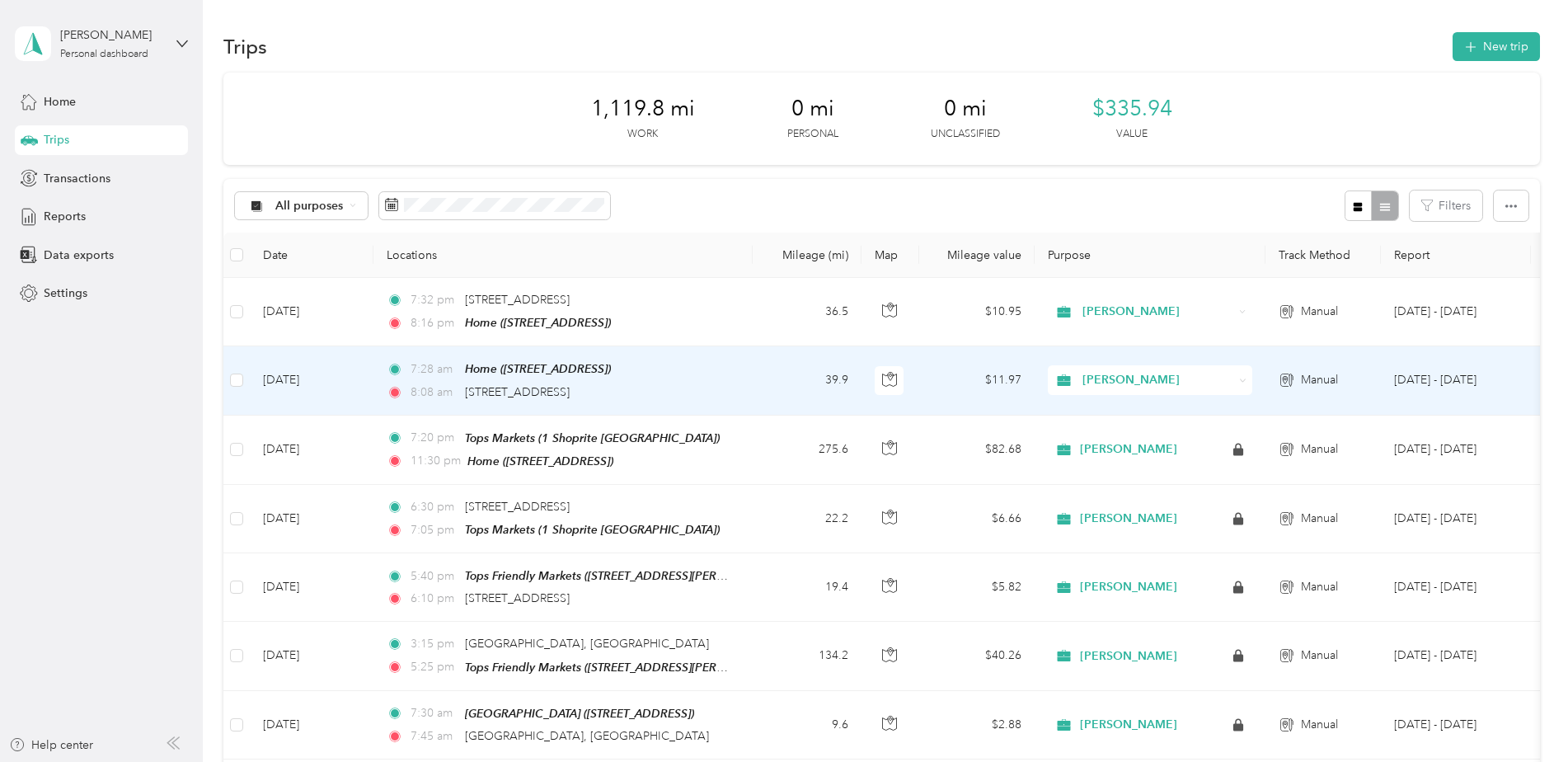
click at [713, 380] on div "7:28 am Home ([STREET_ADDRESS]) 8:08 am [STREET_ADDRESS]" at bounding box center [560, 380] width 347 height 41
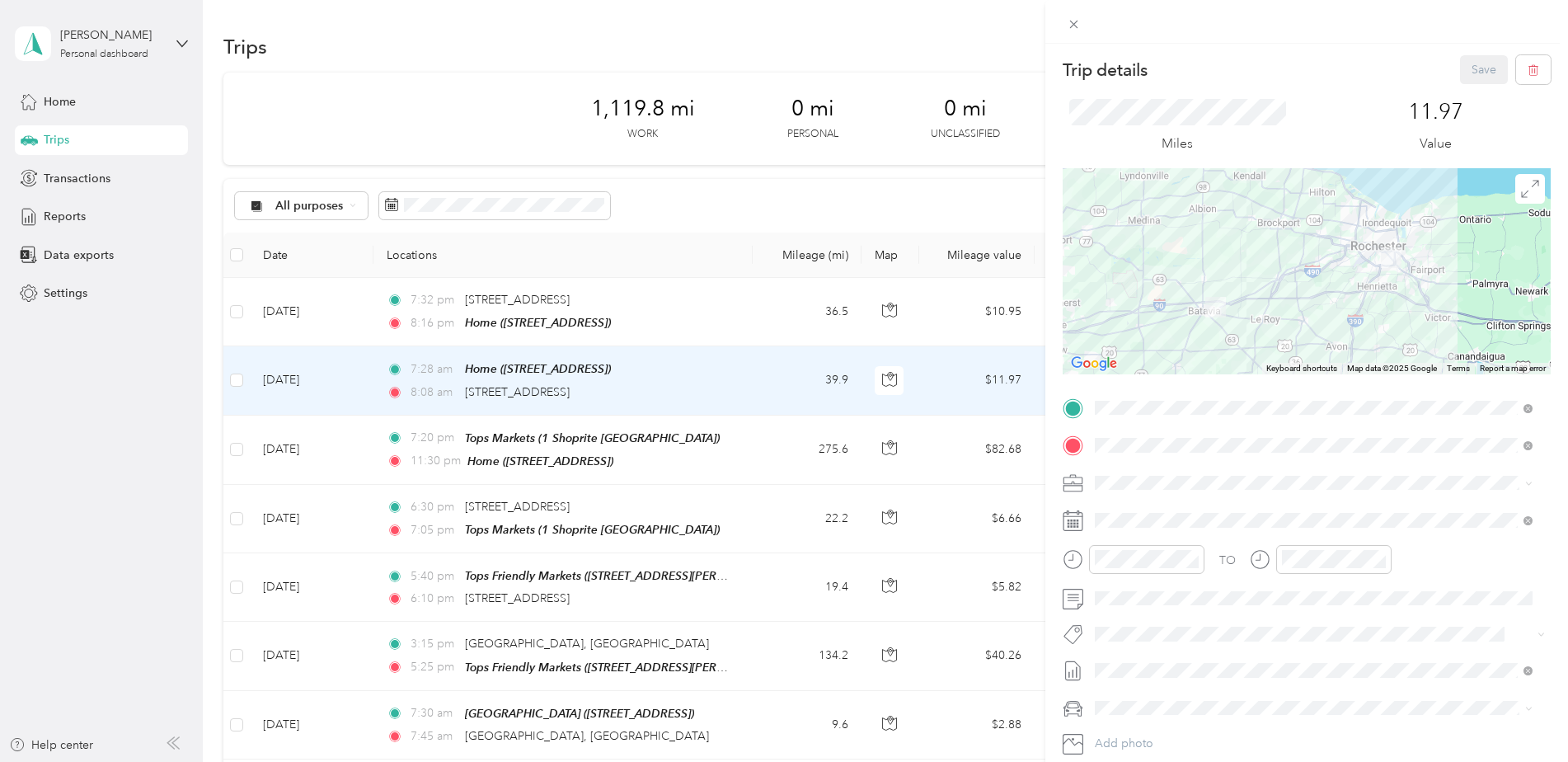
click at [749, 380] on div "Trip details Save This trip cannot be edited because it is either under review,…" at bounding box center [784, 381] width 1568 height 762
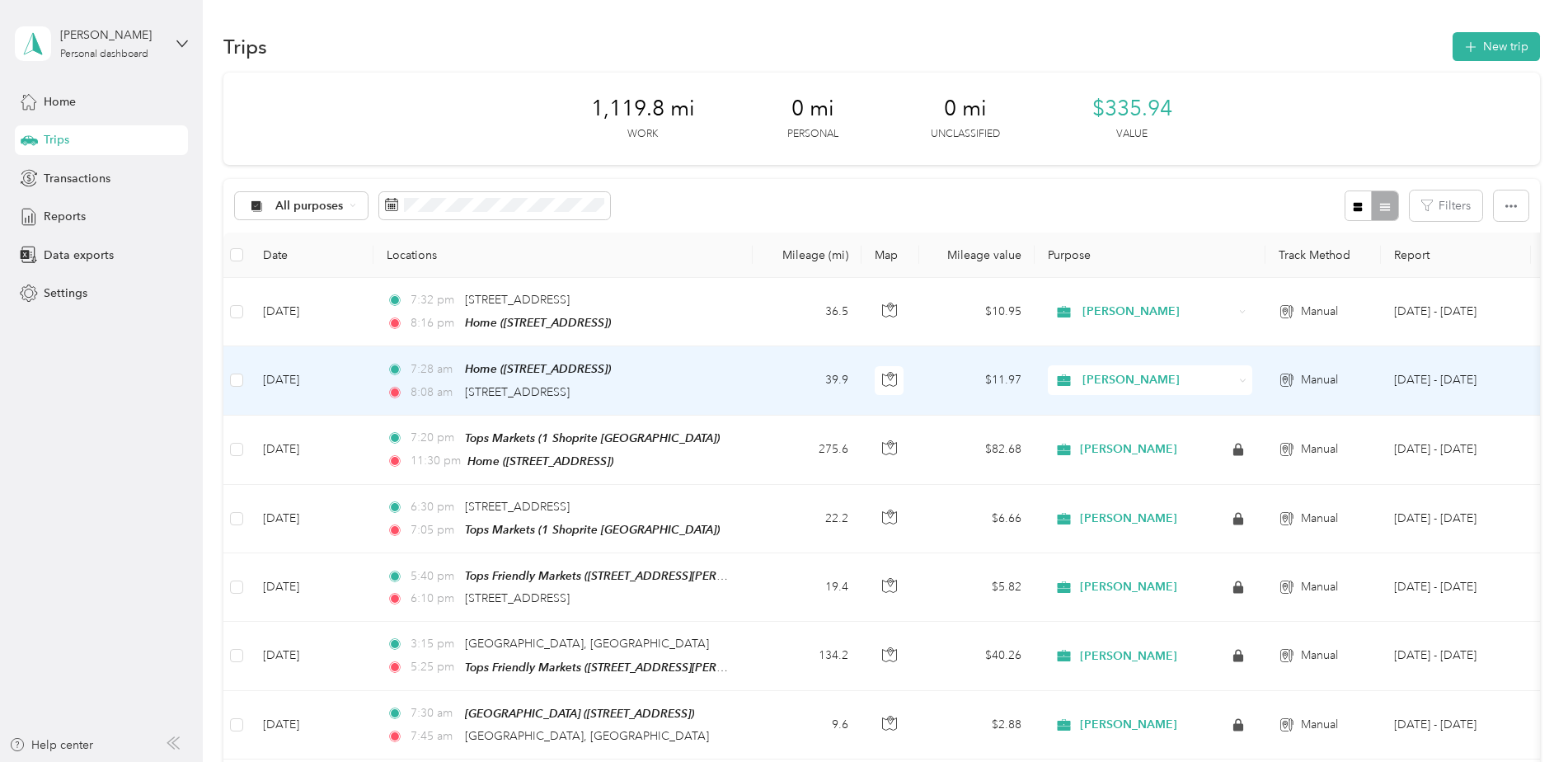
click at [747, 377] on td "7:28 am Home ([STREET_ADDRESS]) 8:08 am [STREET_ADDRESS]" at bounding box center [563, 380] width 379 height 68
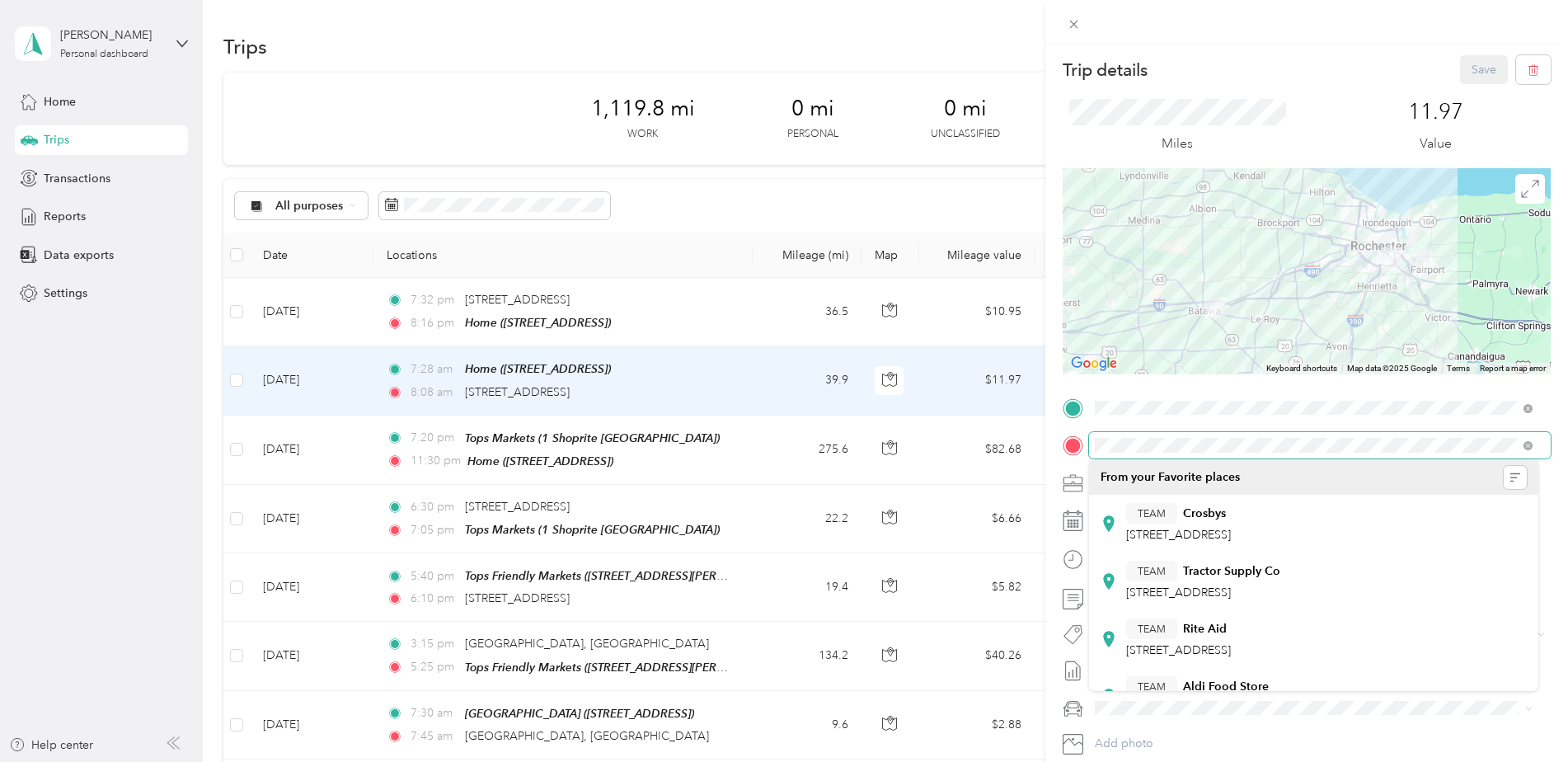
click at [1085, 443] on div at bounding box center [1307, 445] width 488 height 26
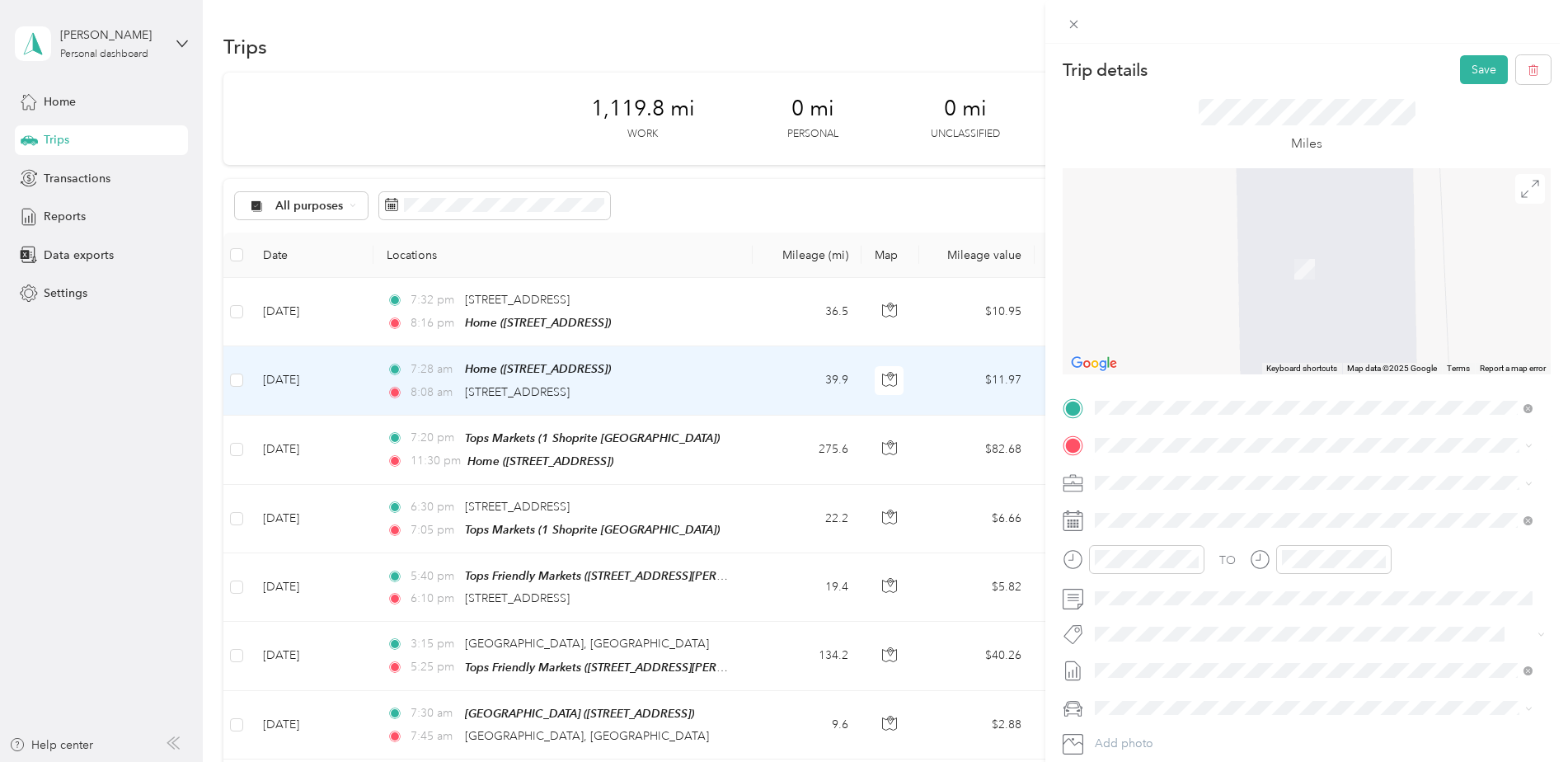
click at [1155, 507] on span "[STREET_ADDRESS][US_STATE]" at bounding box center [1208, 501] width 165 height 15
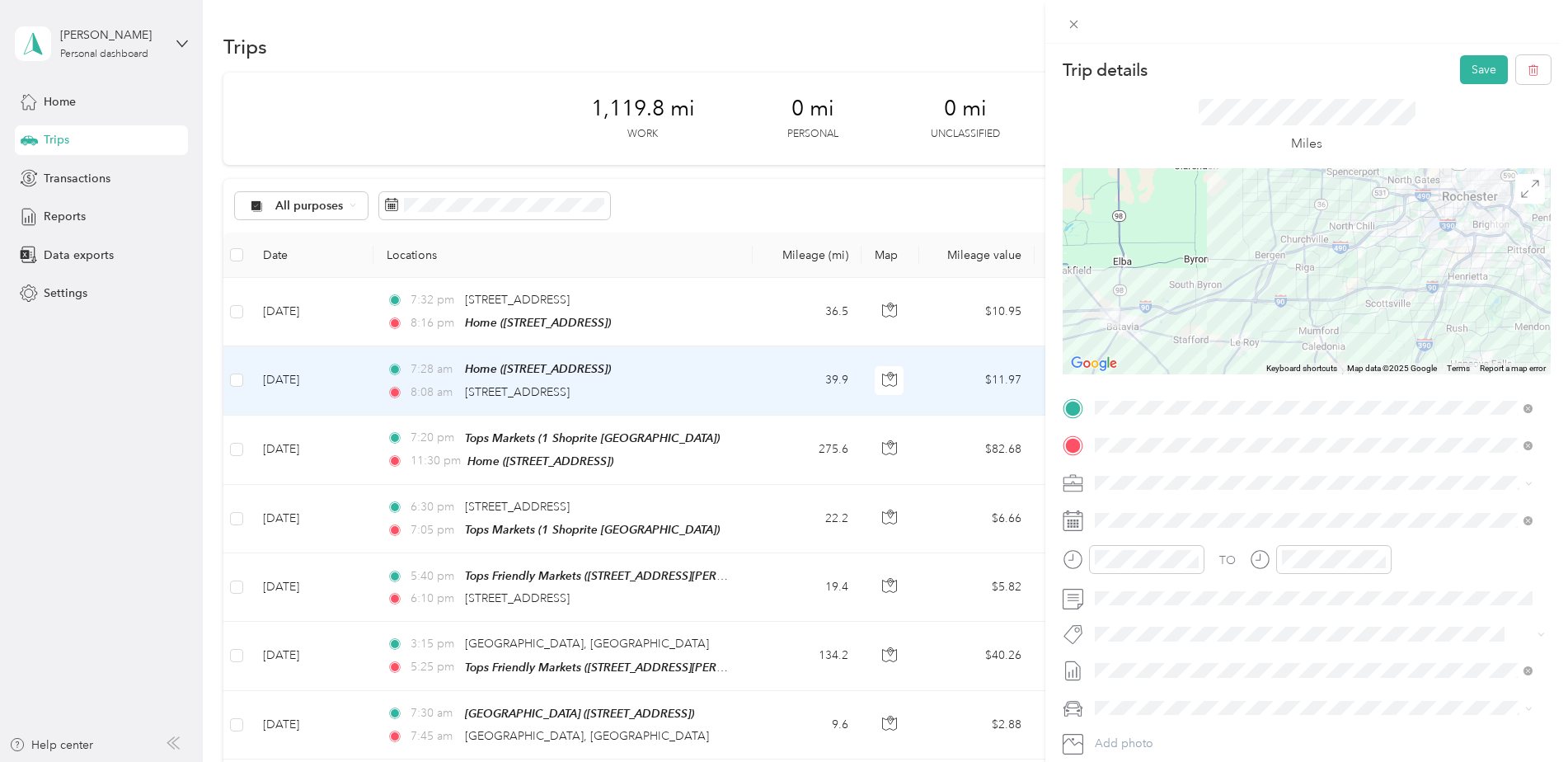
click at [1399, 200] on div at bounding box center [1307, 271] width 488 height 206
click at [1466, 68] on button "Save" at bounding box center [1483, 69] width 48 height 29
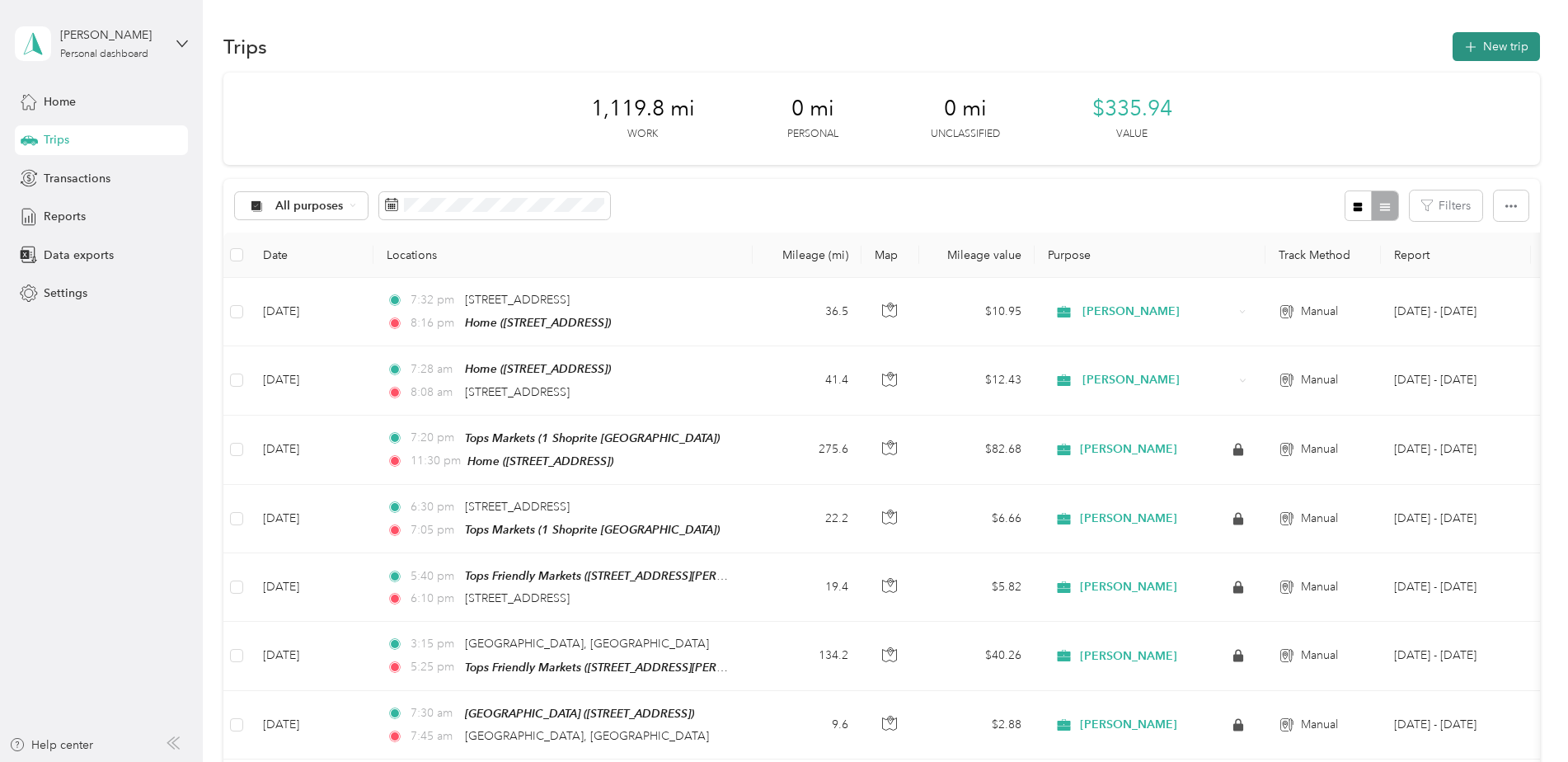
click at [1479, 47] on button "New trip" at bounding box center [1496, 47] width 88 height 29
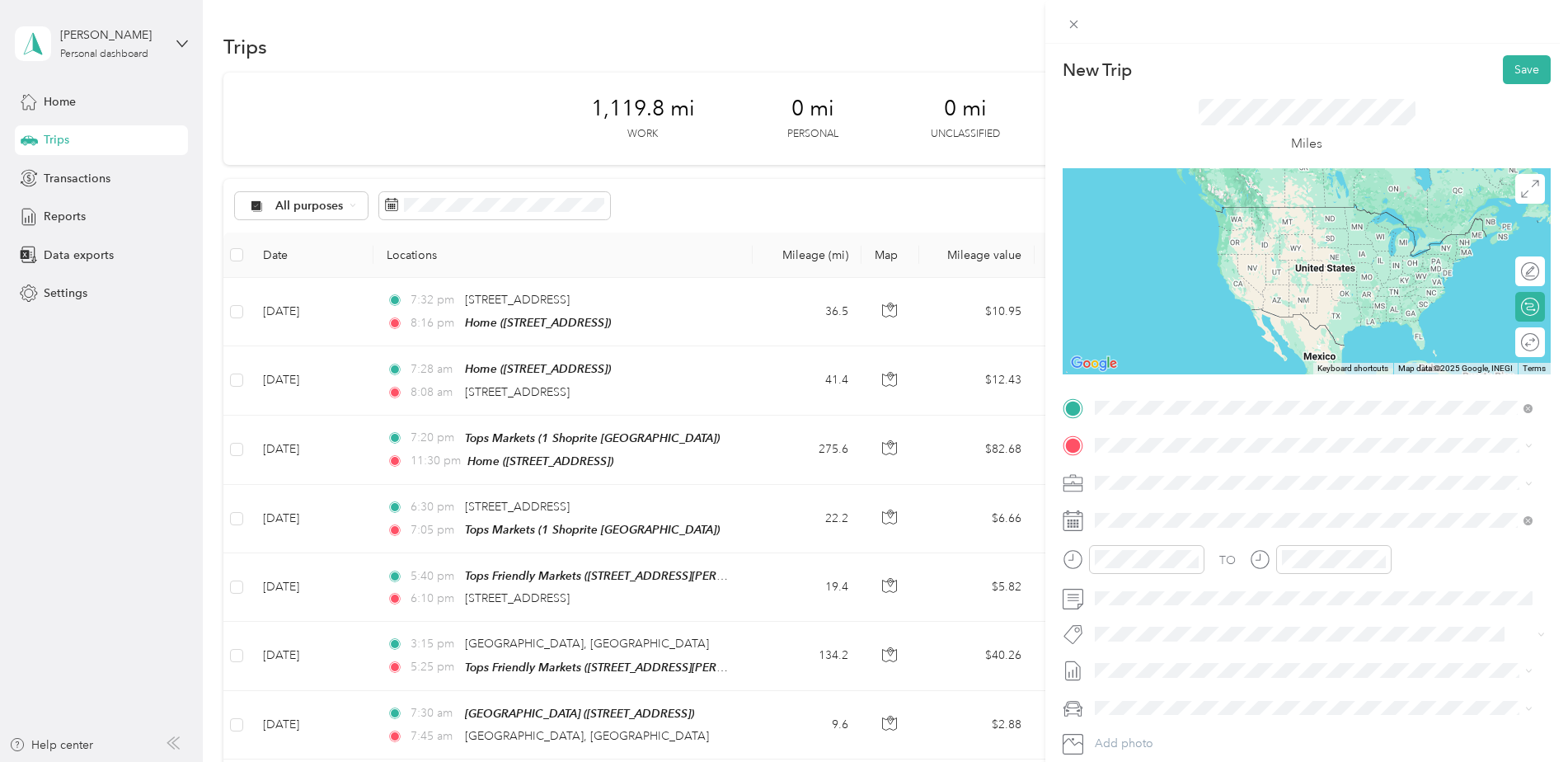
click at [1209, 474] on span "[STREET_ADDRESS][US_STATE]" at bounding box center [1208, 468] width 165 height 15
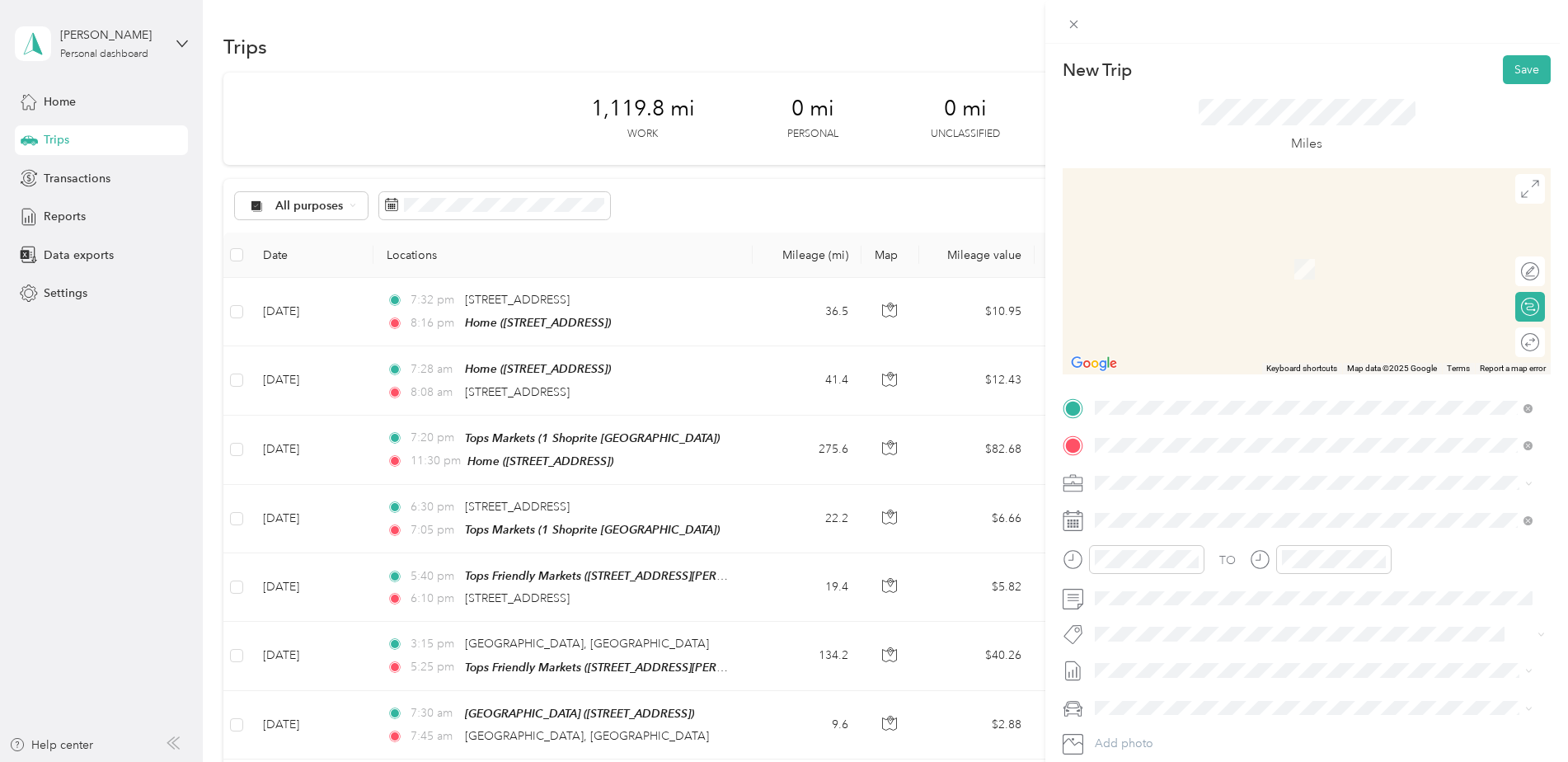
click at [1195, 512] on span "[STREET_ADDRESS][US_STATE]" at bounding box center [1208, 505] width 165 height 15
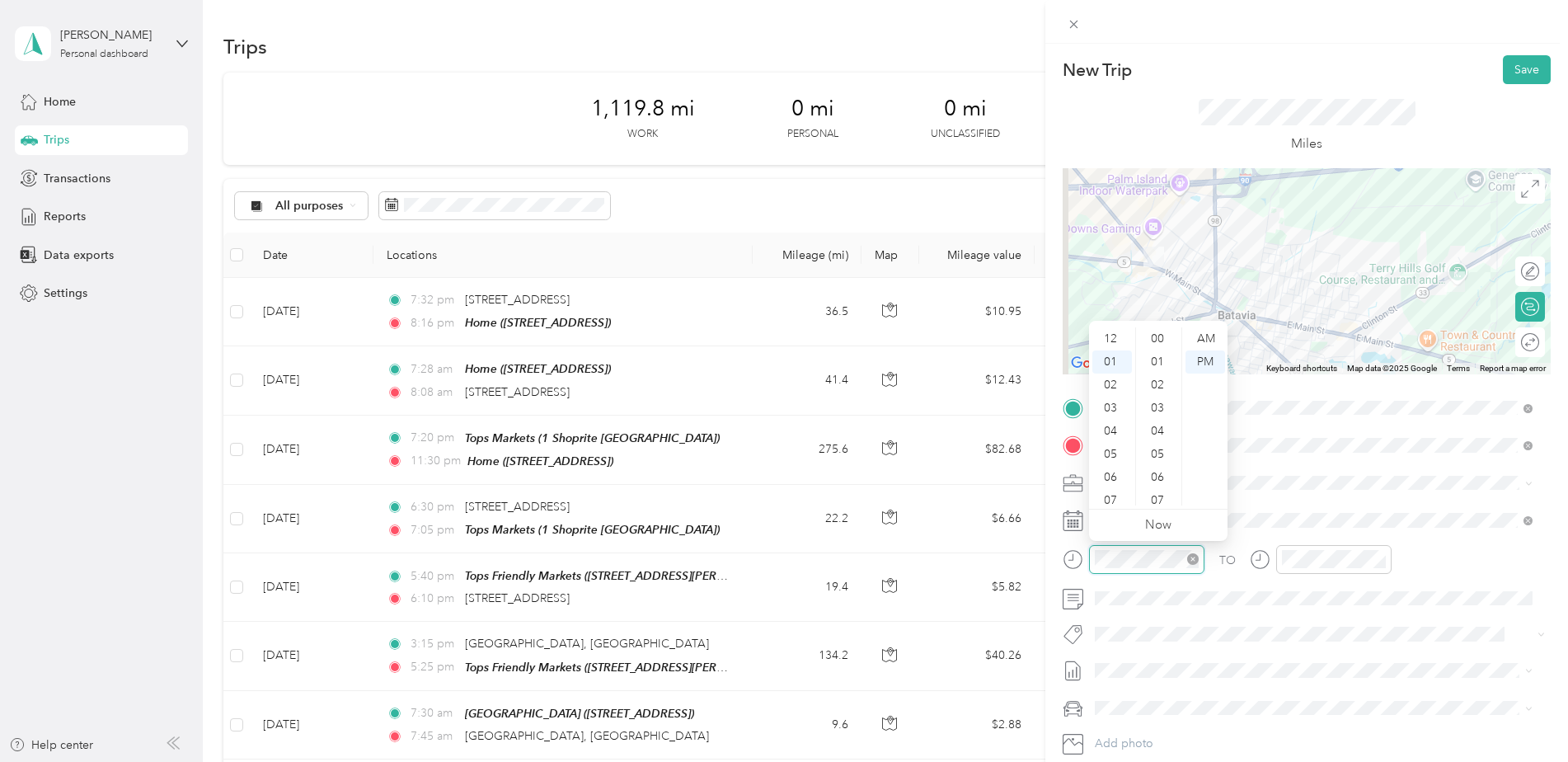
scroll to position [23, 0]
click at [1115, 504] on div "08" at bounding box center [1112, 500] width 39 height 23
click at [1155, 340] on div "22" at bounding box center [1159, 345] width 39 height 23
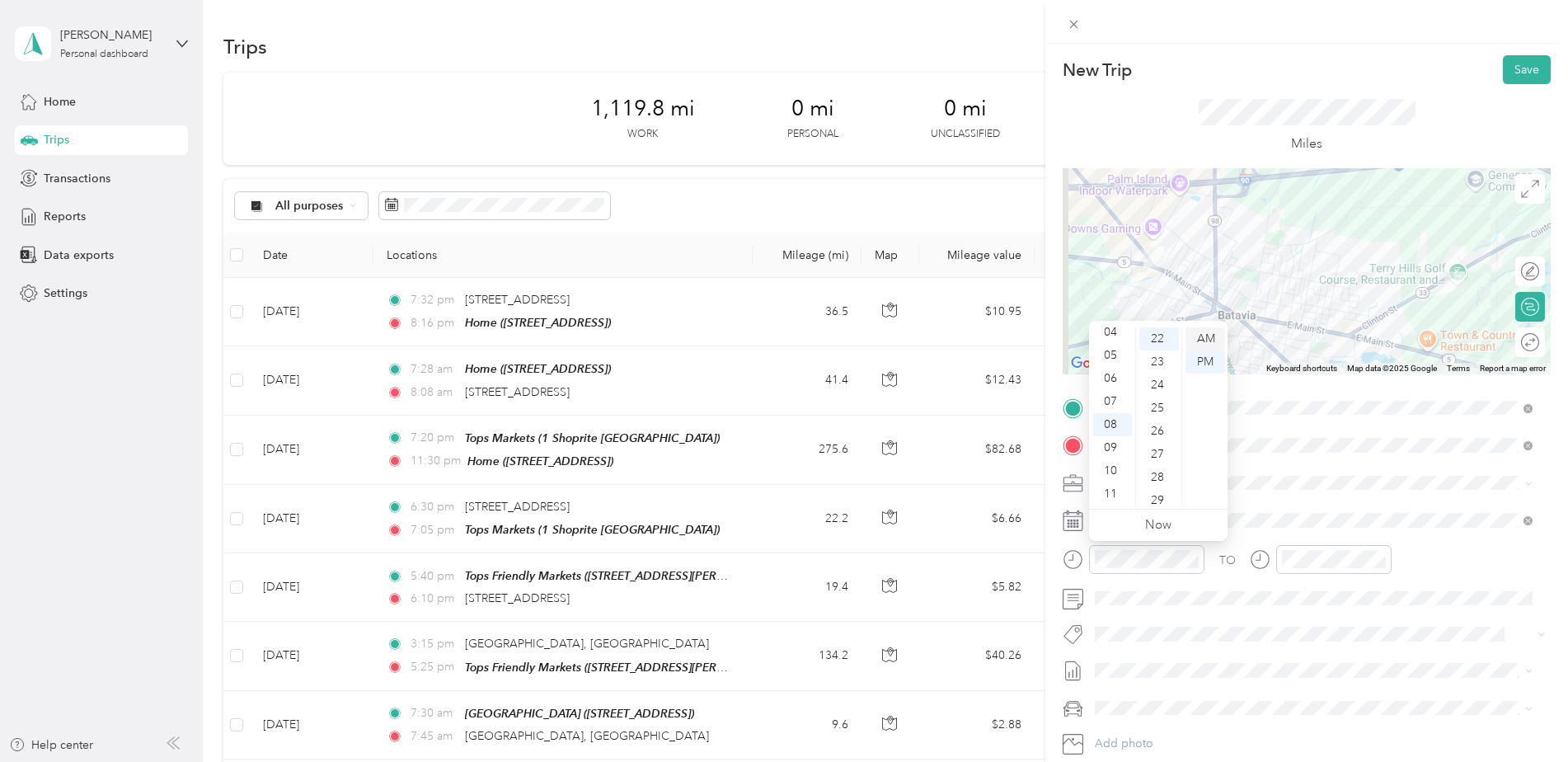
click at [1199, 339] on div "AM" at bounding box center [1206, 338] width 39 height 23
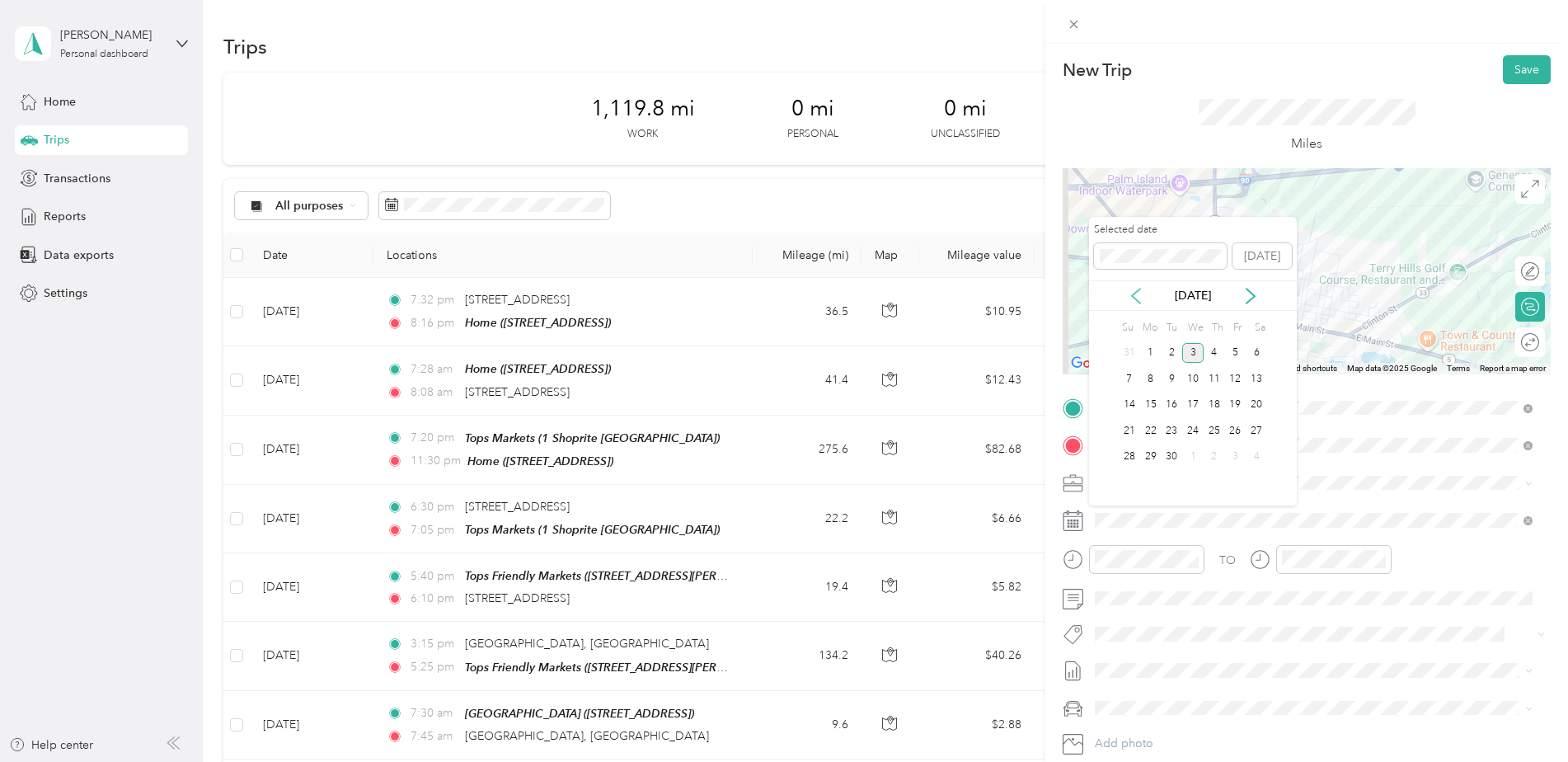
click at [1136, 293] on icon at bounding box center [1137, 296] width 17 height 17
click at [1152, 429] on div "18" at bounding box center [1151, 430] width 21 height 20
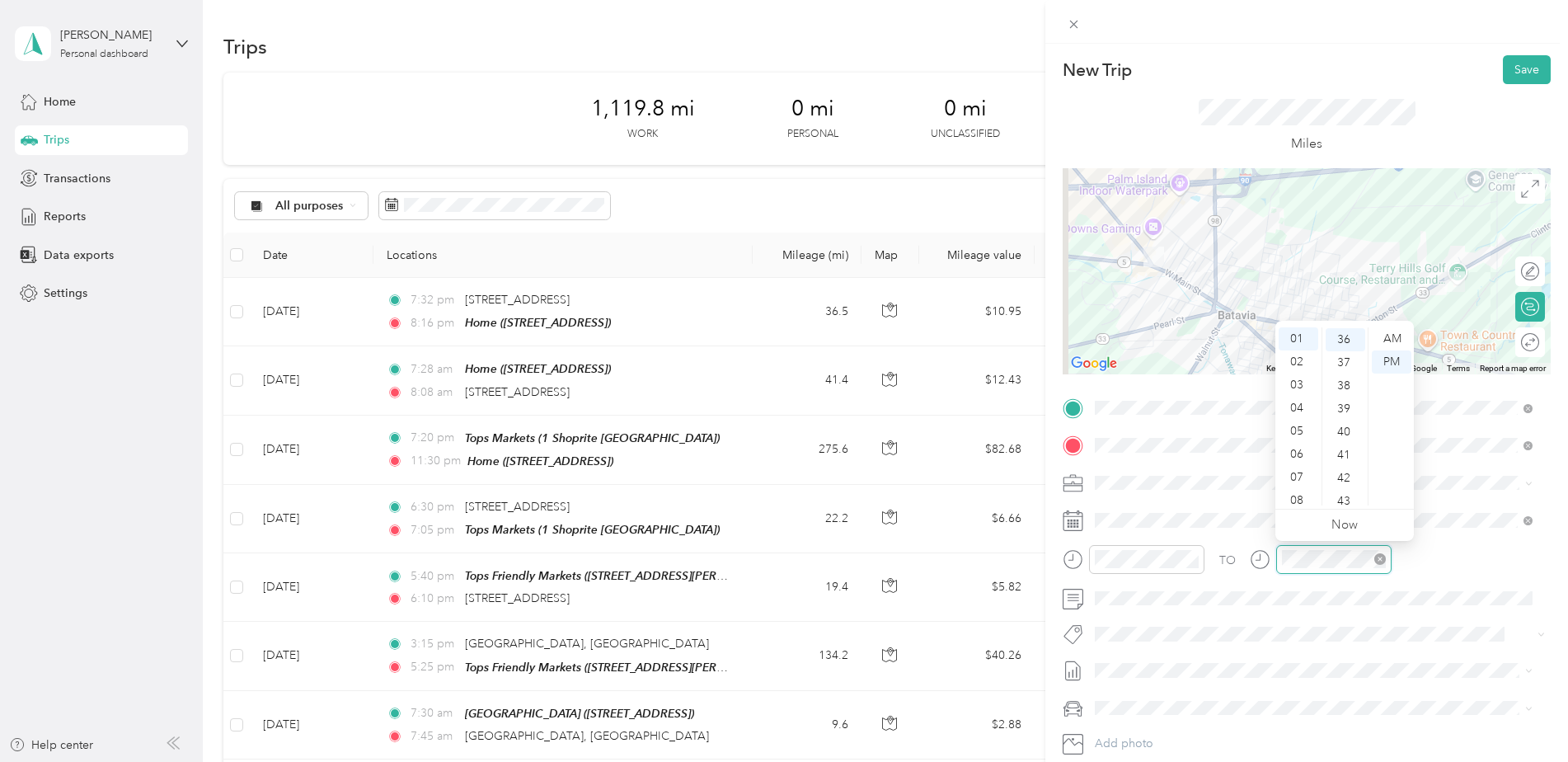
scroll to position [831, 0]
click at [1297, 497] on div "08" at bounding box center [1299, 500] width 39 height 23
click at [1348, 338] on div "36" at bounding box center [1345, 338] width 39 height 23
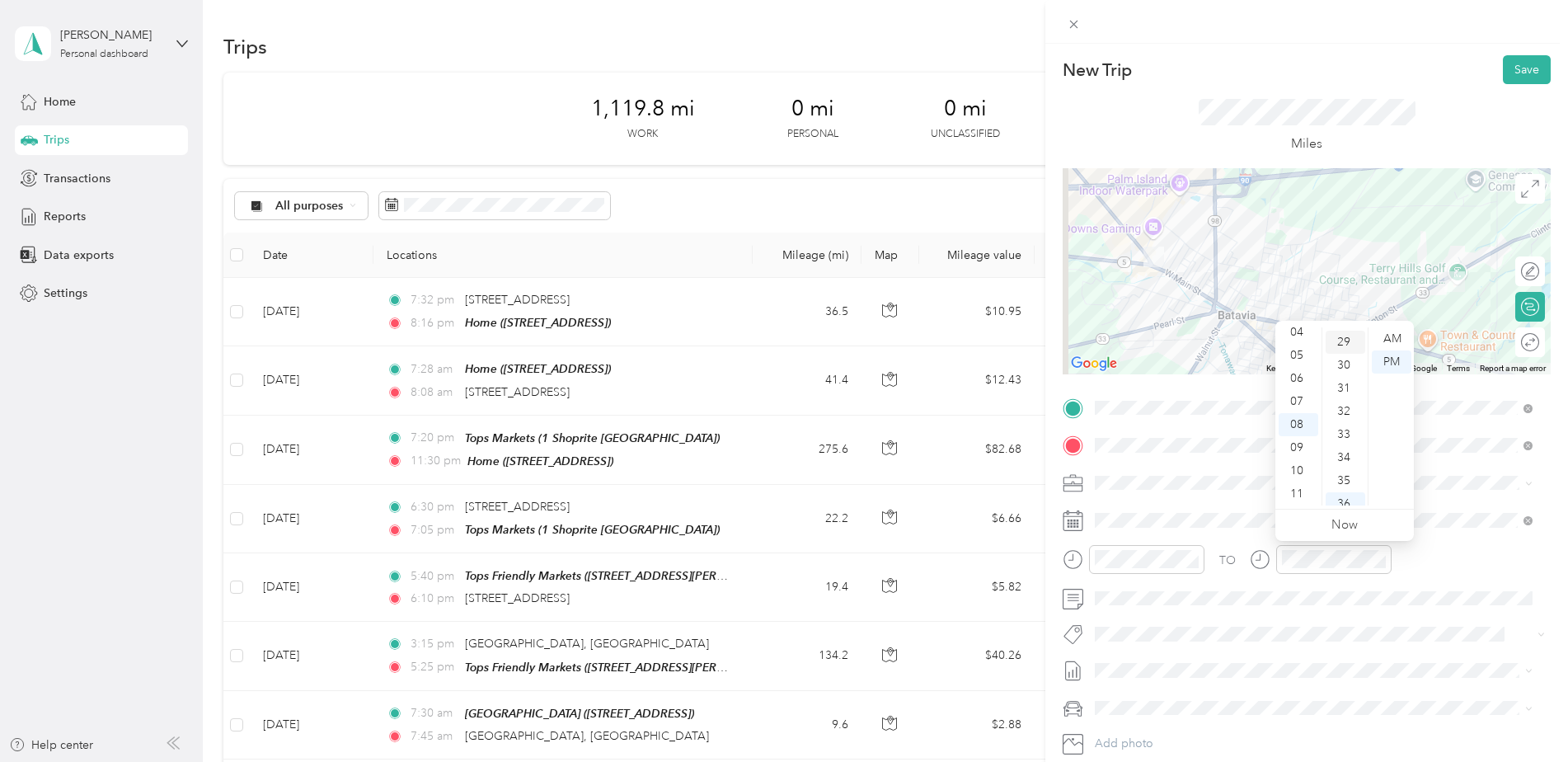
click at [1346, 341] on div "29" at bounding box center [1345, 342] width 39 height 23
click at [1385, 339] on div "AM" at bounding box center [1392, 338] width 39 height 23
click at [1403, 563] on div "TO" at bounding box center [1307, 565] width 488 height 40
click at [1509, 67] on button "Save" at bounding box center [1526, 69] width 48 height 29
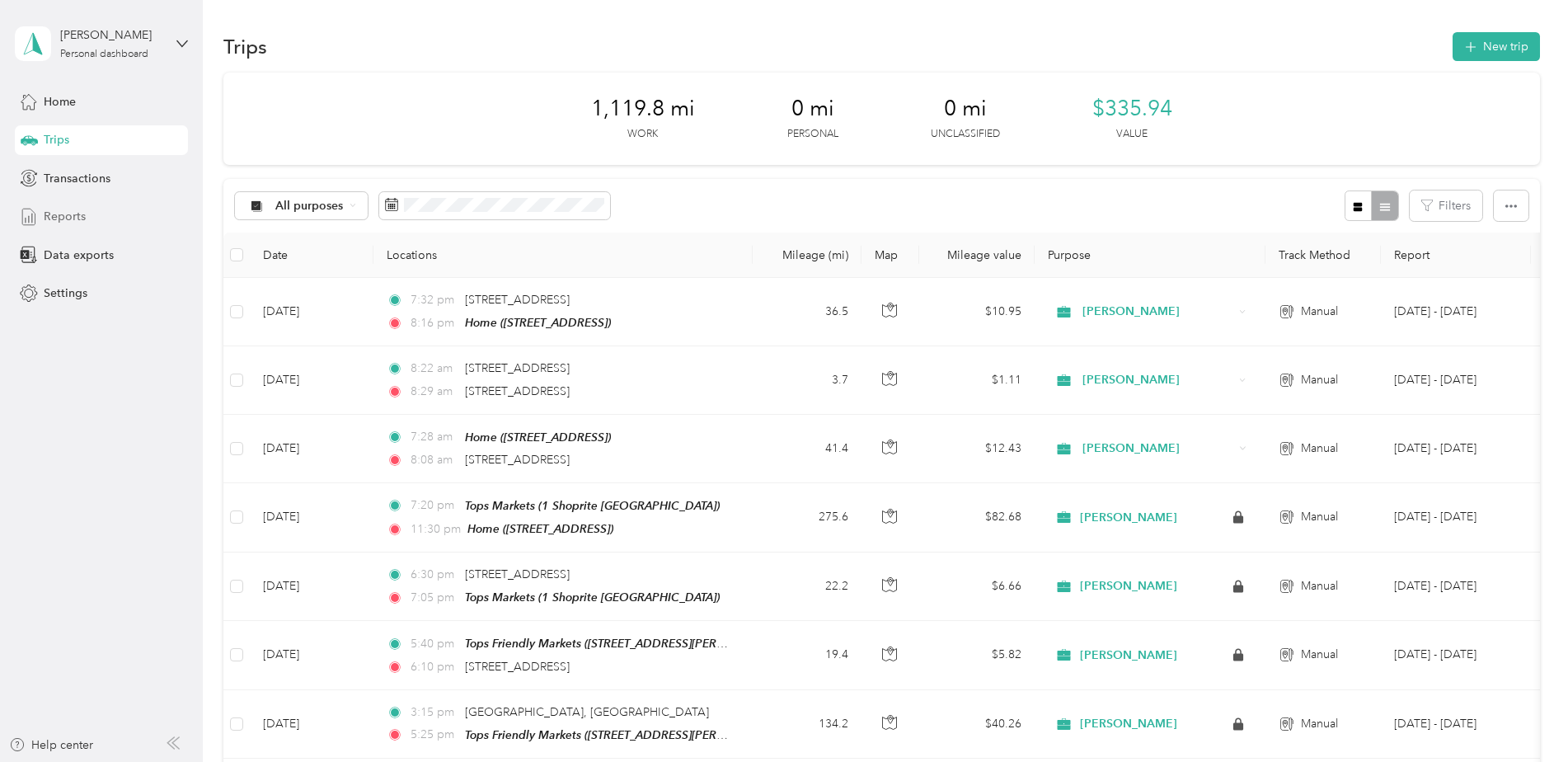
click at [46, 211] on span "Reports" at bounding box center [64, 216] width 42 height 18
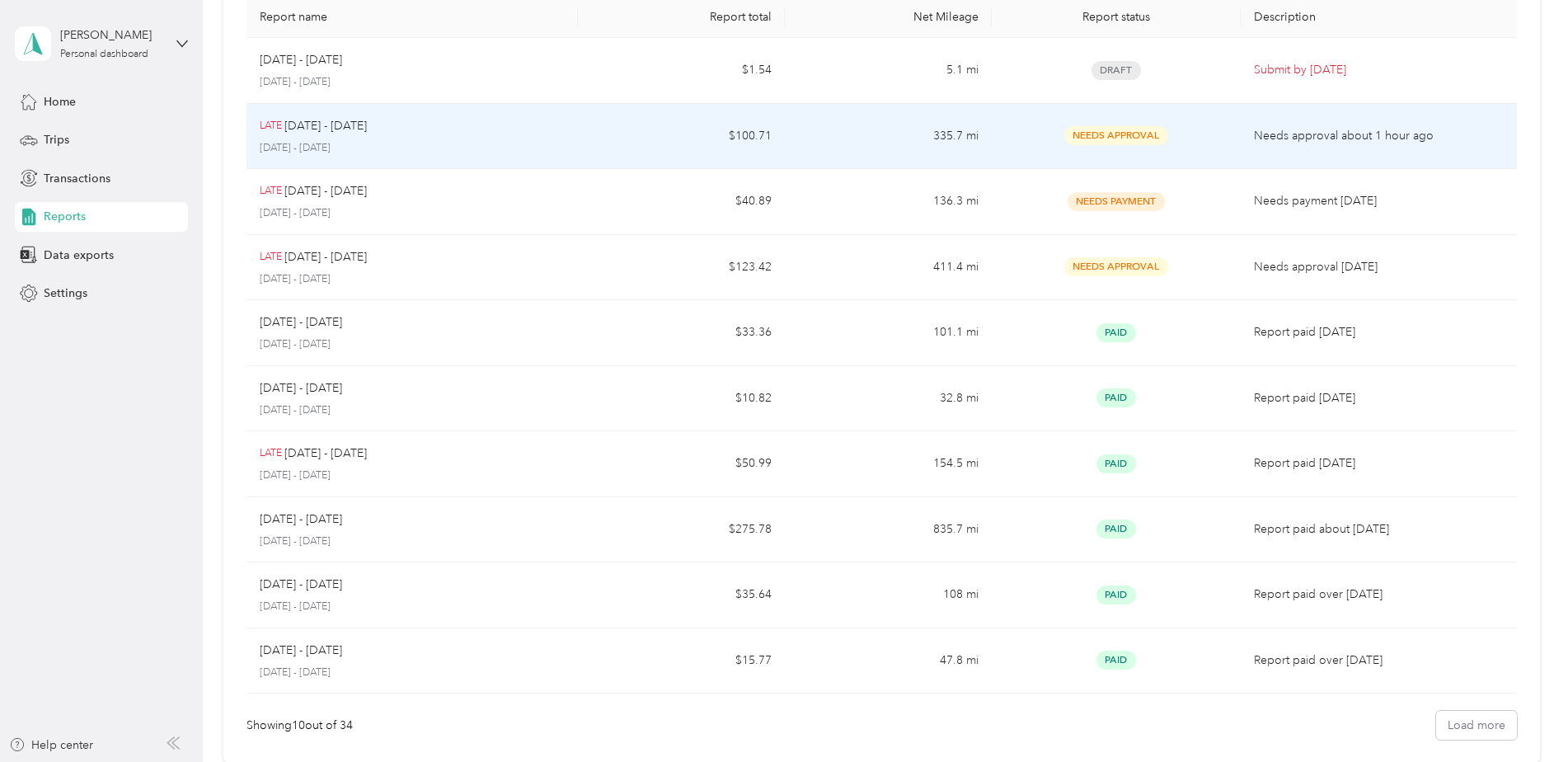
scroll to position [165, 0]
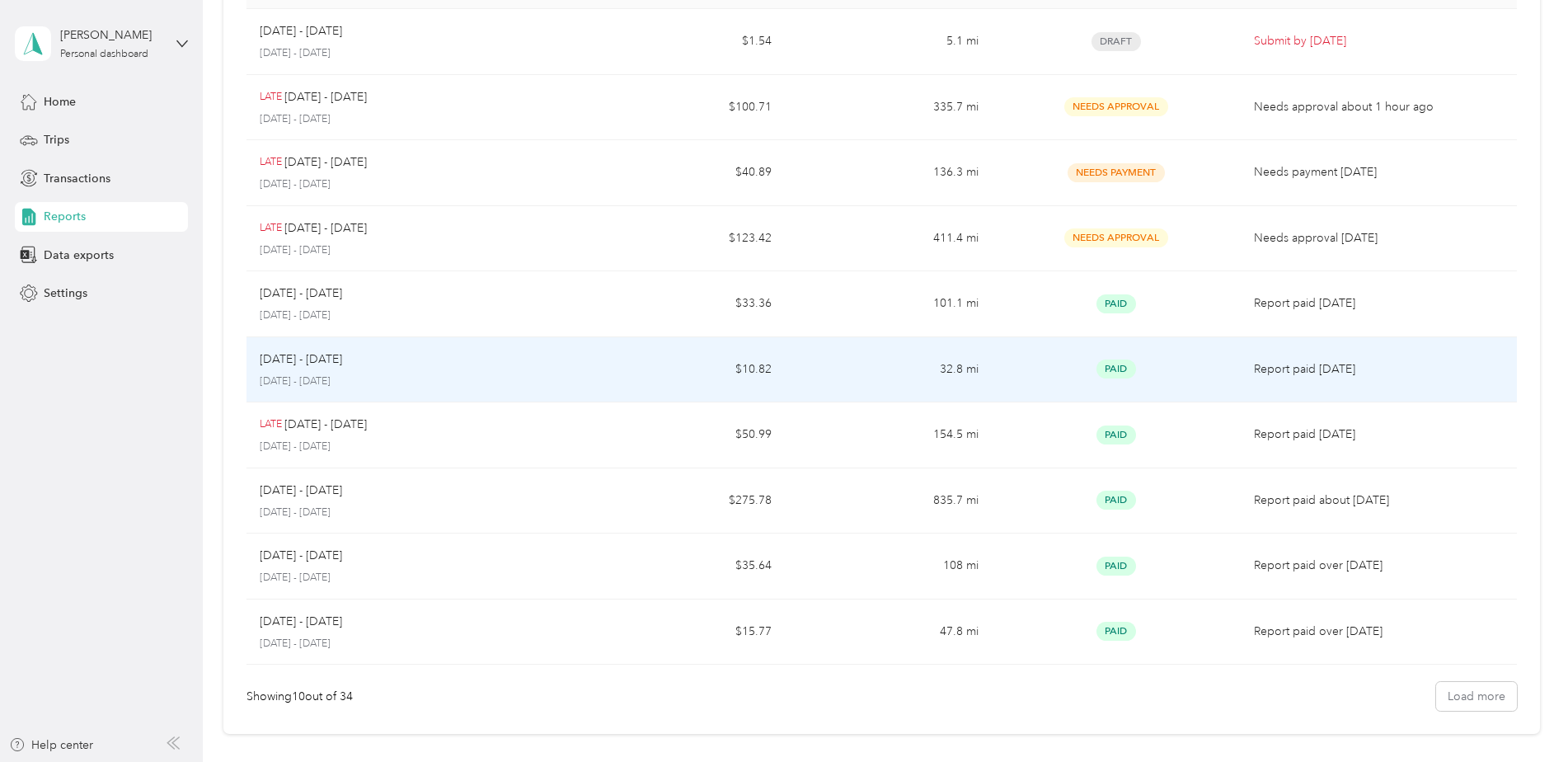
click at [576, 370] on td "[DATE] - [DATE] [DATE] - [DATE]" at bounding box center [413, 370] width 332 height 66
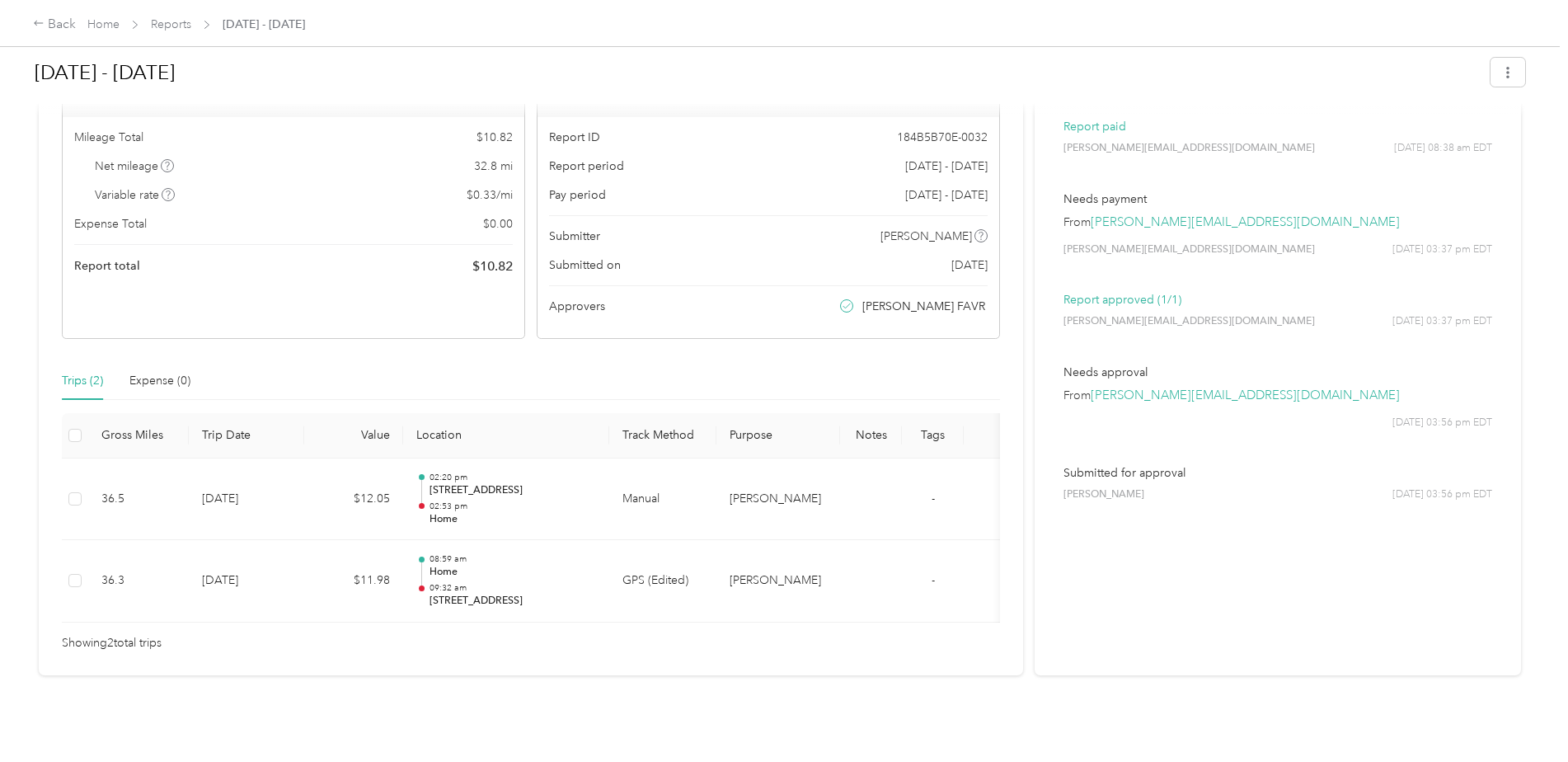
scroll to position [152, 0]
